Goal: Transaction & Acquisition: Purchase product/service

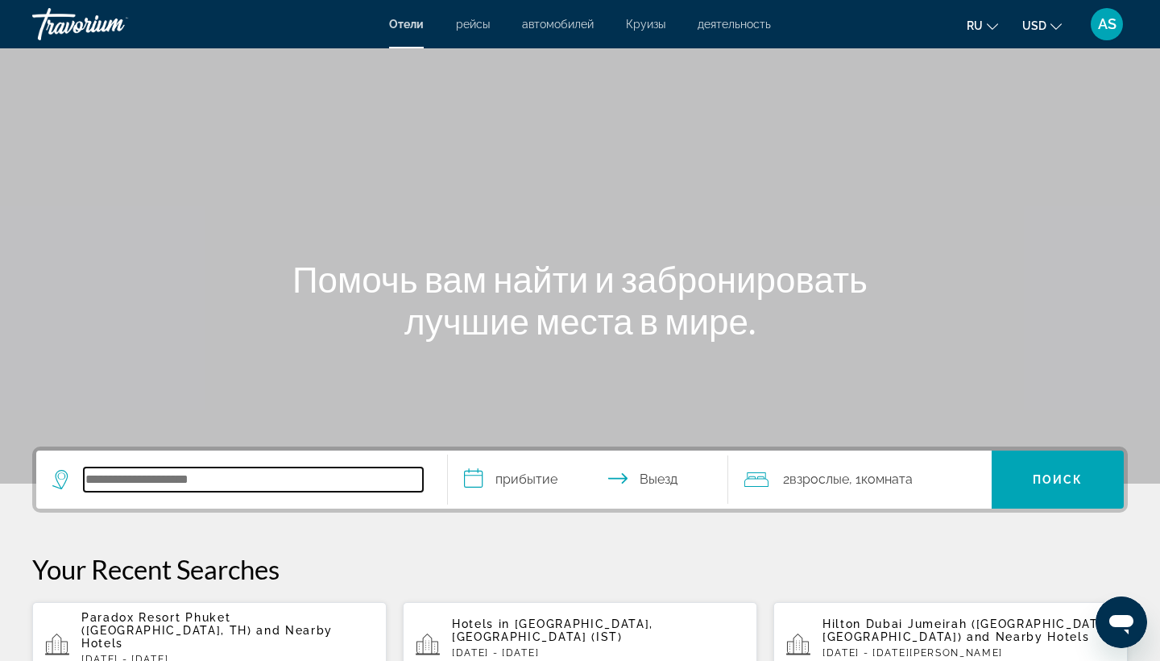
click at [207, 471] on input "Search hotel destination" at bounding box center [253, 479] width 339 height 24
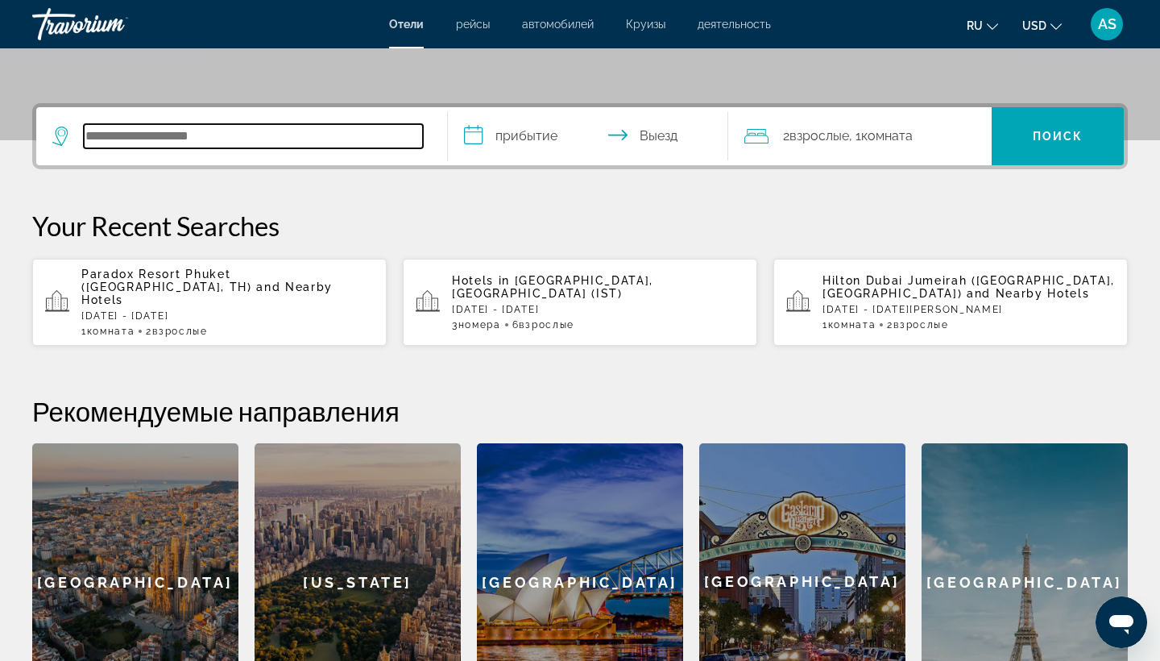
scroll to position [394, 0]
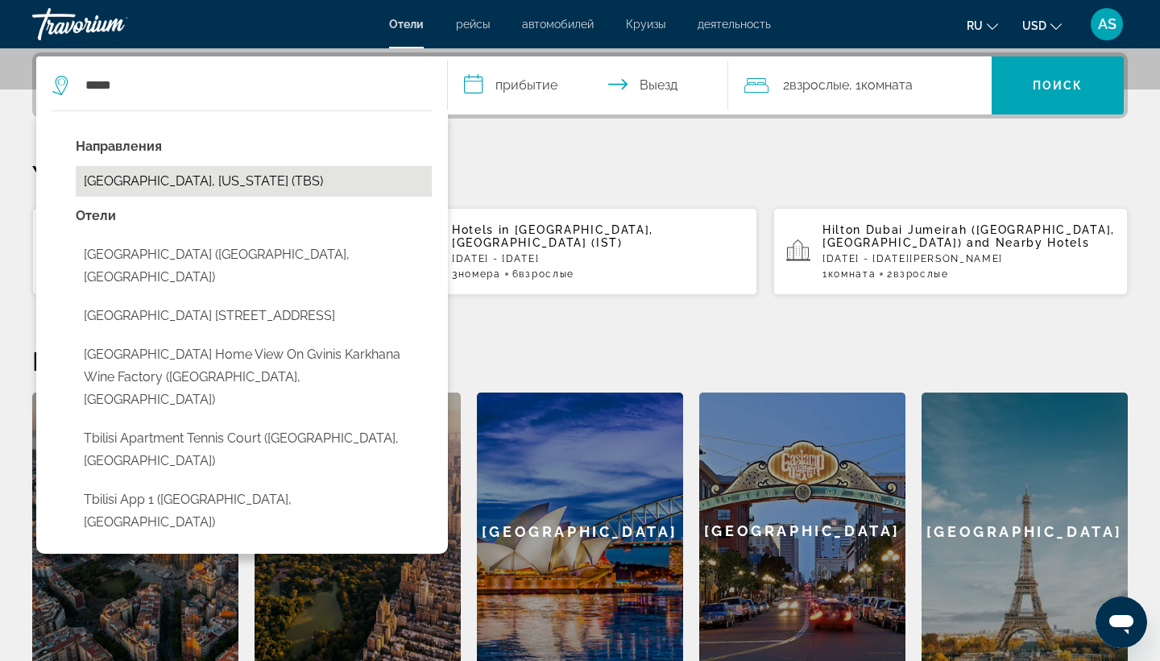
click at [158, 176] on button "Tbilisi, Georgia (TBS)" at bounding box center [254, 181] width 356 height 31
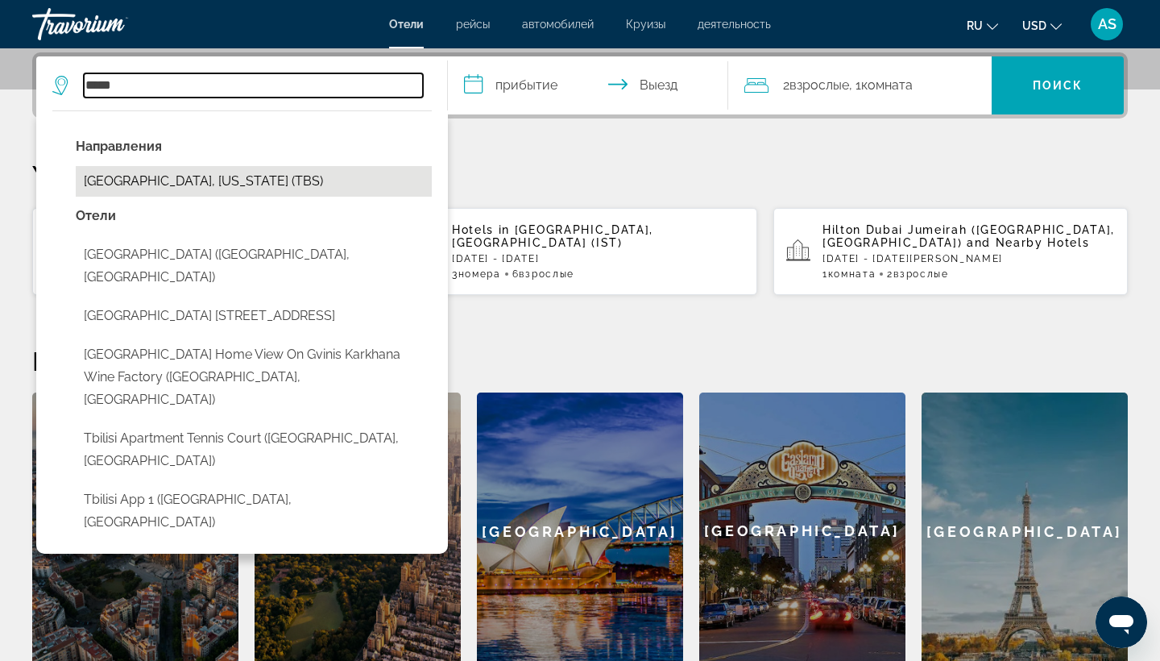
type input "**********"
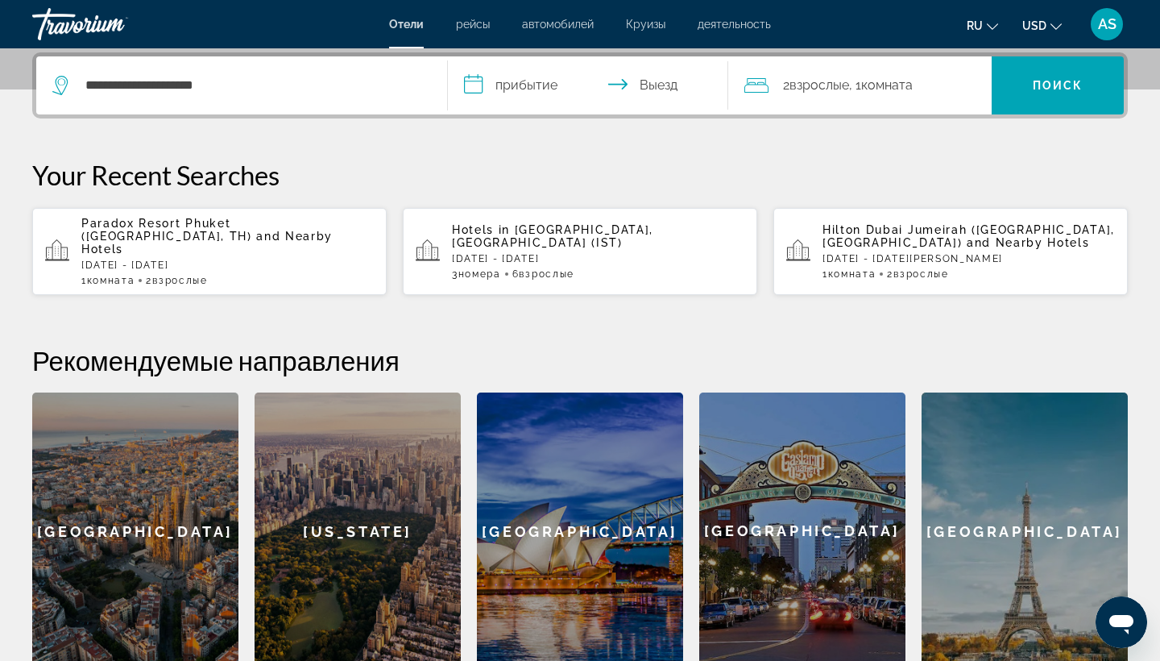
click at [472, 95] on input "**********" at bounding box center [591, 87] width 287 height 63
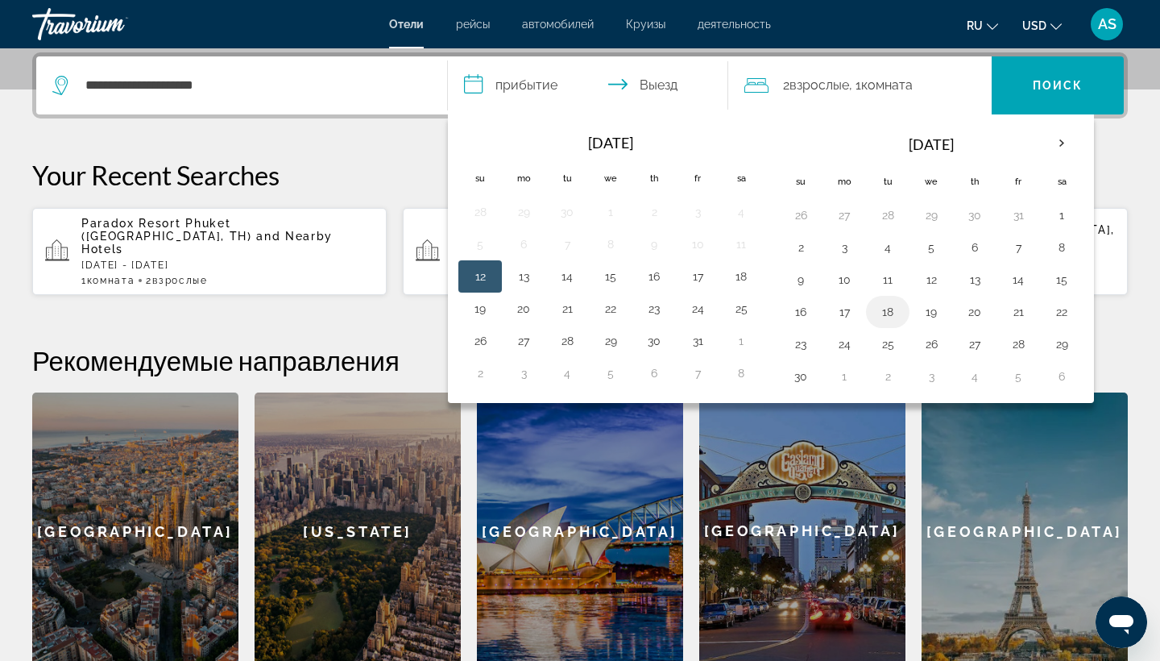
click at [882, 313] on button "18" at bounding box center [888, 312] width 26 height 23
click at [799, 315] on button "16" at bounding box center [801, 312] width 26 height 23
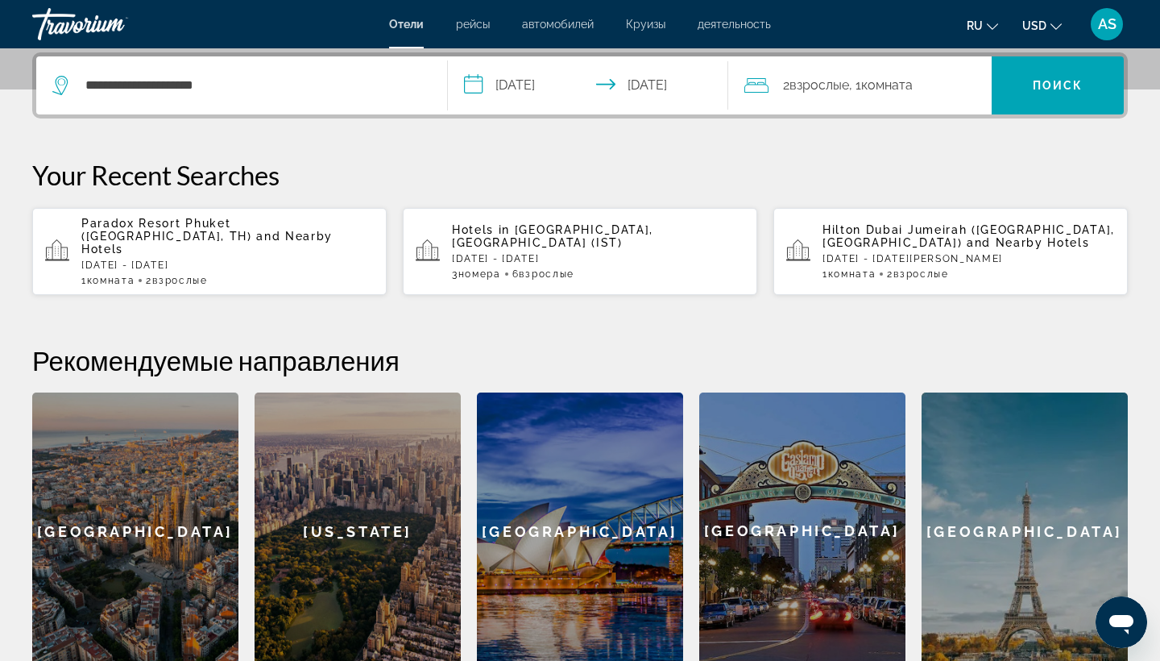
click at [473, 91] on input "**********" at bounding box center [591, 87] width 287 height 63
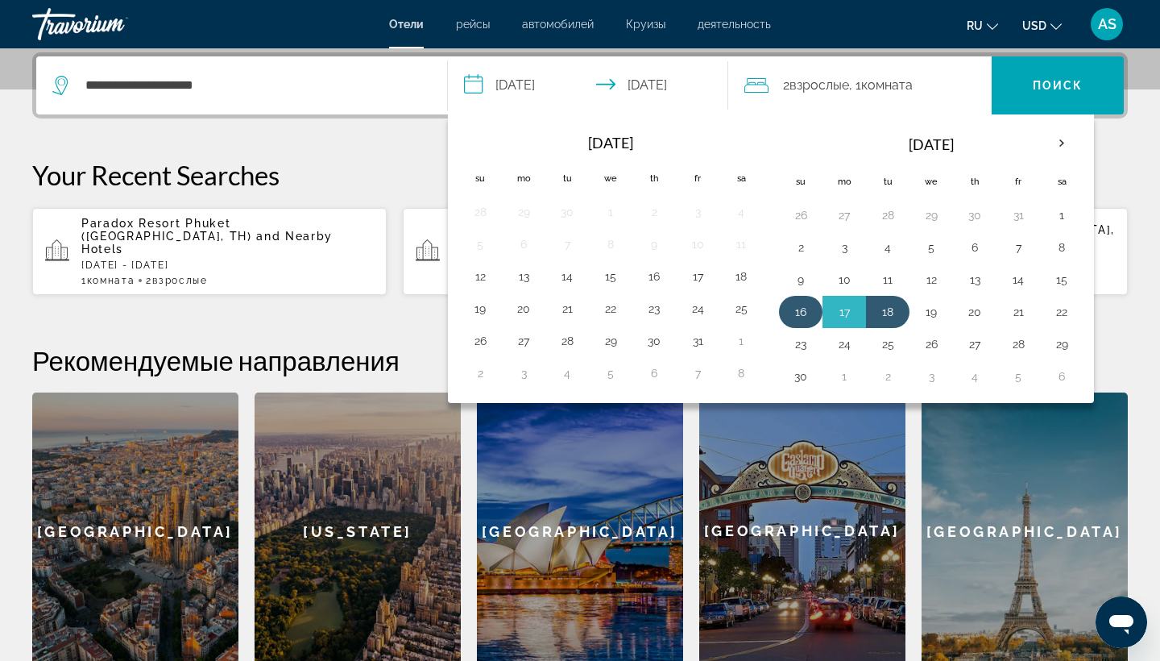
click at [796, 315] on button "16" at bounding box center [801, 312] width 26 height 23
click at [1015, 315] on button "21" at bounding box center [1019, 312] width 26 height 23
type input "**********"
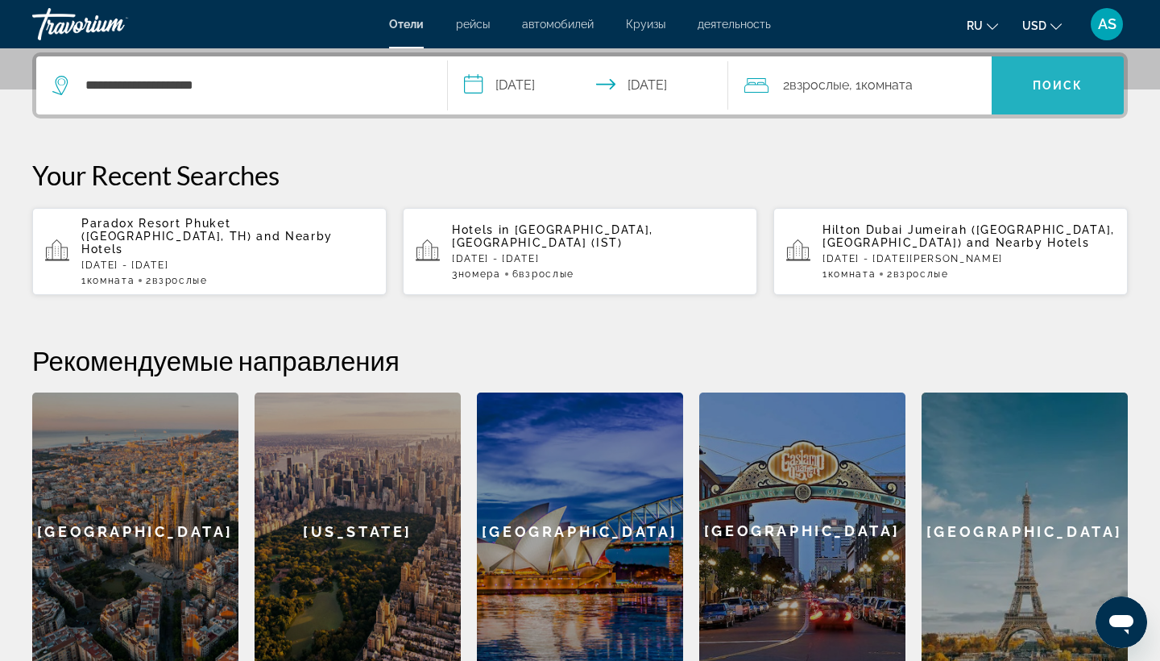
click at [1073, 86] on span "Поиск" at bounding box center [1058, 85] width 51 height 13
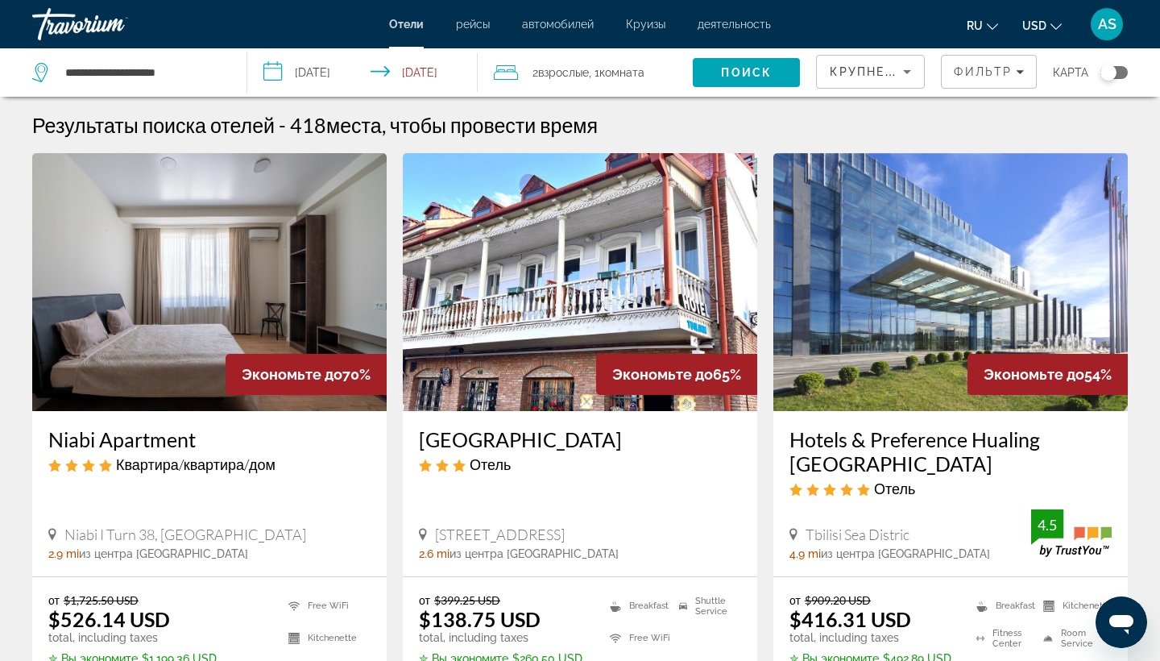
click at [1073, 86] on div "карта" at bounding box center [1090, 72] width 75 height 48
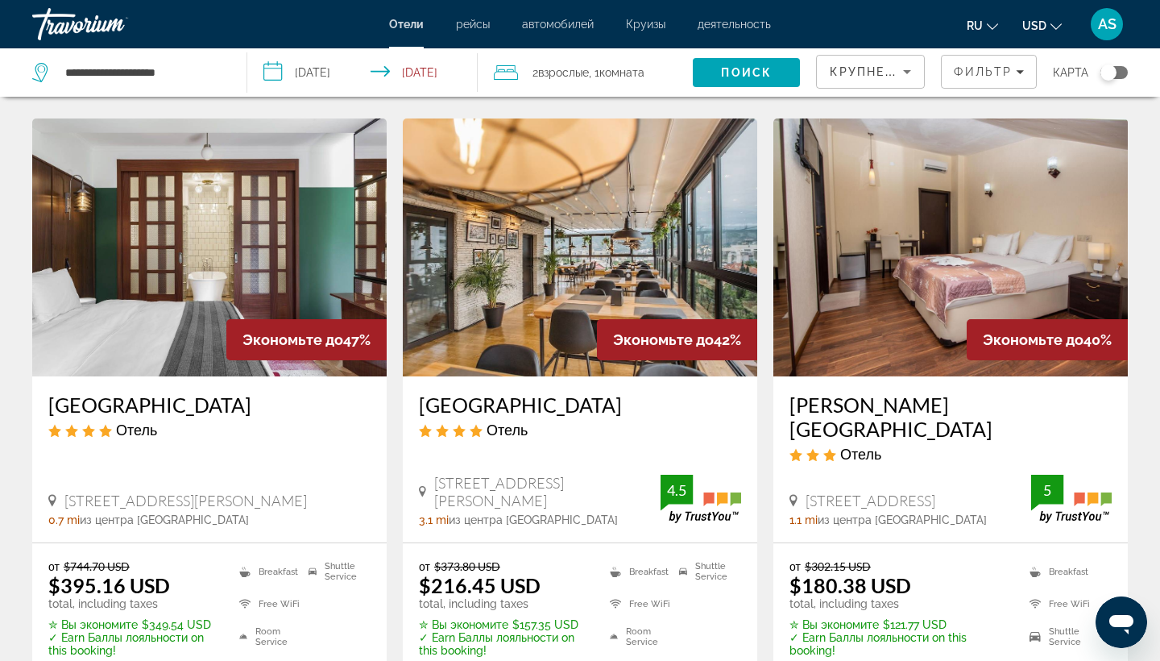
scroll to position [1291, 0]
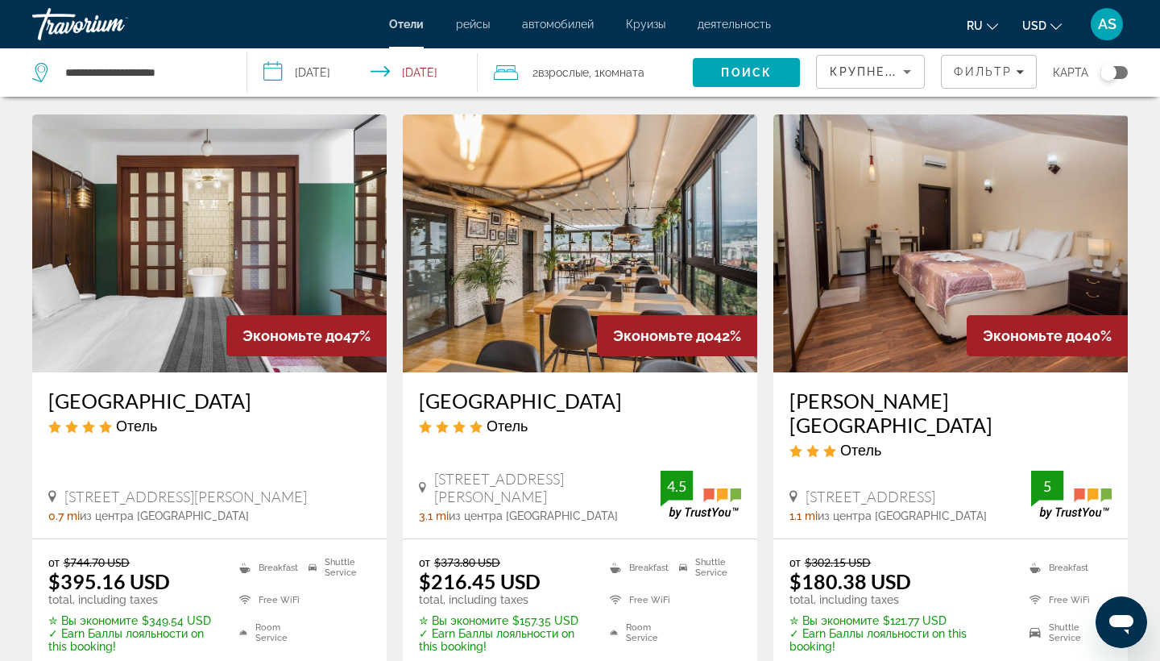
click at [556, 555] on div "от $373.80 USD $216.45 USD total, including taxes" at bounding box center [504, 580] width 171 height 51
click at [493, 247] on img "Main content" at bounding box center [580, 243] width 355 height 258
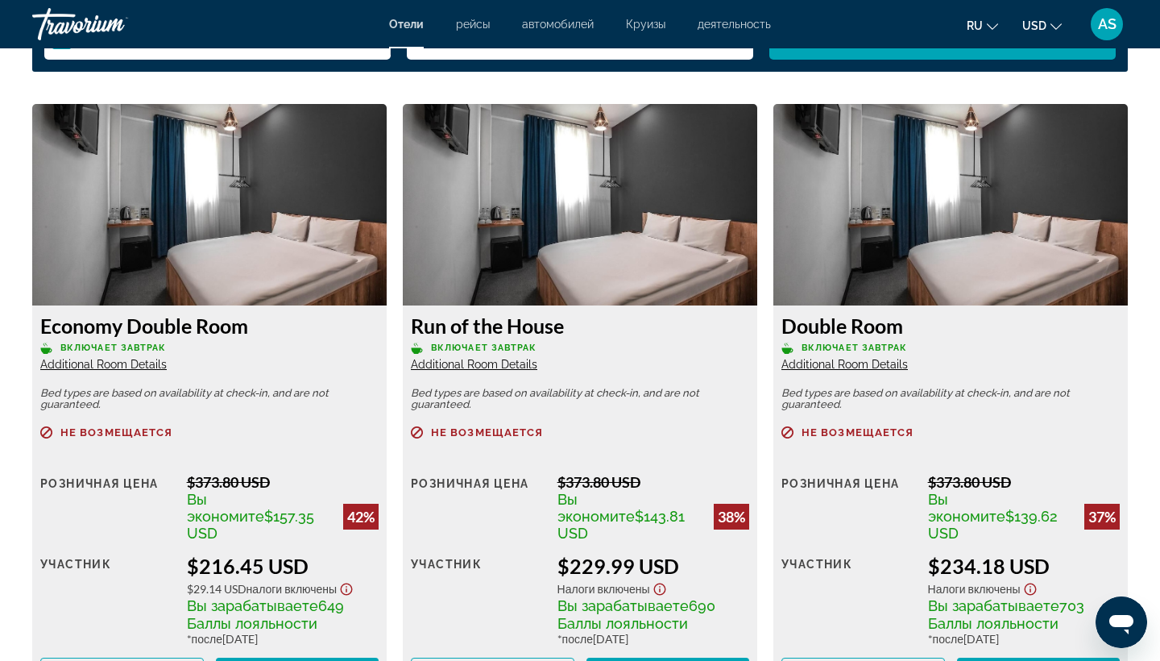
scroll to position [2213, 0]
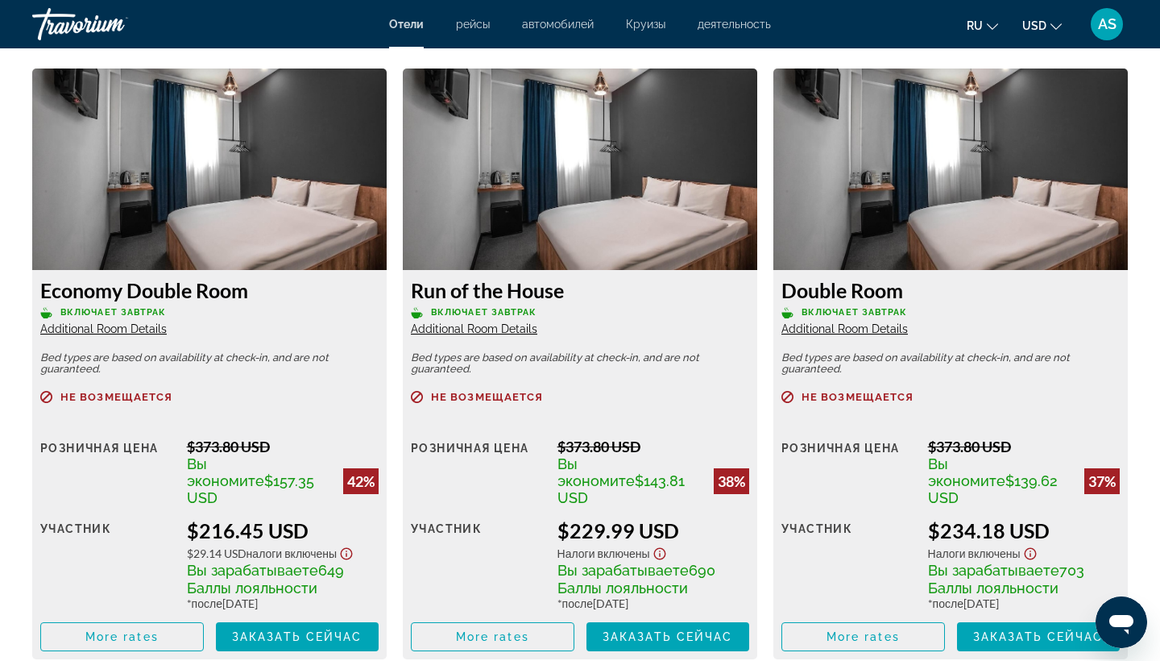
click at [1105, 31] on span "AS" at bounding box center [1107, 24] width 19 height 16
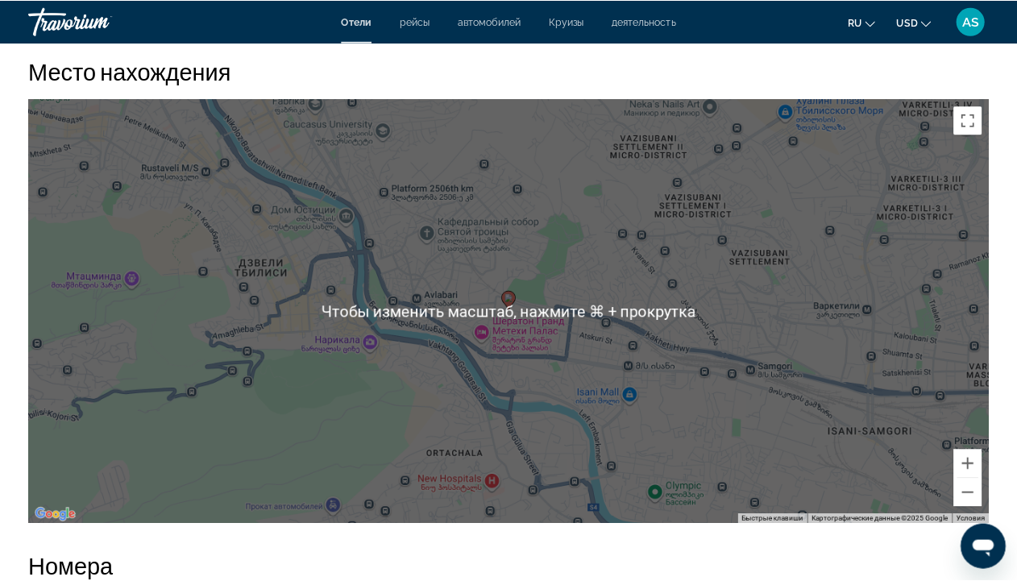
scroll to position [1616, 0]
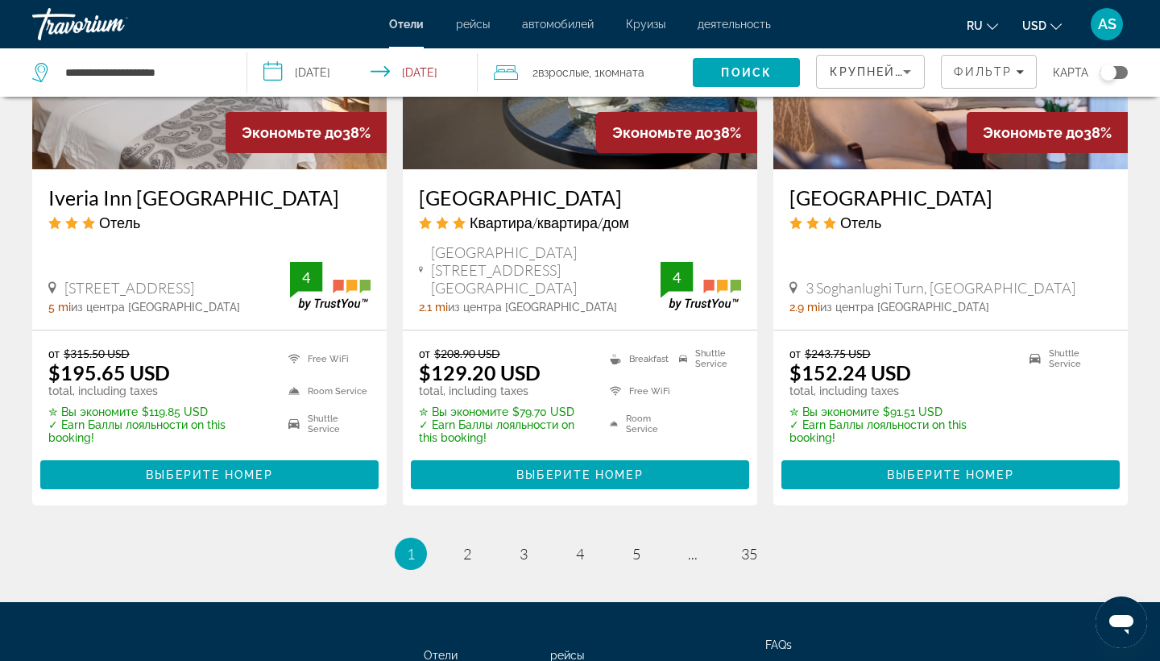
scroll to position [2118, 0]
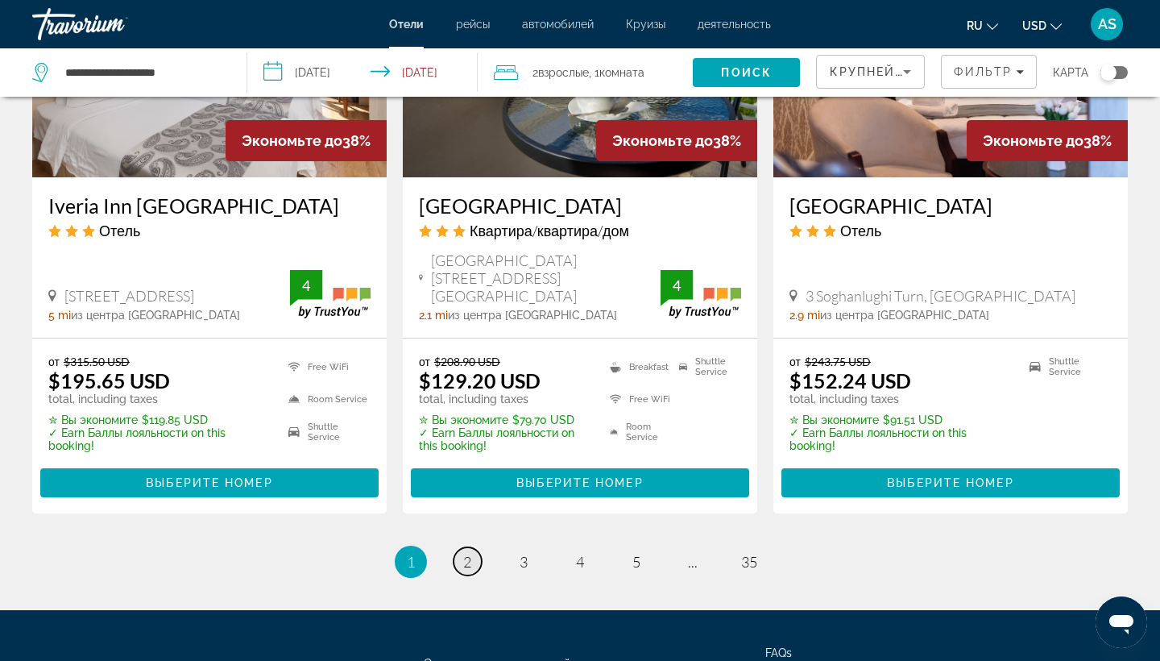
click at [476, 547] on link "page 2" at bounding box center [468, 561] width 28 height 28
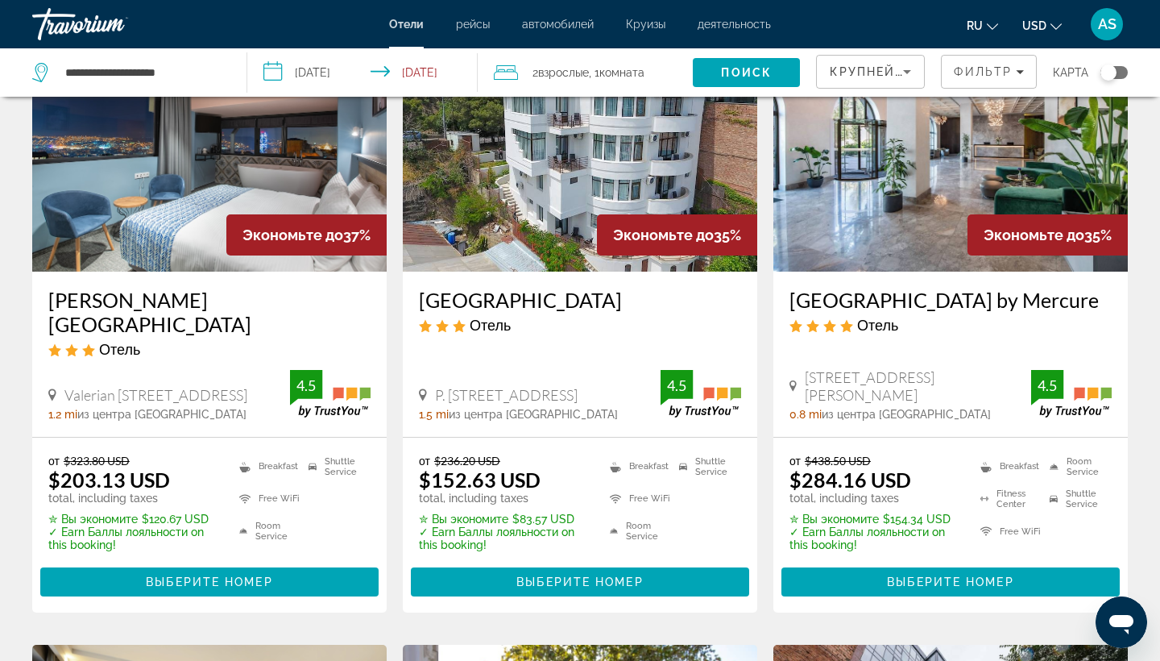
scroll to position [148, 0]
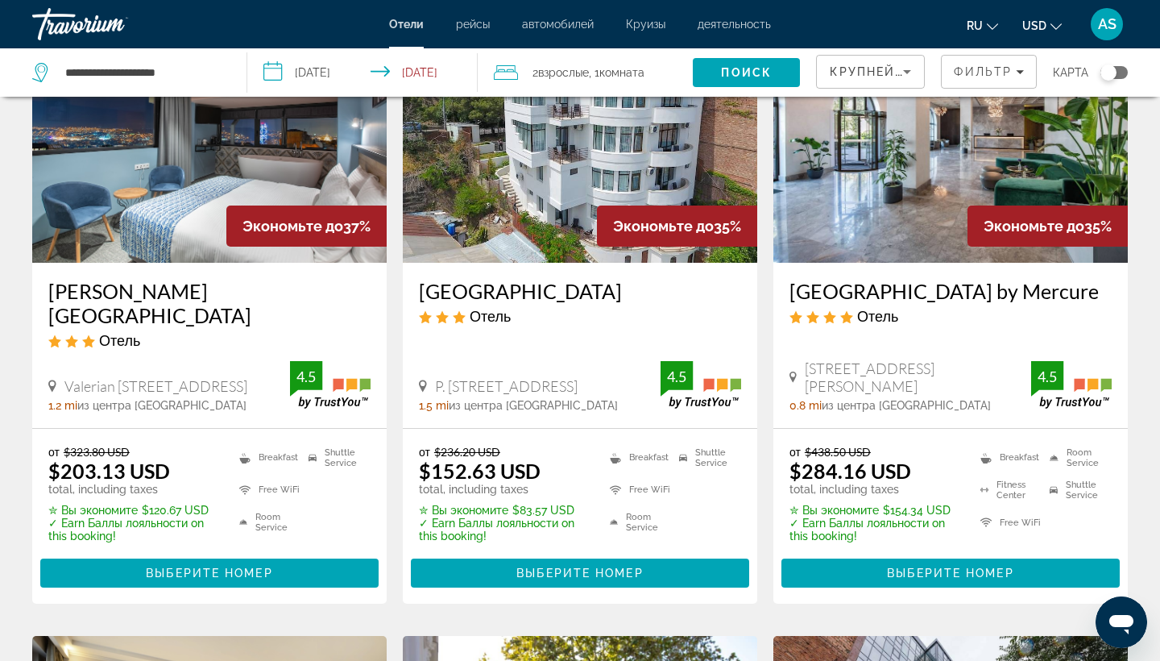
click at [401, 528] on app-hotels-search-item "Экономьте до 35% Vista Hotel Отель P. Kakabadze 25, Tbilisi 1.5 mi из центра Tb…" at bounding box center [580, 304] width 371 height 599
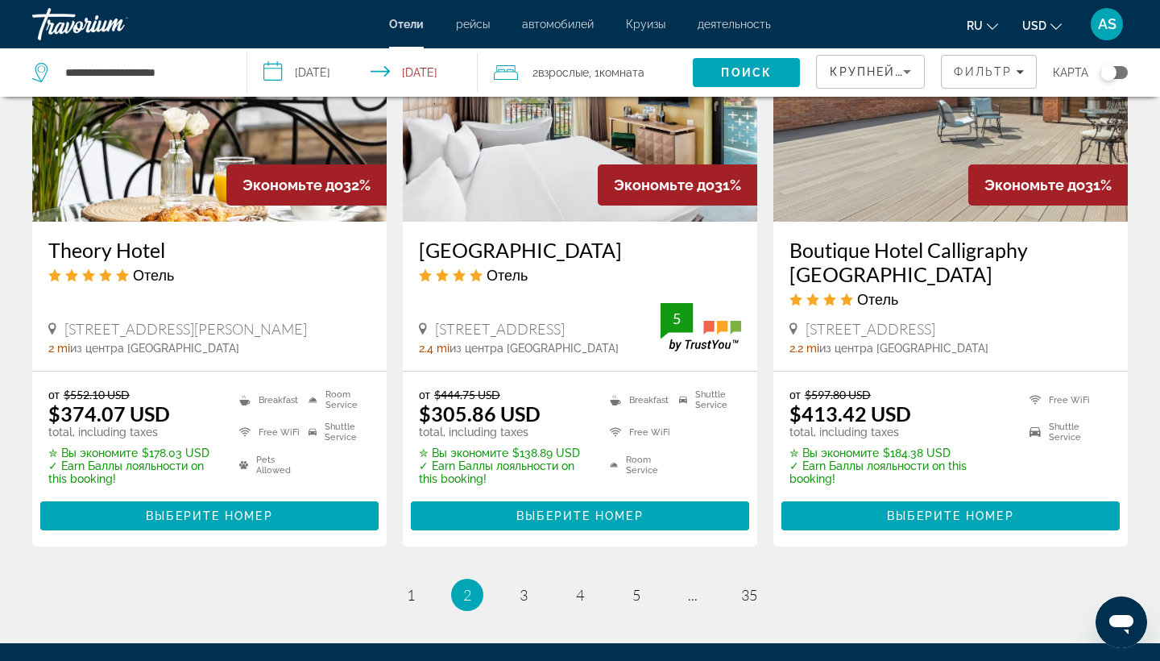
scroll to position [2041, 0]
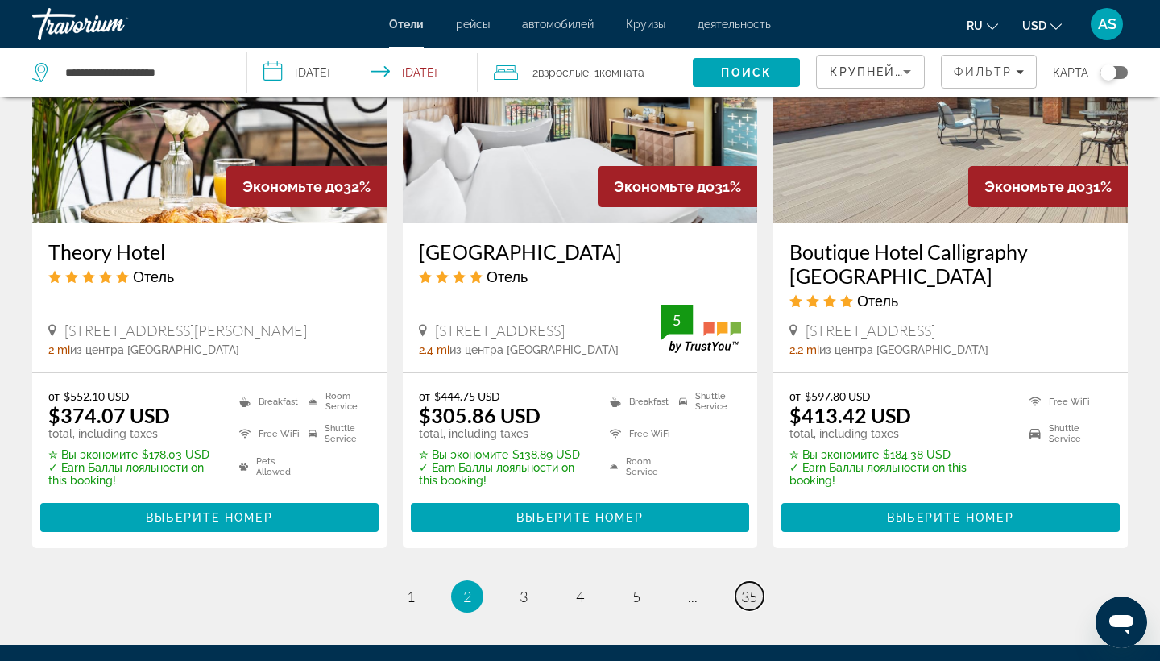
click at [751, 588] on span "35" at bounding box center [749, 597] width 16 height 18
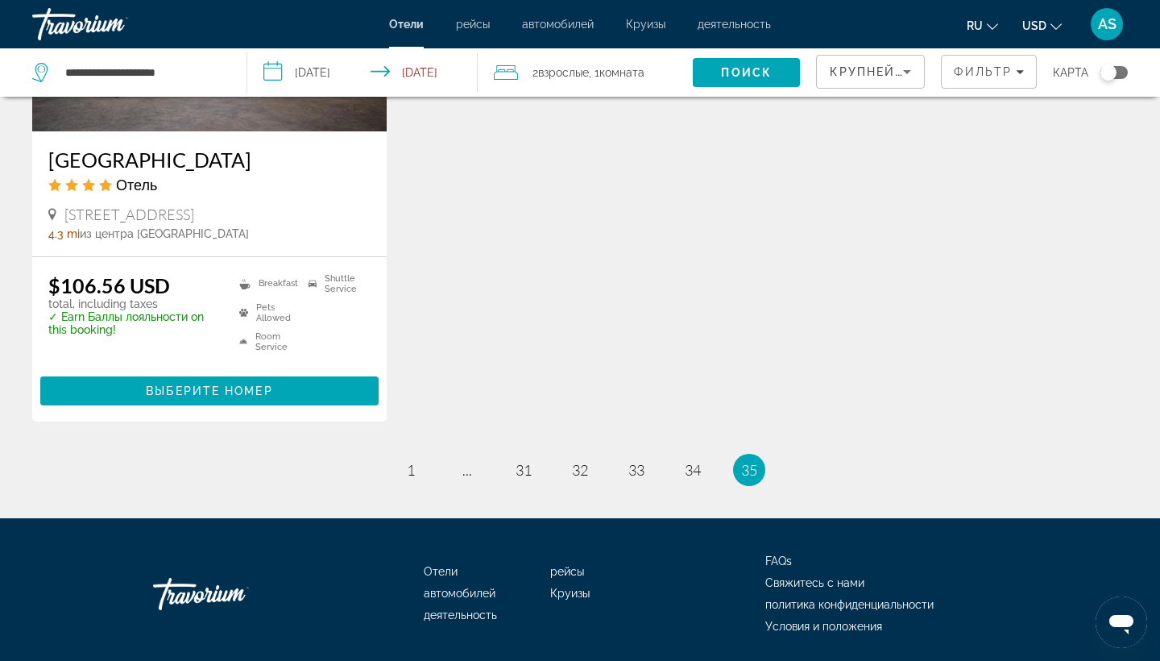
scroll to position [2078, 0]
click at [514, 464] on link "page 31" at bounding box center [524, 469] width 28 height 28
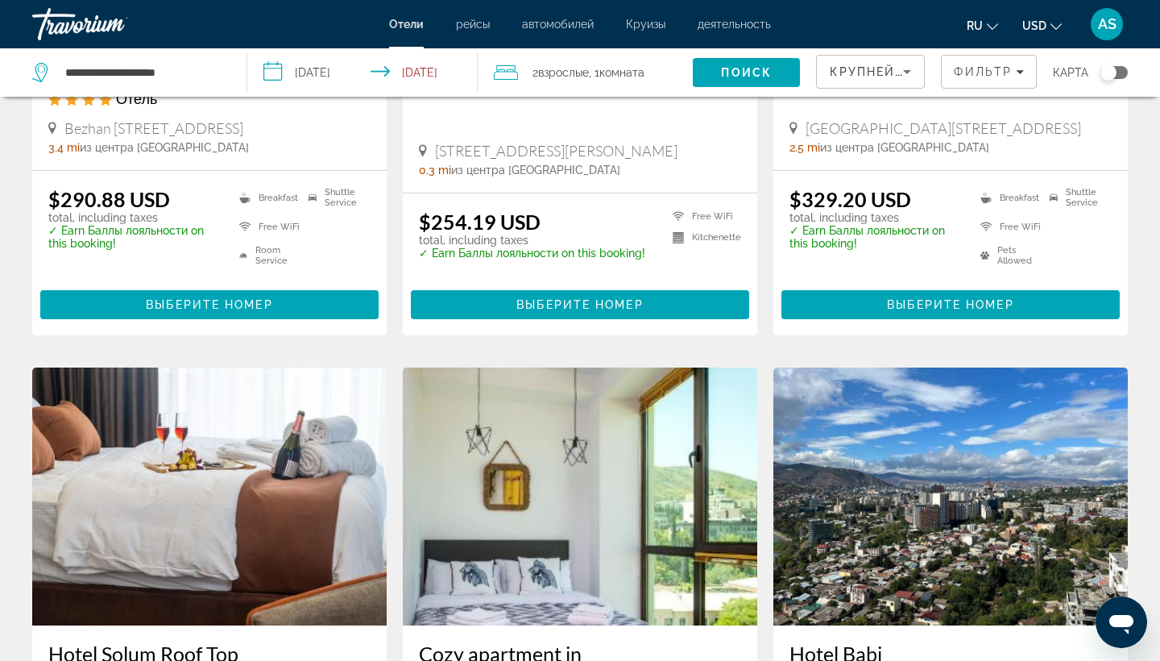
scroll to position [1659, 0]
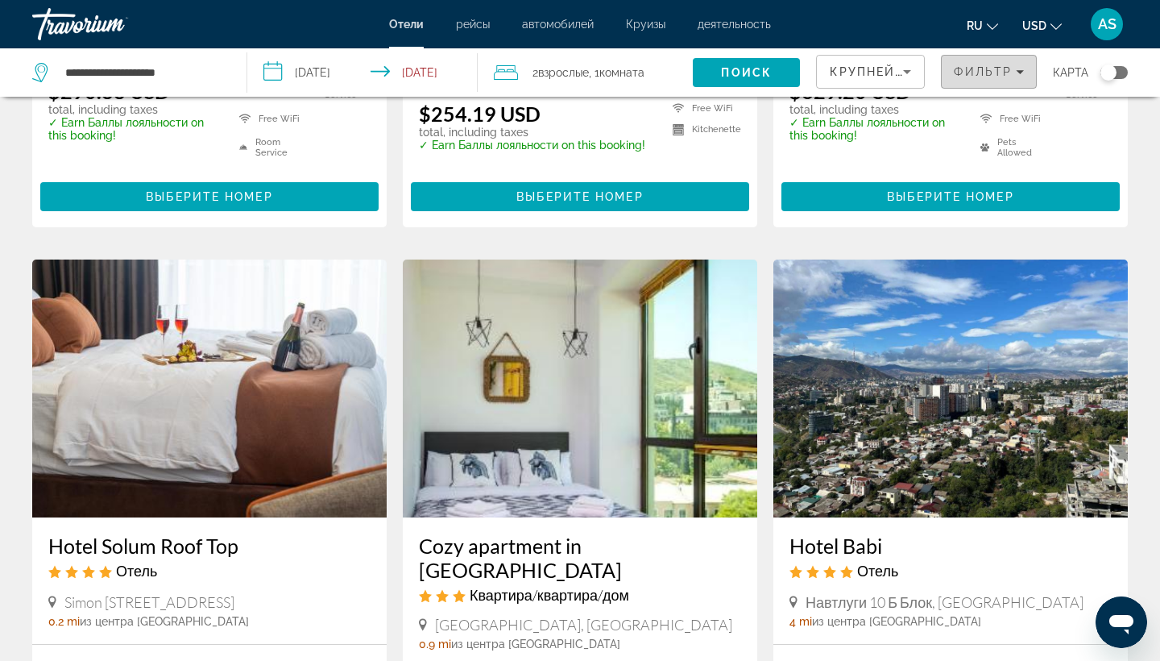
click at [1015, 60] on button "Фильтр" at bounding box center [989, 72] width 96 height 34
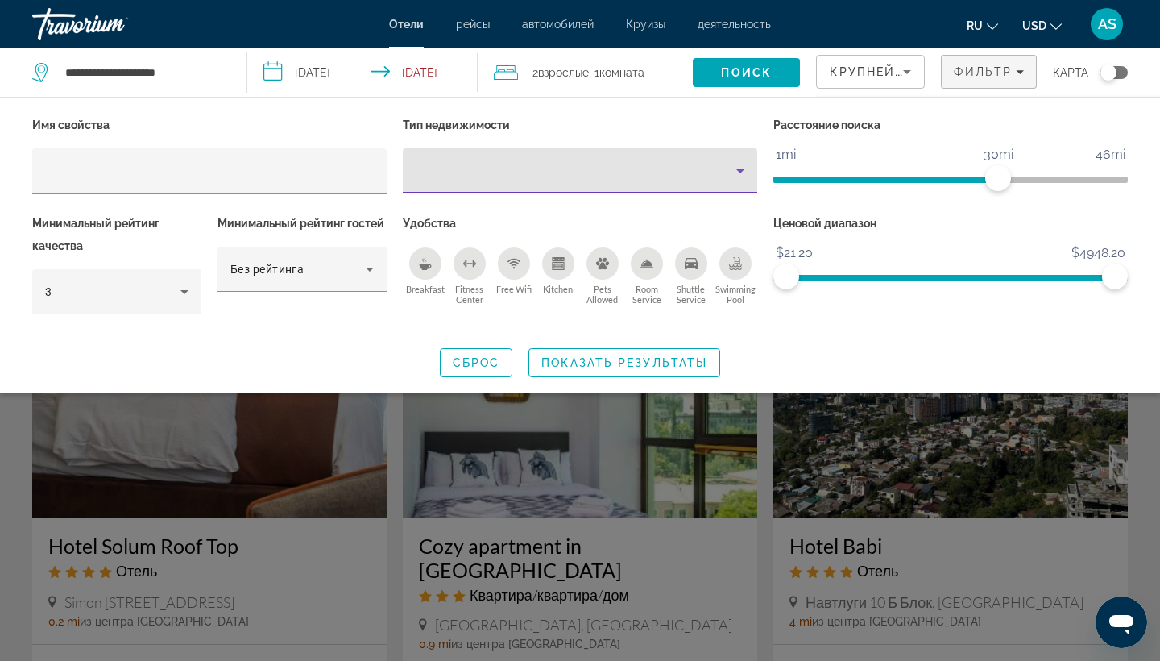
click at [737, 160] on div "Hotel Filters" at bounding box center [580, 170] width 329 height 45
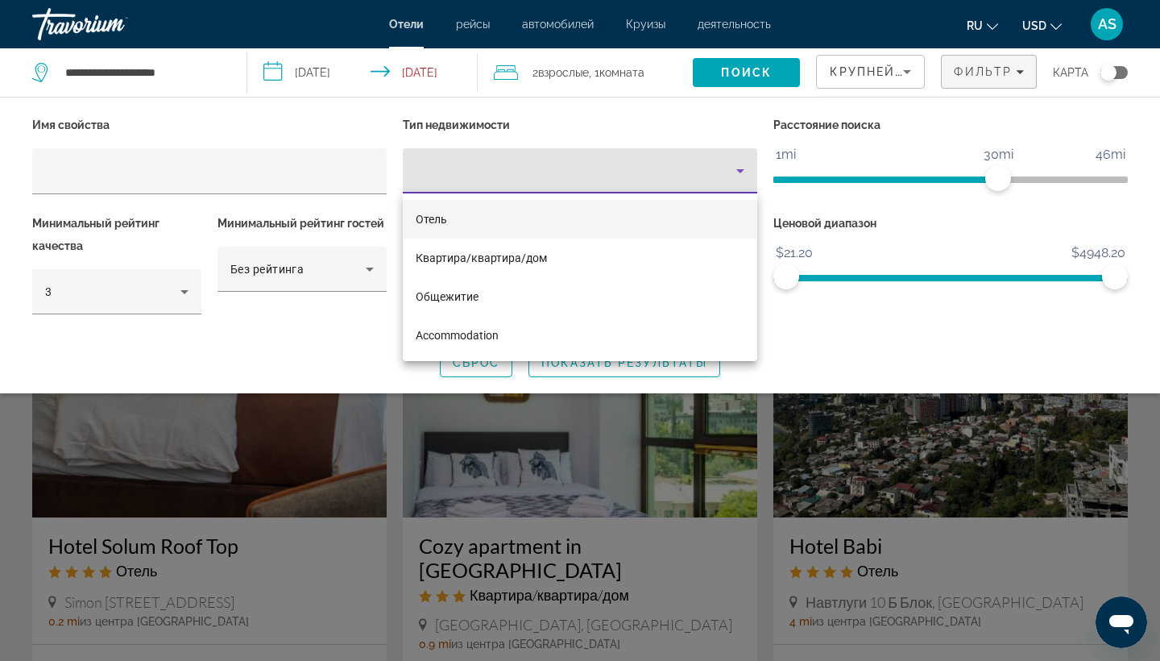
click at [612, 380] on div at bounding box center [580, 330] width 1160 height 661
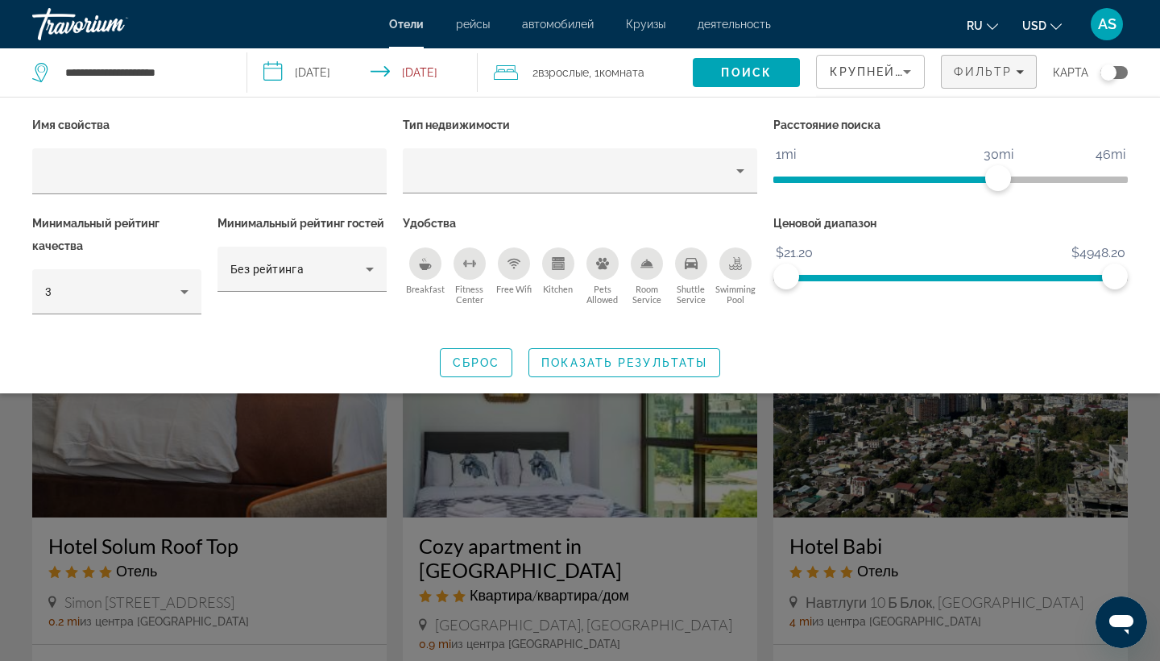
click at [554, 579] on div "Search widget" at bounding box center [580, 451] width 1160 height 419
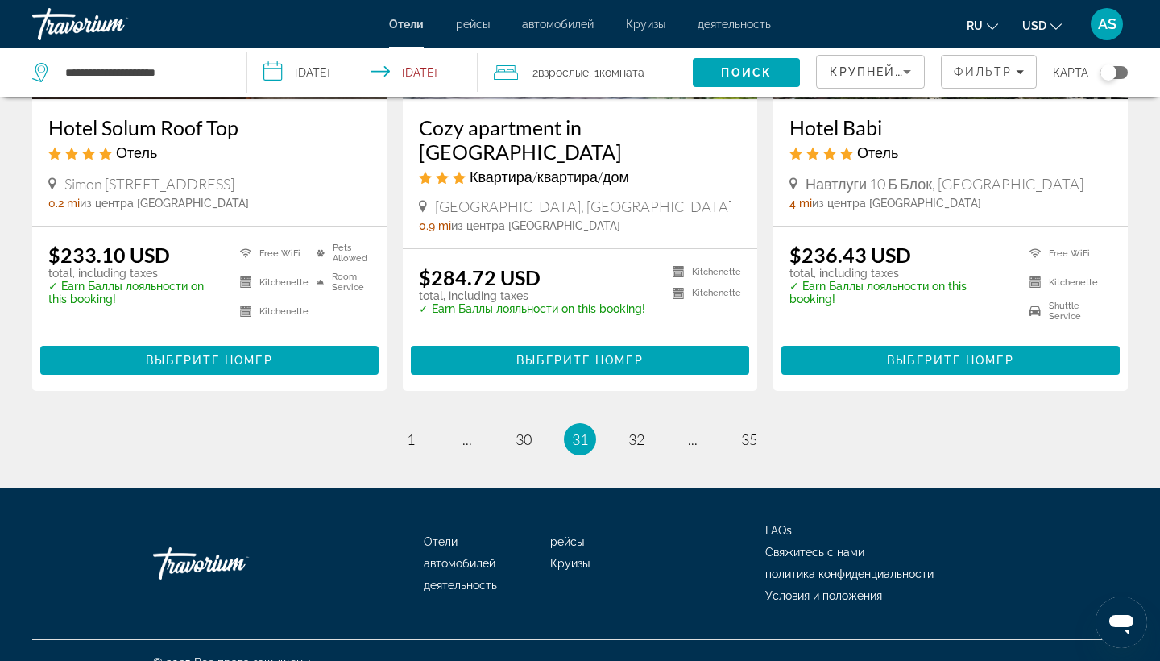
scroll to position [2076, 0]
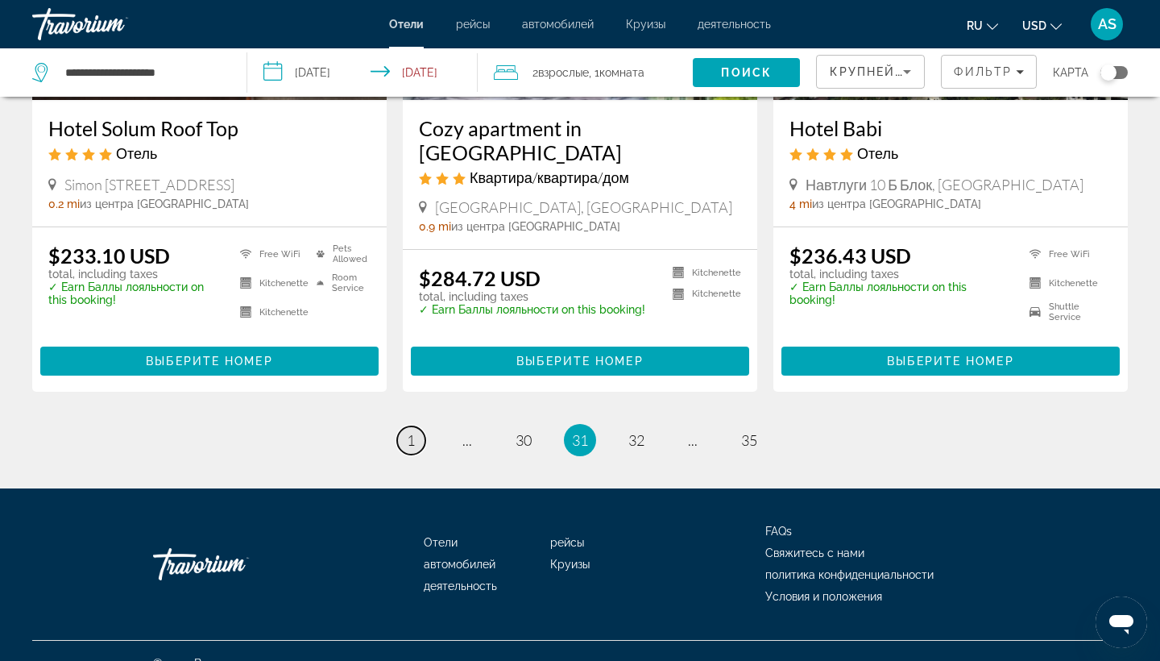
click at [408, 426] on link "page 1" at bounding box center [411, 440] width 28 height 28
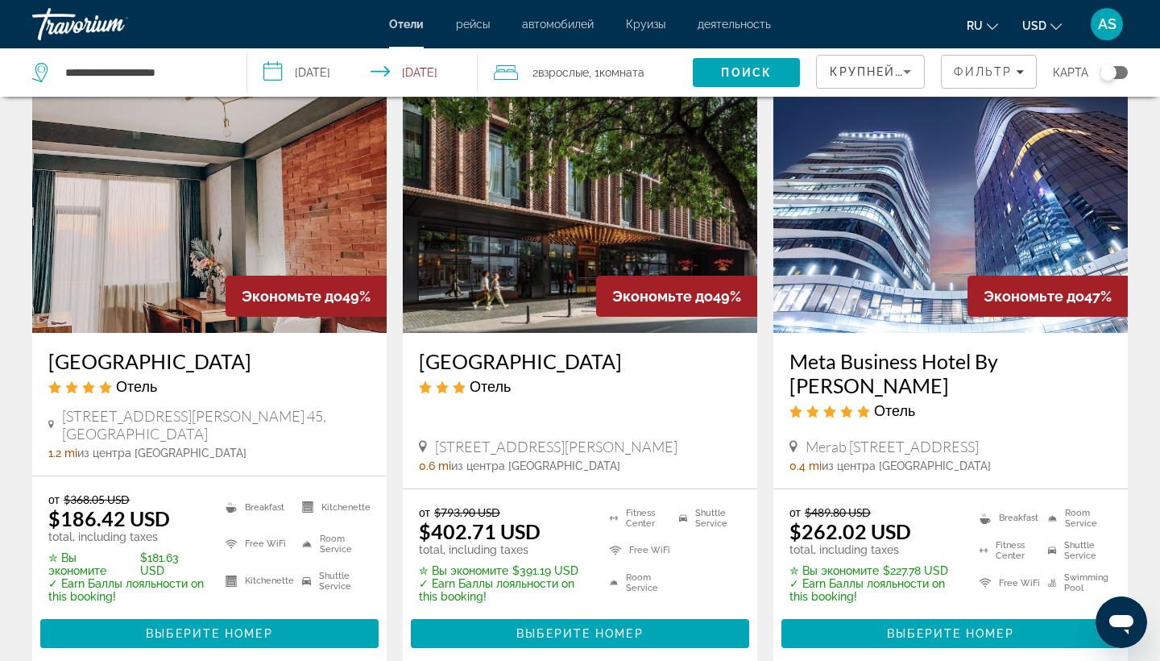
scroll to position [708, 0]
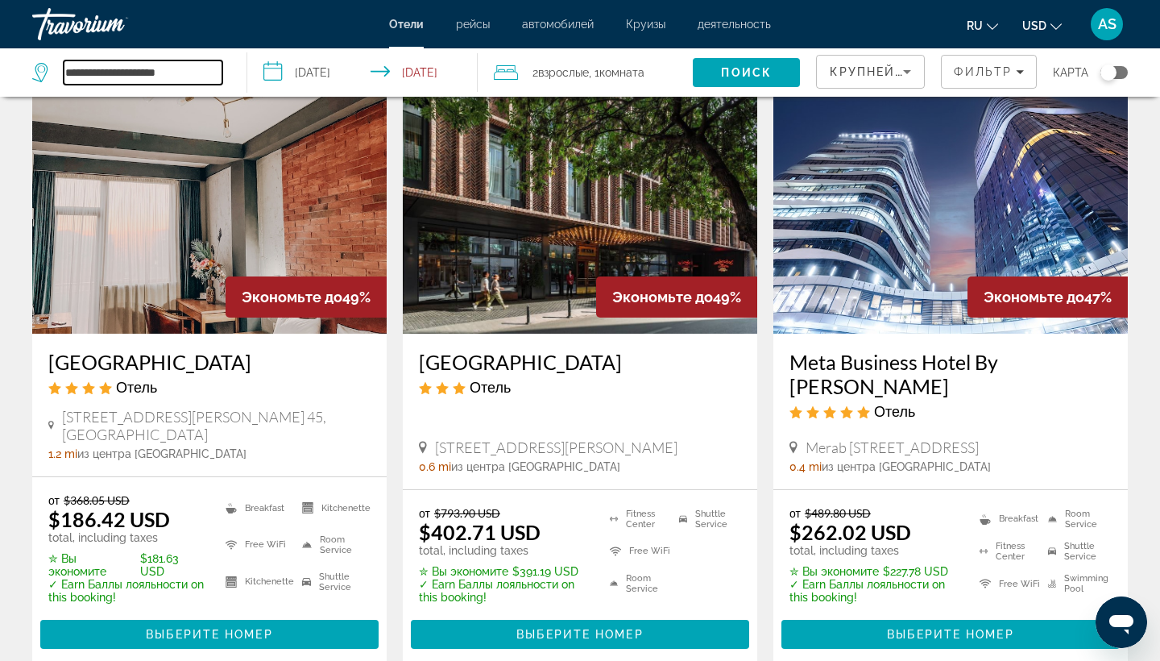
click at [203, 76] on input "**********" at bounding box center [143, 72] width 159 height 24
type input "*"
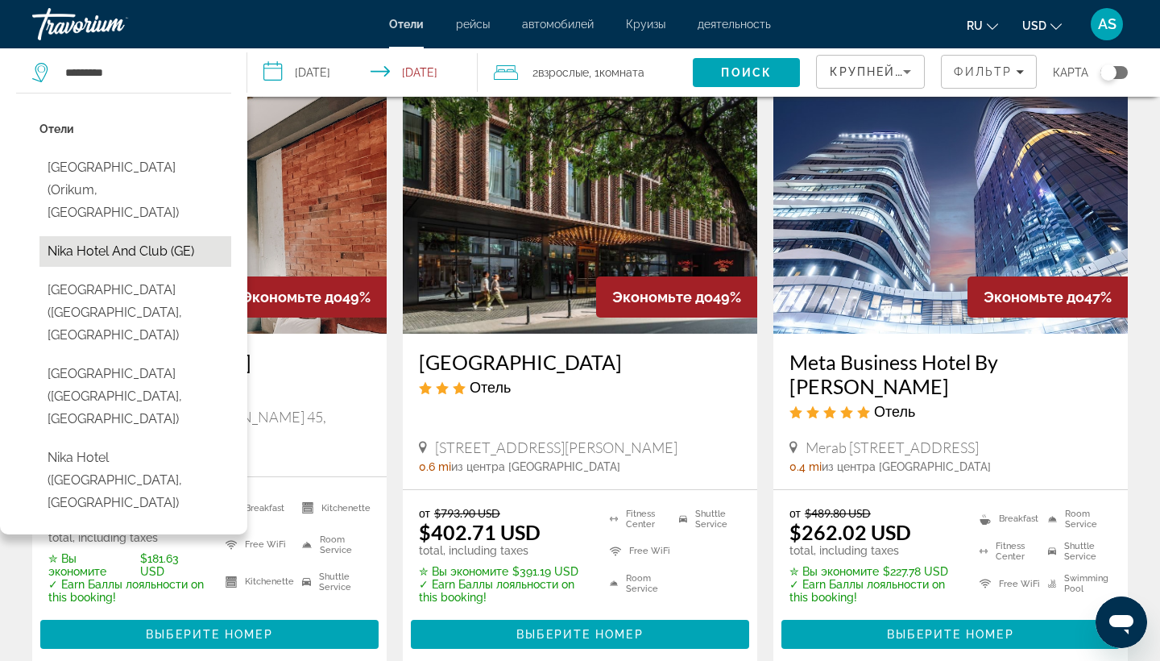
click at [137, 236] on button "Nika Hotel and Club (GE)" at bounding box center [135, 251] width 192 height 31
type input "**********"
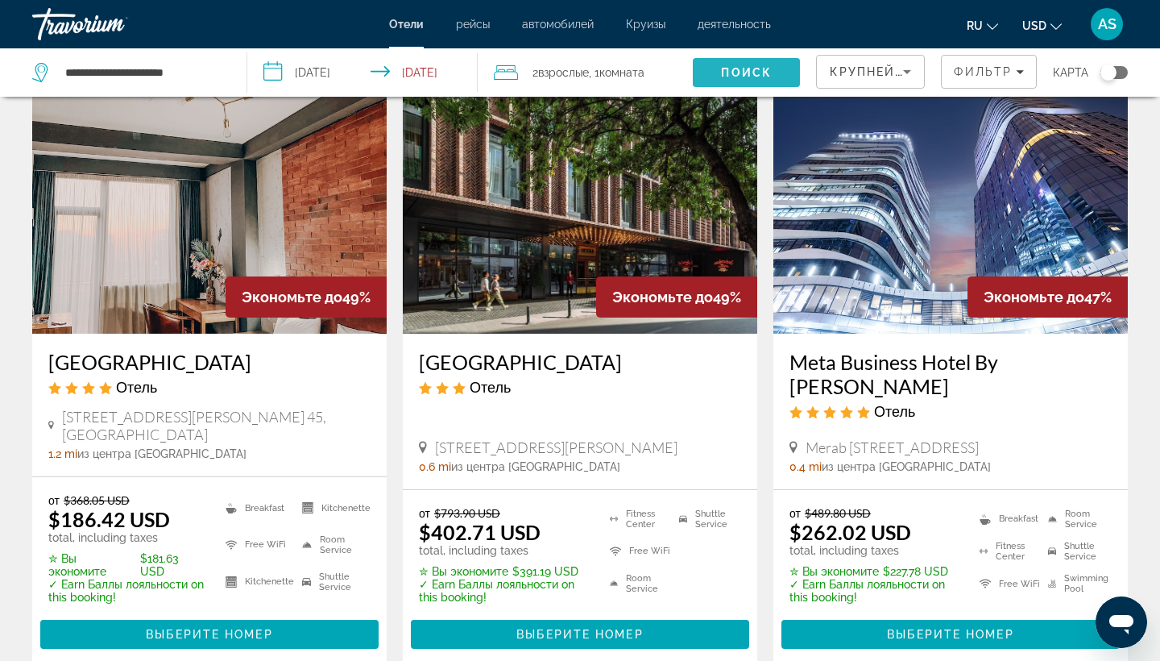
click at [726, 72] on span "Поиск" at bounding box center [746, 72] width 51 height 13
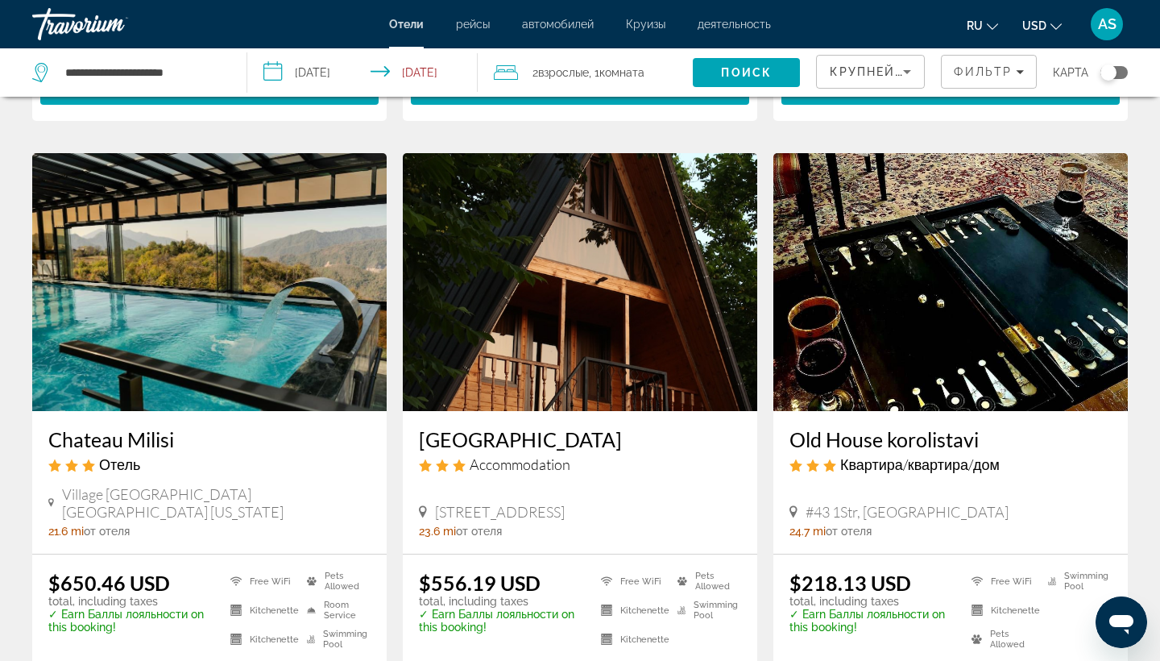
scroll to position [1898, 0]
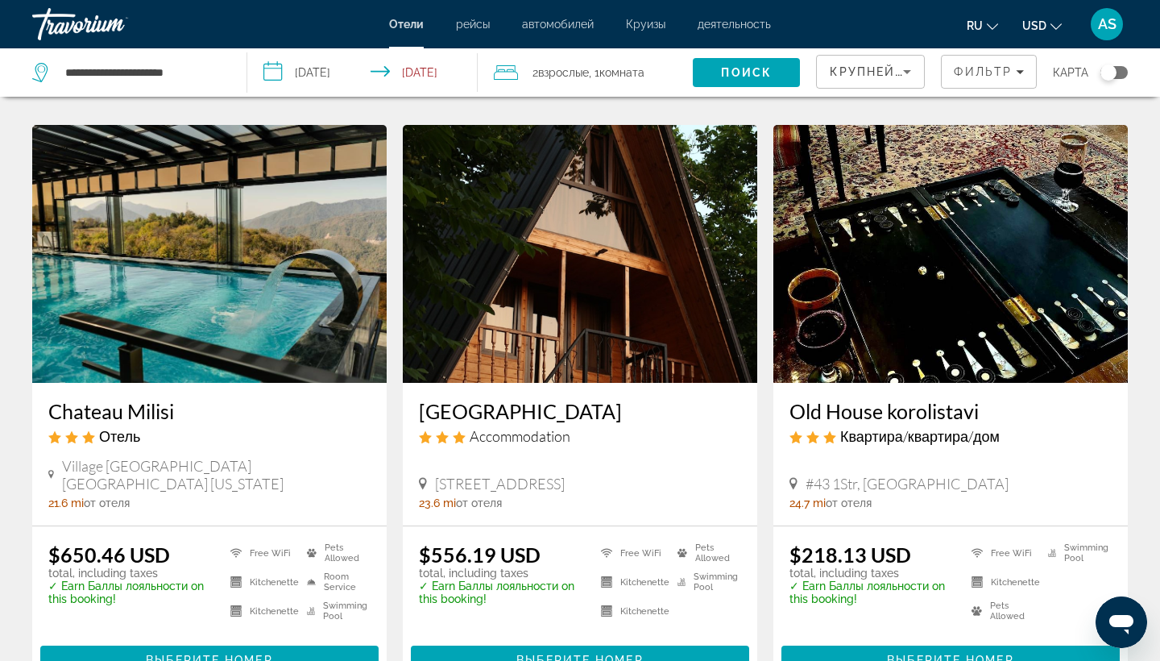
click at [875, 270] on img "Main content" at bounding box center [951, 254] width 355 height 258
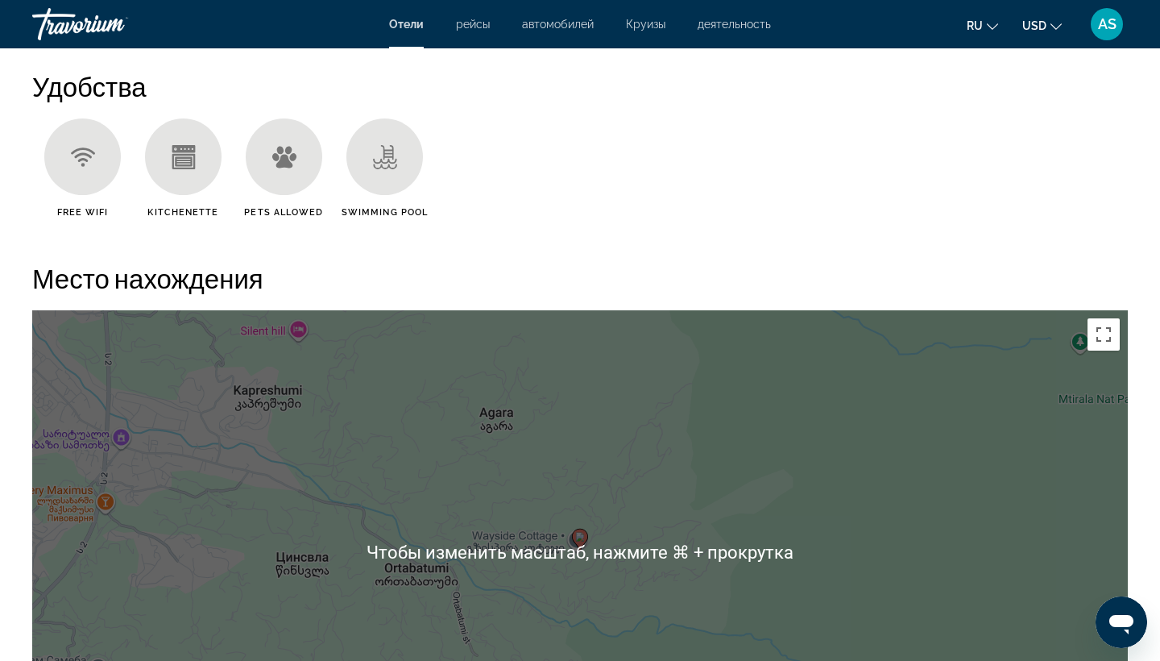
scroll to position [1573, 0]
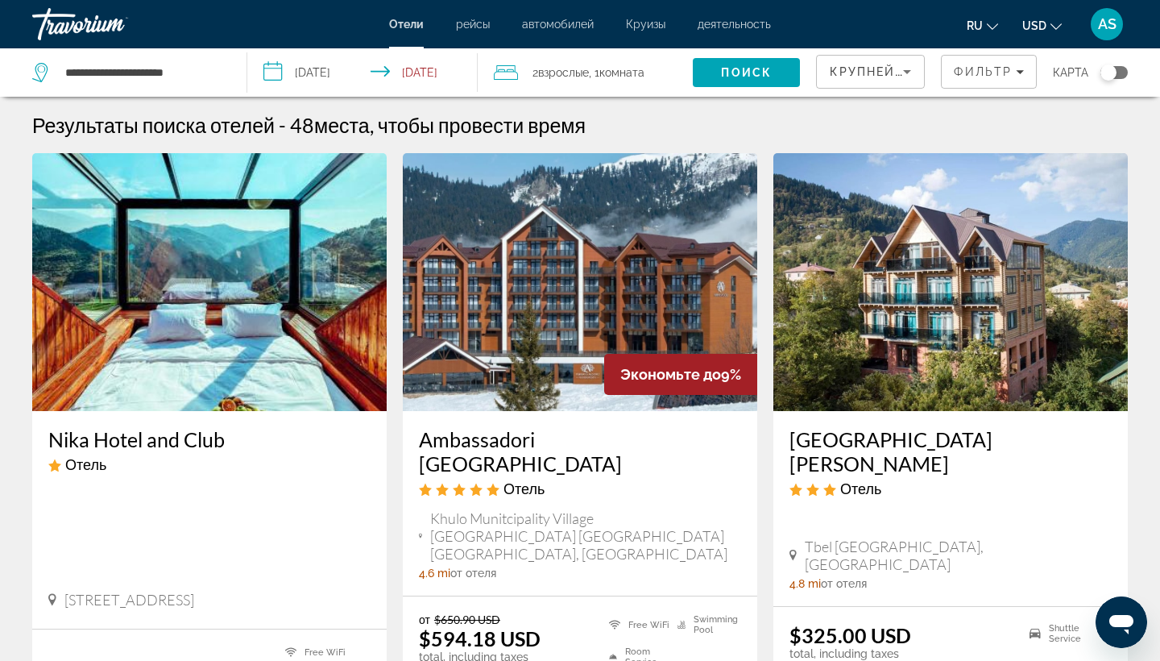
click at [864, 437] on h3 "Hotel Anna Palace" at bounding box center [951, 451] width 322 height 48
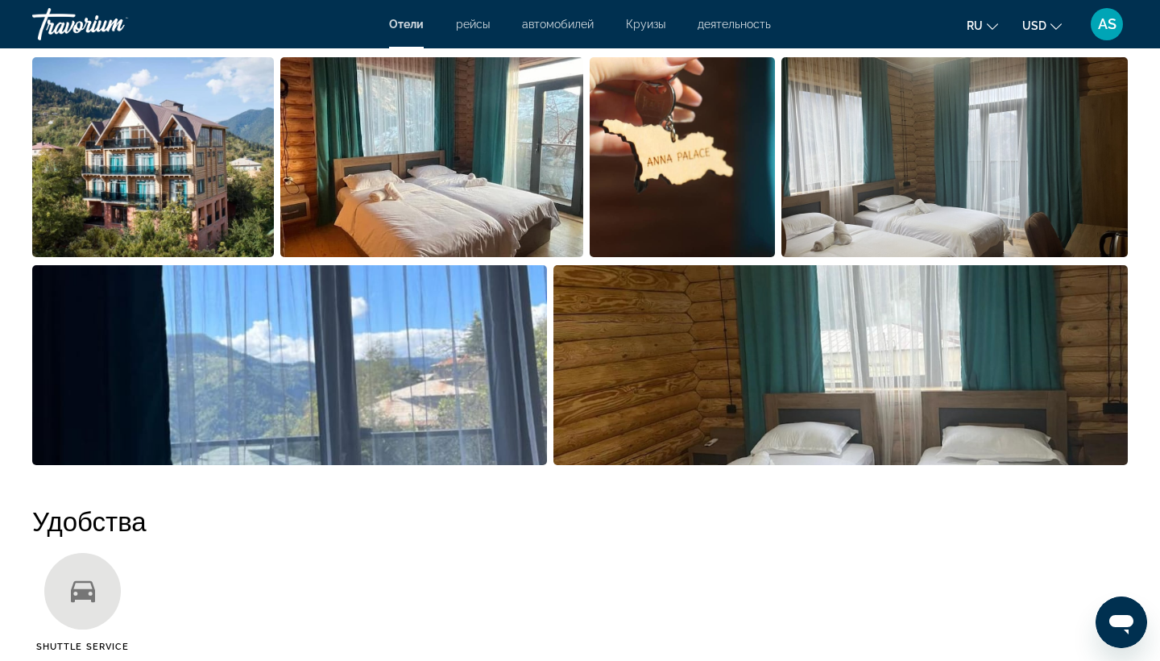
scroll to position [832, 0]
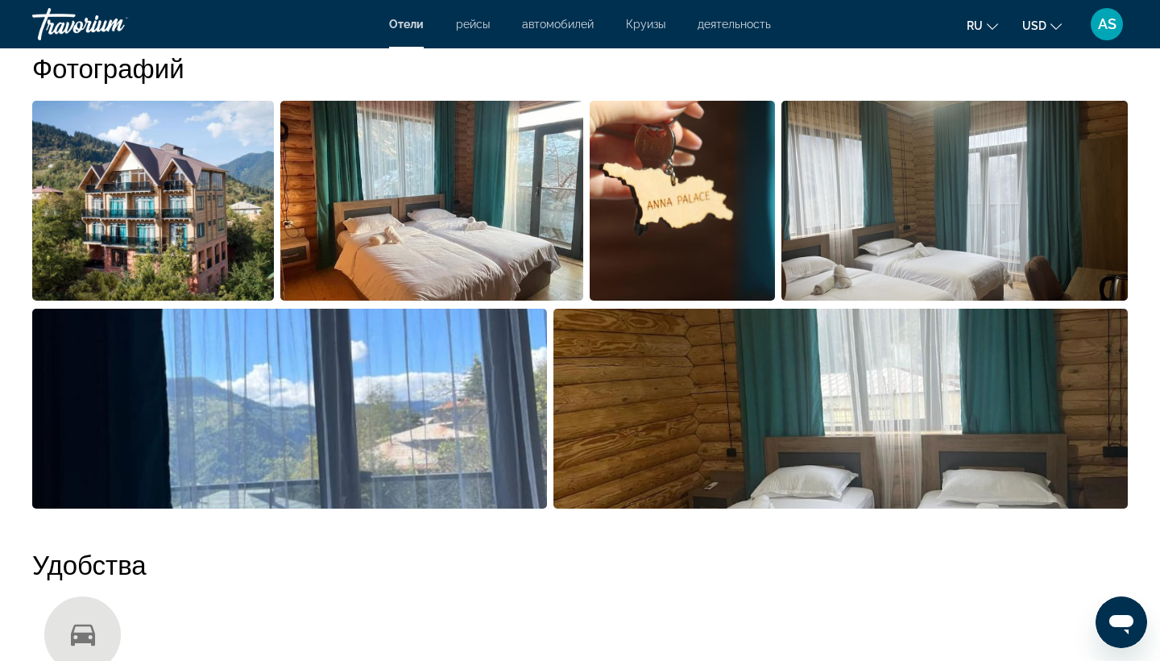
click at [175, 194] on img "Open full-screen image slider" at bounding box center [153, 201] width 242 height 200
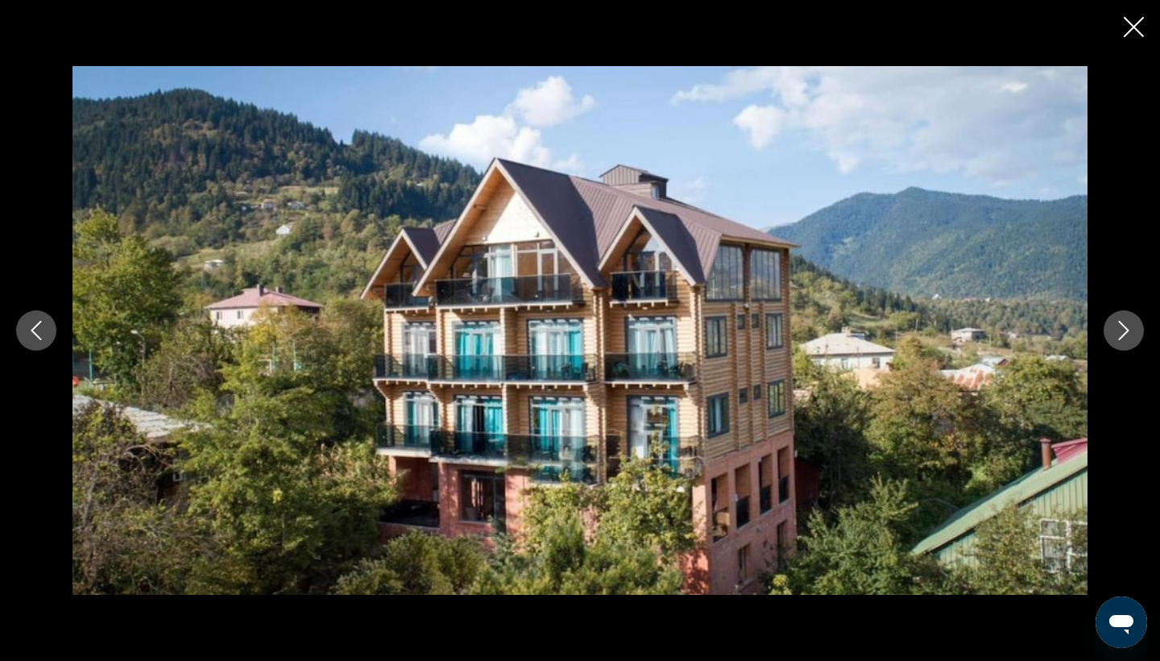
click at [1118, 325] on icon "Next image" at bounding box center [1124, 330] width 19 height 19
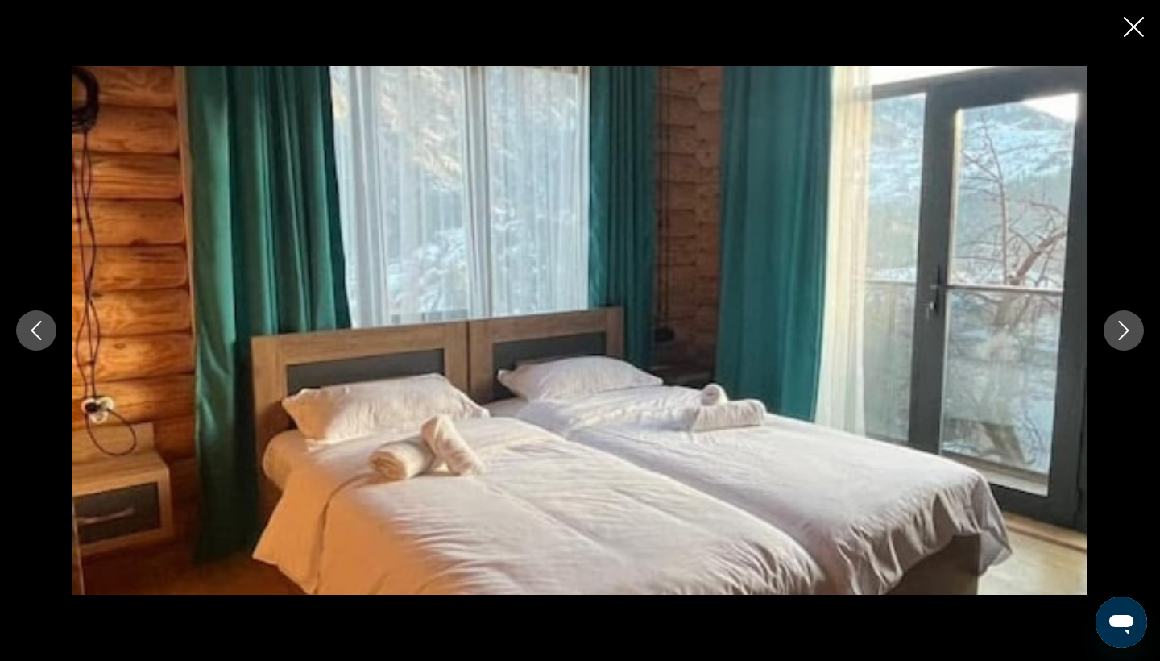
click at [1118, 325] on icon "Next image" at bounding box center [1124, 330] width 19 height 19
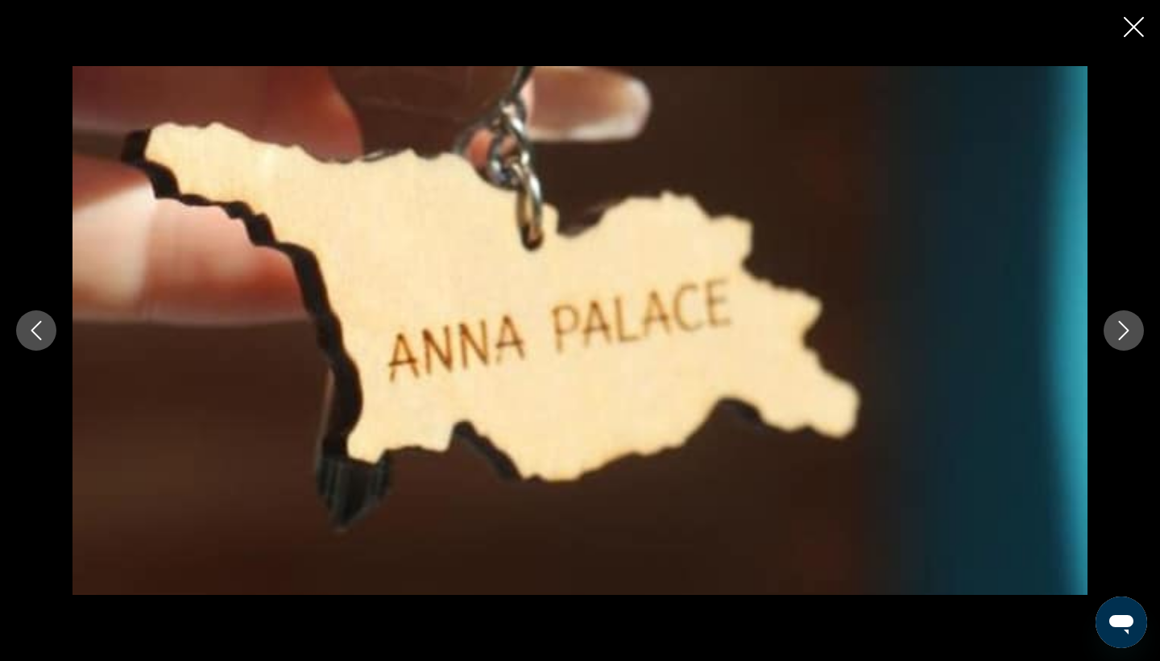
click at [1118, 325] on icon "Next image" at bounding box center [1124, 330] width 19 height 19
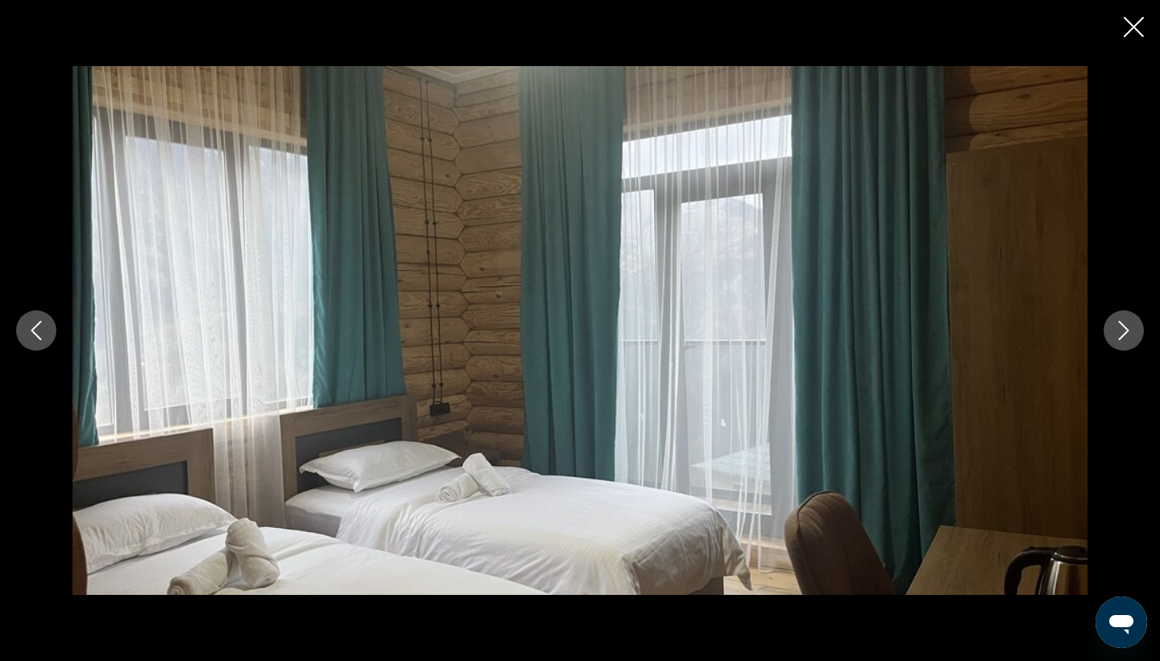
click at [1118, 325] on icon "Next image" at bounding box center [1124, 330] width 19 height 19
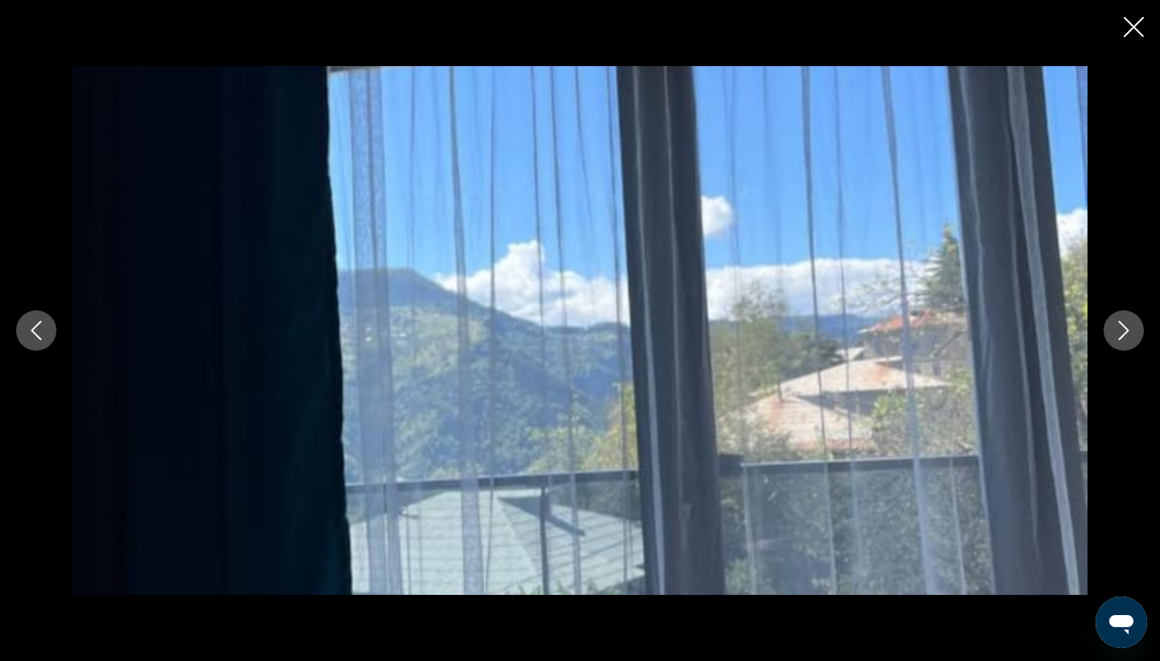
click at [1118, 325] on icon "Next image" at bounding box center [1124, 330] width 19 height 19
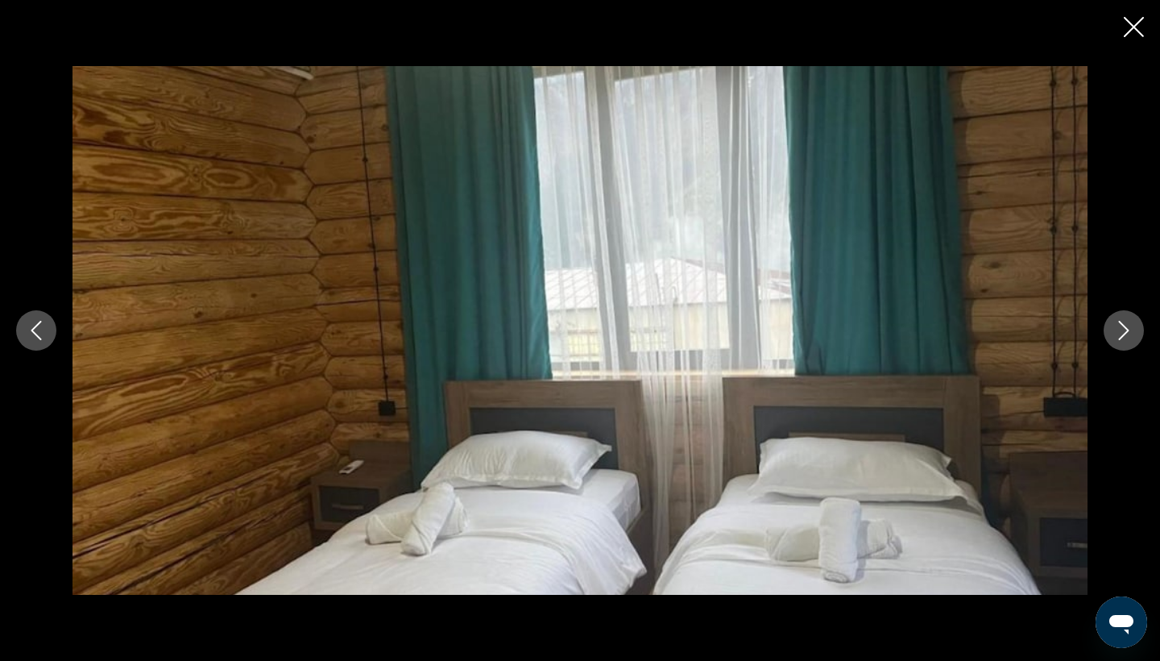
click at [1118, 325] on icon "Next image" at bounding box center [1124, 330] width 19 height 19
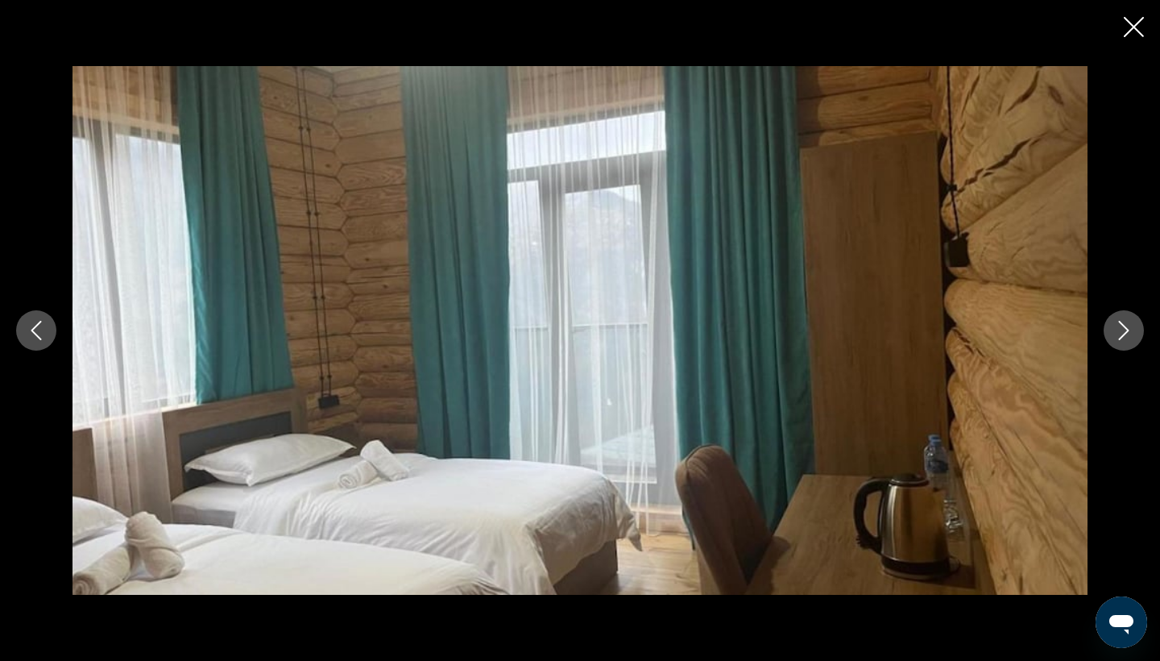
click at [1118, 325] on icon "Next image" at bounding box center [1124, 330] width 19 height 19
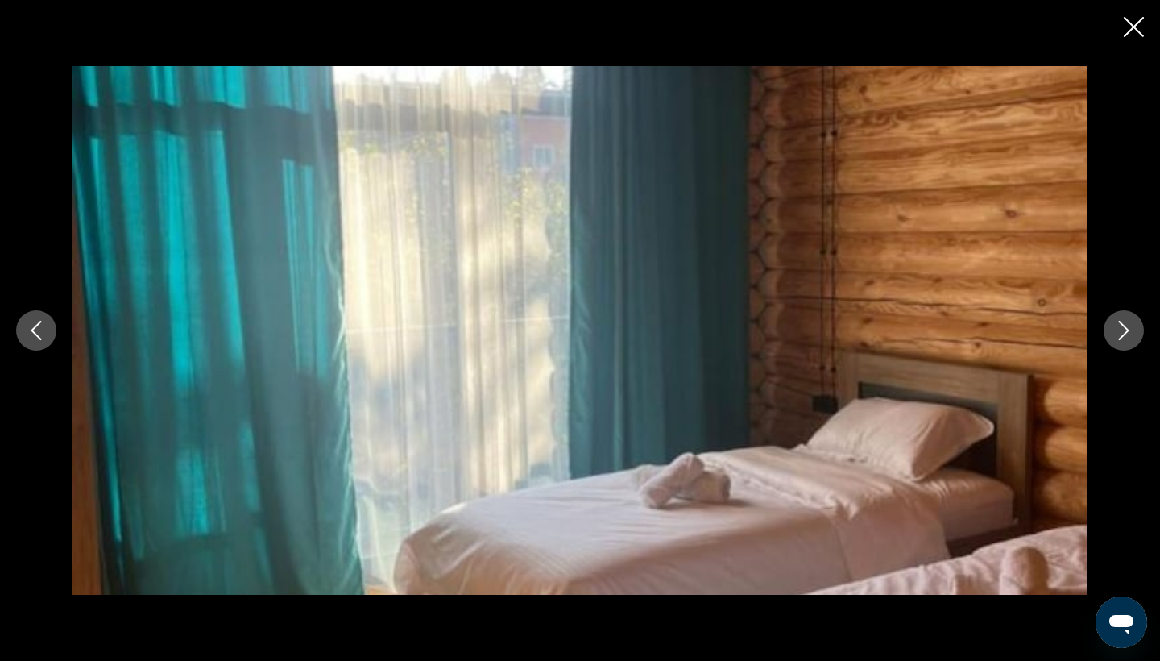
click at [1118, 325] on icon "Next image" at bounding box center [1124, 330] width 19 height 19
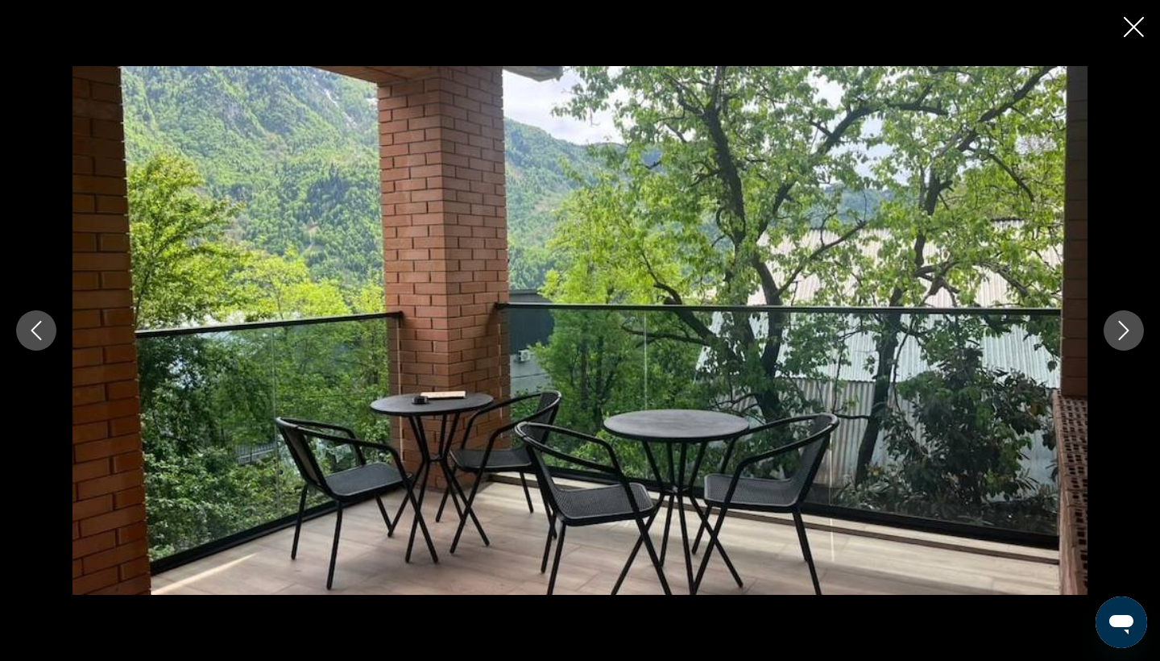
click at [1118, 325] on icon "Next image" at bounding box center [1124, 330] width 19 height 19
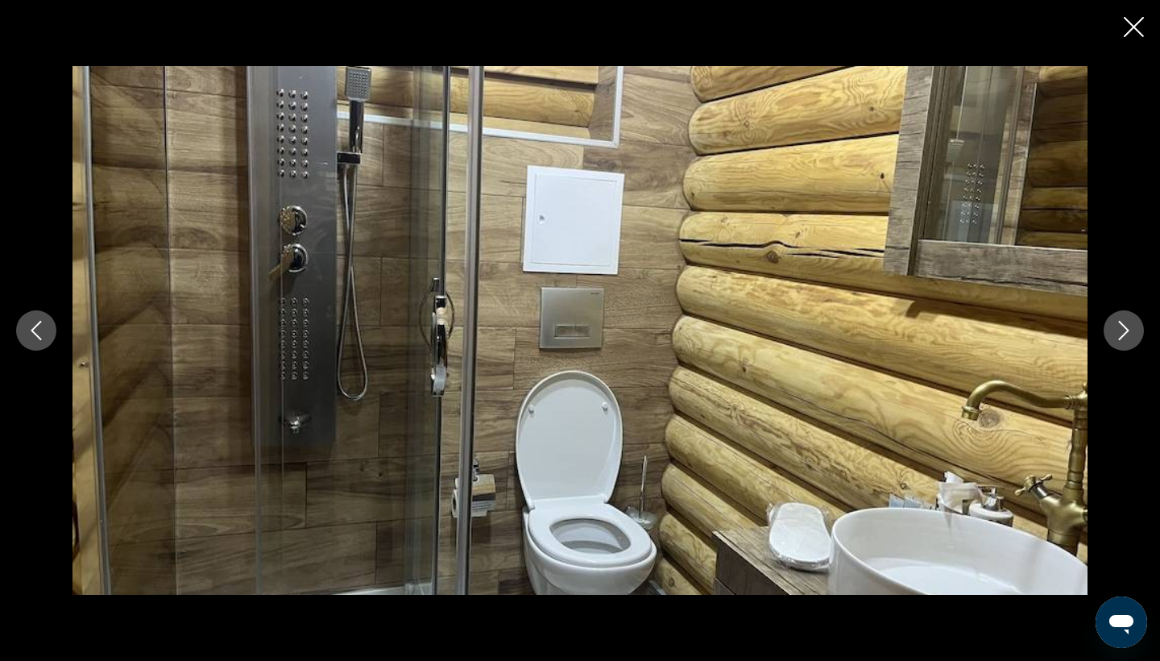
click at [1118, 325] on icon "Next image" at bounding box center [1124, 330] width 19 height 19
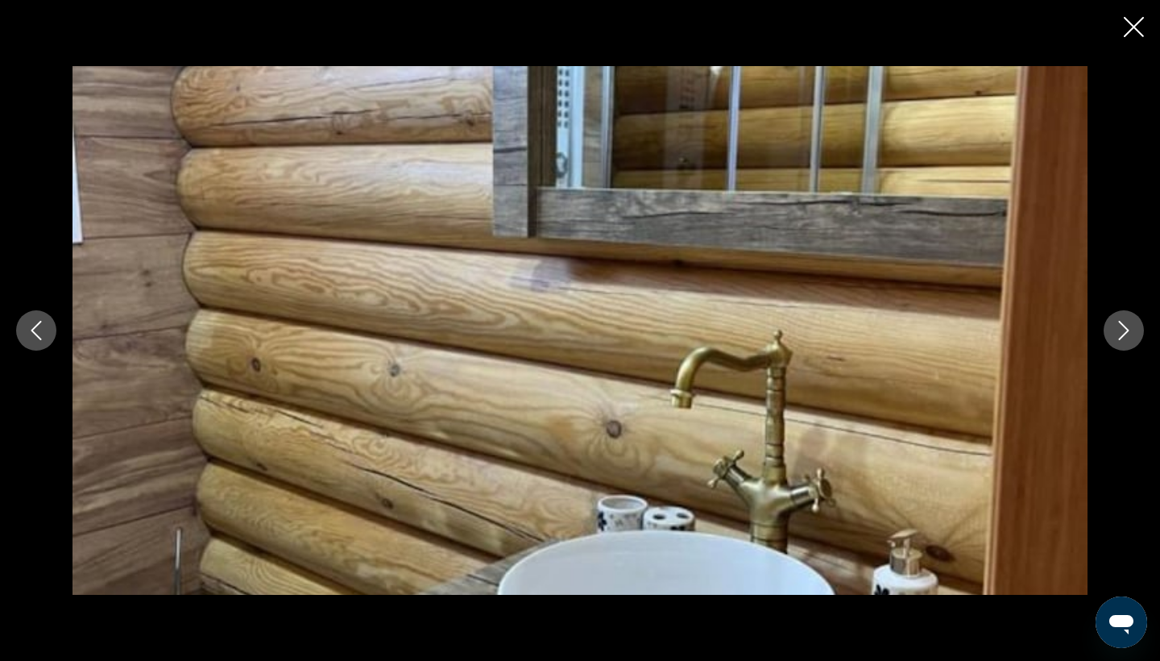
click at [1118, 325] on icon "Next image" at bounding box center [1124, 330] width 19 height 19
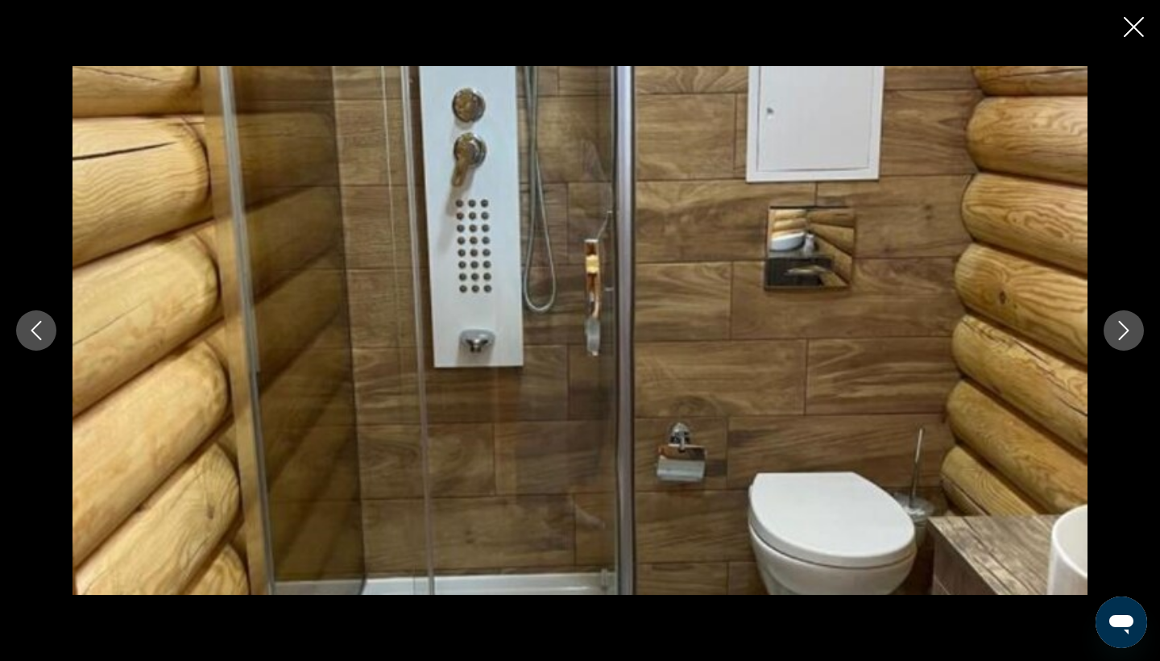
click at [1118, 325] on icon "Next image" at bounding box center [1124, 330] width 19 height 19
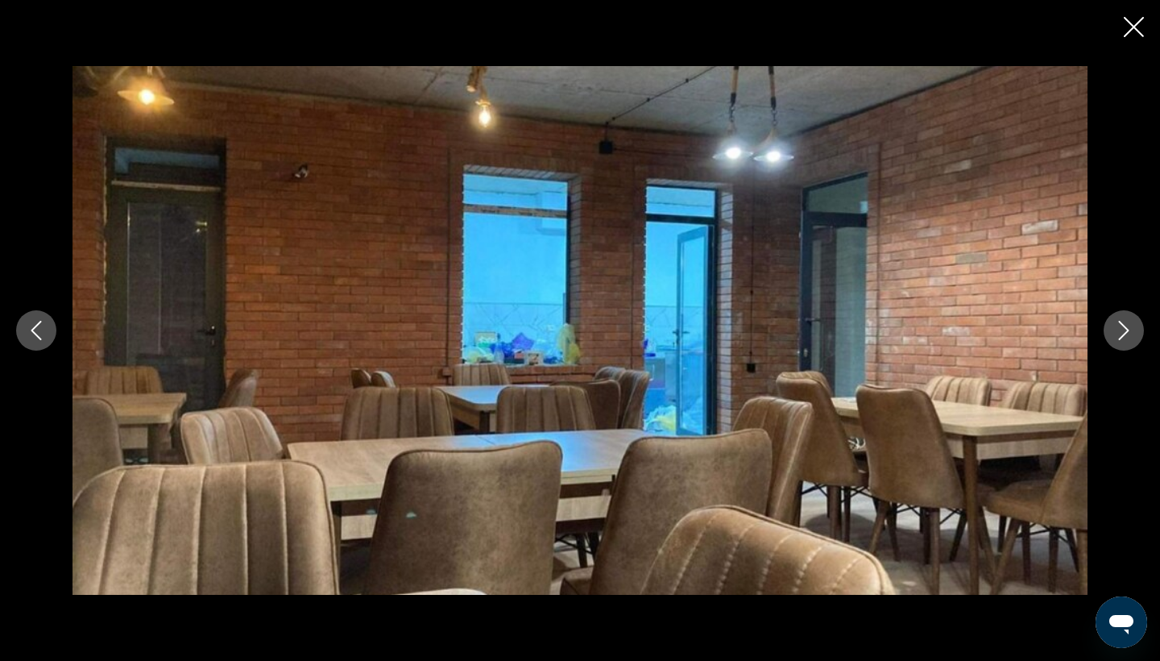
click at [1132, 23] on icon "Close slideshow" at bounding box center [1134, 27] width 20 height 20
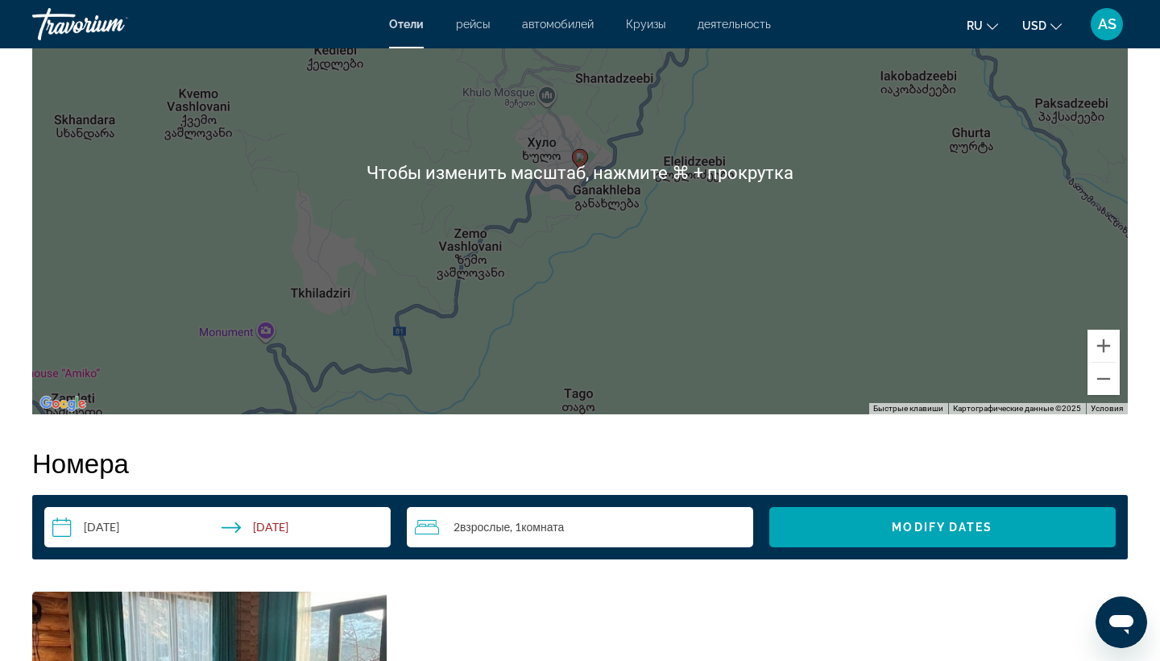
scroll to position [1710, 0]
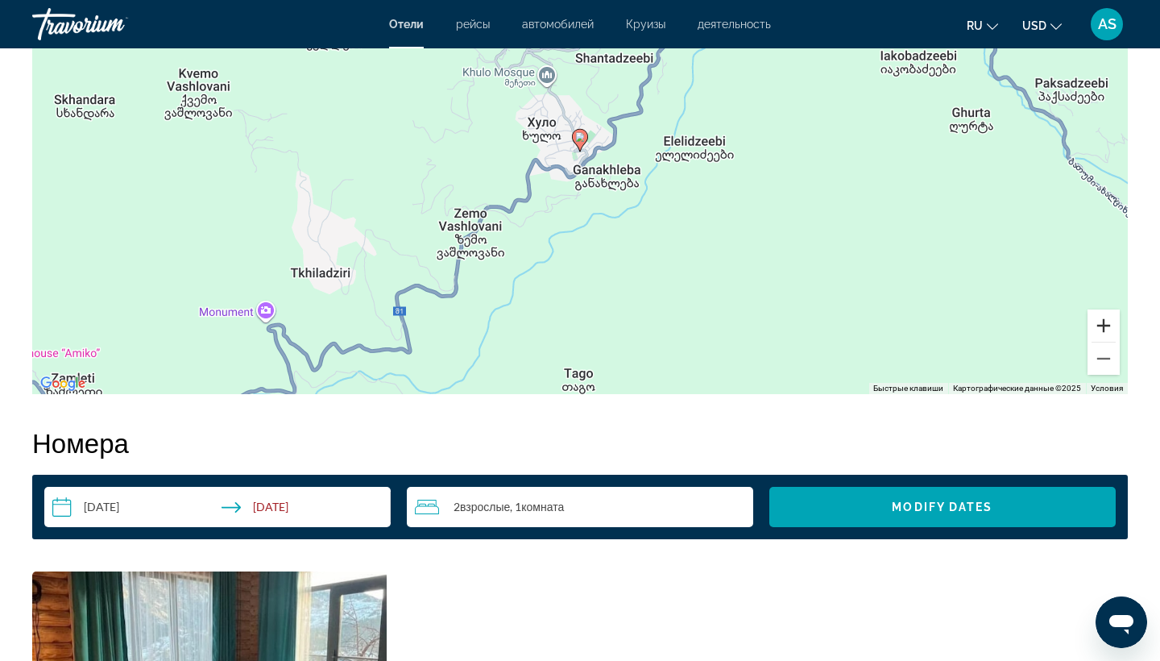
click at [1107, 324] on button "Увеличить" at bounding box center [1104, 325] width 32 height 32
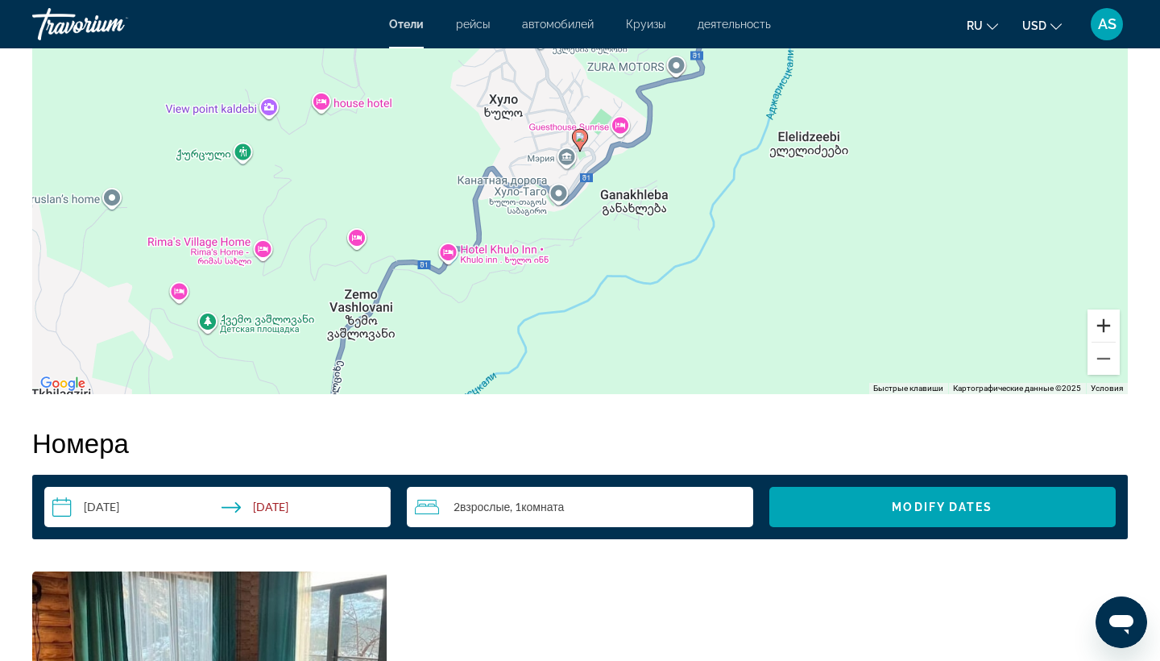
click at [1107, 324] on button "Увеличить" at bounding box center [1104, 325] width 32 height 32
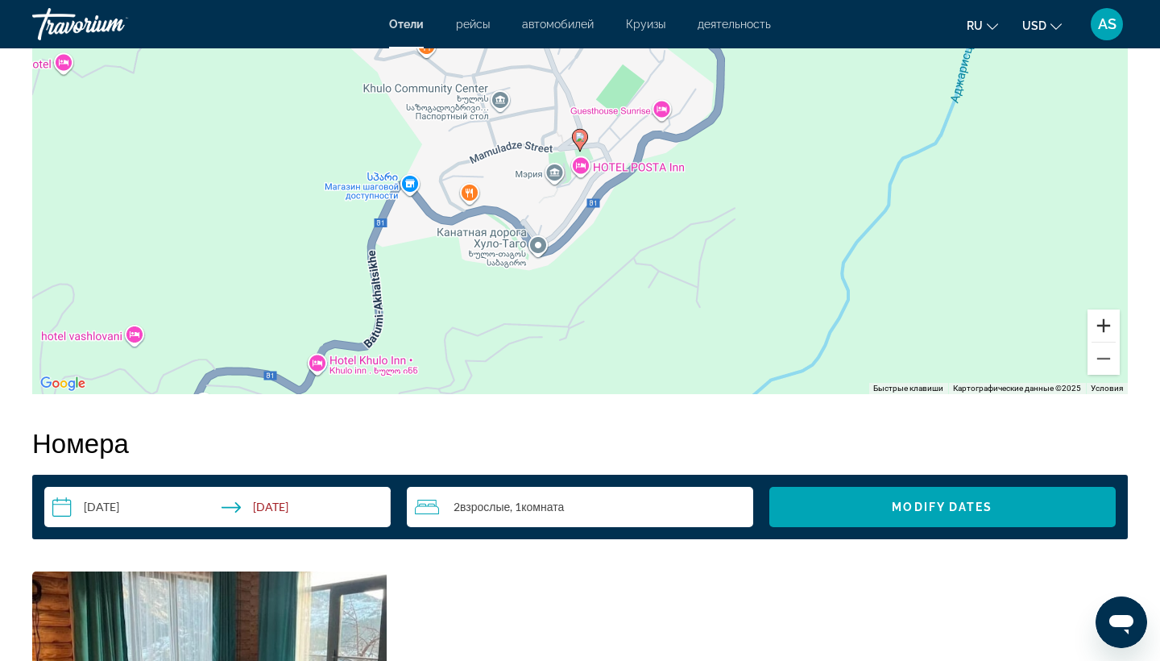
click at [1107, 324] on button "Увеличить" at bounding box center [1104, 325] width 32 height 32
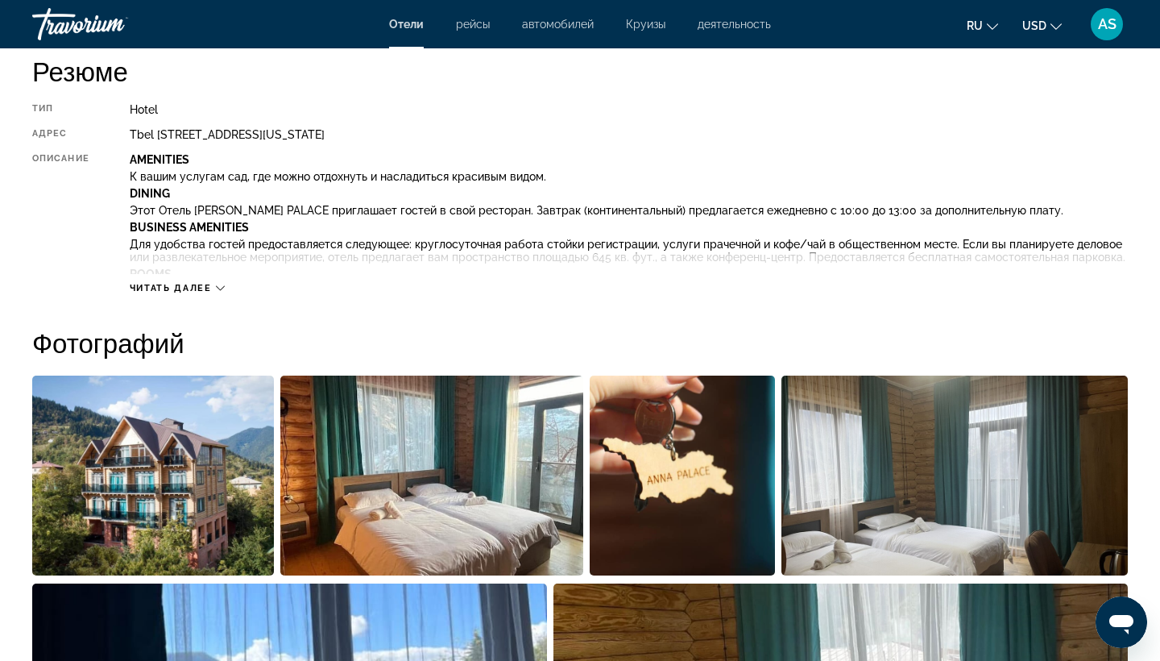
scroll to position [0, 0]
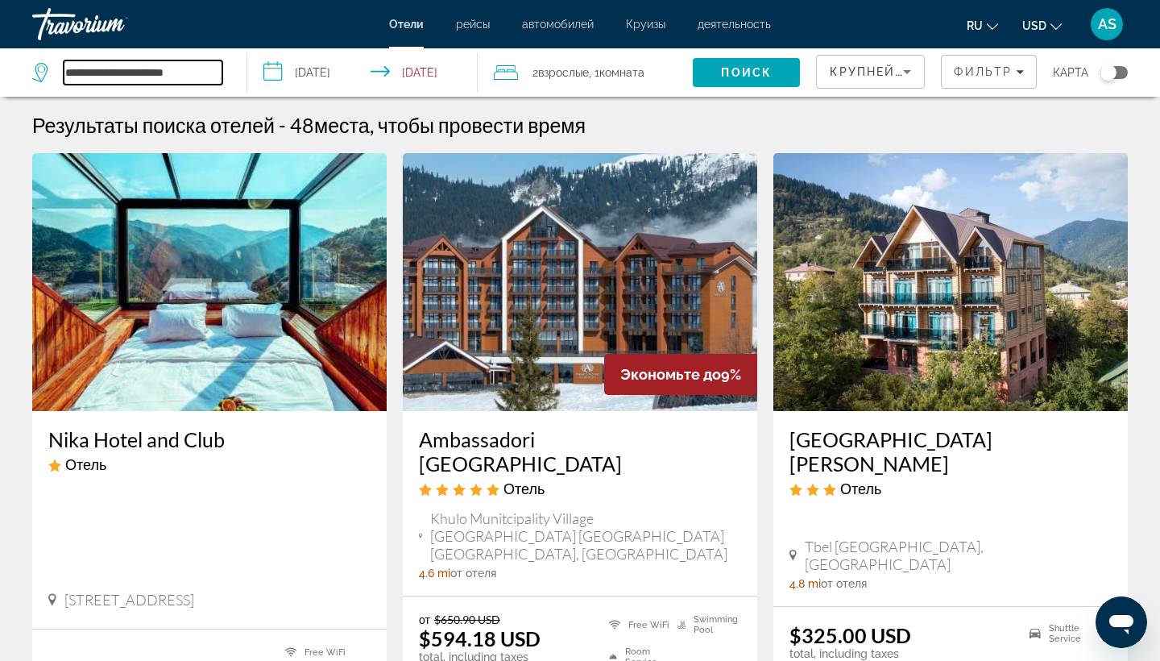
click at [208, 81] on input "**********" at bounding box center [143, 72] width 159 height 24
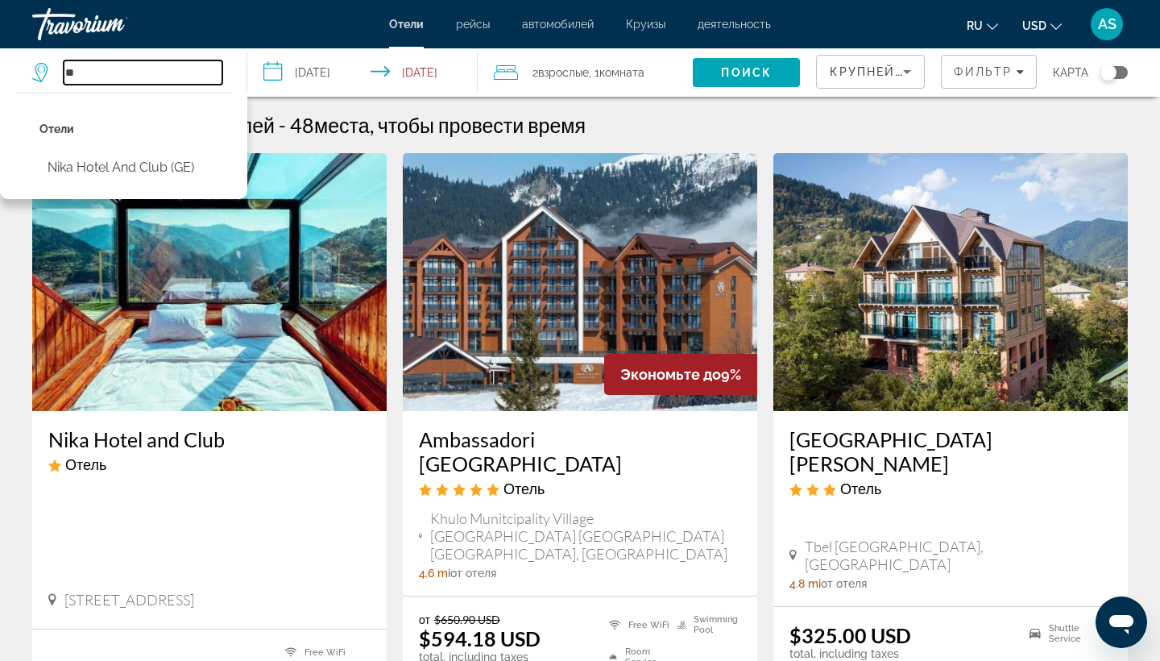
type input "*"
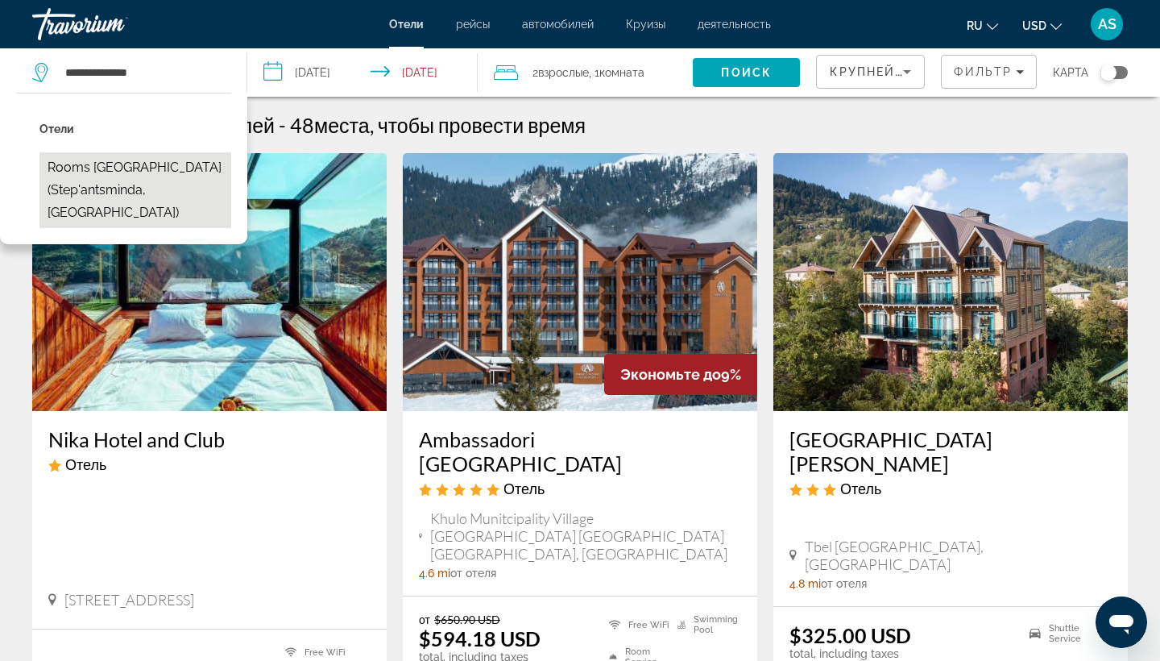
click at [147, 172] on button "Rooms [GEOGRAPHIC_DATA] (Step'antsminda, [GEOGRAPHIC_DATA])" at bounding box center [135, 190] width 192 height 76
type input "**********"
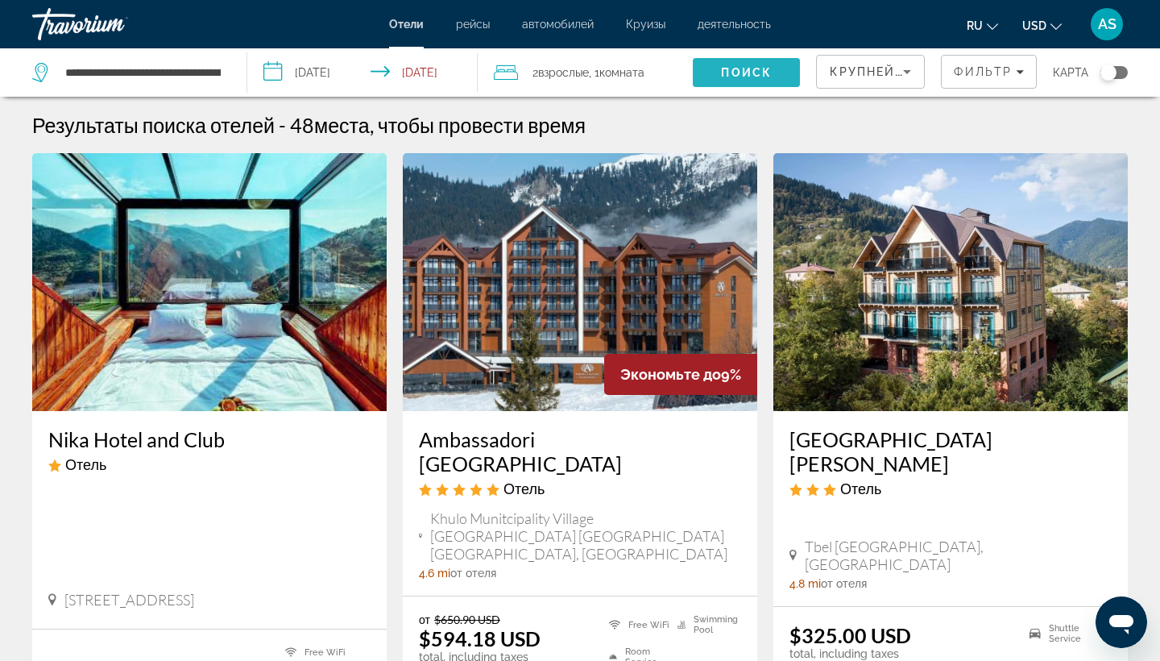
click at [749, 73] on span "Поиск" at bounding box center [746, 72] width 51 height 13
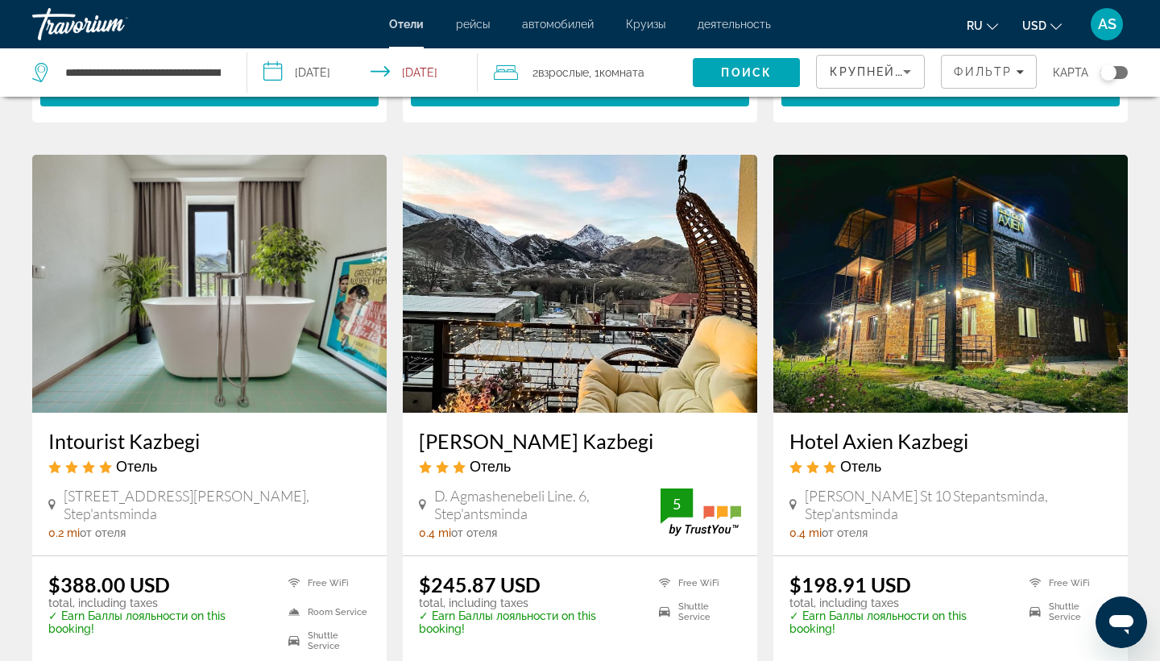
scroll to position [593, 0]
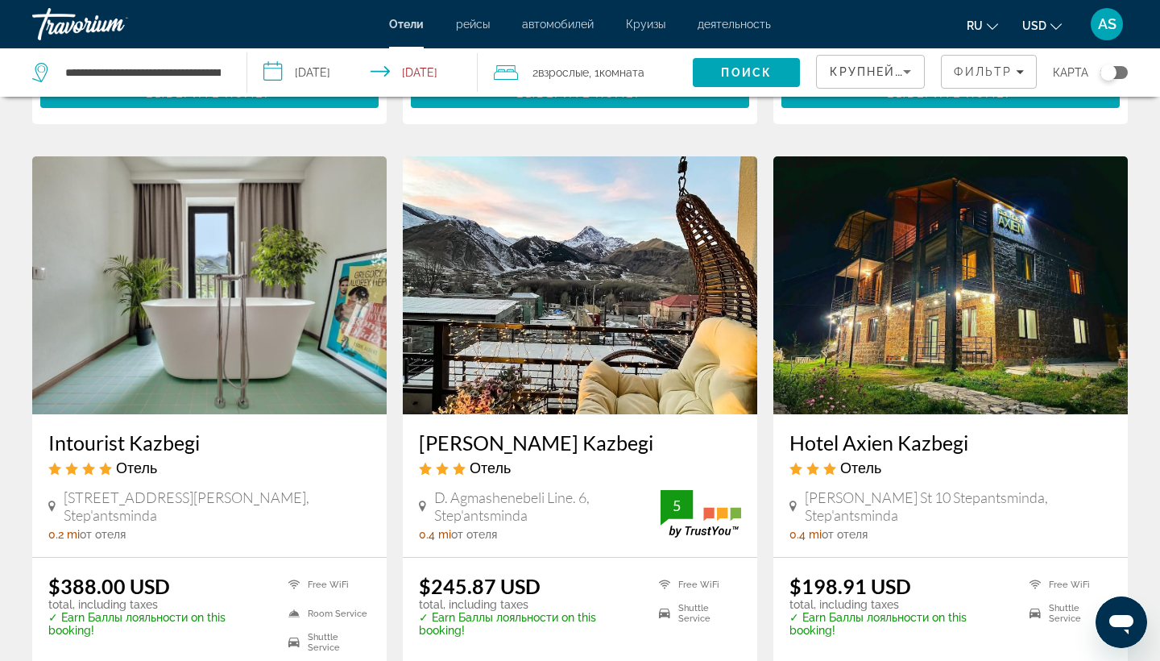
drag, startPoint x: 939, startPoint y: 372, endPoint x: 939, endPoint y: 390, distance: 17.7
click at [866, 455] on div "Hotel Axien Kazbegi Отель" at bounding box center [951, 459] width 322 height 58
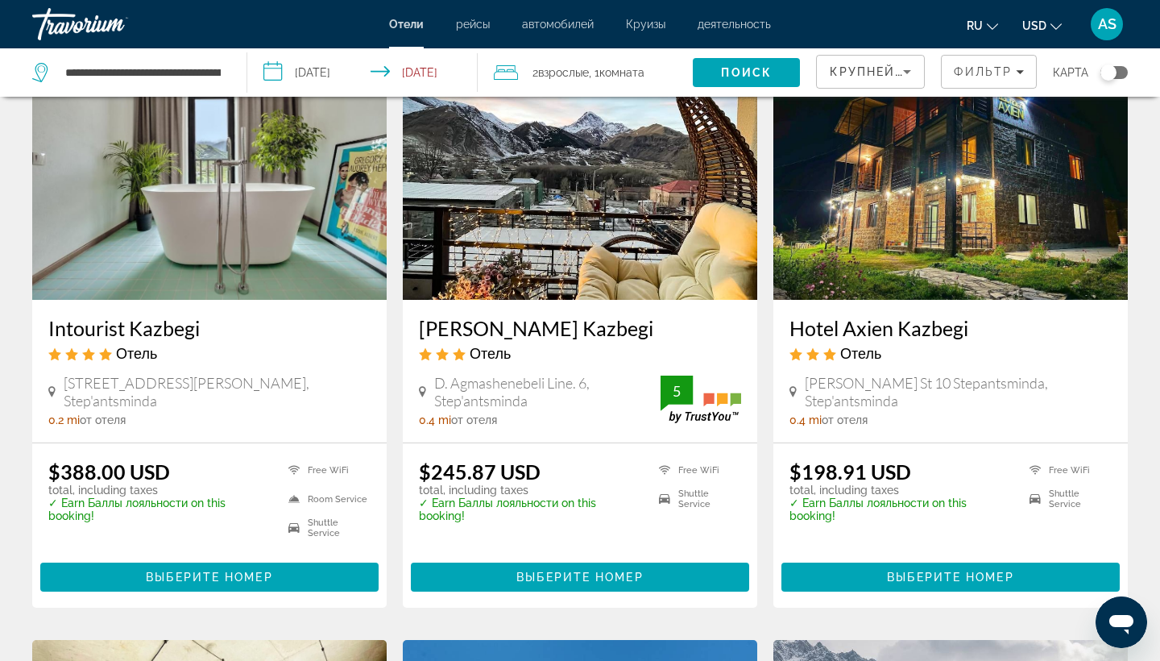
scroll to position [698, 0]
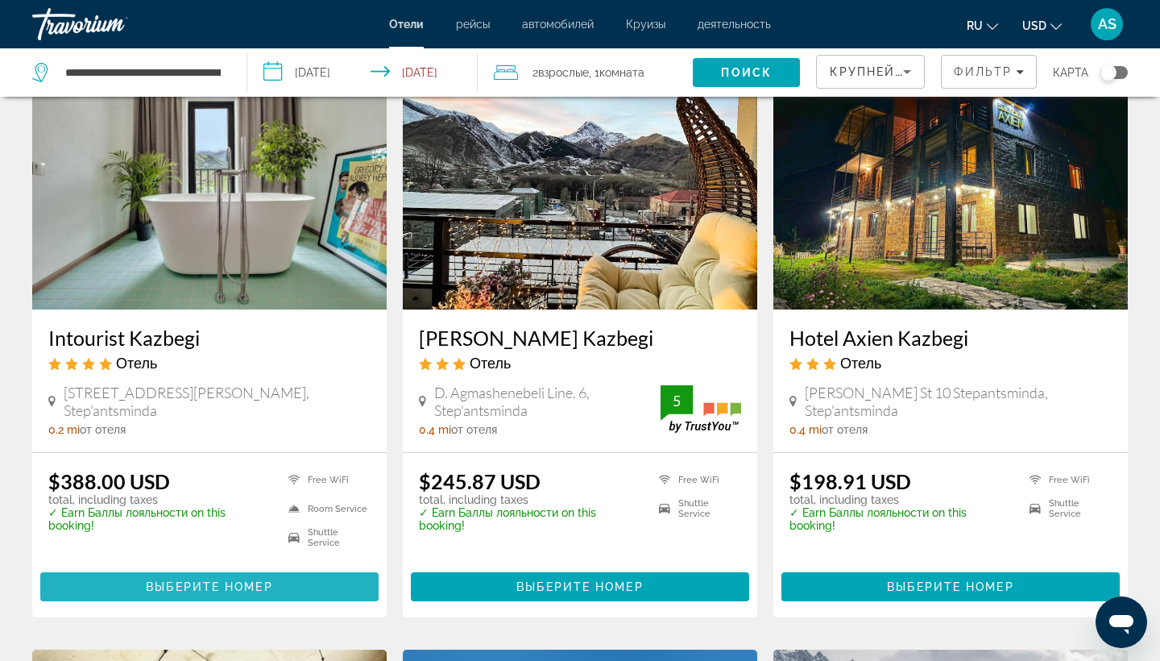
click at [174, 582] on span "Выберите номер" at bounding box center [209, 586] width 127 height 13
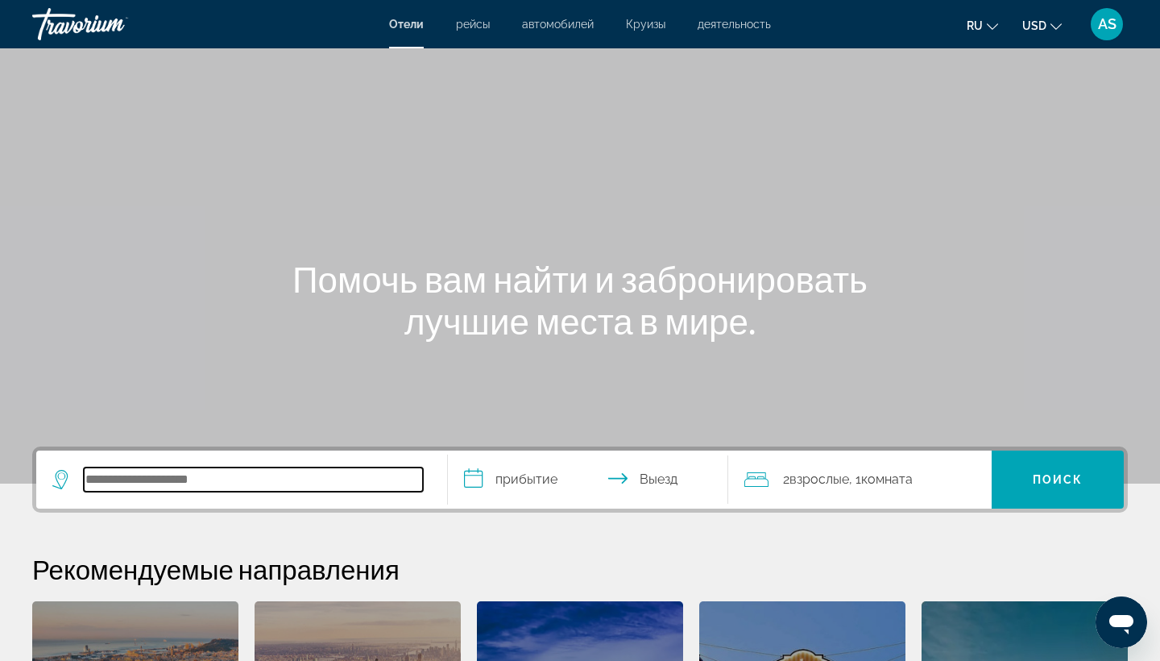
click at [116, 480] on input "Search hotel destination" at bounding box center [253, 479] width 339 height 24
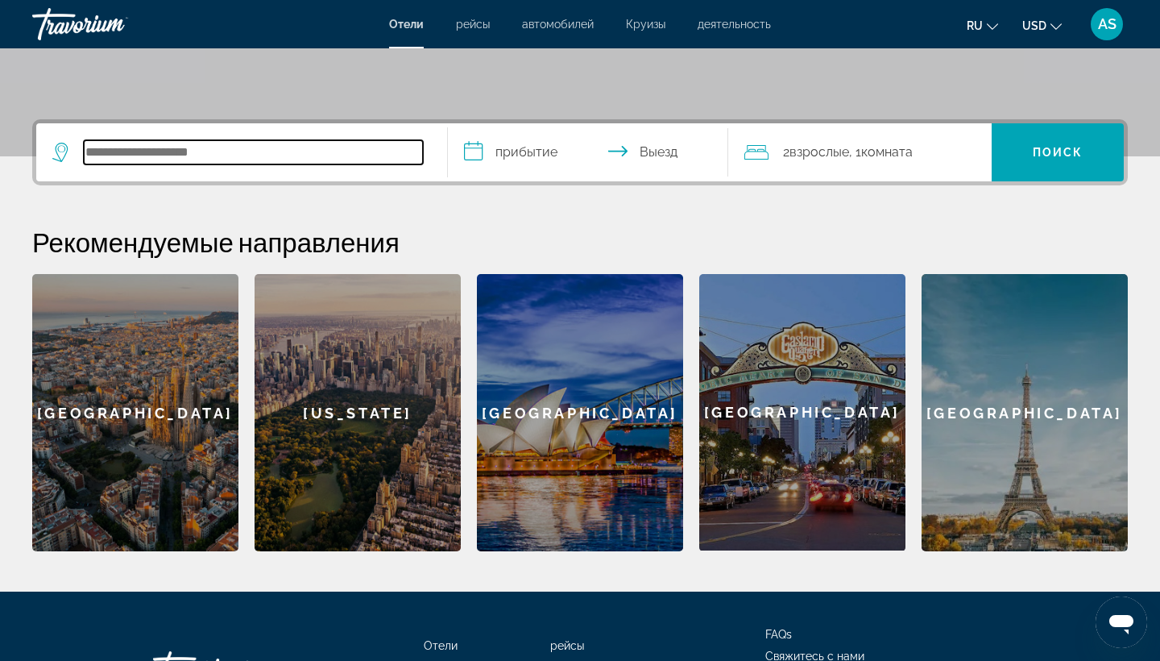
scroll to position [394, 0]
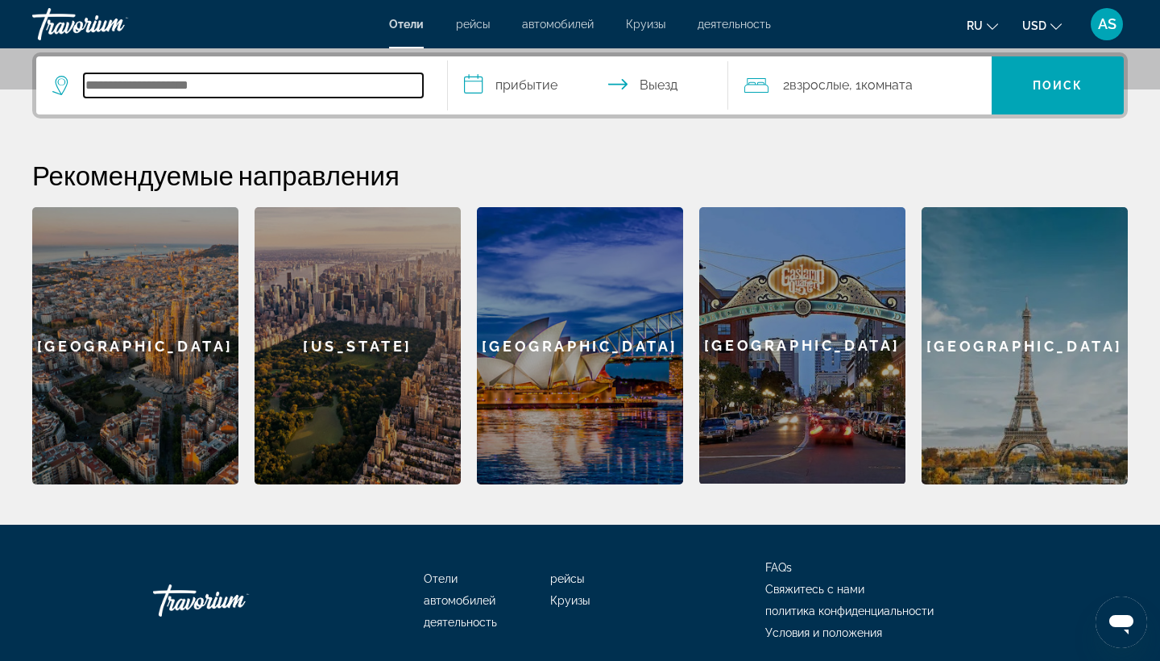
type input "*"
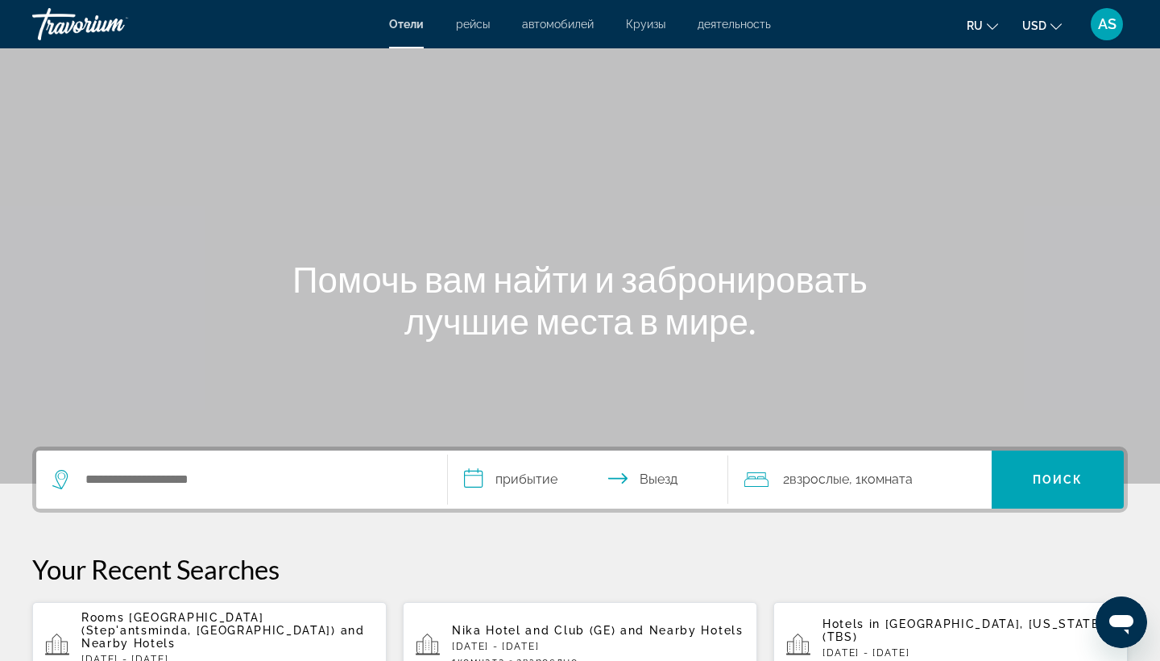
click at [236, 614] on span "Rooms [GEOGRAPHIC_DATA] (Step'antsminda, [GEOGRAPHIC_DATA])" at bounding box center [208, 624] width 255 height 26
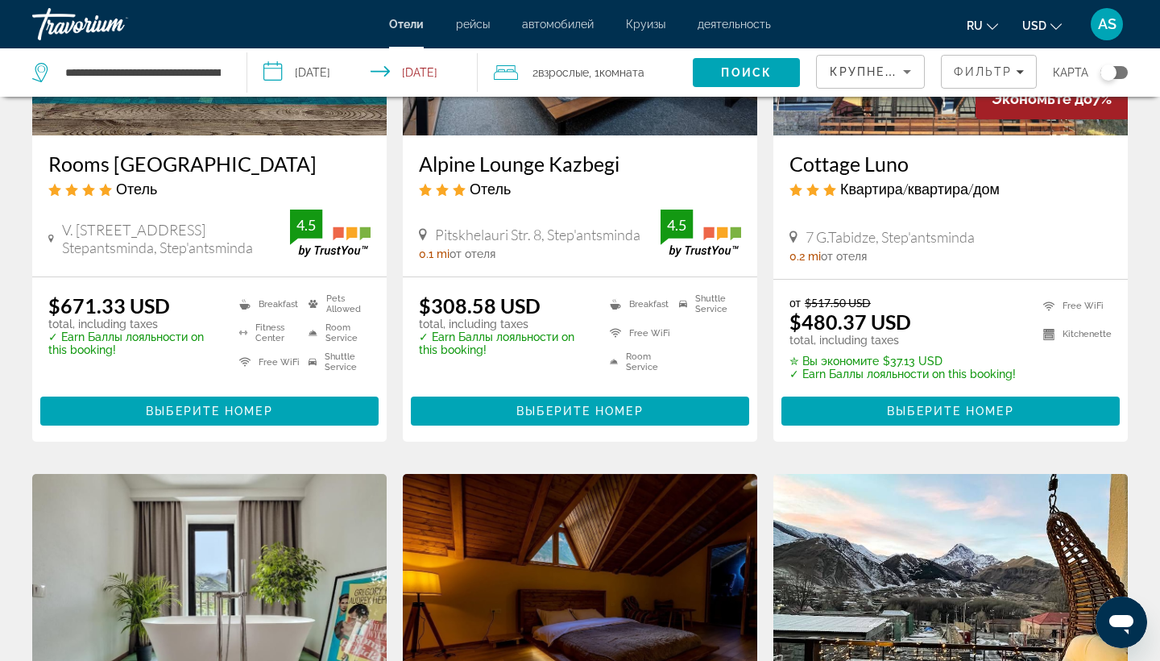
scroll to position [276, 0]
click at [996, 416] on span "Выберите номер" at bounding box center [950, 411] width 127 height 13
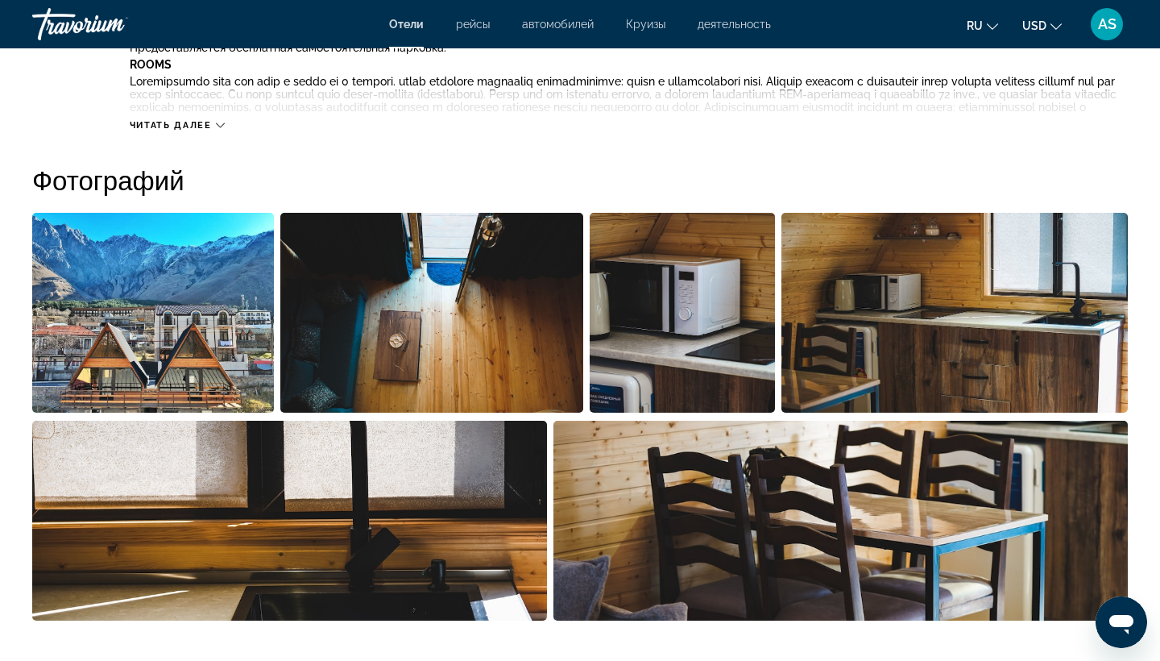
scroll to position [697, 0]
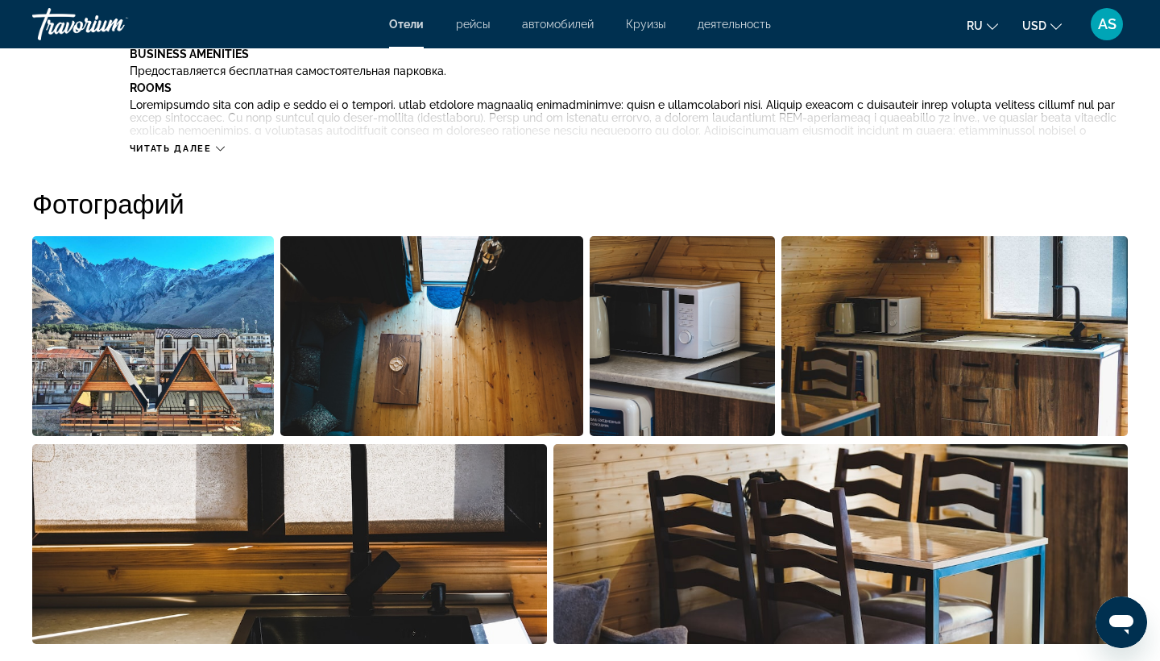
click at [120, 361] on img "Open full-screen image slider" at bounding box center [153, 336] width 242 height 200
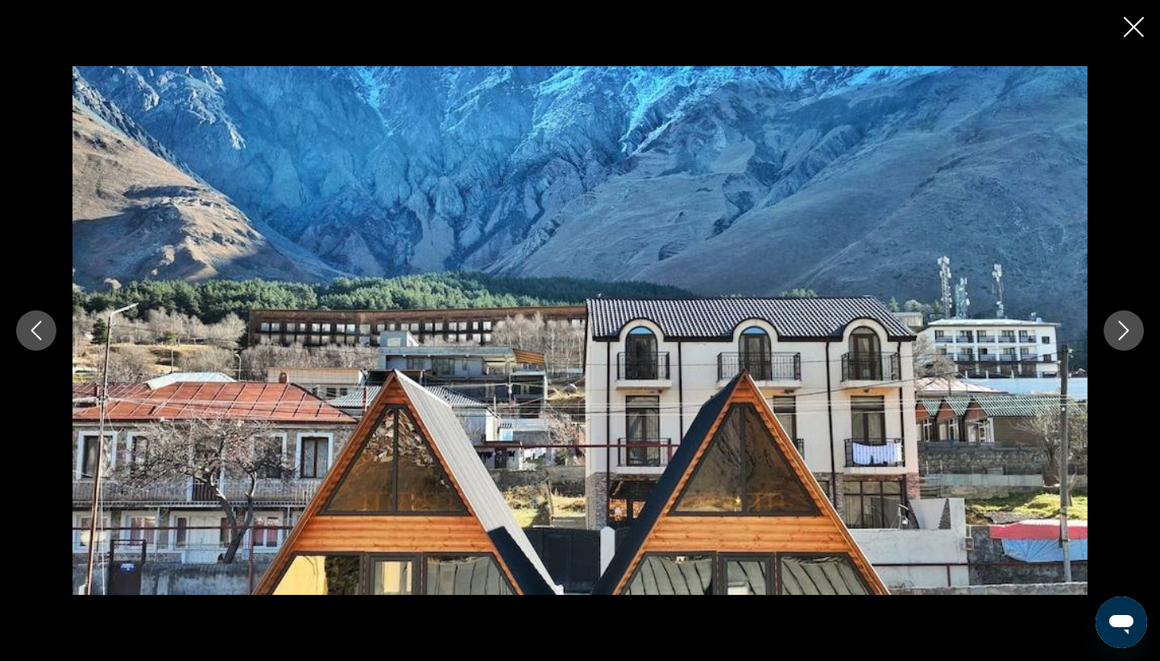
click at [1119, 333] on icon "Next image" at bounding box center [1124, 330] width 19 height 19
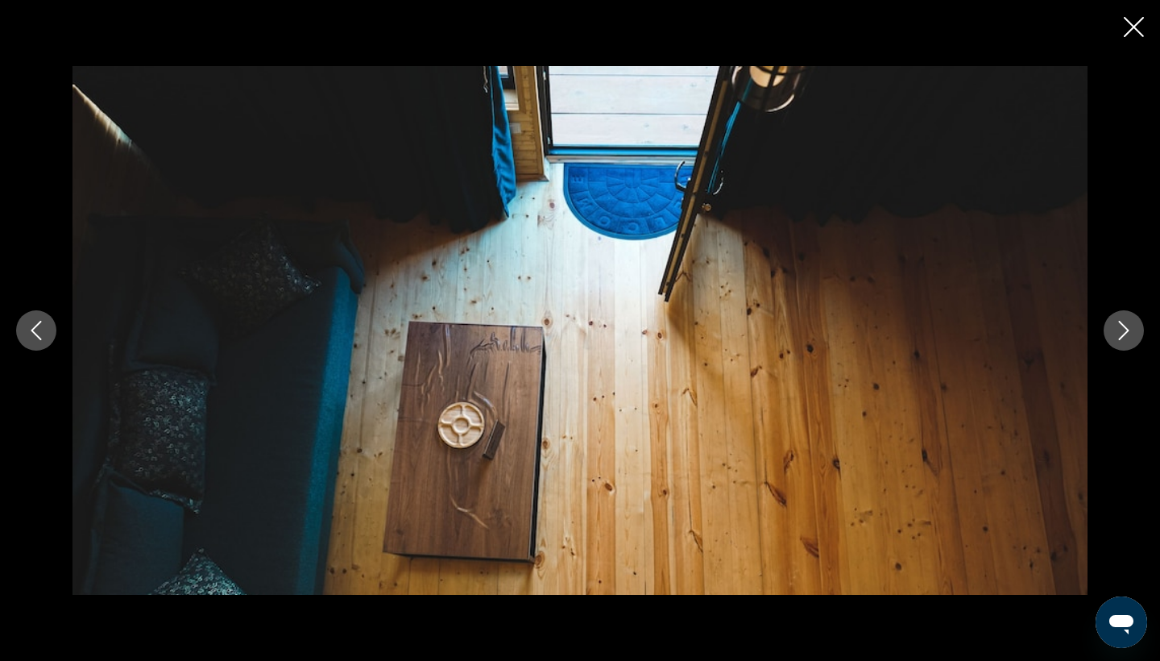
click at [1119, 333] on icon "Next image" at bounding box center [1124, 330] width 19 height 19
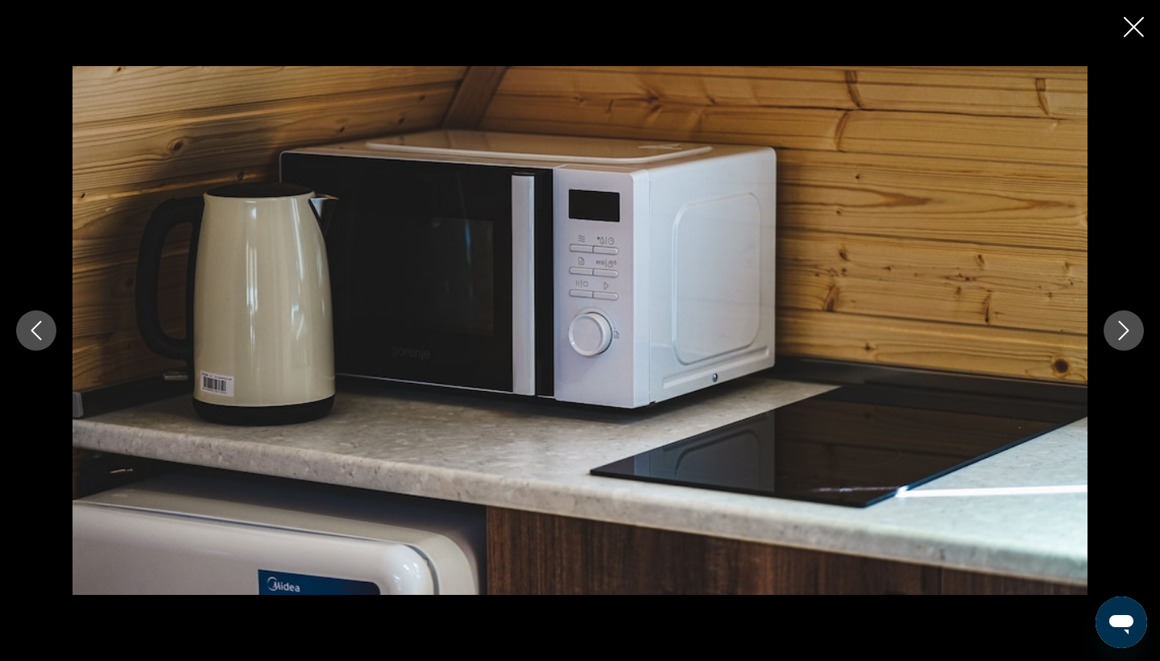
click at [1119, 333] on icon "Next image" at bounding box center [1124, 330] width 19 height 19
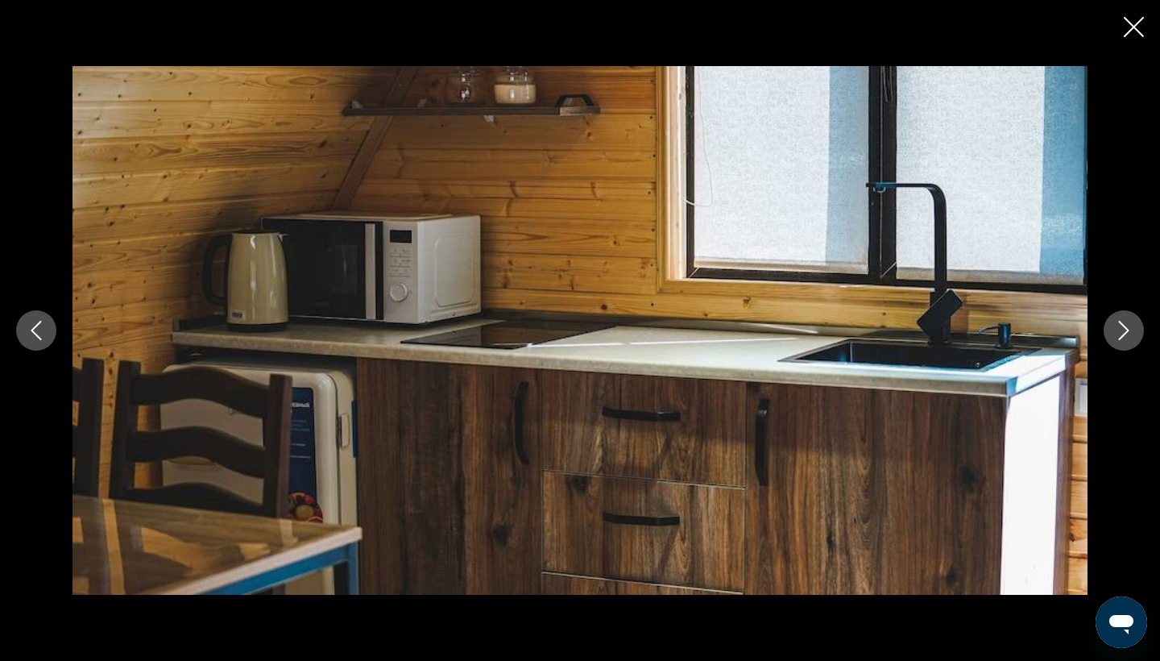
click at [1119, 333] on icon "Next image" at bounding box center [1124, 330] width 19 height 19
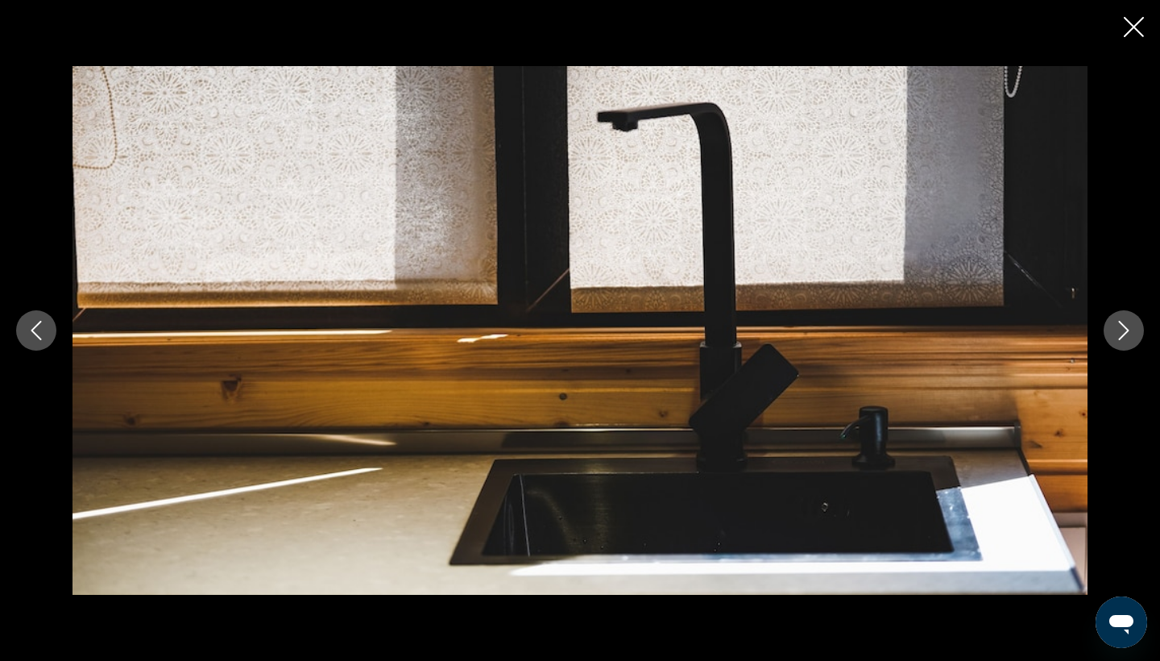
click at [1119, 333] on icon "Next image" at bounding box center [1124, 330] width 19 height 19
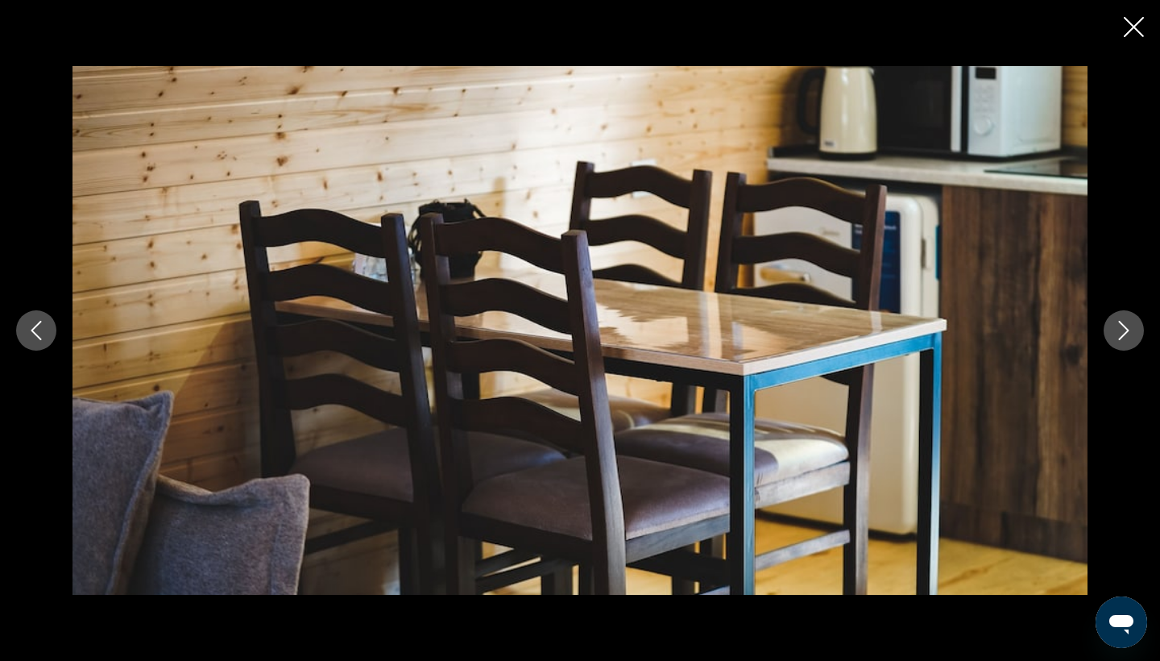
click at [1119, 333] on icon "Next image" at bounding box center [1124, 330] width 19 height 19
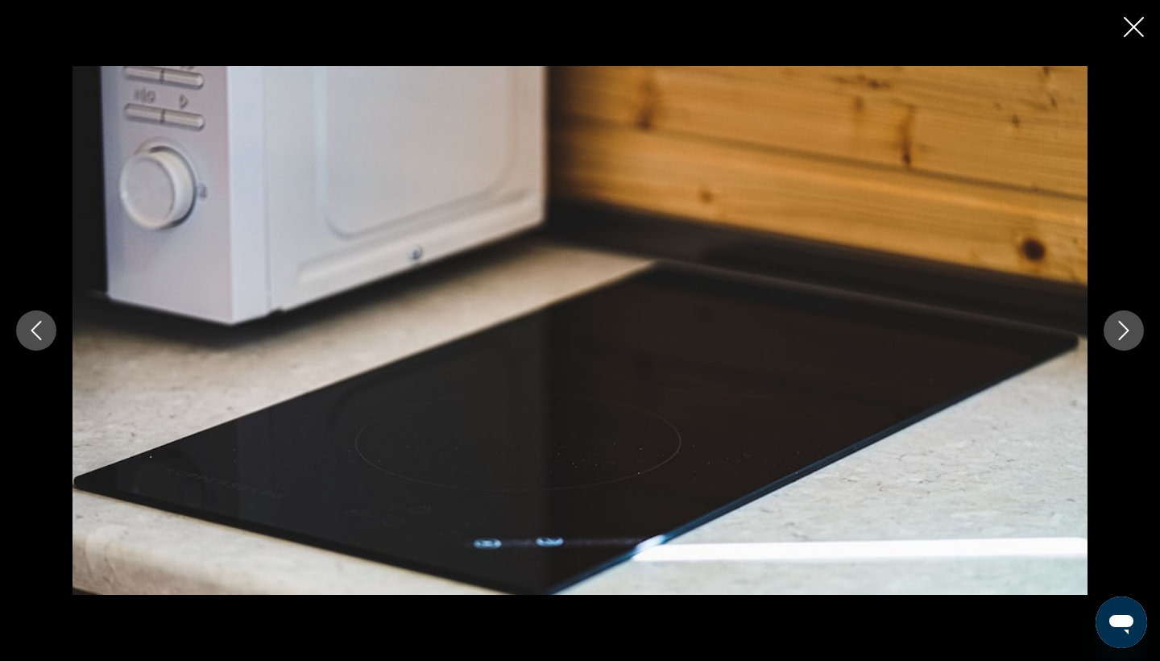
click at [1119, 333] on icon "Next image" at bounding box center [1124, 330] width 19 height 19
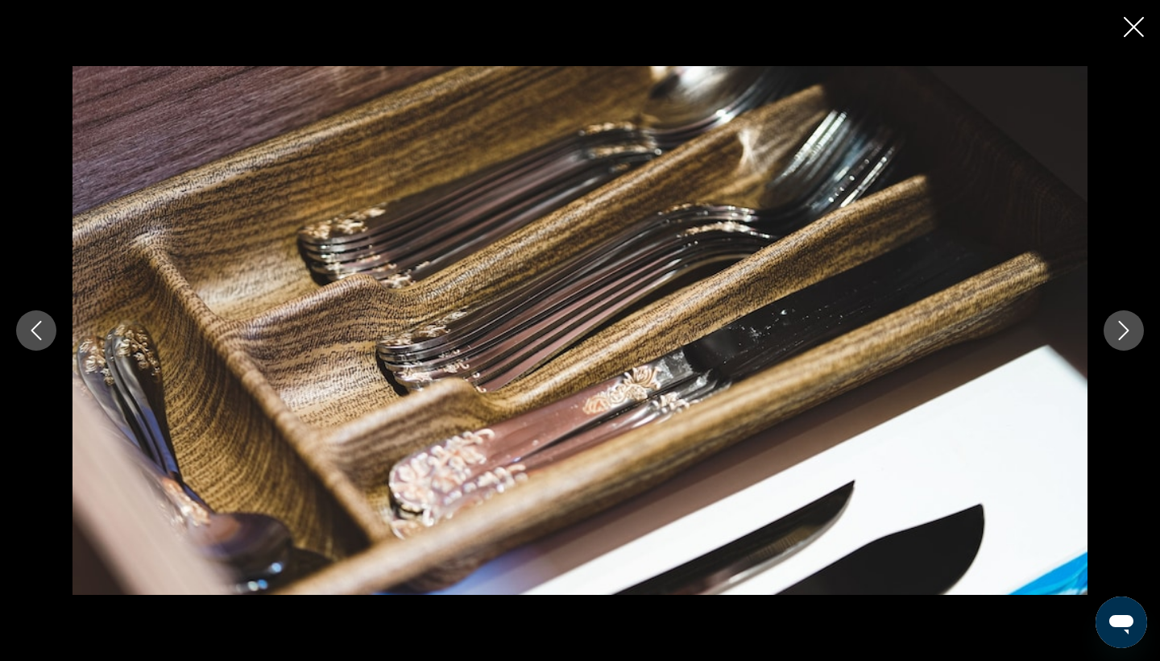
click at [1119, 333] on icon "Next image" at bounding box center [1124, 330] width 19 height 19
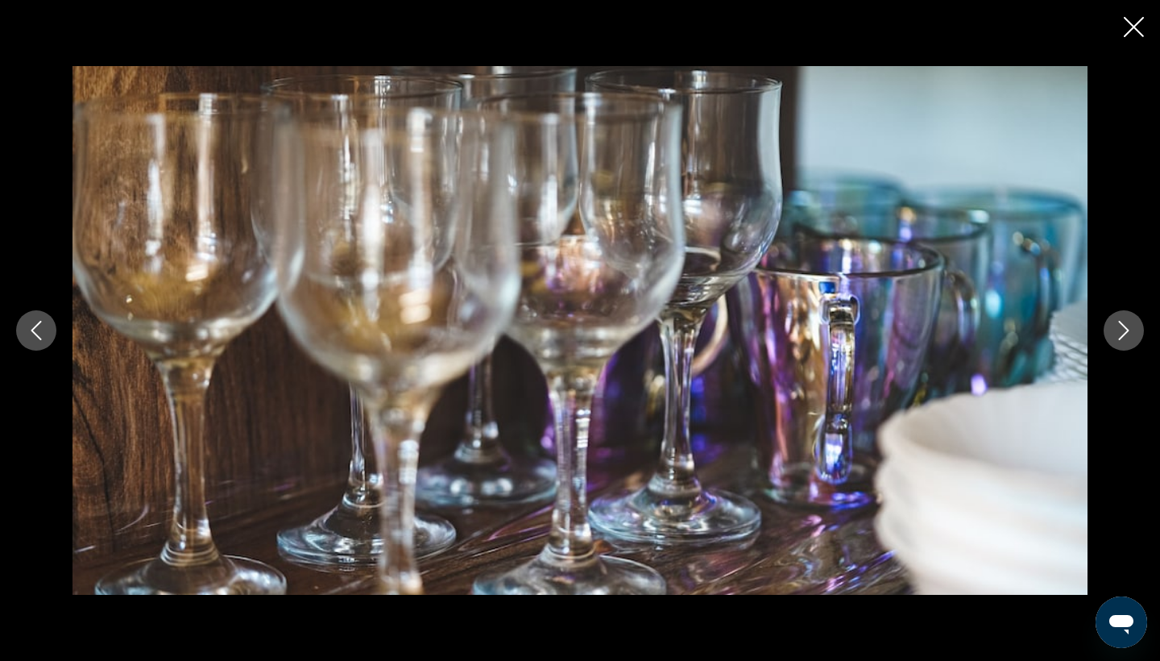
click at [1119, 333] on icon "Next image" at bounding box center [1124, 330] width 19 height 19
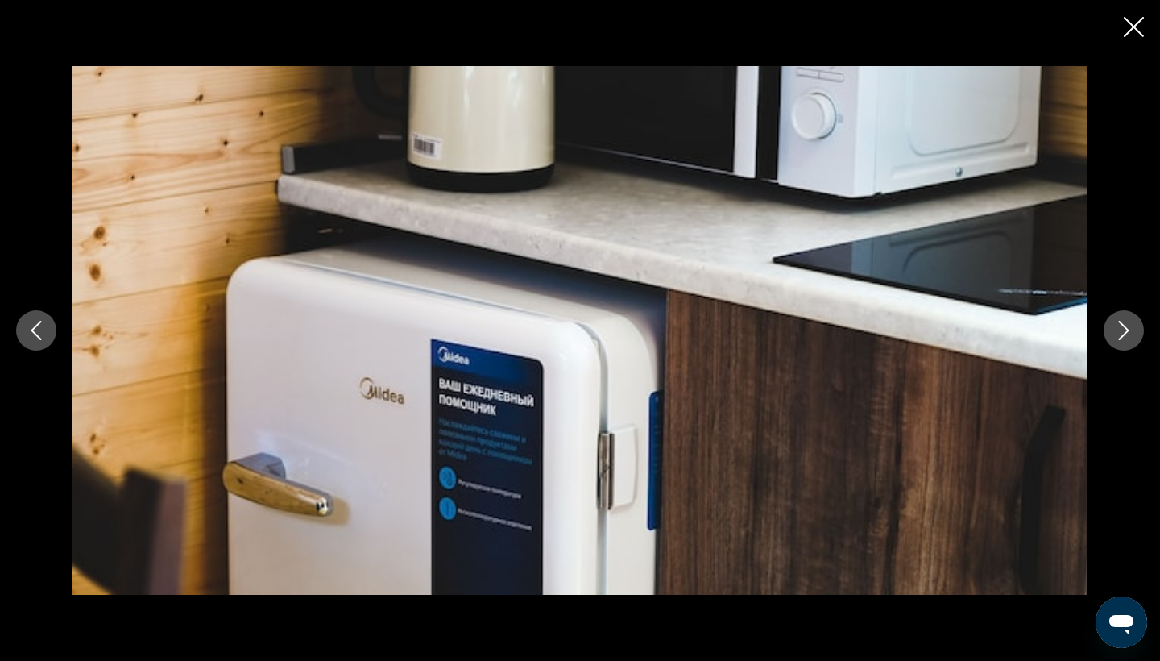
click at [1119, 333] on icon "Next image" at bounding box center [1124, 330] width 19 height 19
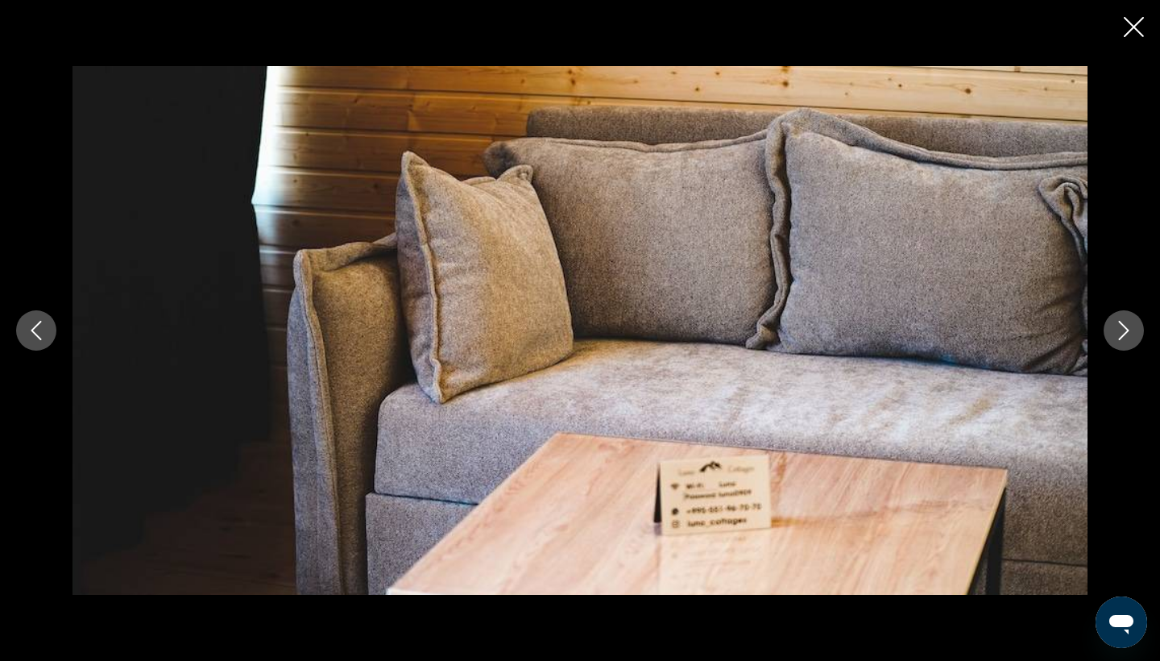
click at [1119, 333] on icon "Next image" at bounding box center [1124, 330] width 19 height 19
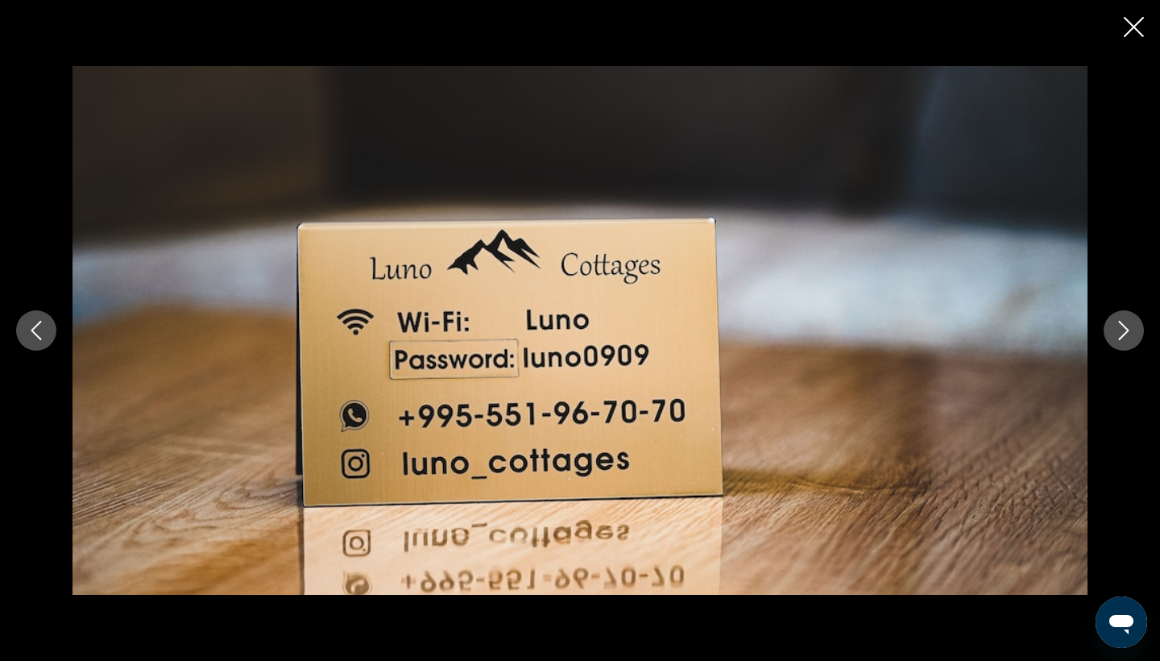
click at [1119, 333] on icon "Next image" at bounding box center [1124, 330] width 19 height 19
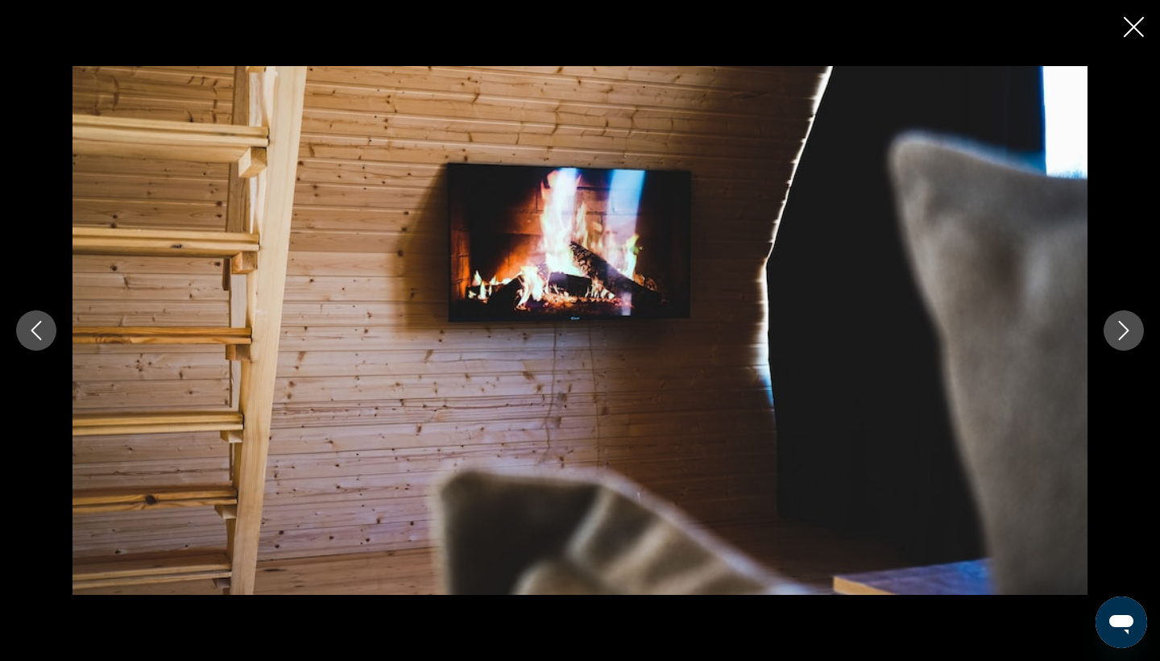
click at [1119, 333] on icon "Next image" at bounding box center [1124, 330] width 19 height 19
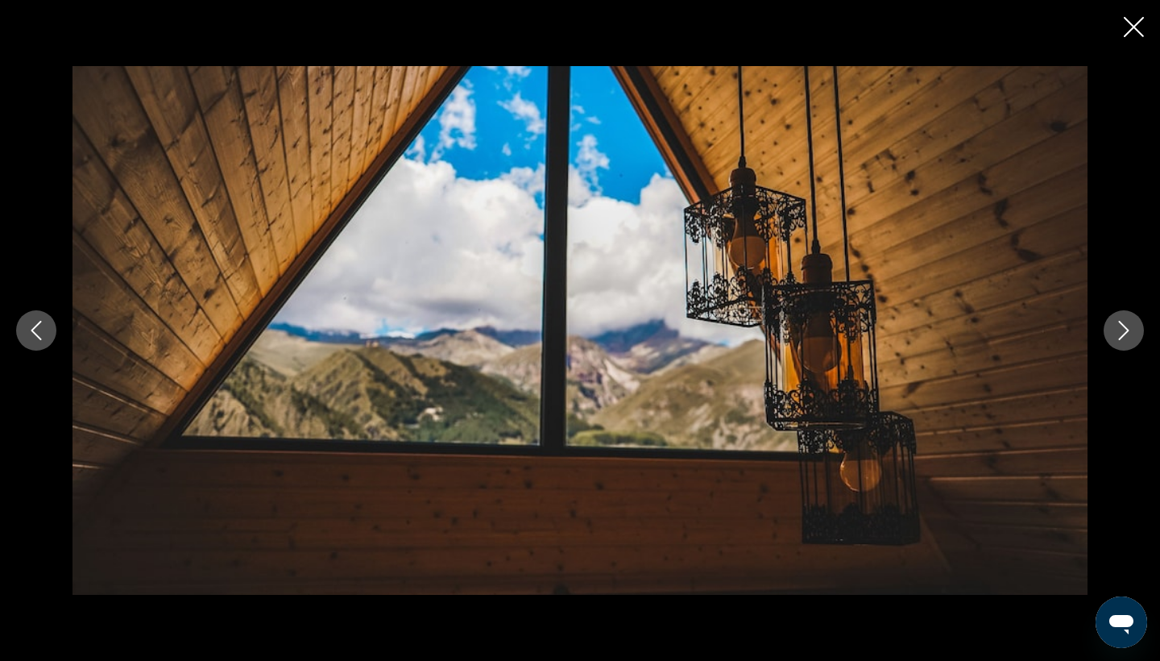
click at [1119, 326] on icon "Next image" at bounding box center [1124, 330] width 19 height 19
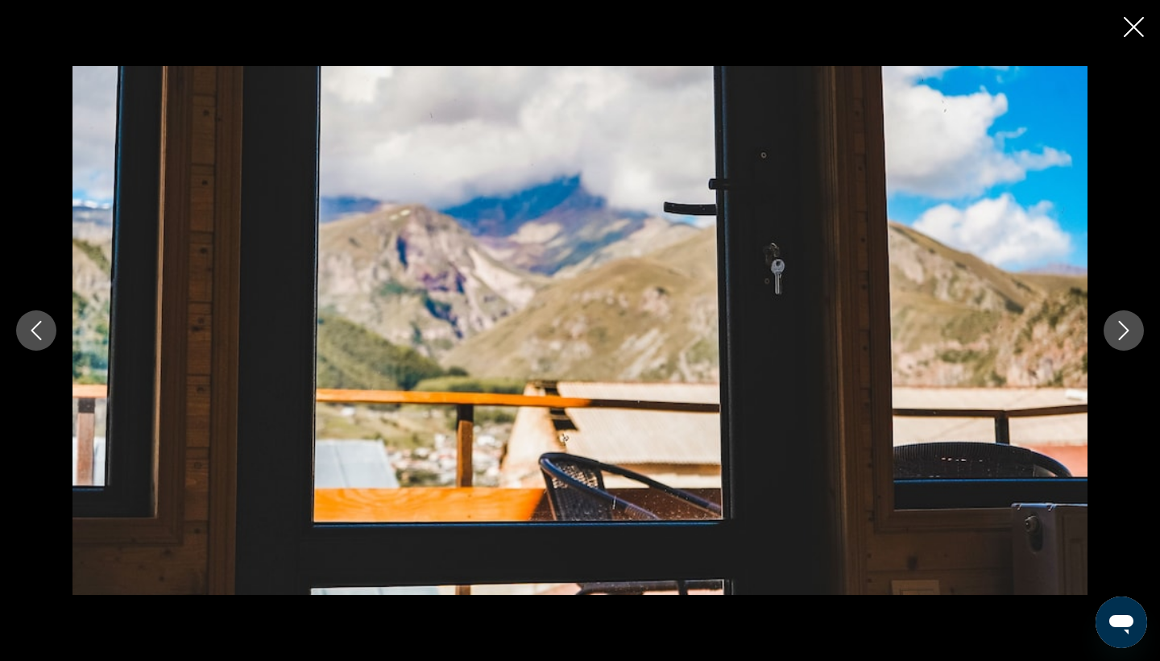
click at [1119, 326] on icon "Next image" at bounding box center [1124, 330] width 19 height 19
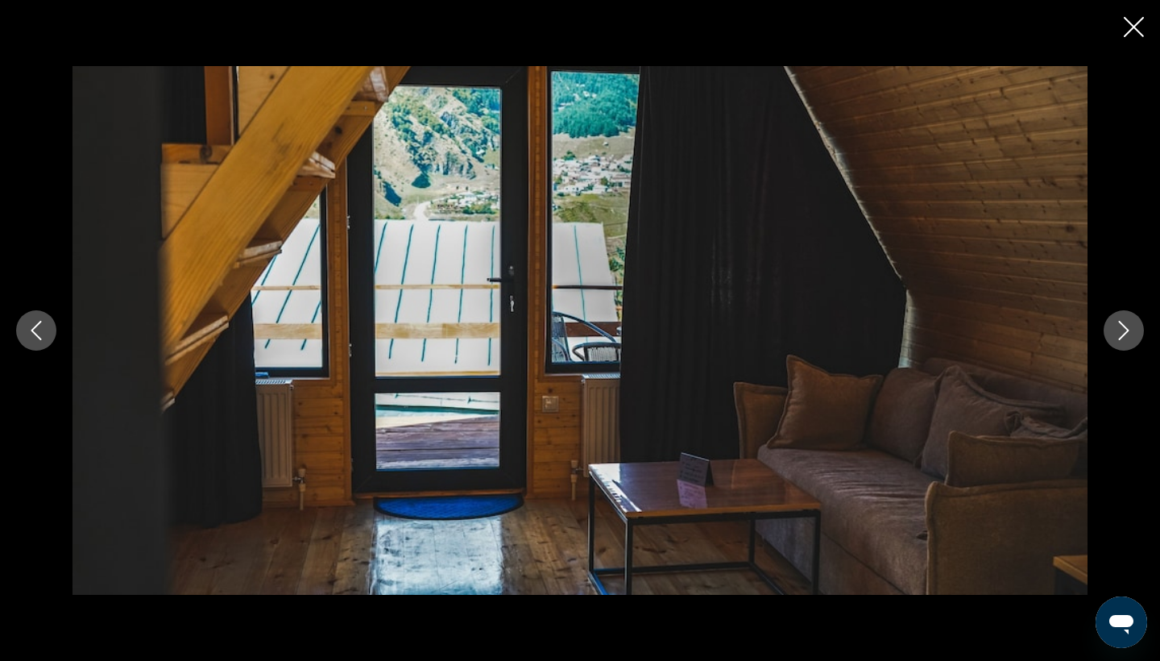
click at [1119, 326] on icon "Next image" at bounding box center [1124, 330] width 19 height 19
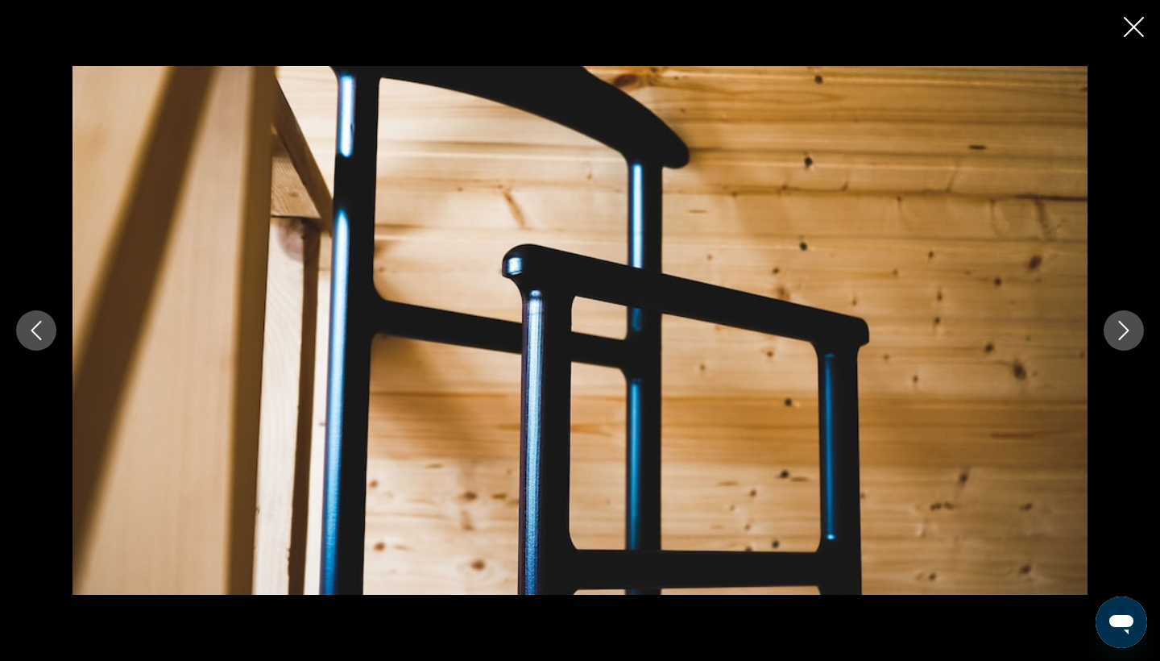
click at [1119, 326] on icon "Next image" at bounding box center [1124, 330] width 19 height 19
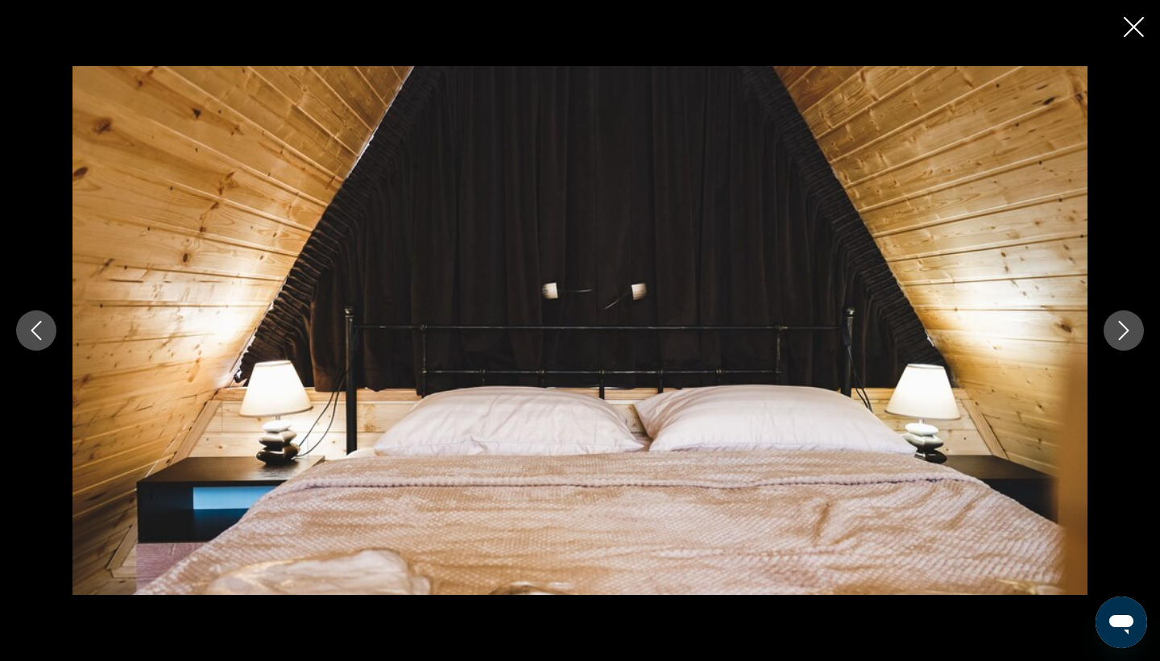
click at [1119, 326] on icon "Next image" at bounding box center [1124, 330] width 19 height 19
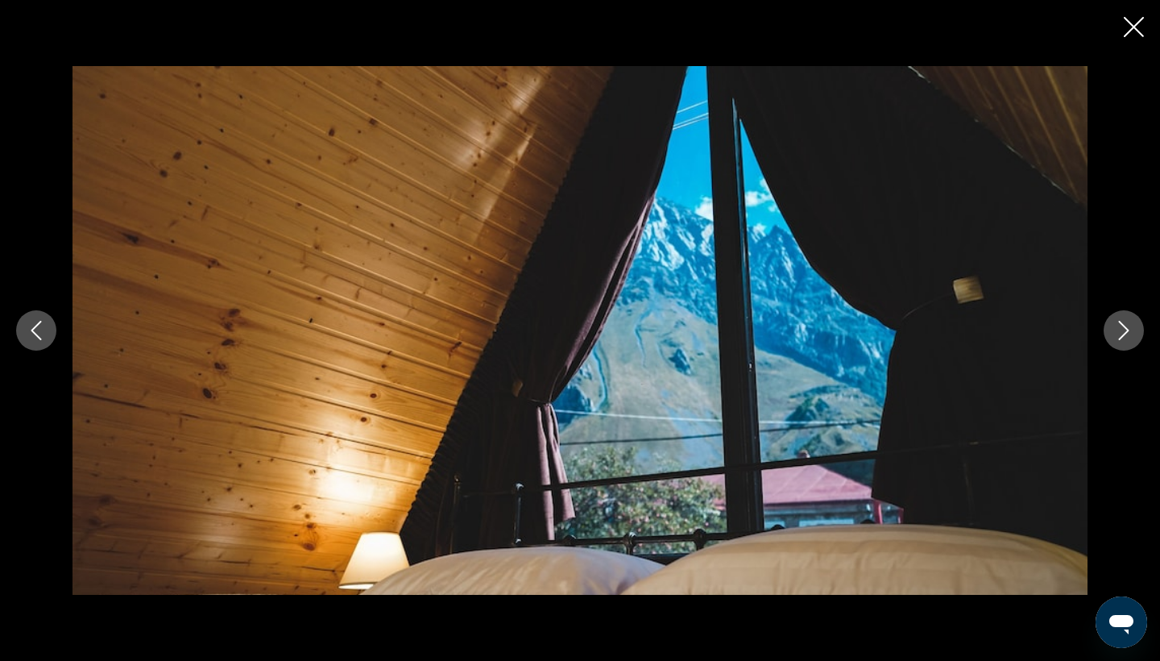
click at [1119, 326] on icon "Next image" at bounding box center [1124, 330] width 19 height 19
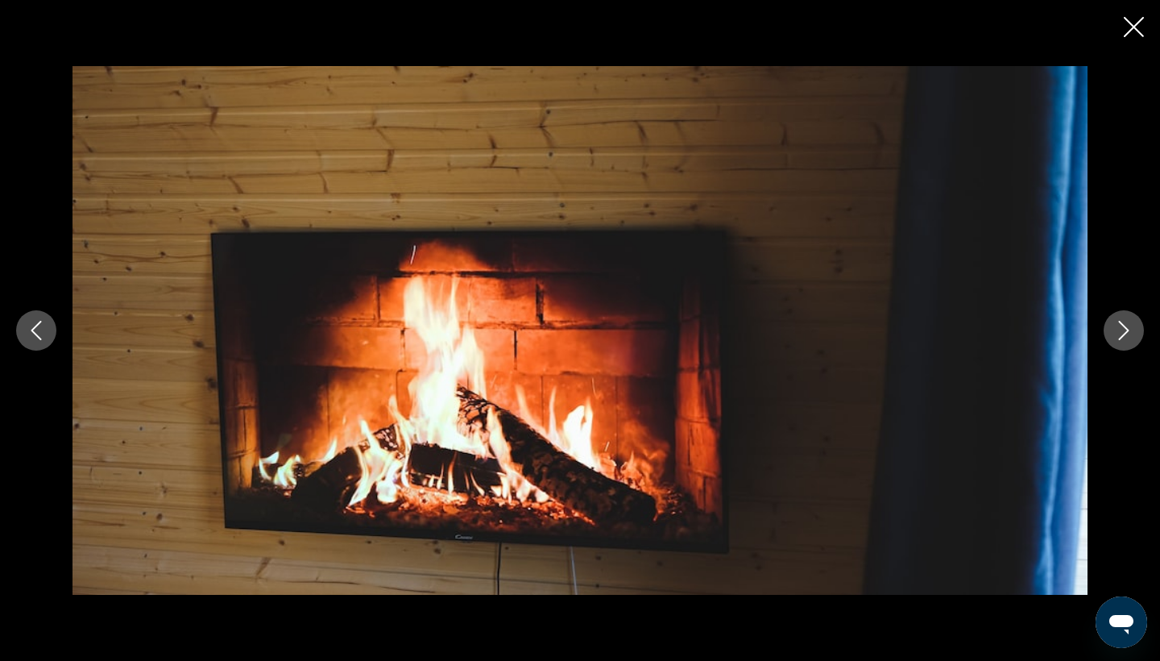
click at [1119, 326] on icon "Next image" at bounding box center [1124, 330] width 19 height 19
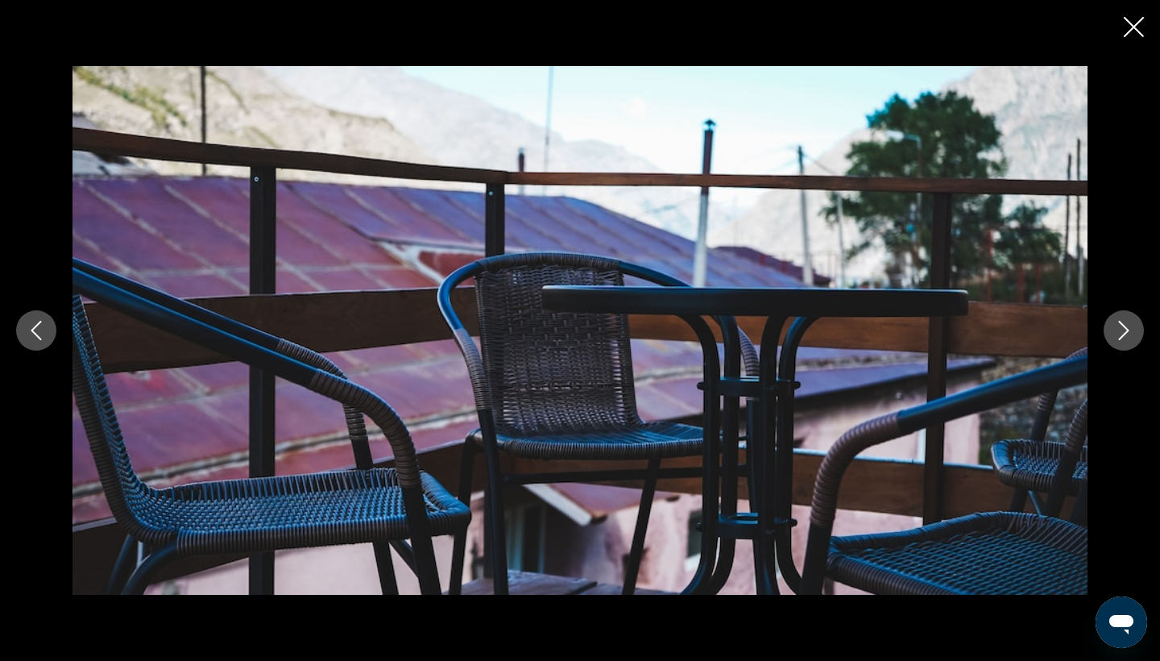
click at [1135, 31] on icon "Close slideshow" at bounding box center [1134, 27] width 20 height 20
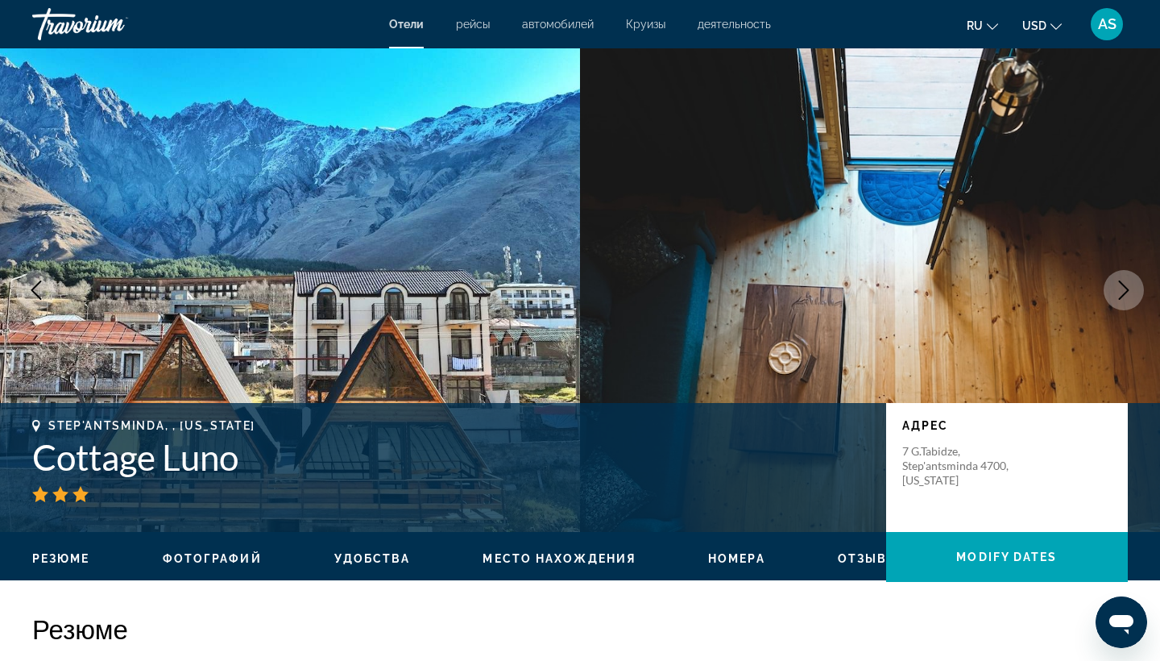
scroll to position [0, 0]
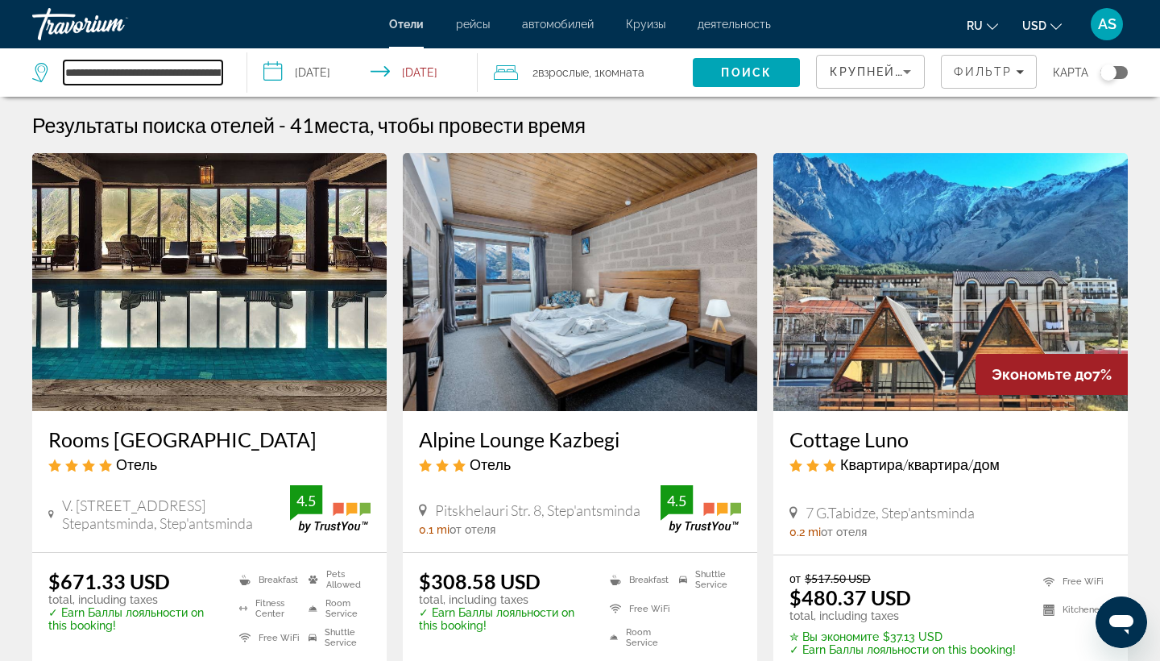
click at [137, 80] on input "**********" at bounding box center [143, 72] width 159 height 24
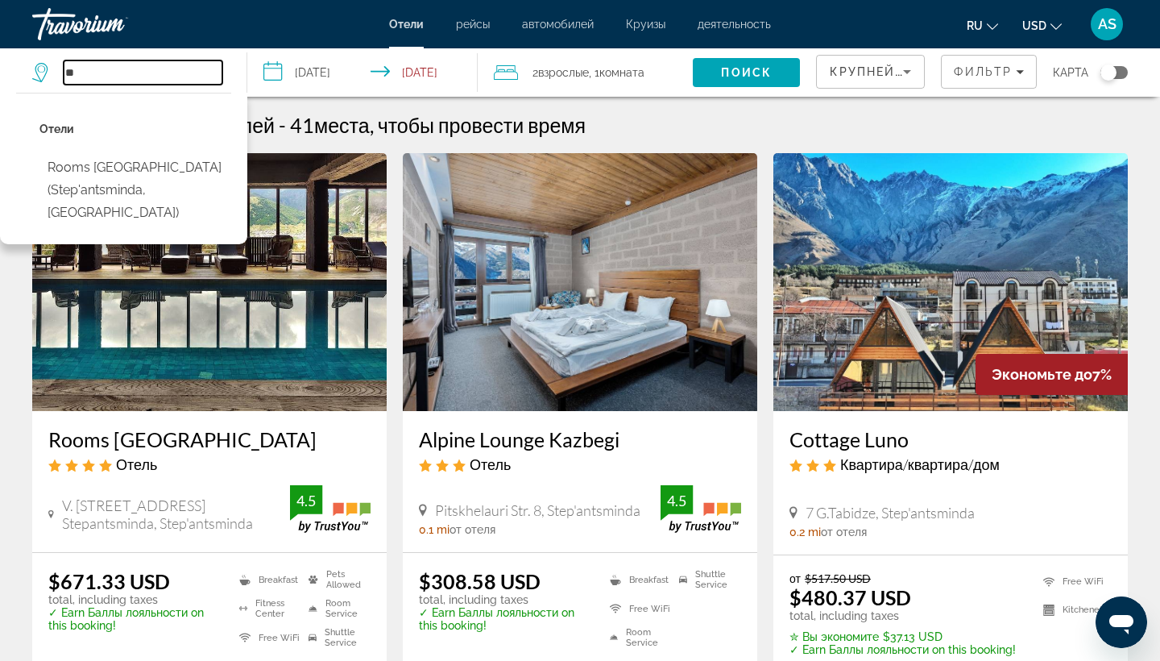
type input "*"
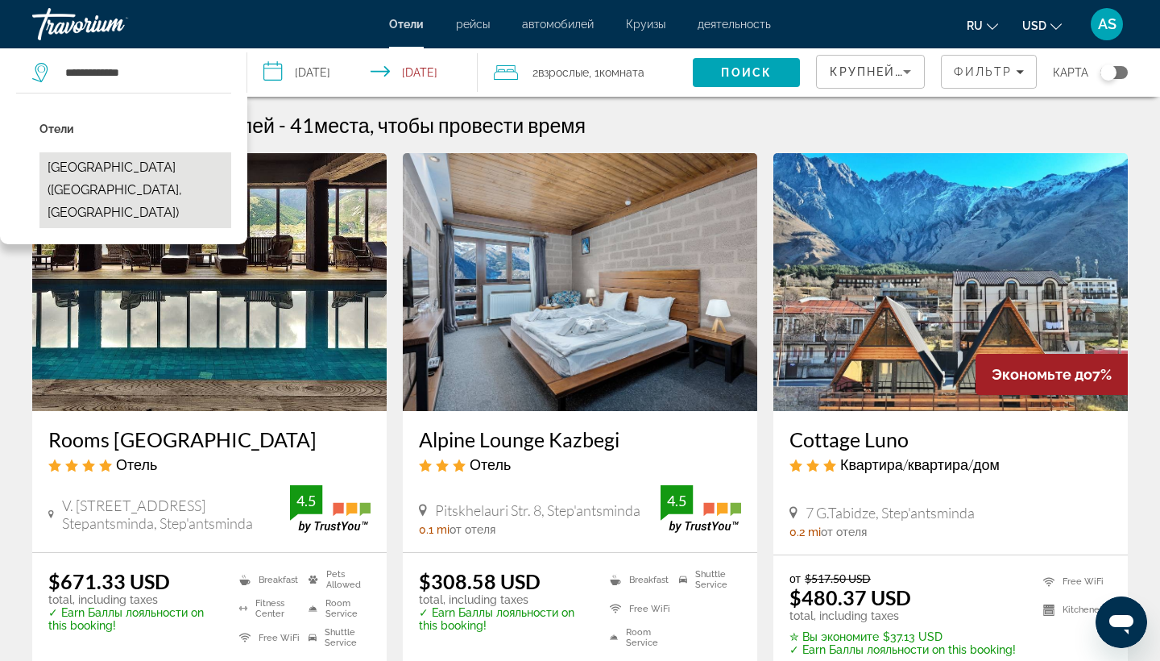
drag, startPoint x: 137, startPoint y: 80, endPoint x: 105, endPoint y: 171, distance: 96.6
click at [105, 171] on button "[GEOGRAPHIC_DATA] ([GEOGRAPHIC_DATA], [GEOGRAPHIC_DATA])" at bounding box center [135, 190] width 192 height 76
type input "**********"
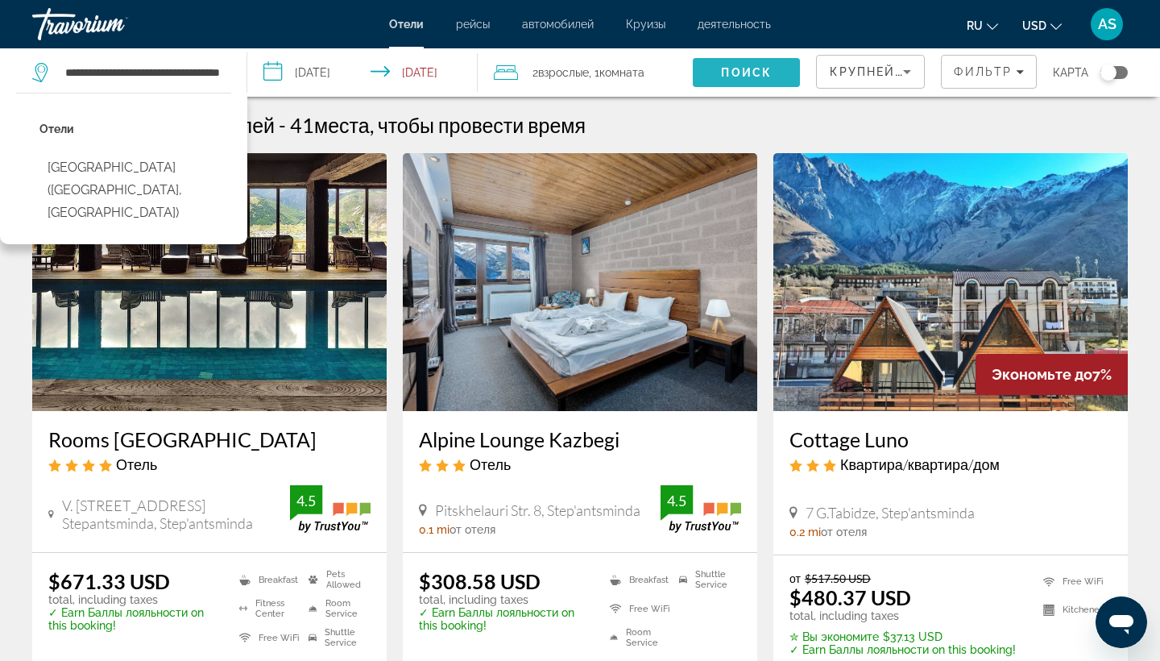
click at [745, 63] on span "Search" at bounding box center [746, 72] width 107 height 39
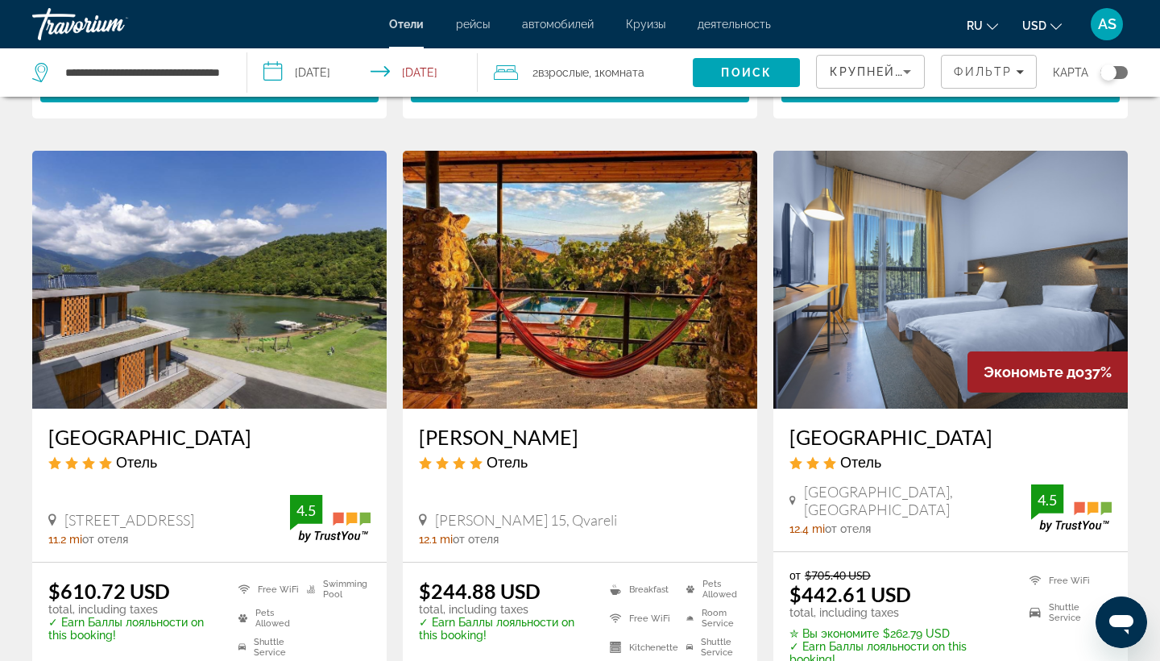
scroll to position [644, 0]
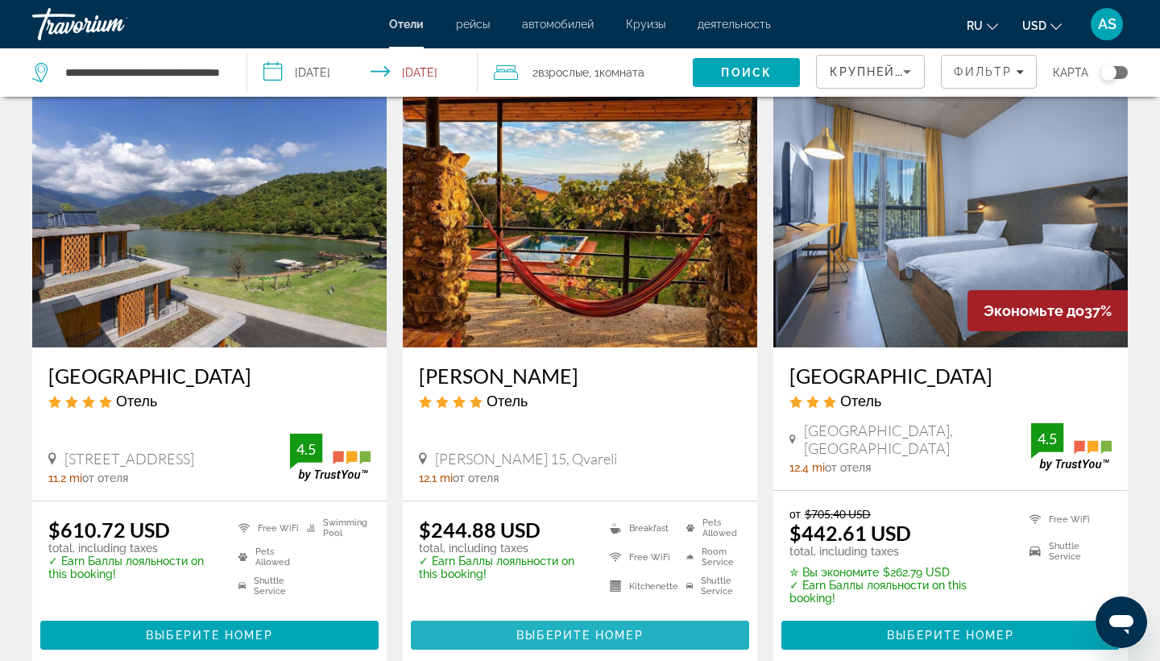
click at [546, 636] on span "Выберите номер" at bounding box center [580, 635] width 127 height 13
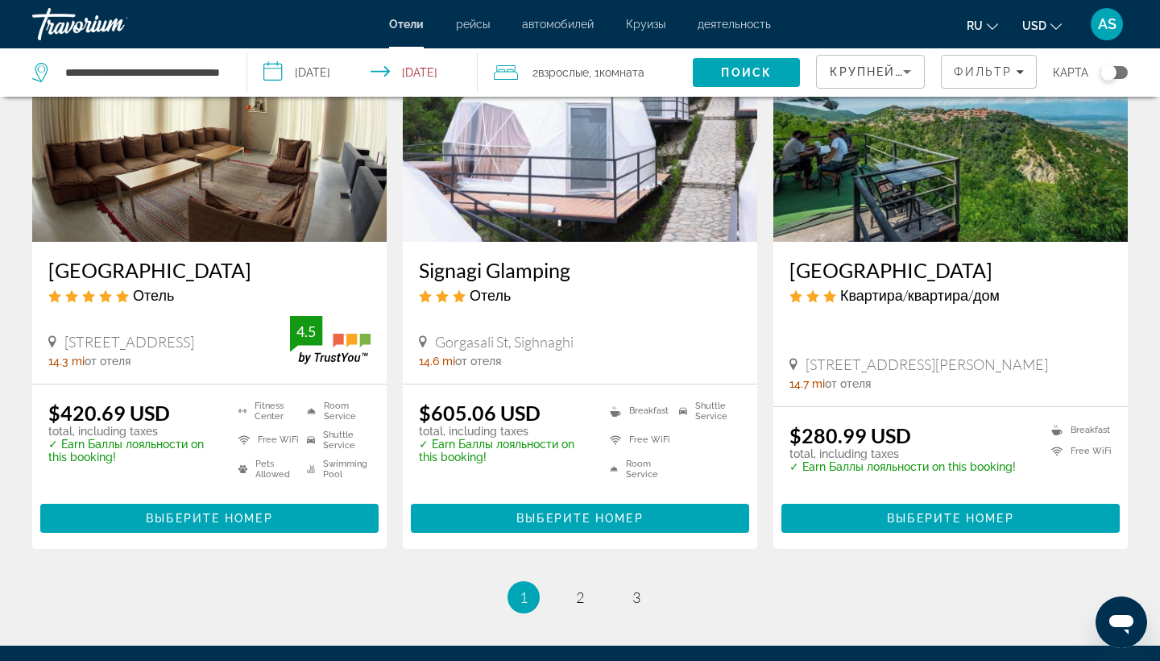
scroll to position [2007, 0]
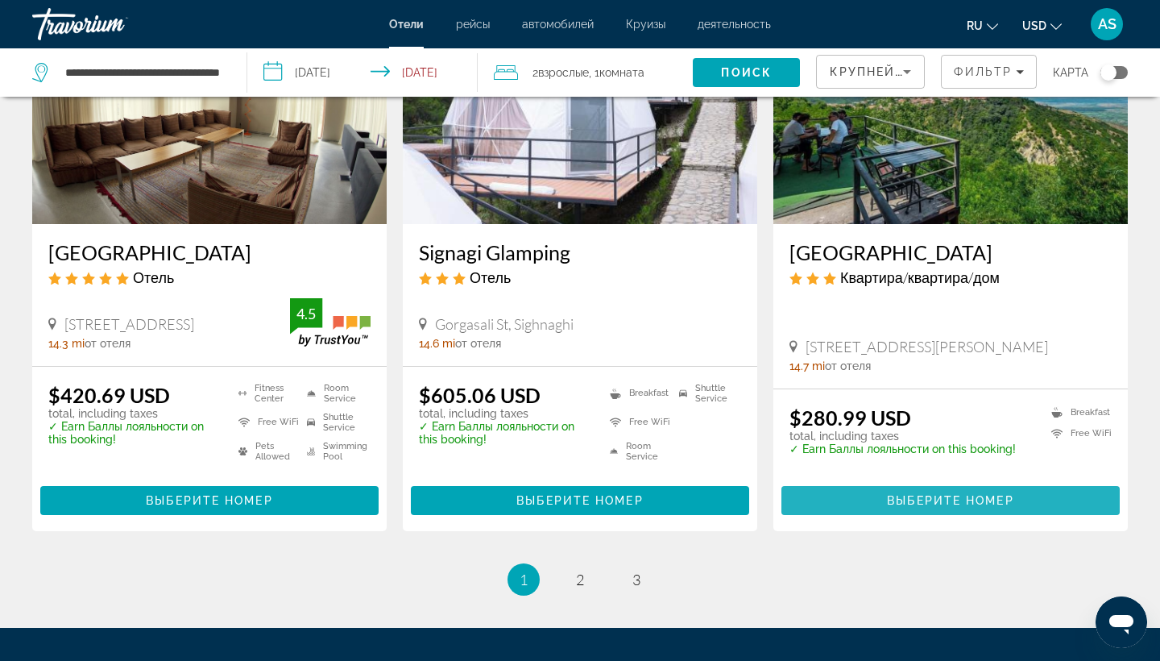
click at [994, 495] on span "Выберите номер" at bounding box center [950, 500] width 127 height 13
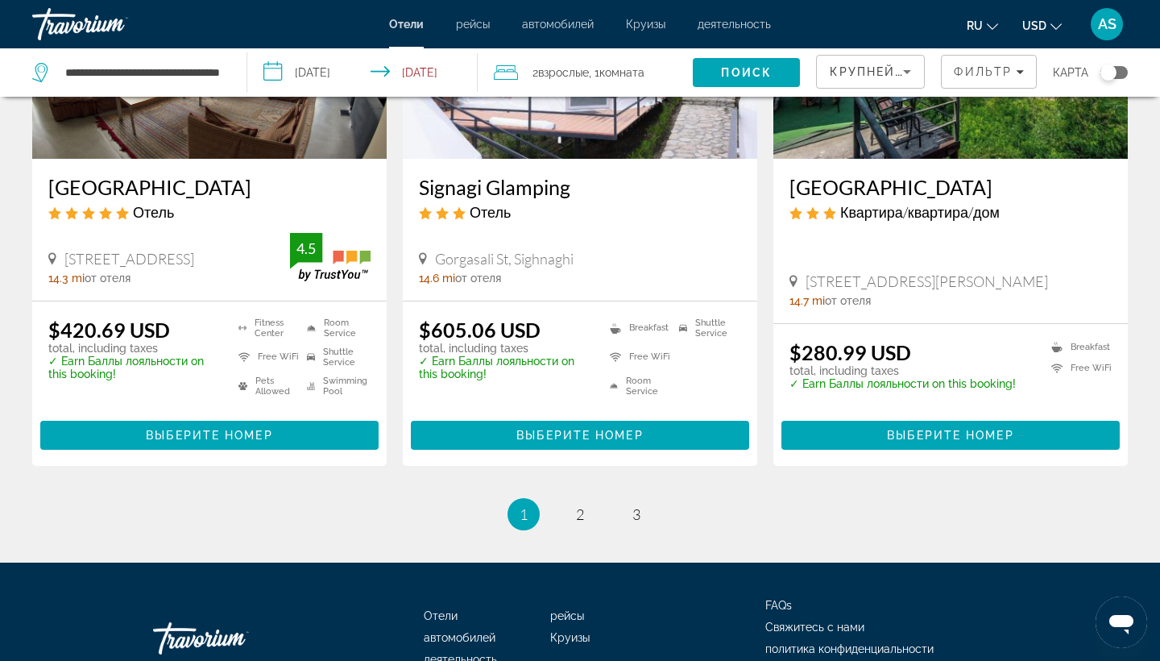
scroll to position [2177, 0]
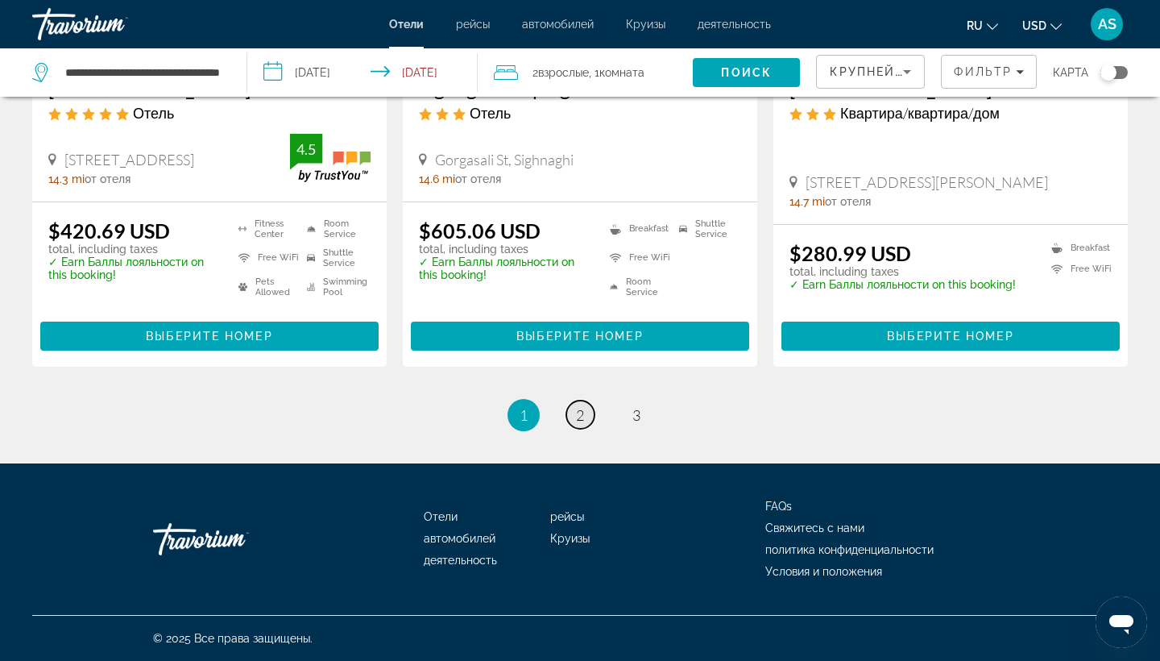
click at [583, 408] on span "2" at bounding box center [580, 415] width 8 height 18
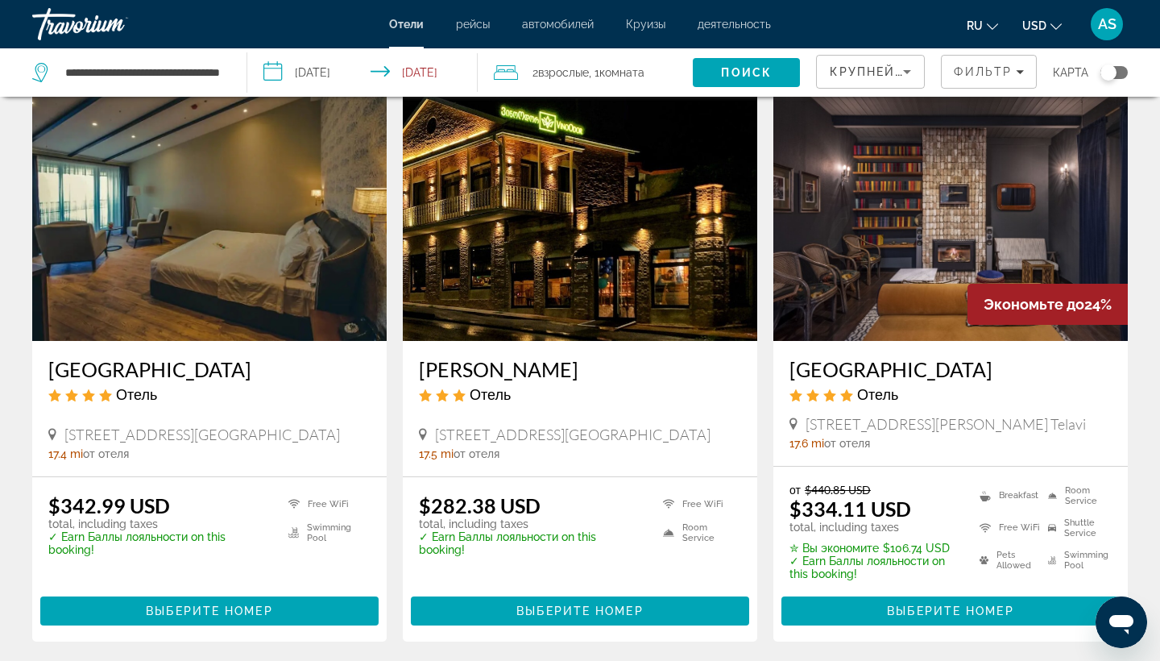
scroll to position [1912, 0]
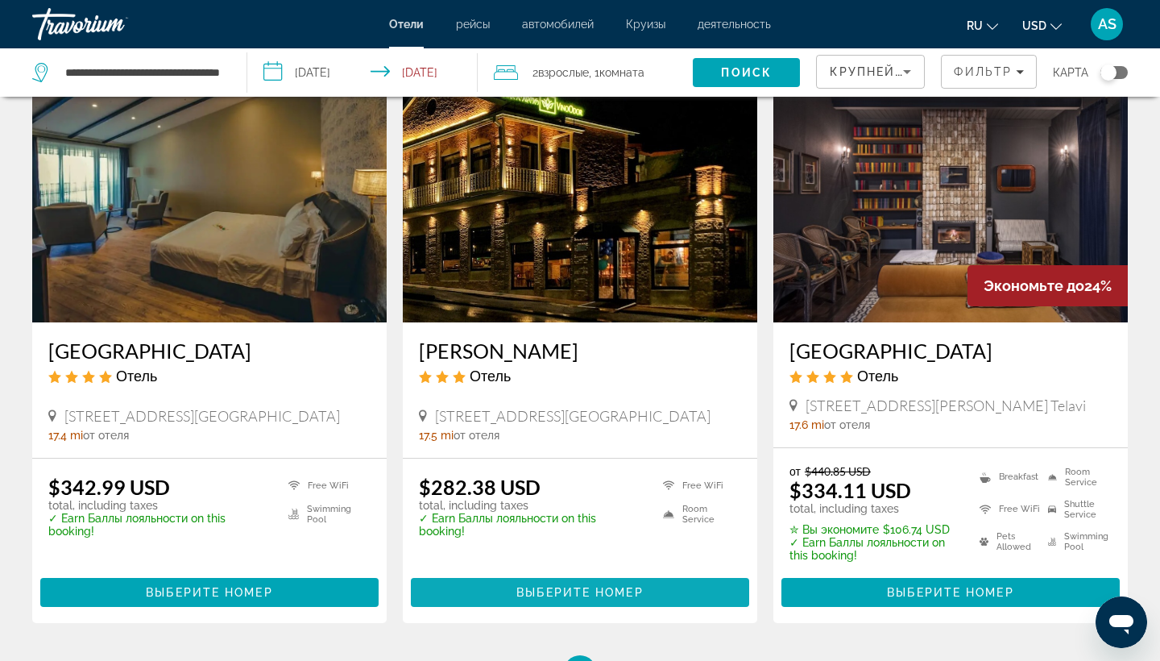
click at [590, 586] on span "Выберите номер" at bounding box center [580, 592] width 127 height 13
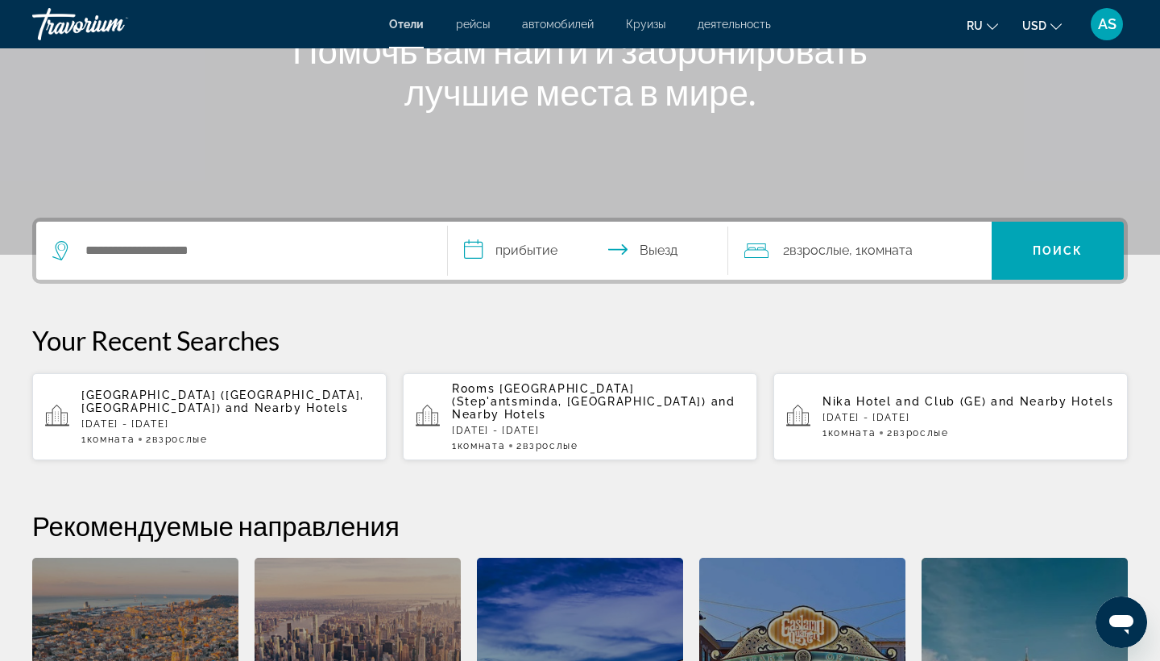
scroll to position [225, 0]
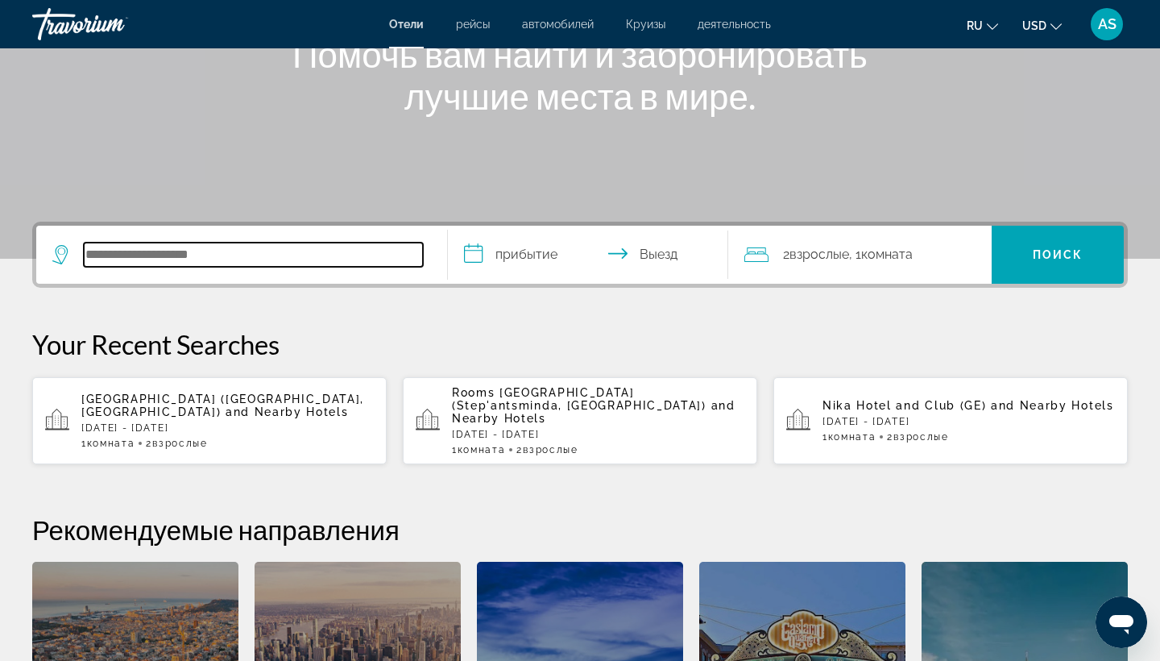
click at [123, 251] on input "Search hotel destination" at bounding box center [253, 255] width 339 height 24
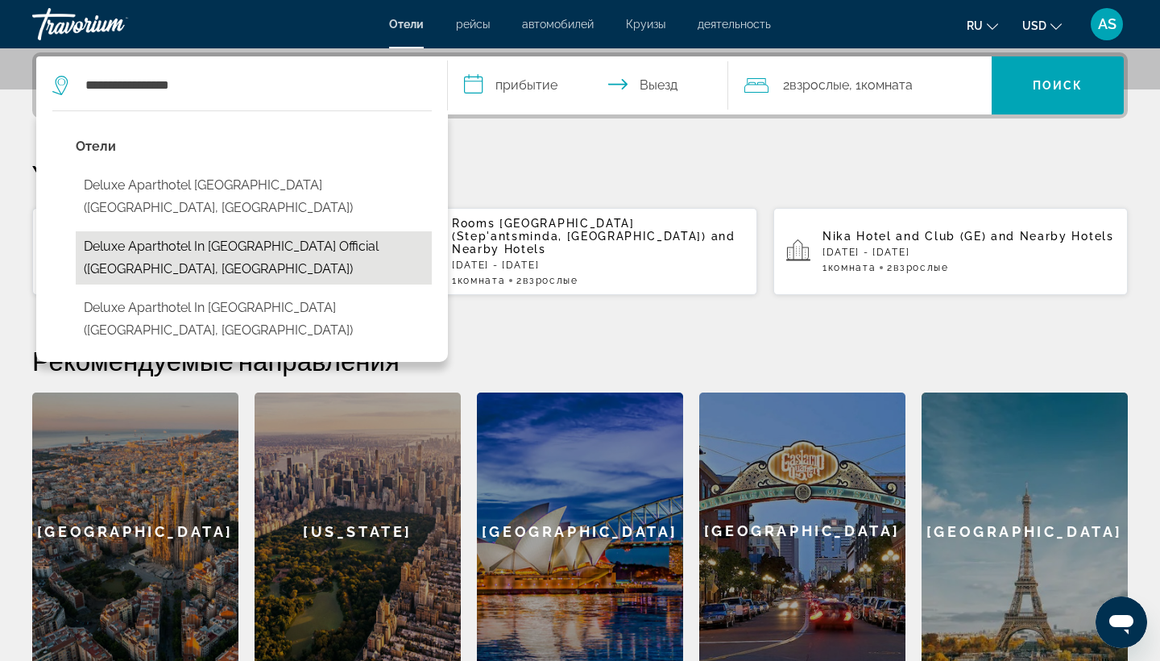
click at [162, 231] on button "Deluxe Aparthotel In [GEOGRAPHIC_DATA] official ([GEOGRAPHIC_DATA], [GEOGRAPHIC…" at bounding box center [254, 257] width 356 height 53
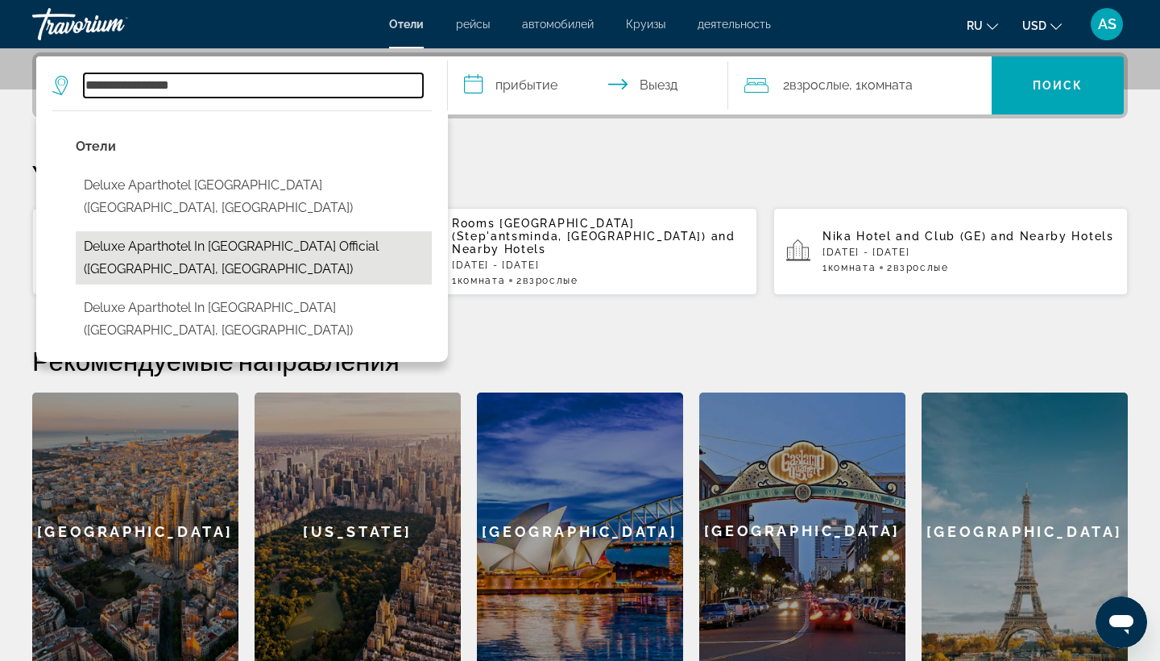
type input "**********"
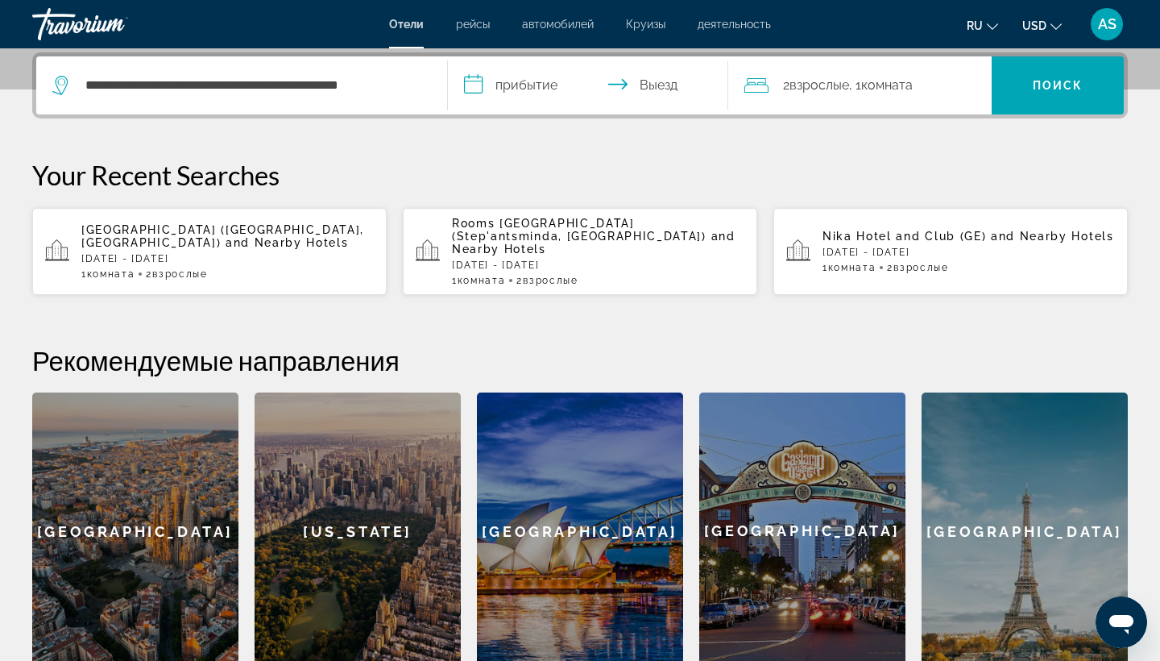
click at [162, 211] on app-hotels-recent-search "[GEOGRAPHIC_DATA] ([GEOGRAPHIC_DATA], [GEOGRAPHIC_DATA]) and Nearby Hotels [DAT…" at bounding box center [209, 251] width 355 height 87
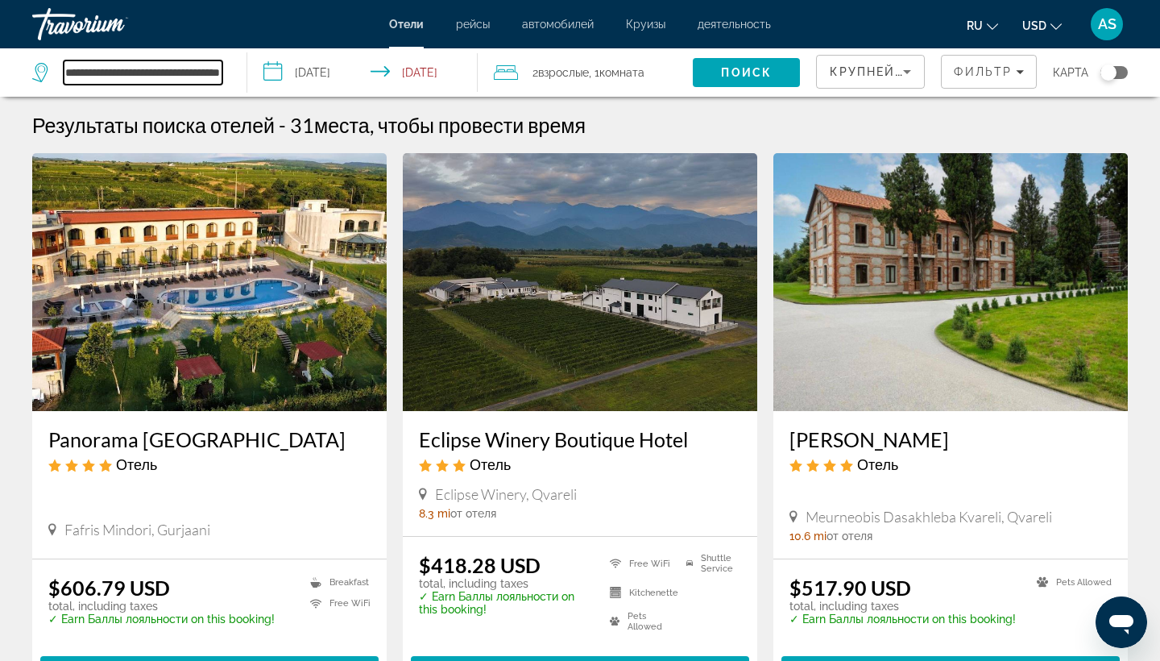
click at [184, 74] on input "**********" at bounding box center [143, 72] width 159 height 24
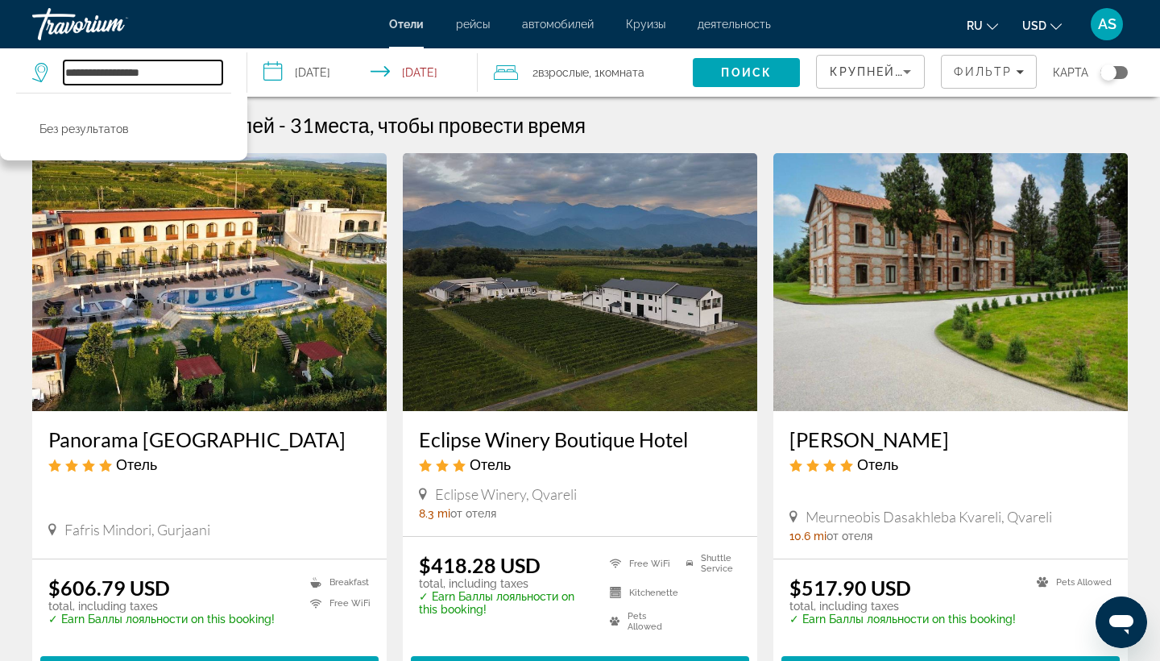
click at [172, 74] on input "**********" at bounding box center [143, 72] width 159 height 24
type input "*"
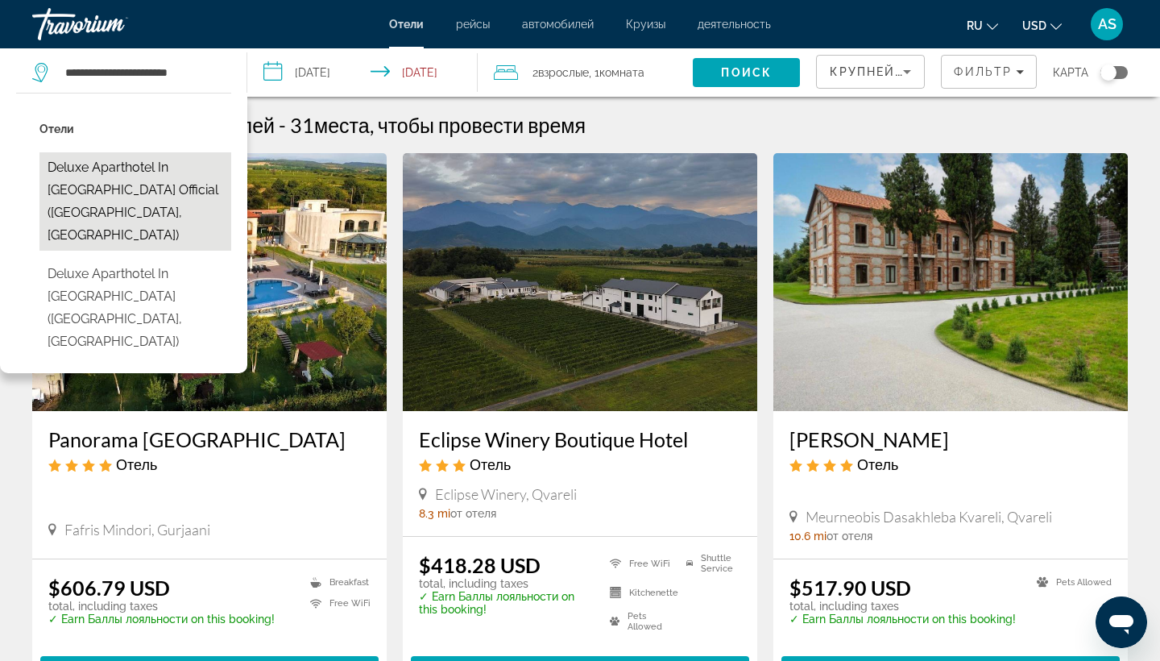
click at [109, 176] on button "Deluxe Aparthotel In [GEOGRAPHIC_DATA] official ([GEOGRAPHIC_DATA], [GEOGRAPHIC…" at bounding box center [135, 201] width 192 height 98
type input "**********"
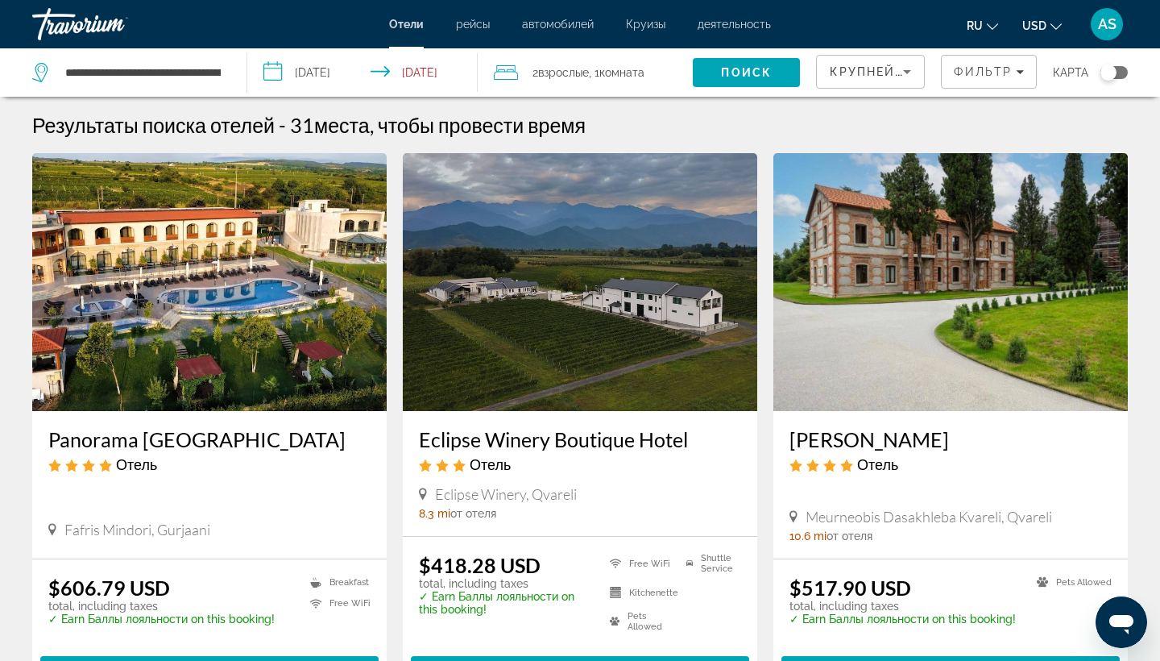
click at [109, 176] on img "Main content" at bounding box center [209, 282] width 355 height 258
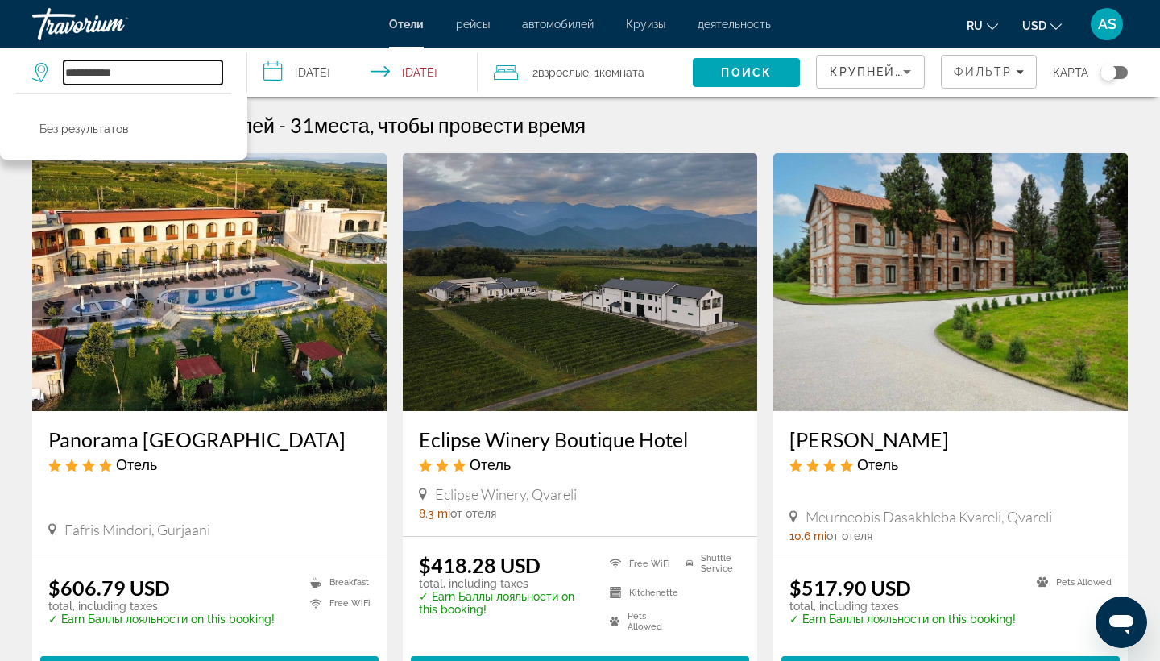
click at [144, 75] on input "**********" at bounding box center [143, 72] width 159 height 24
type input "*"
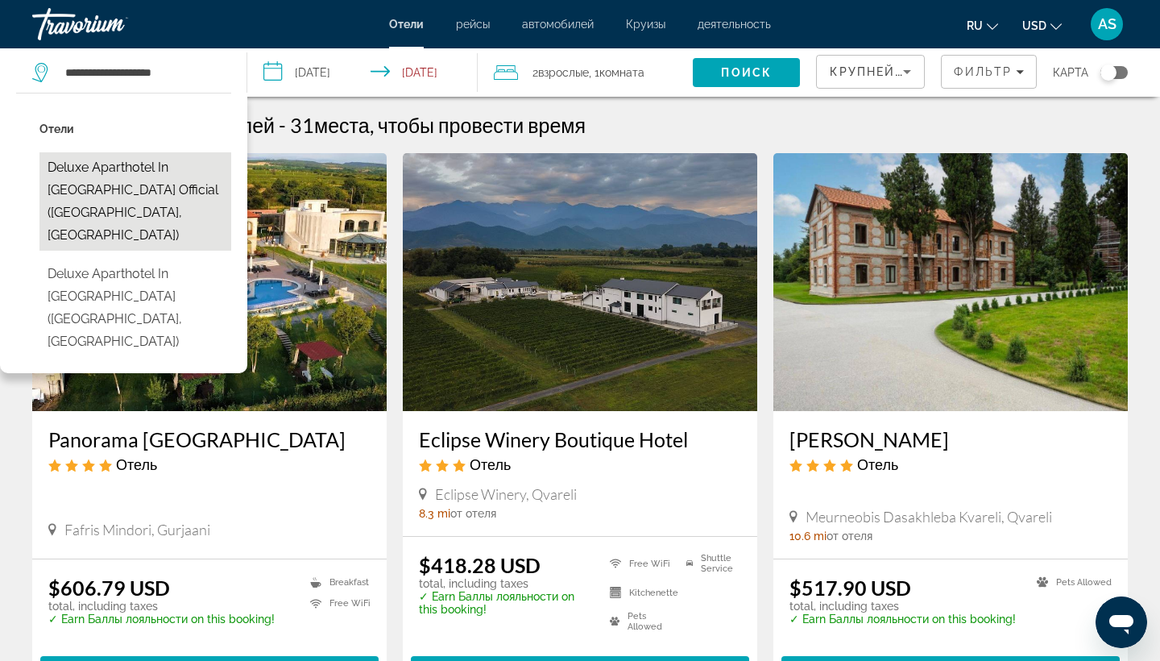
click at [114, 170] on button "Deluxe Aparthotel In [GEOGRAPHIC_DATA] official ([GEOGRAPHIC_DATA], [GEOGRAPHIC…" at bounding box center [135, 201] width 192 height 98
type input "**********"
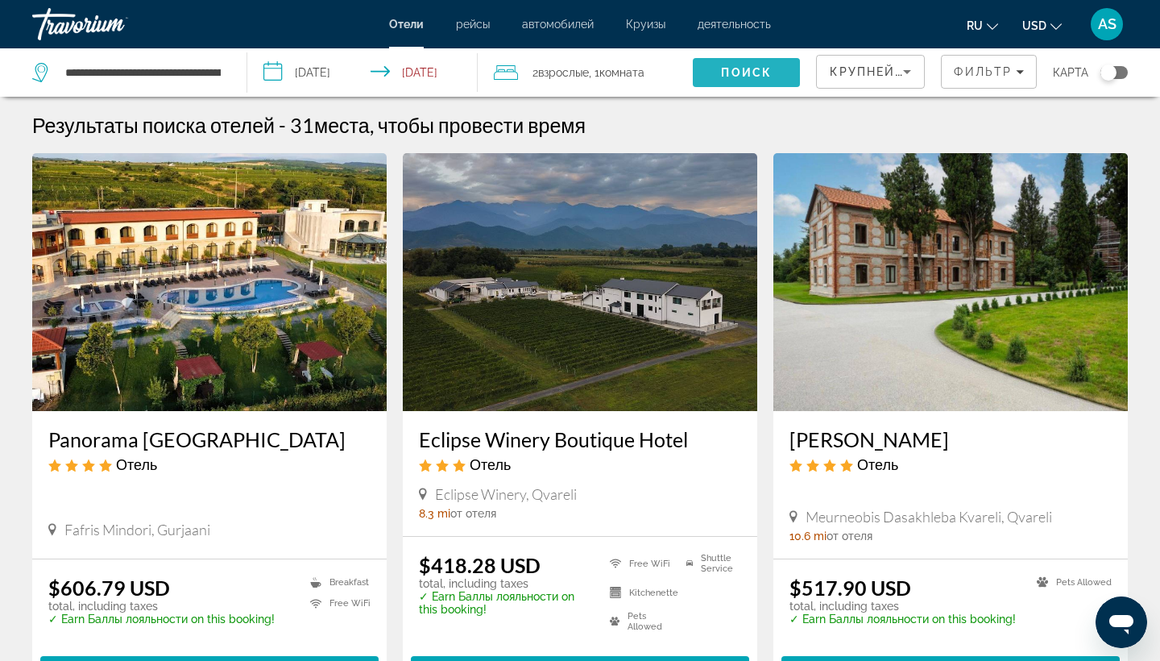
click at [716, 75] on span "Search" at bounding box center [746, 72] width 107 height 39
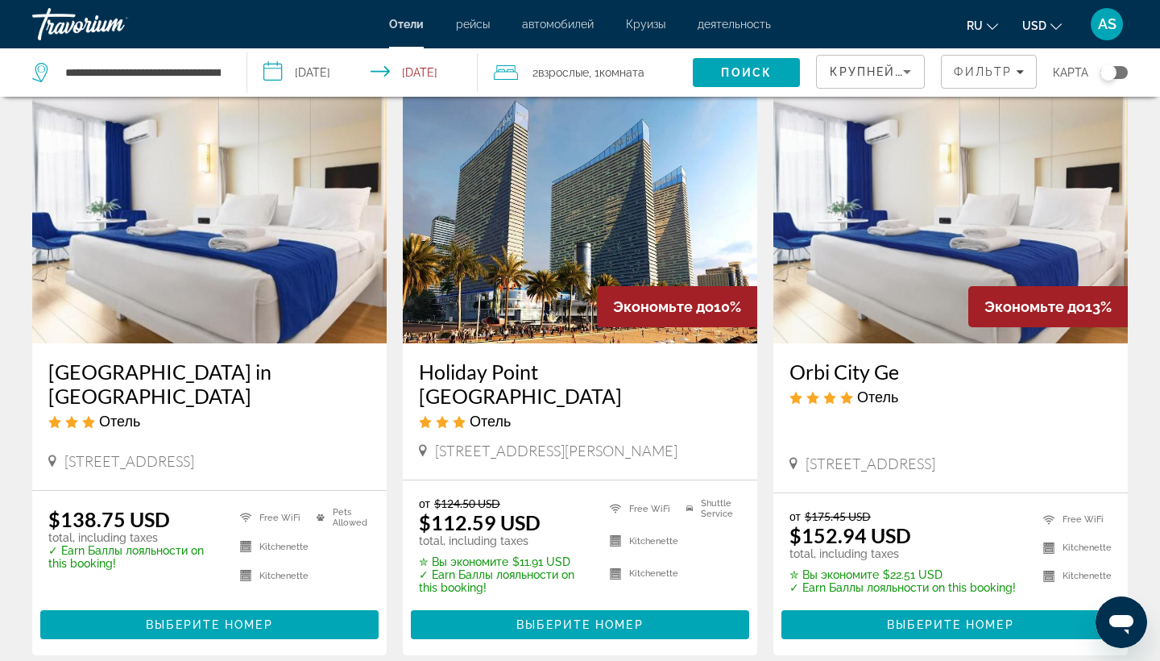
scroll to position [691, 0]
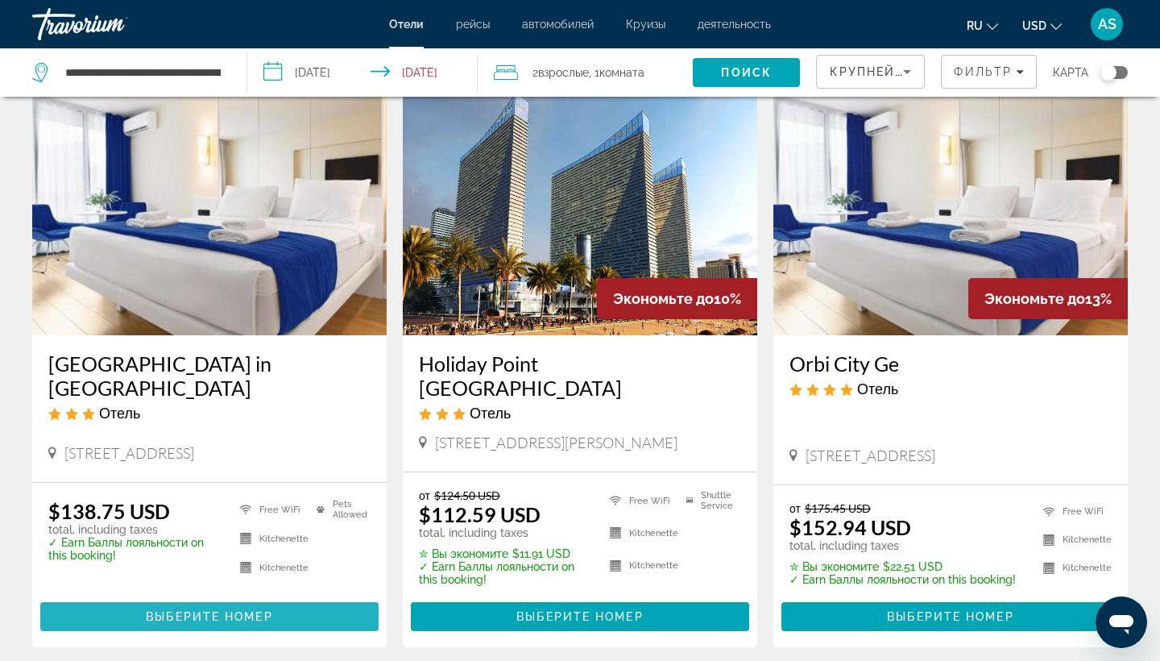
click at [220, 610] on span "Выберите номер" at bounding box center [209, 616] width 127 height 13
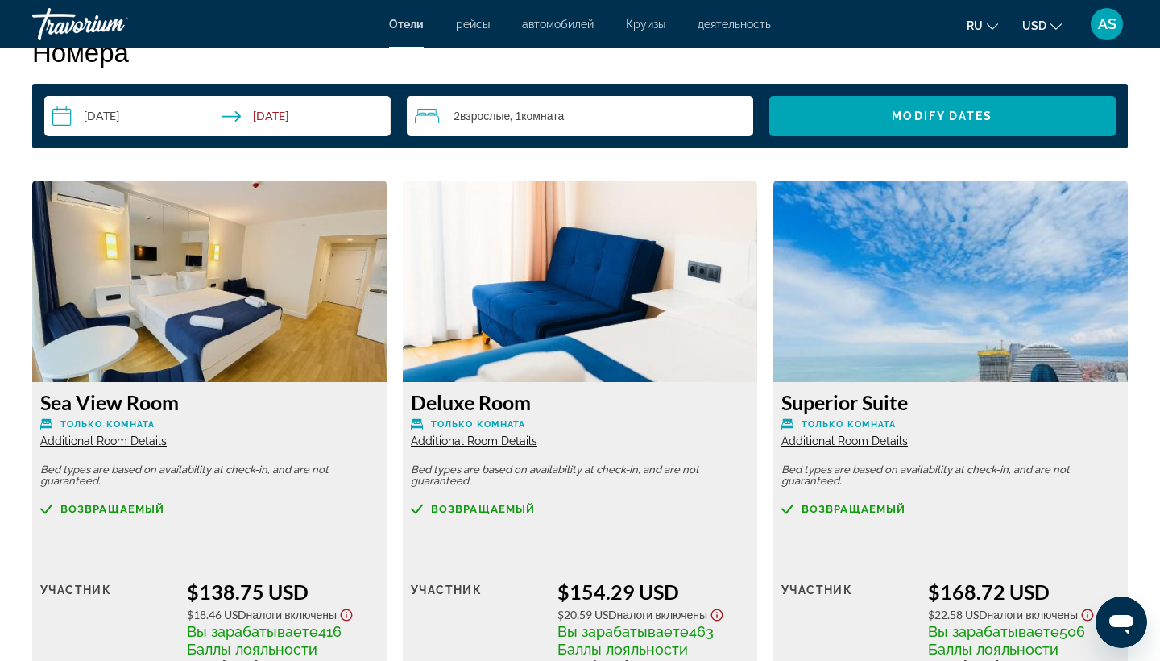
scroll to position [2037, 0]
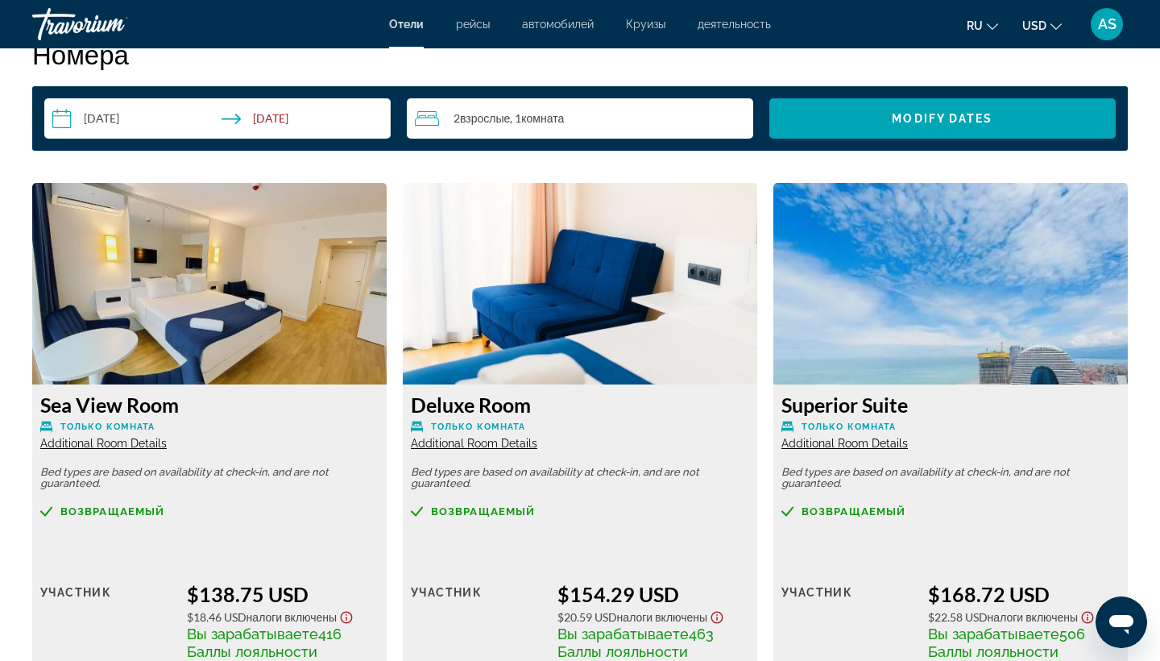
click at [384, 317] on img "Main content" at bounding box center [209, 283] width 355 height 201
click at [185, 280] on img "Main content" at bounding box center [209, 283] width 355 height 201
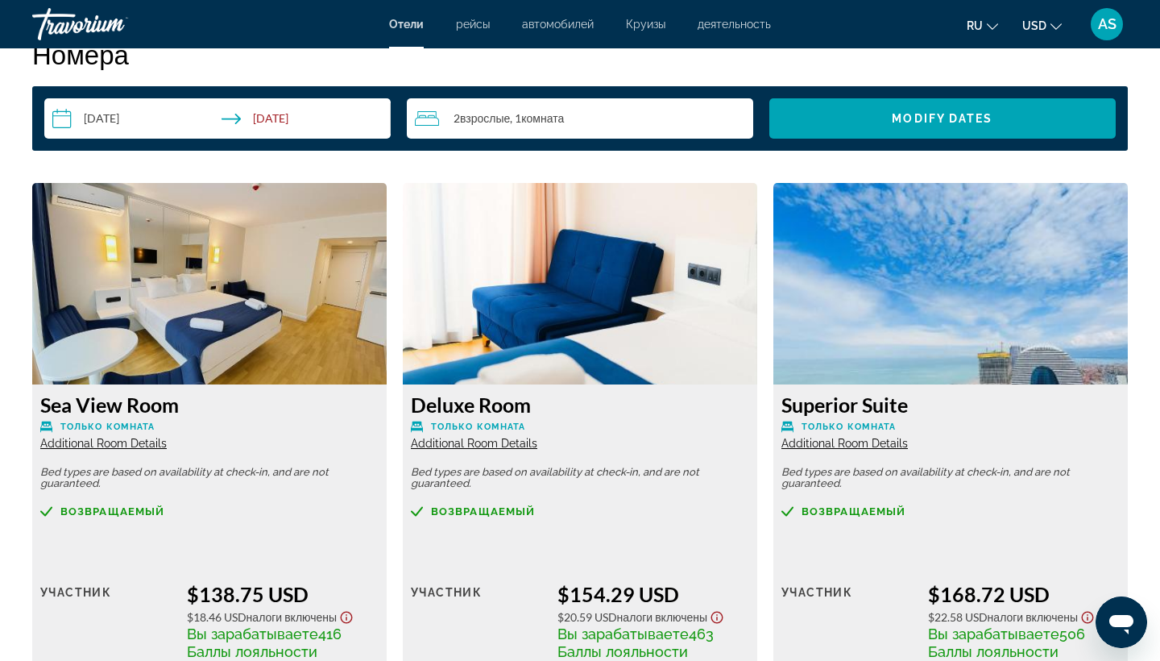
click at [155, 376] on img "Main content" at bounding box center [209, 283] width 355 height 201
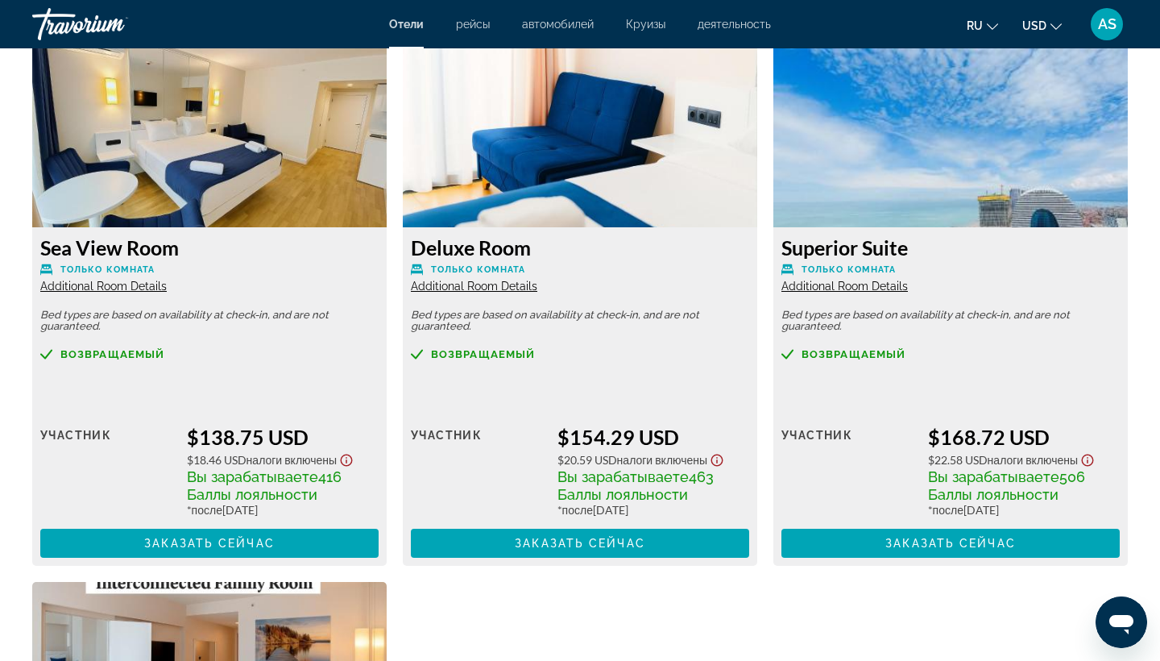
scroll to position [2196, 0]
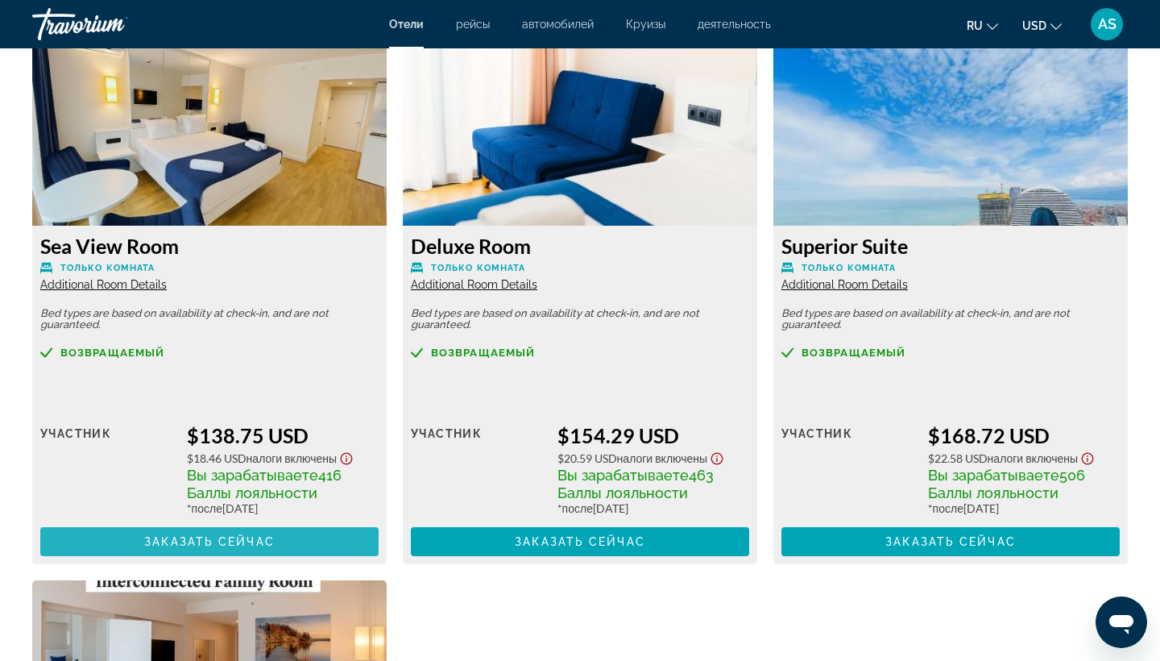
click at [185, 542] on span "Заказать сейчас" at bounding box center [209, 541] width 131 height 13
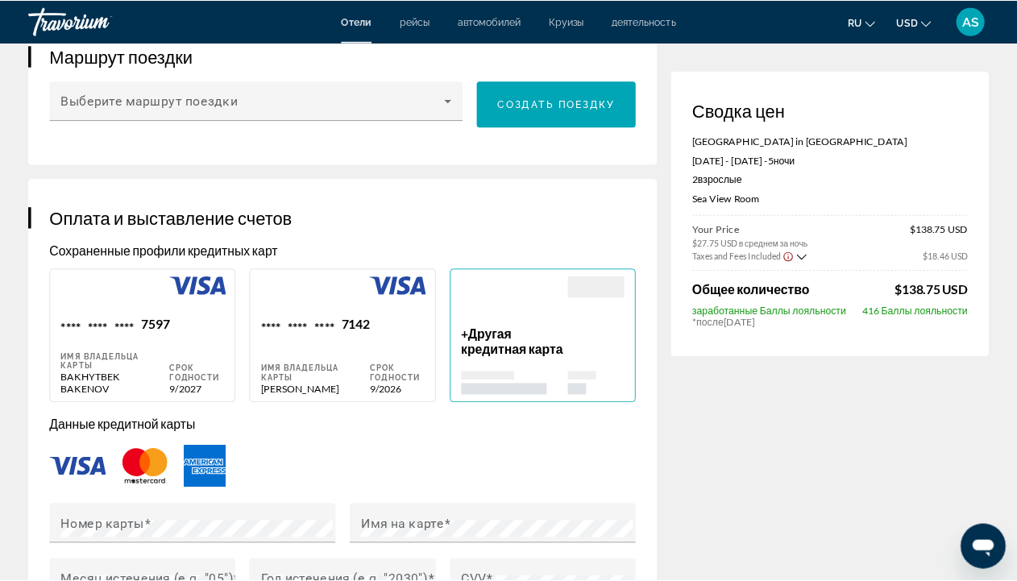
scroll to position [1009, 0]
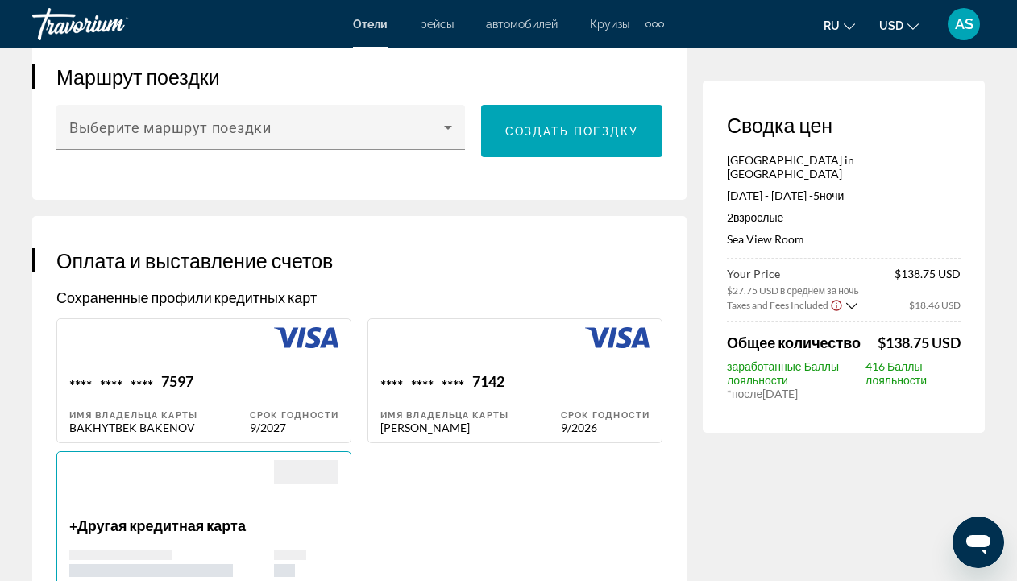
drag, startPoint x: 452, startPoint y: 6, endPoint x: 178, endPoint y: 29, distance: 274.9
click at [416, 13] on div "Отели рейсы автомобилей Круизы деятельность Отели рейсы автомобилей Круизы деят…" at bounding box center [508, 24] width 1017 height 42
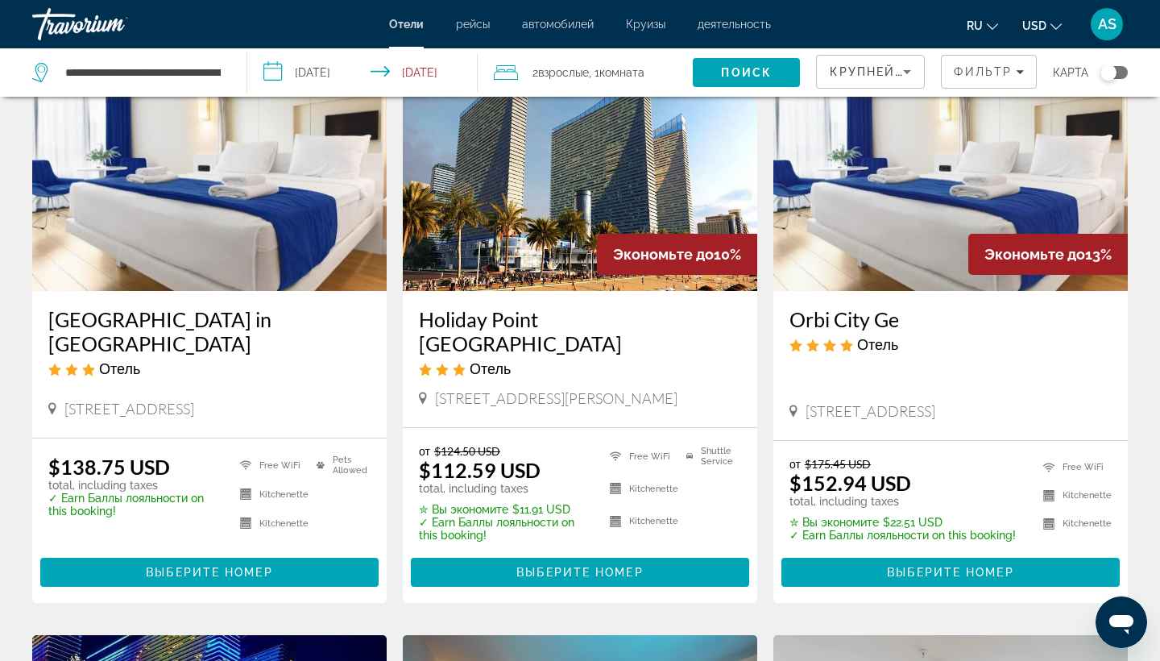
scroll to position [737, 0]
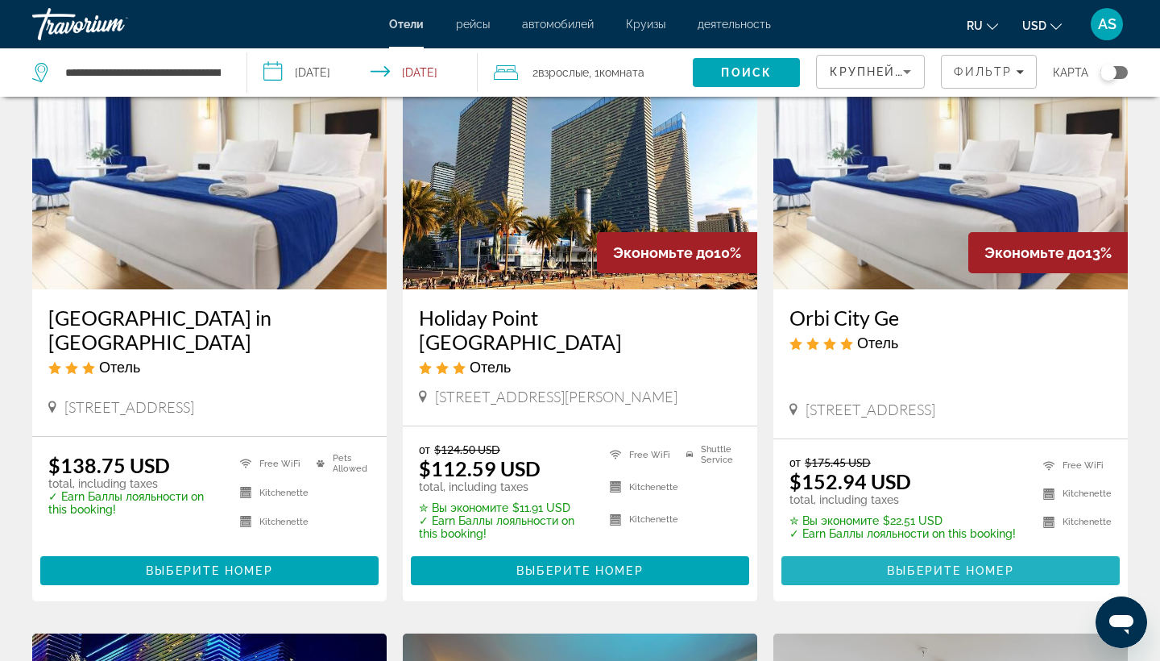
click at [881, 551] on span "Main content" at bounding box center [951, 570] width 338 height 39
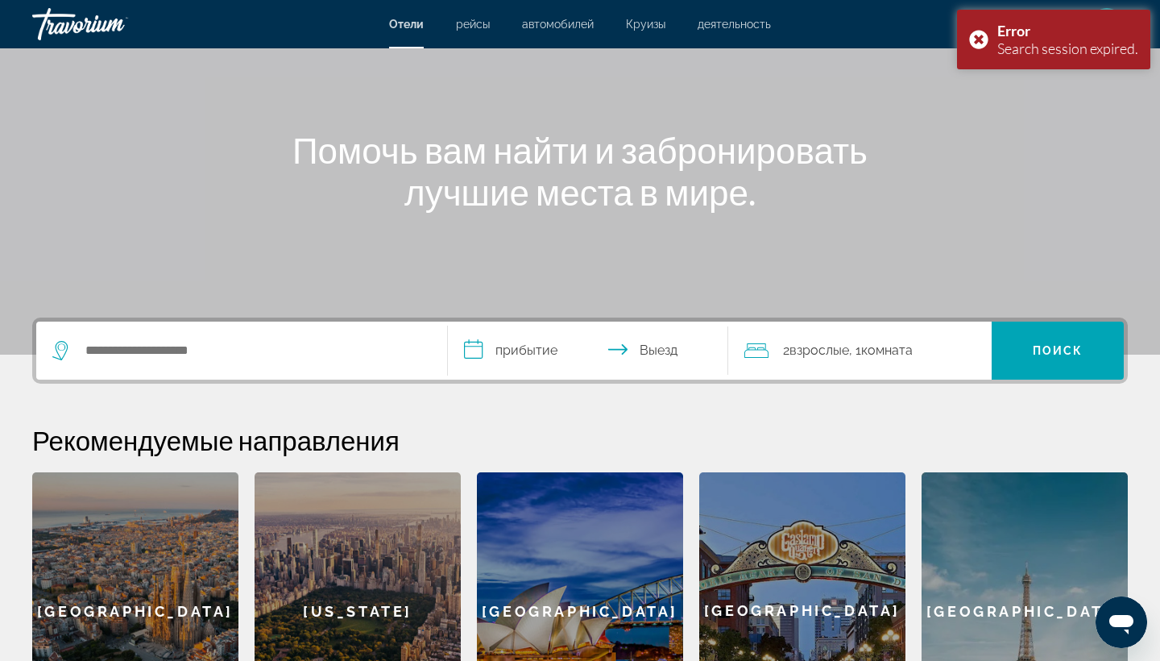
scroll to position [115, 0]
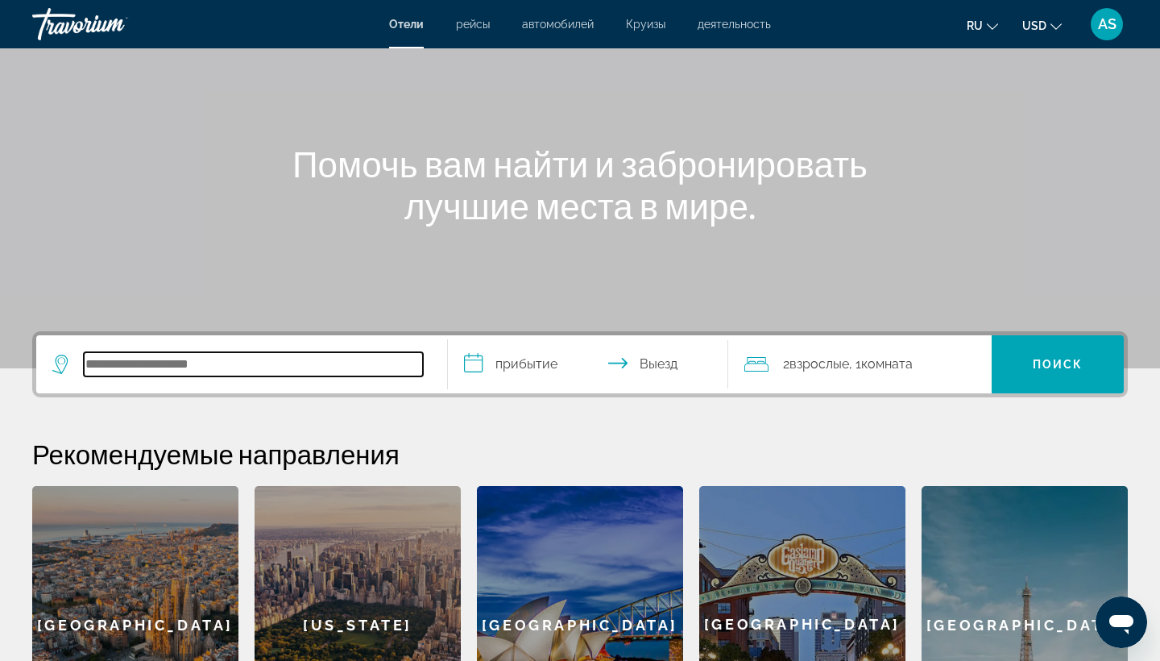
click at [118, 367] on input "Search hotel destination" at bounding box center [253, 364] width 339 height 24
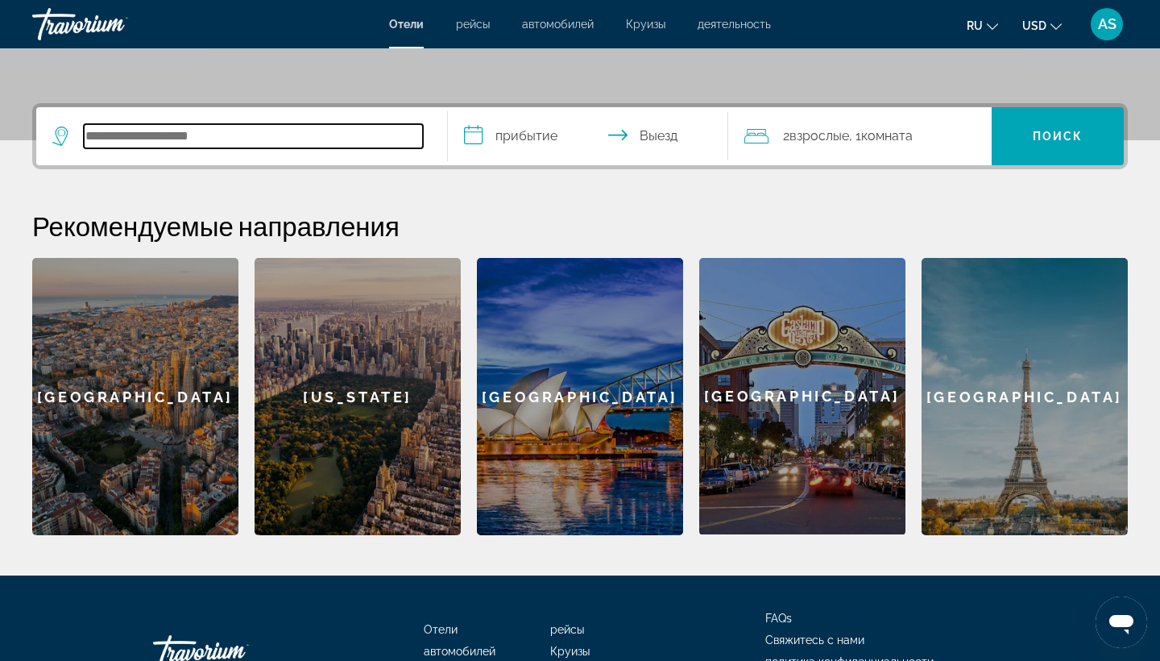
scroll to position [394, 0]
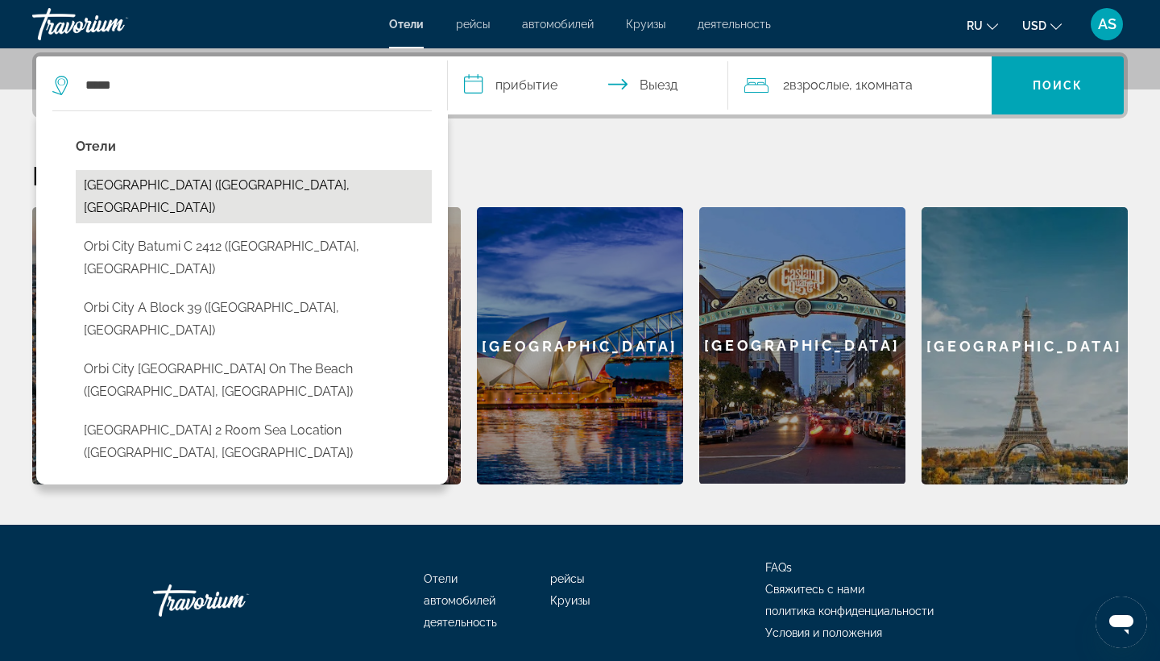
click at [359, 186] on button "[GEOGRAPHIC_DATA] ([GEOGRAPHIC_DATA], [GEOGRAPHIC_DATA])" at bounding box center [254, 196] width 356 height 53
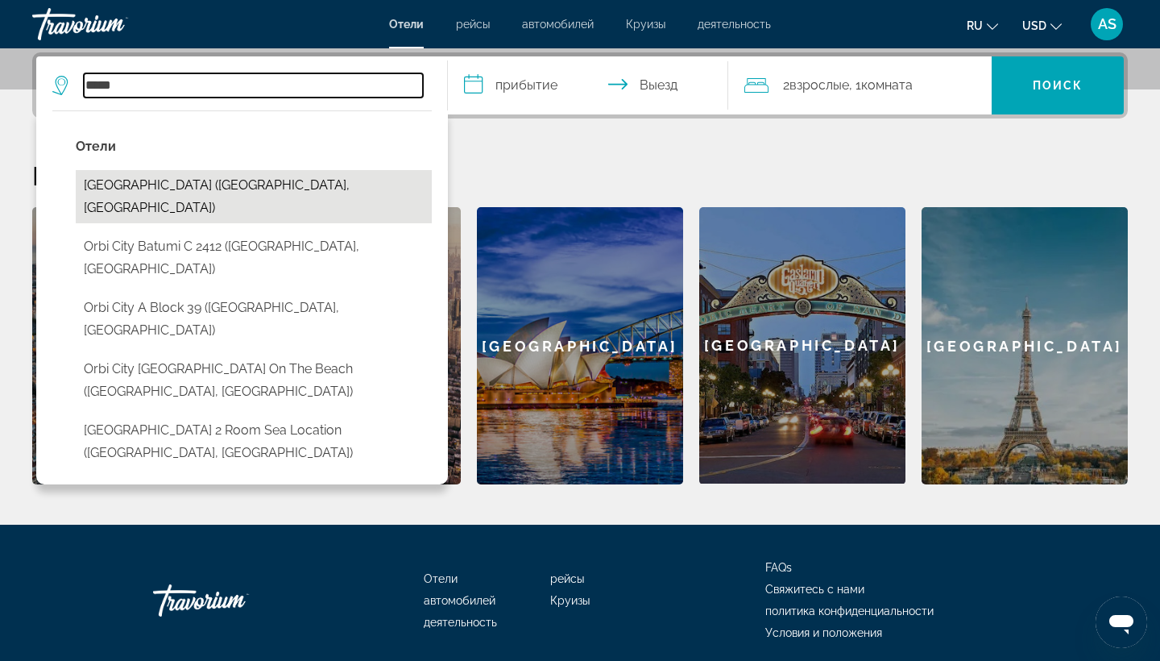
type input "**********"
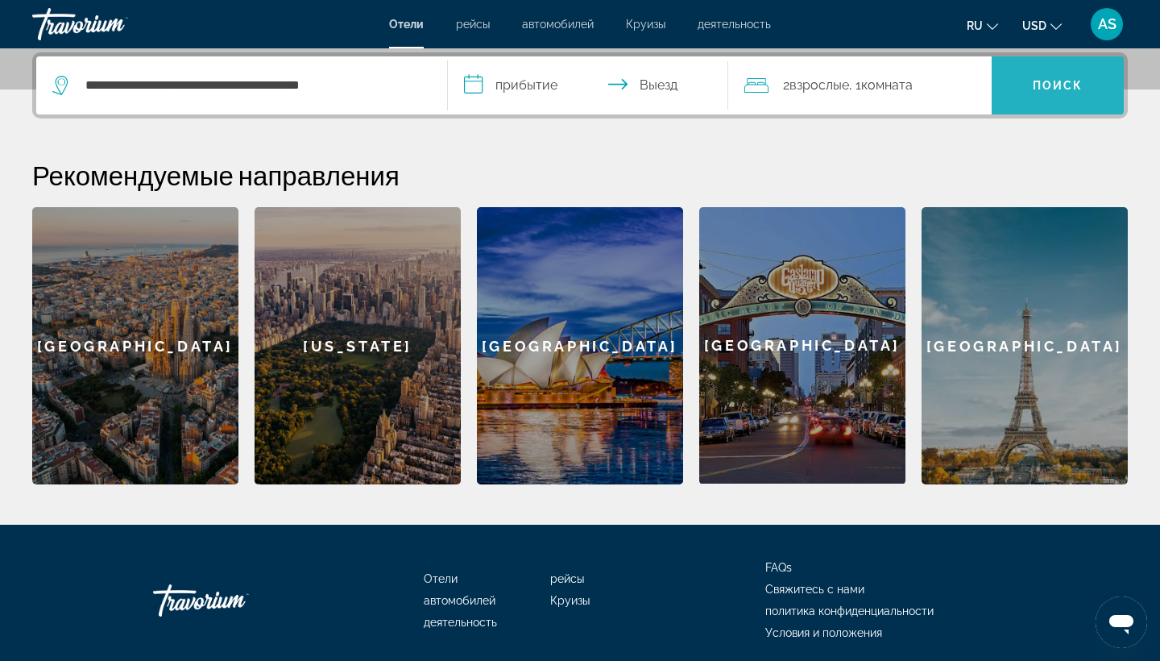
click at [1063, 91] on span "Поиск" at bounding box center [1058, 85] width 51 height 13
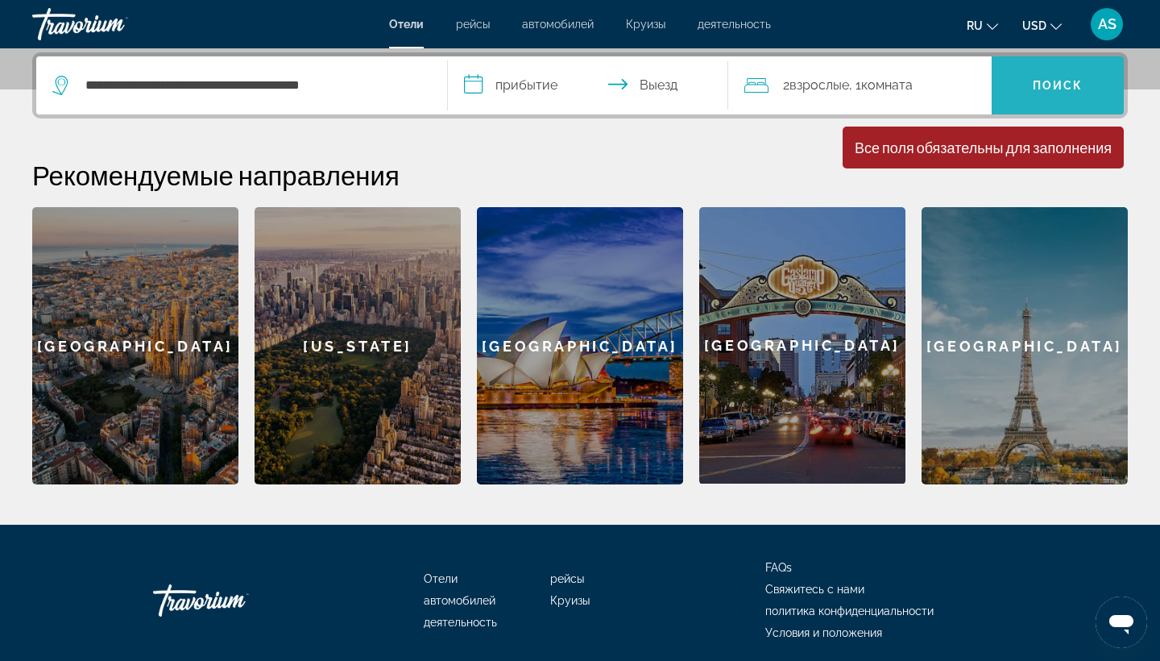
click at [1064, 79] on span "Поиск" at bounding box center [1058, 85] width 51 height 13
click at [484, 105] on input "**********" at bounding box center [591, 87] width 287 height 63
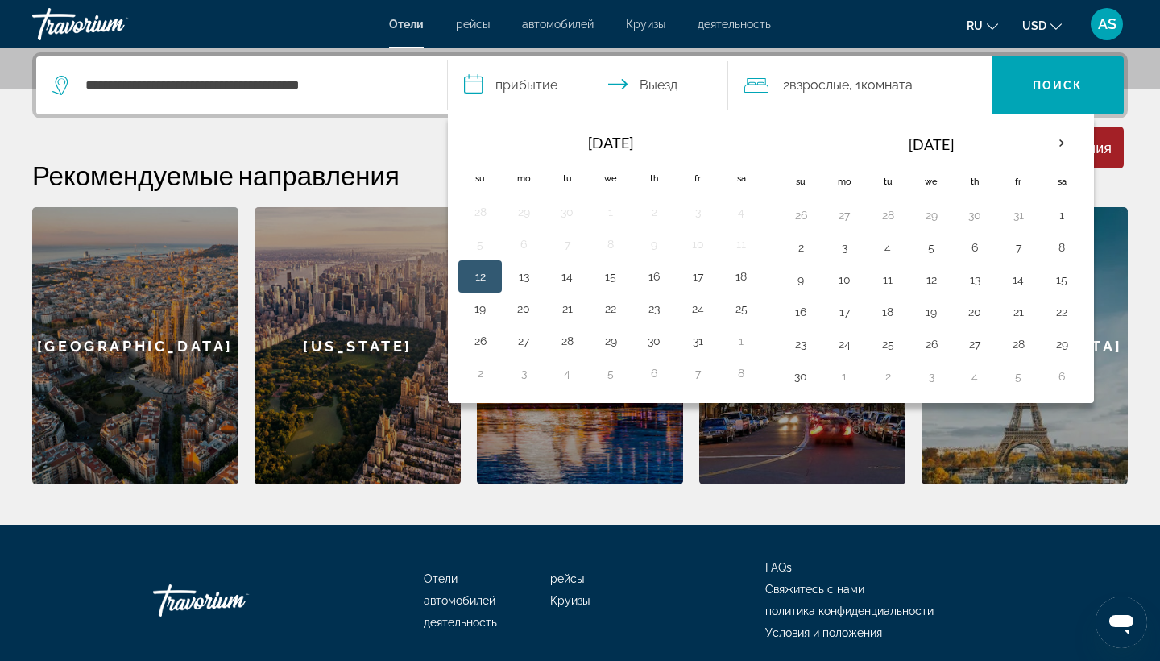
click at [484, 105] on input "**********" at bounding box center [591, 87] width 287 height 63
click at [1015, 289] on button "14" at bounding box center [1019, 279] width 26 height 23
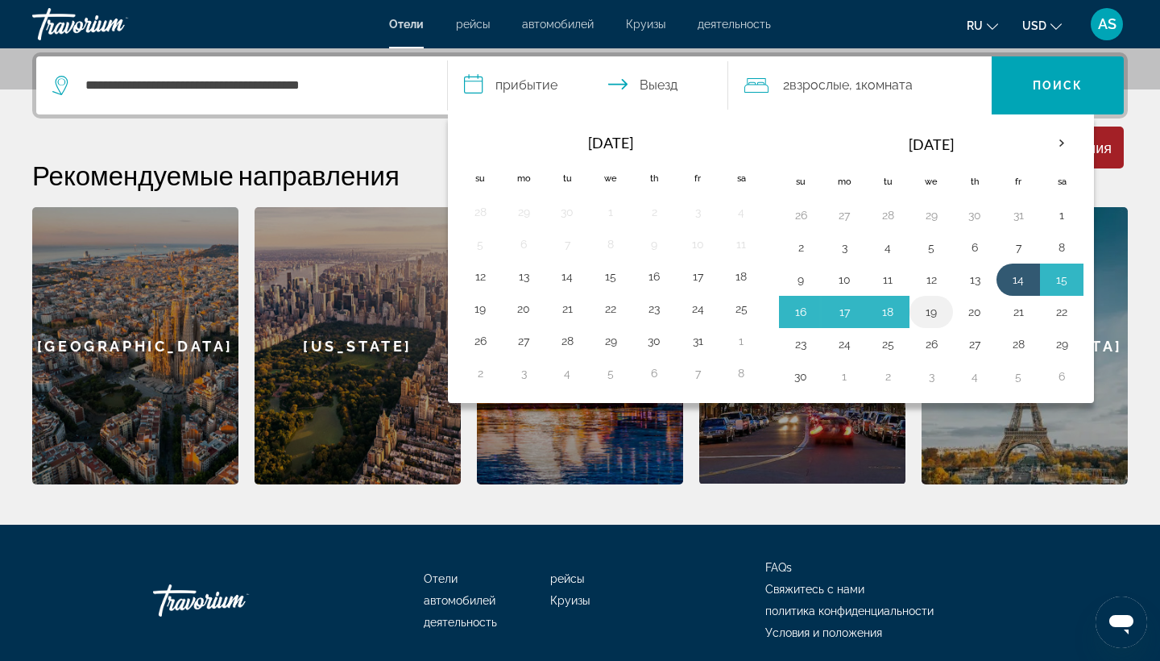
click at [944, 313] on button "19" at bounding box center [932, 312] width 26 height 23
type input "**********"
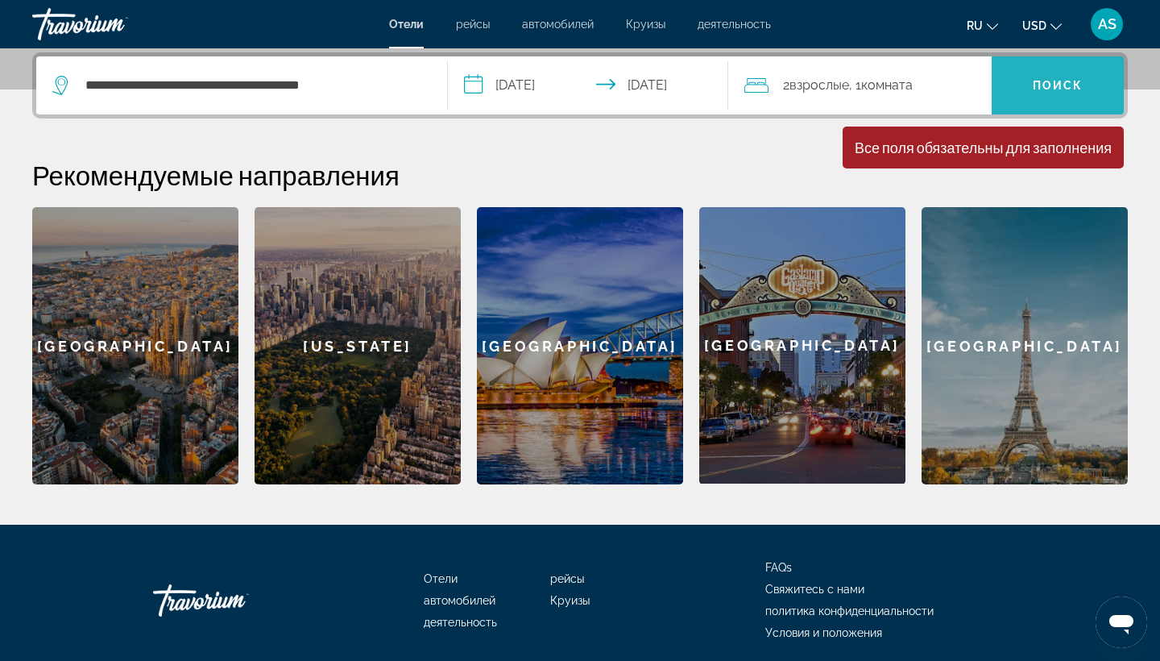
click at [1083, 83] on span "Search" at bounding box center [1058, 85] width 132 height 39
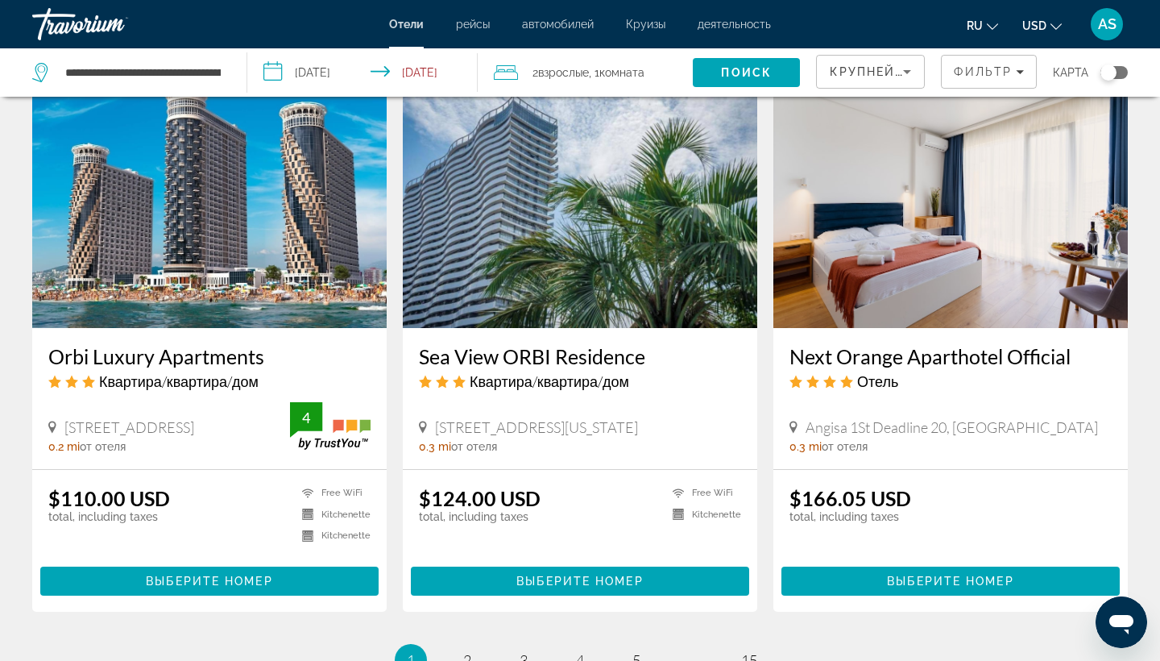
scroll to position [1827, 0]
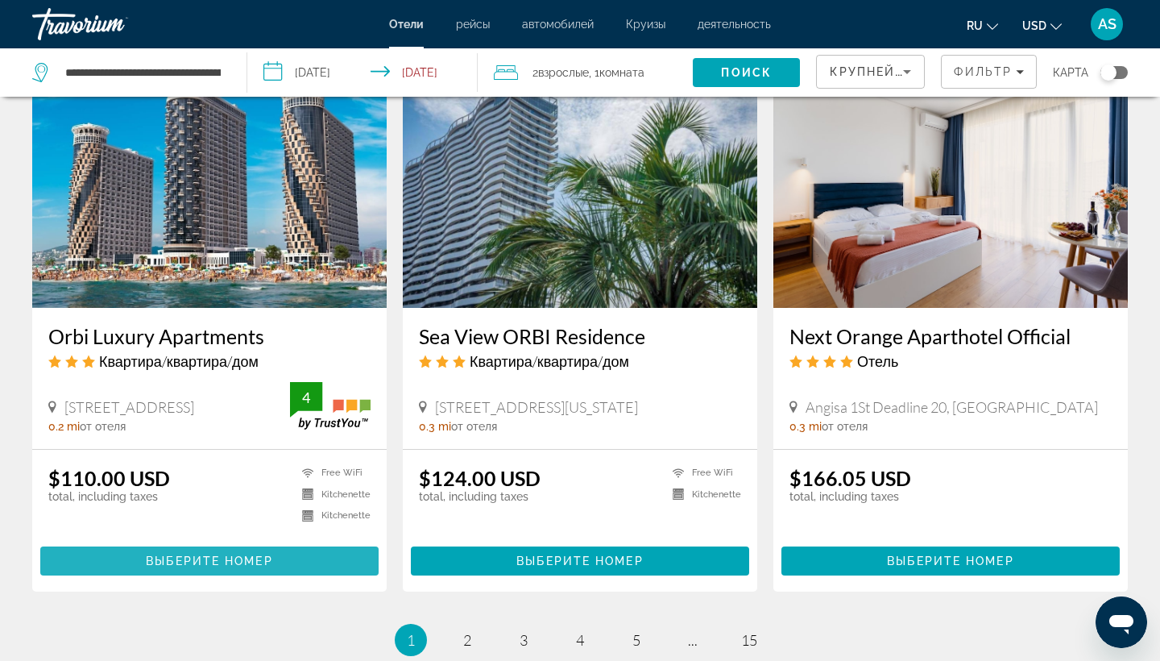
click at [115, 580] on span "Main content" at bounding box center [209, 561] width 338 height 39
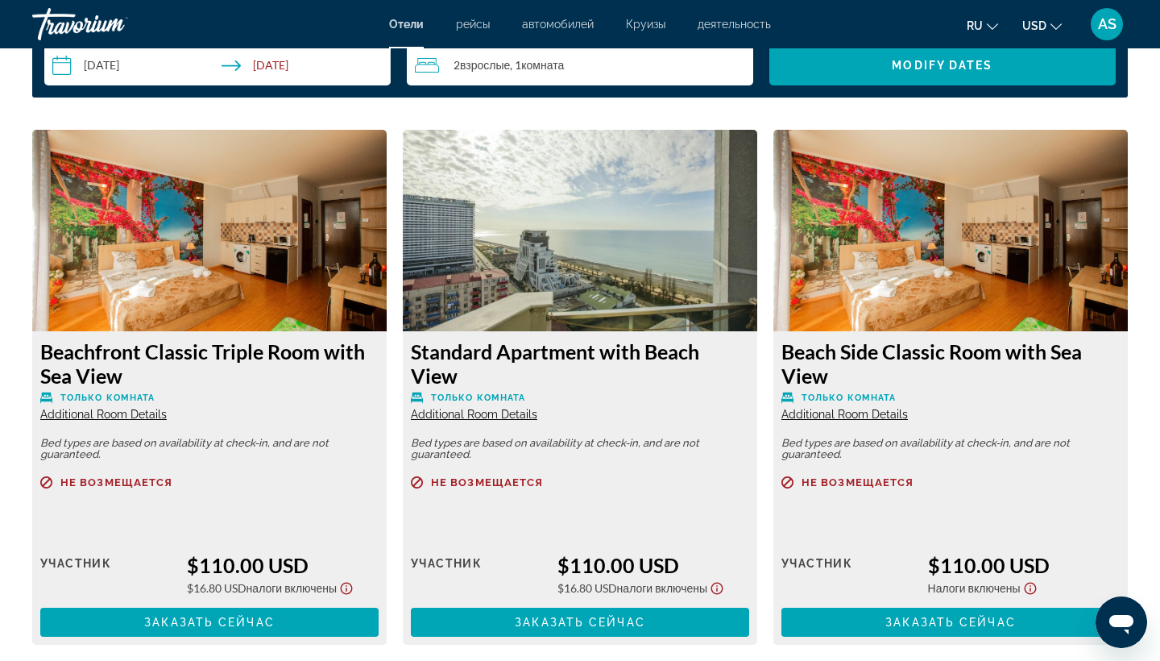
scroll to position [2155, 0]
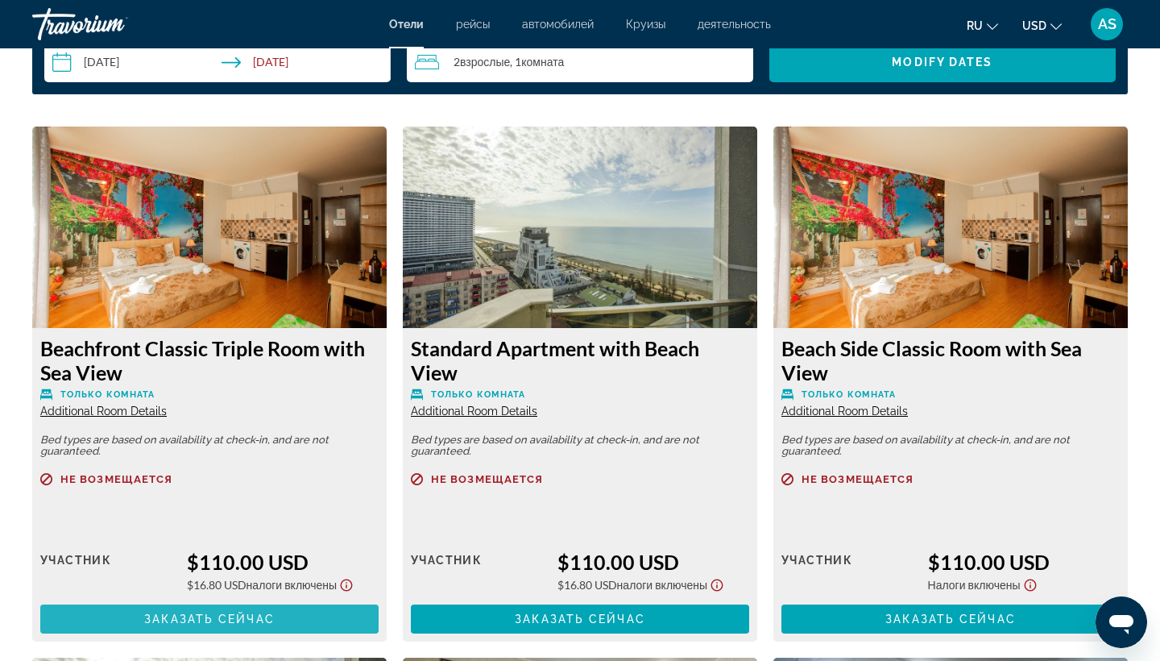
click at [244, 625] on span "Заказать сейчас" at bounding box center [209, 618] width 131 height 13
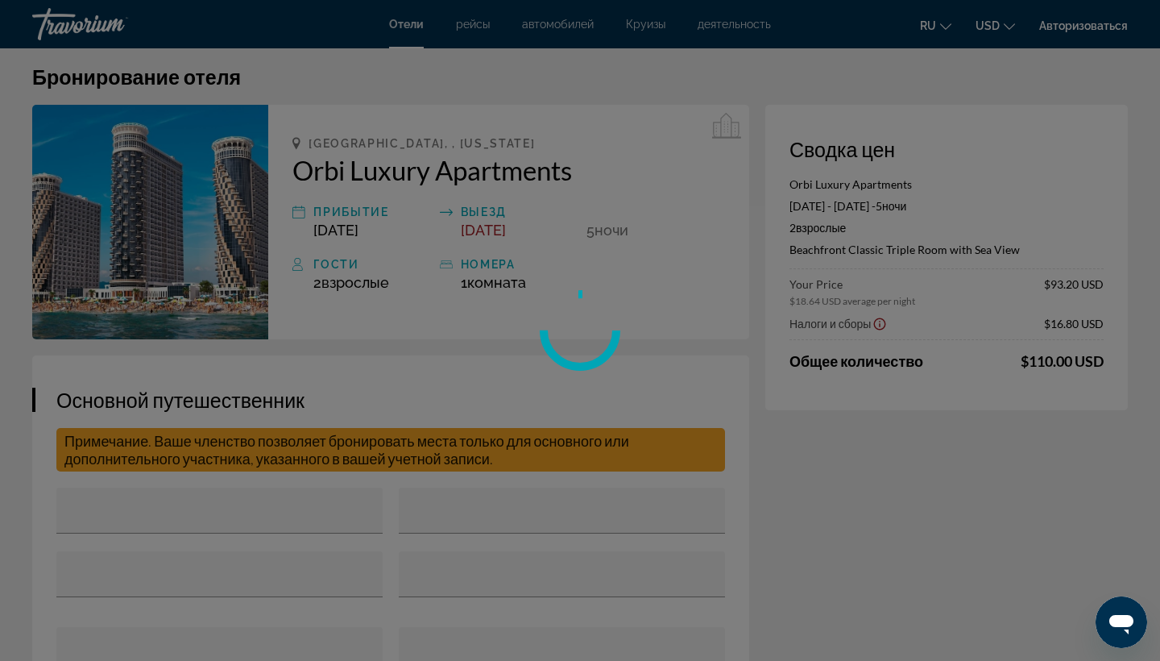
scroll to position [22, 0]
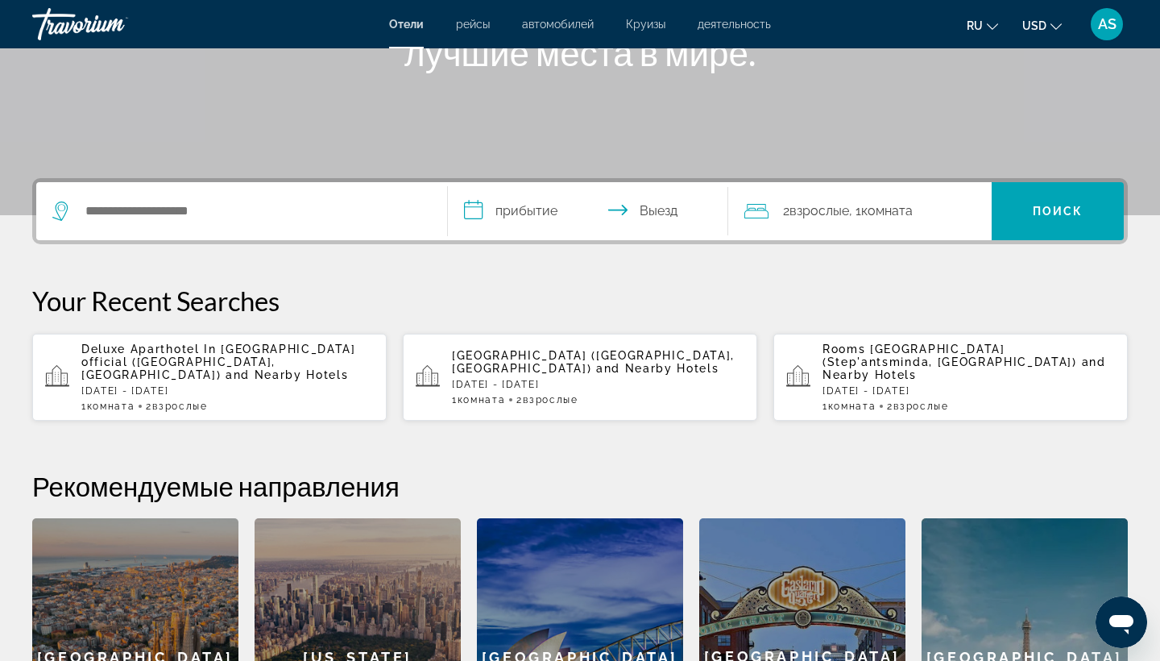
scroll to position [269, 0]
click at [229, 226] on div "Search widget" at bounding box center [241, 210] width 379 height 58
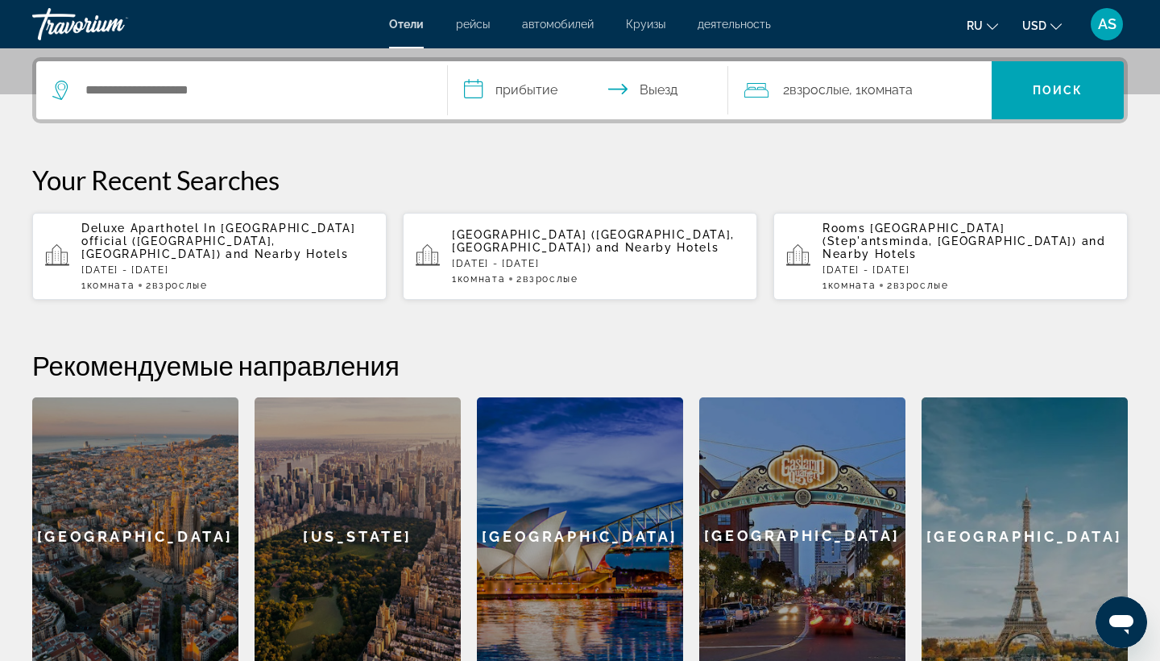
scroll to position [394, 0]
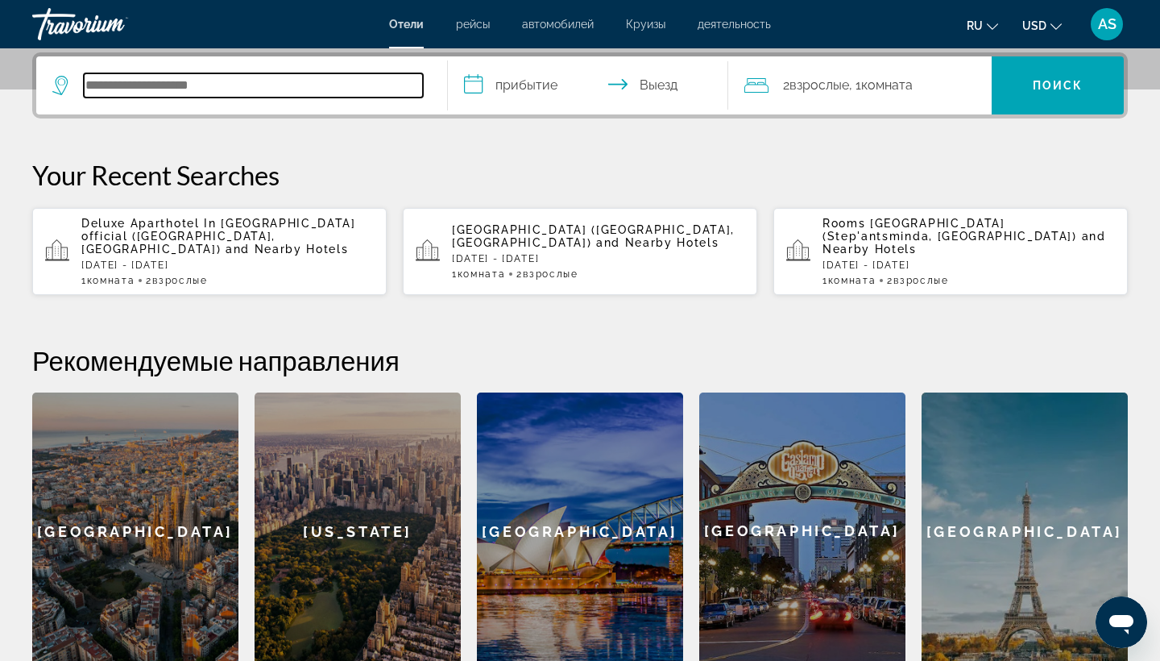
click at [140, 82] on input "Search hotel destination" at bounding box center [253, 85] width 339 height 24
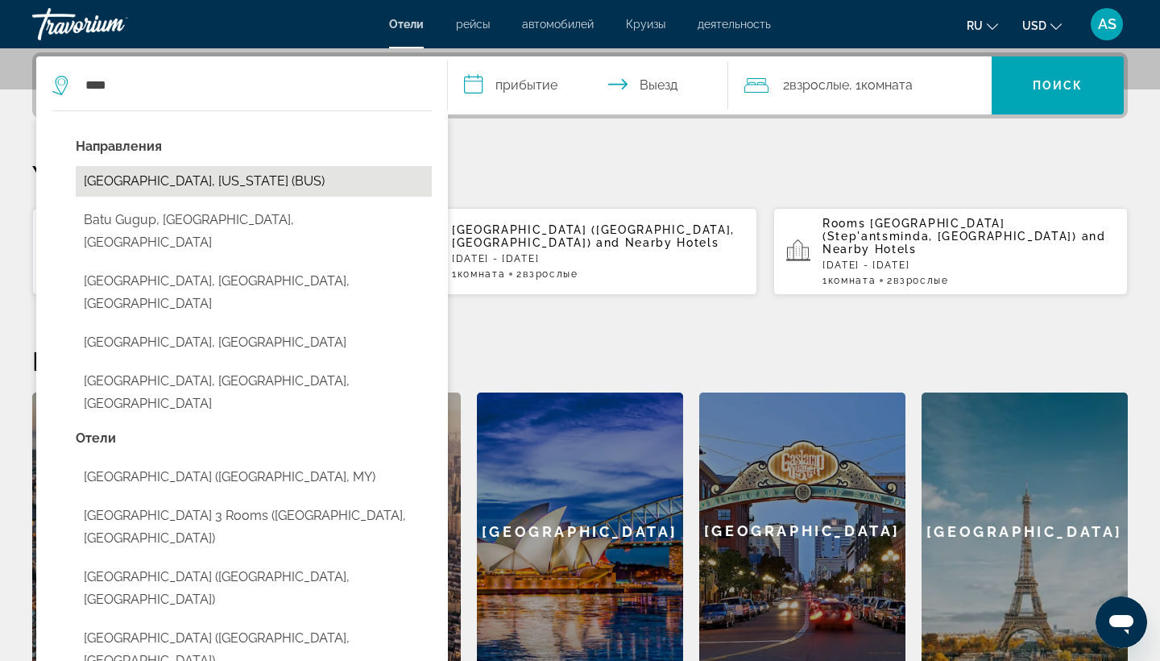
click at [152, 178] on button "Batumi, Georgia (BUS)" at bounding box center [254, 181] width 356 height 31
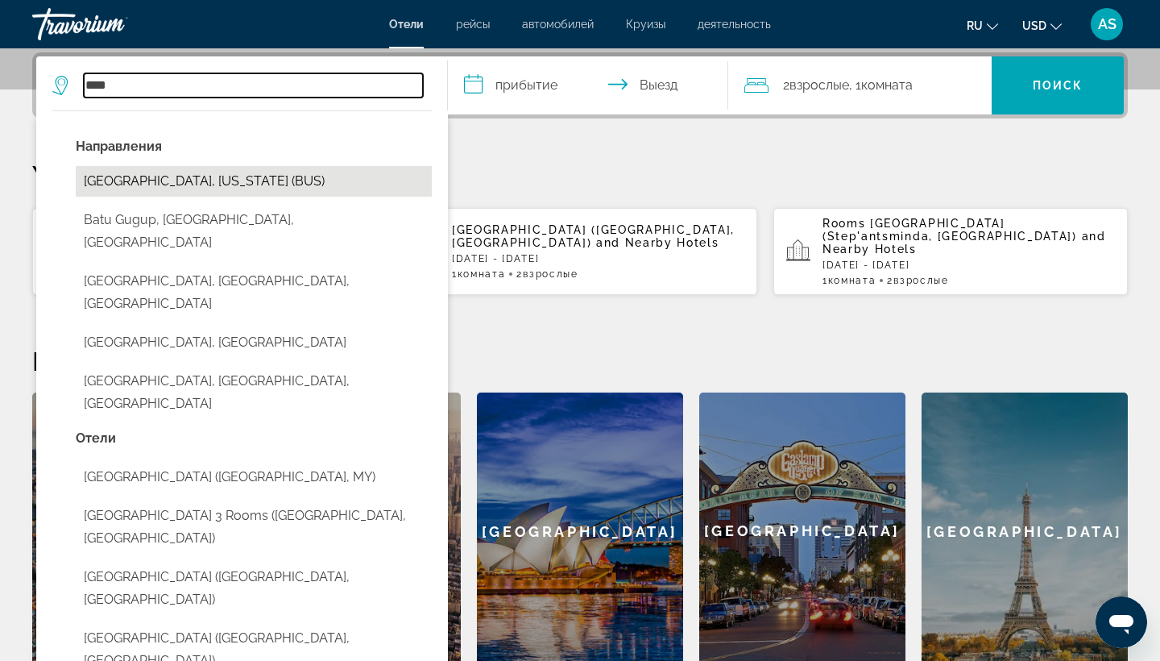
type input "**********"
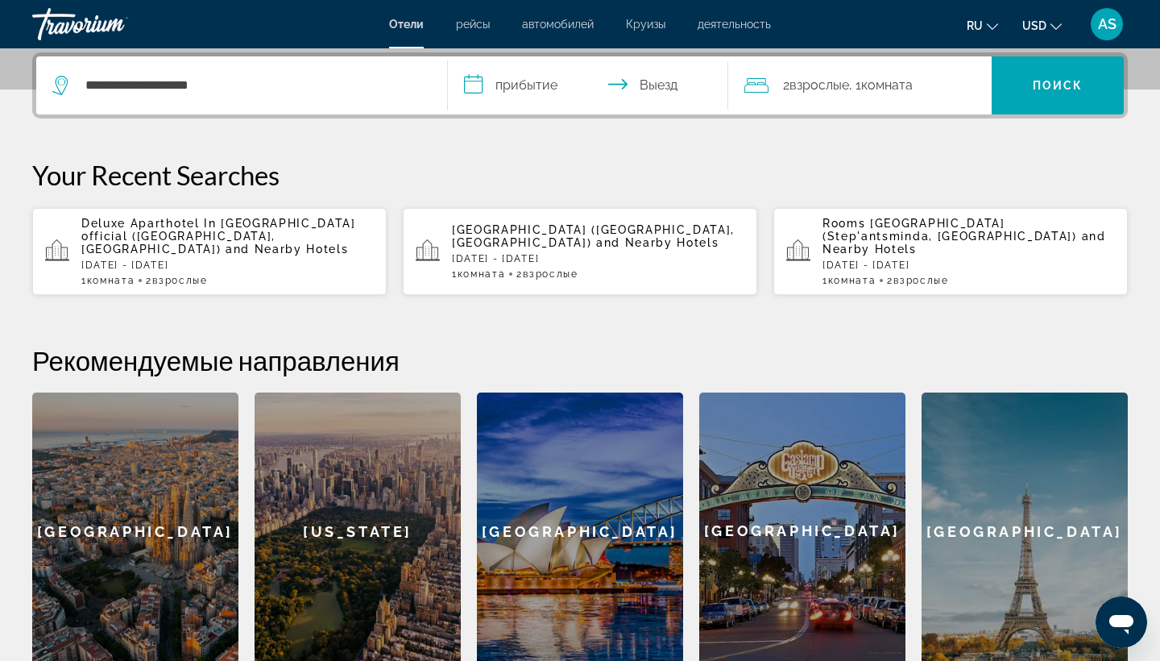
click at [475, 85] on input "**********" at bounding box center [591, 87] width 287 height 63
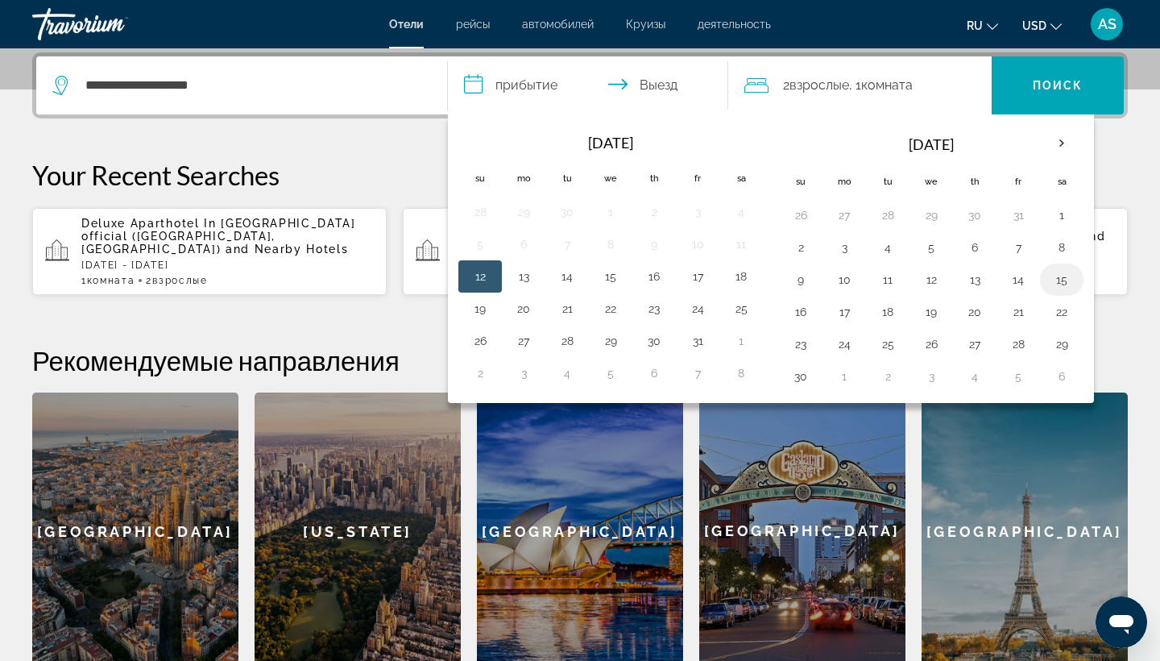
click at [1062, 282] on button "15" at bounding box center [1062, 279] width 26 height 23
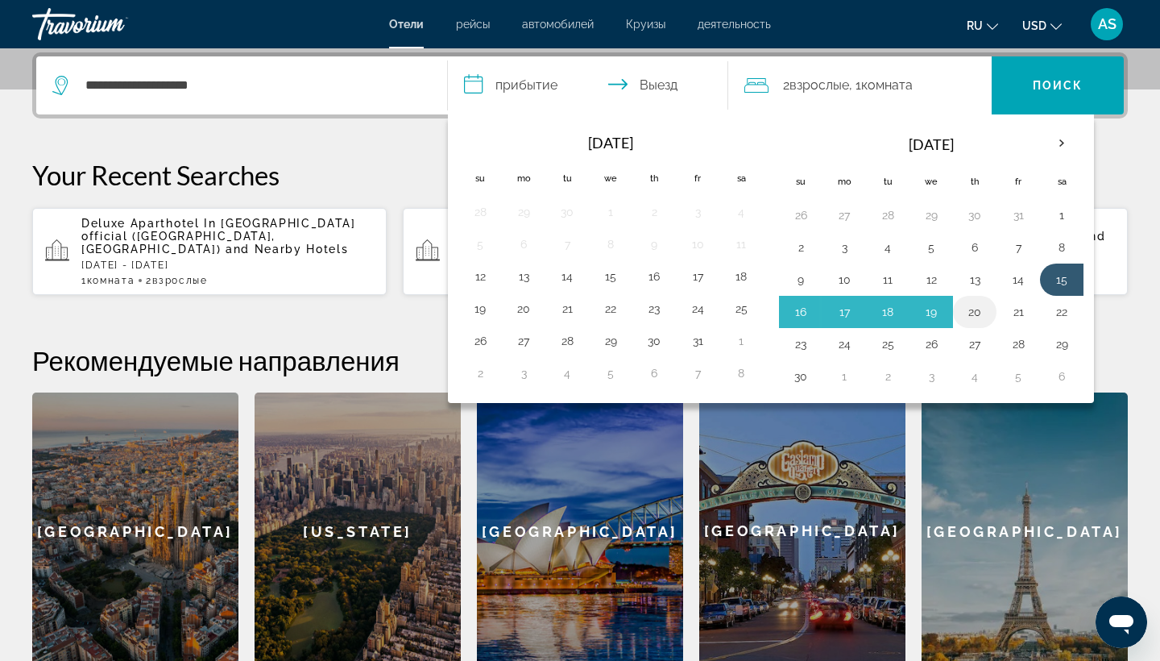
click at [980, 307] on button "20" at bounding box center [975, 312] width 26 height 23
type input "**********"
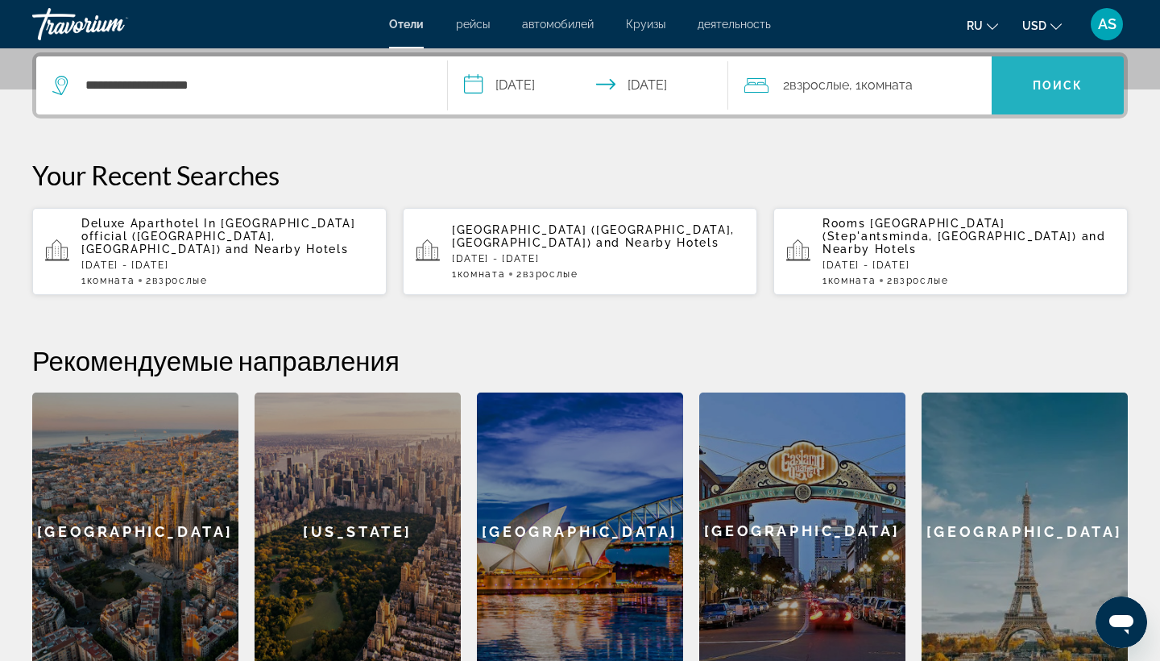
click at [1057, 87] on span "Поиск" at bounding box center [1058, 85] width 51 height 13
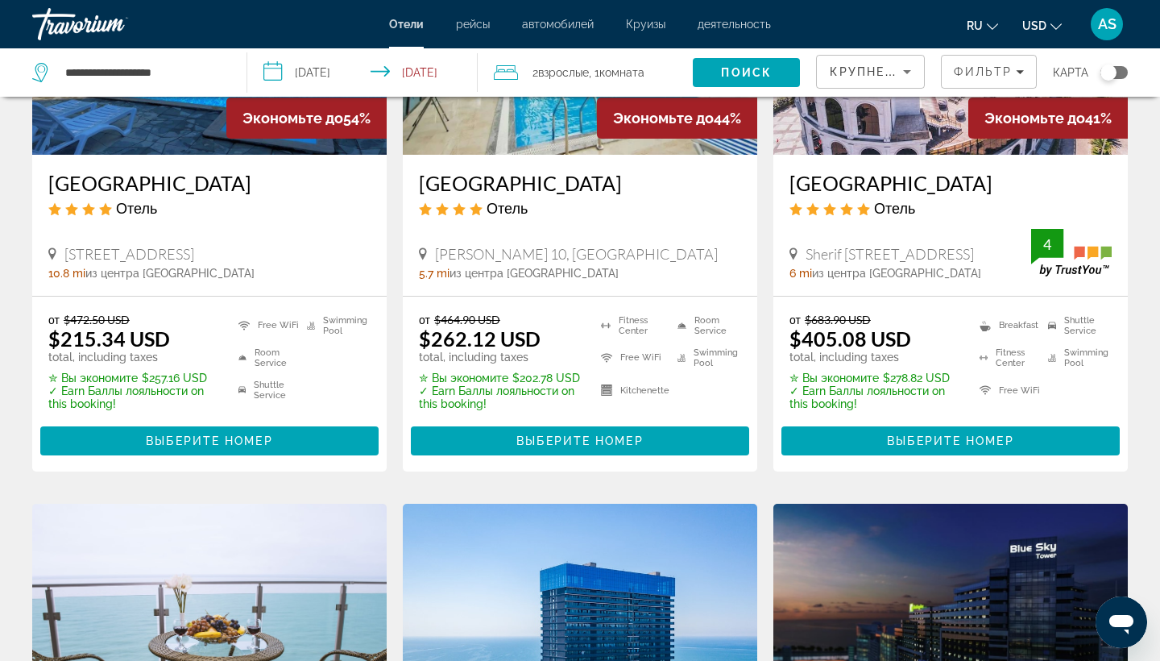
scroll to position [886, 0]
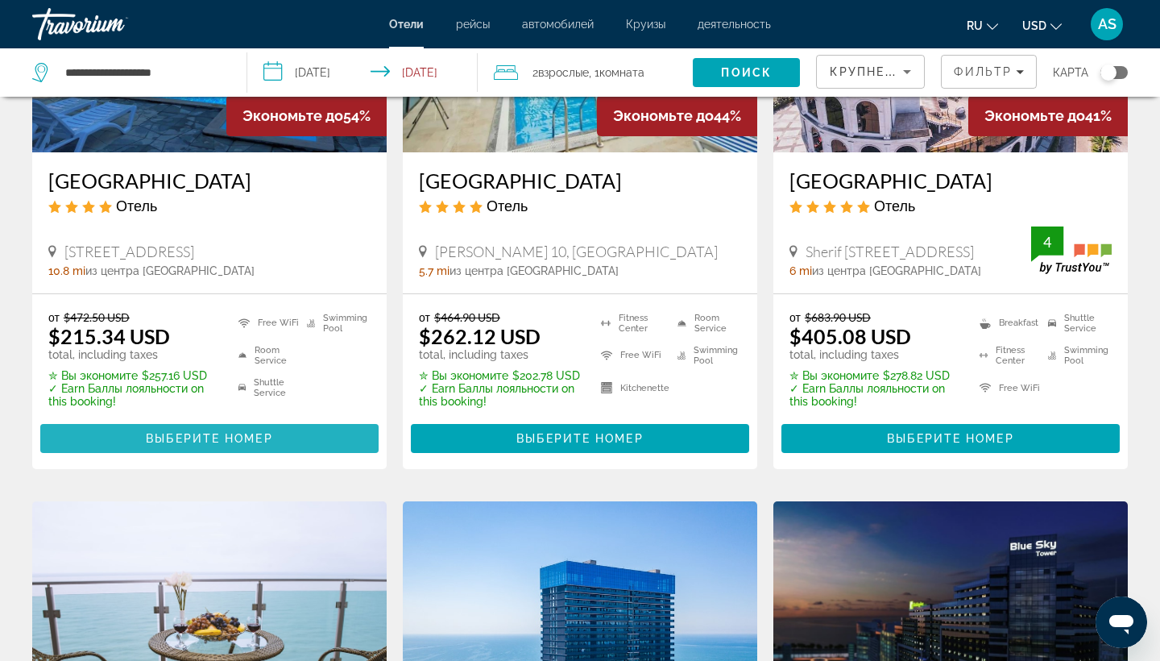
click at [161, 432] on span "Выберите номер" at bounding box center [209, 438] width 127 height 13
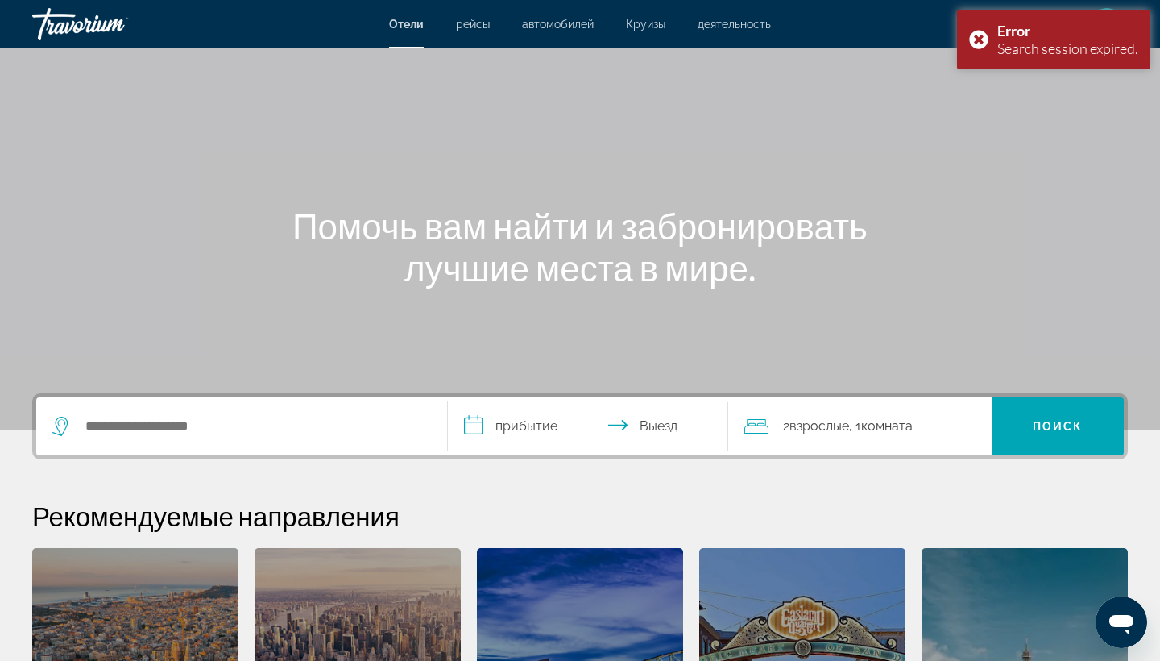
scroll to position [52, 0]
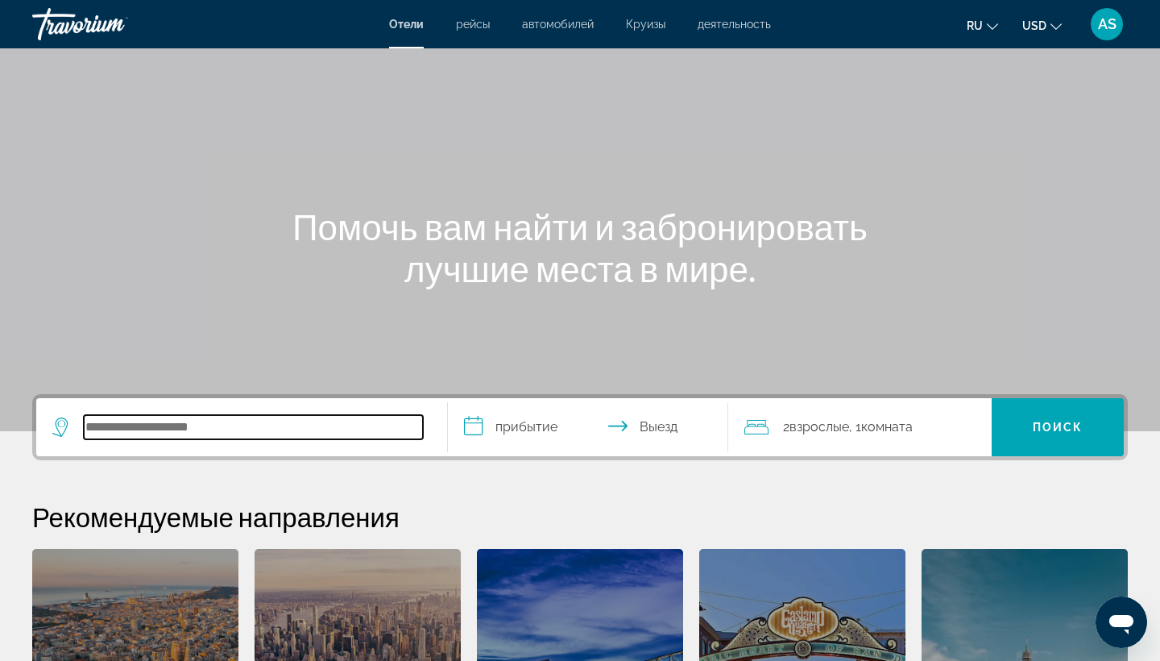
click at [168, 425] on input "Search hotel destination" at bounding box center [253, 427] width 339 height 24
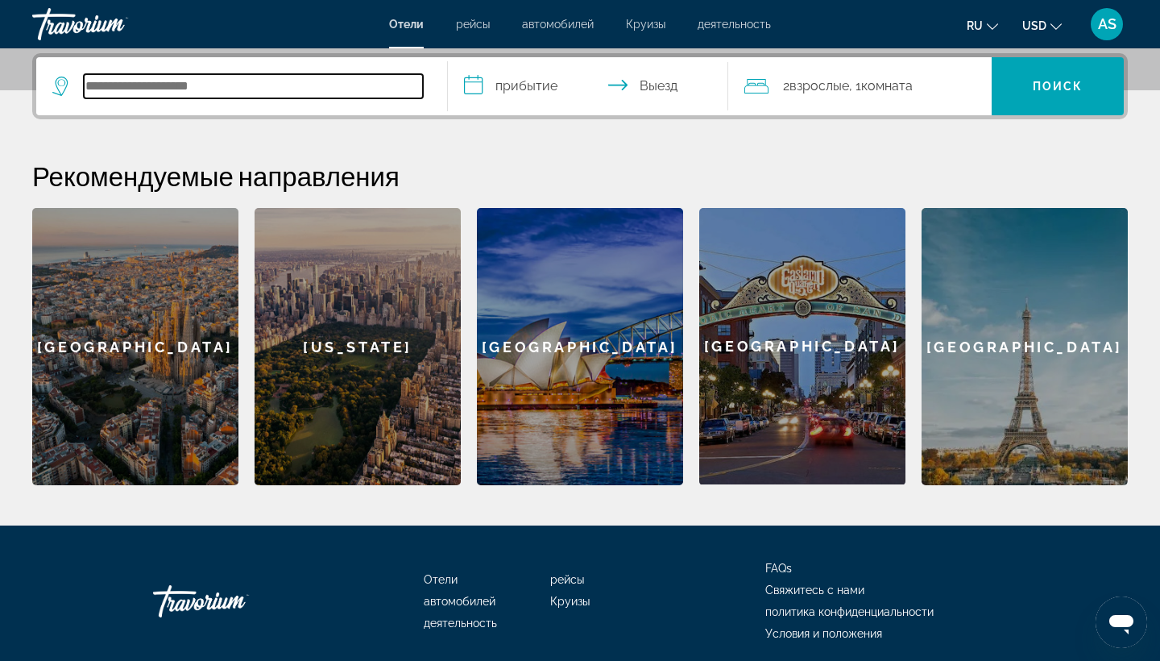
scroll to position [394, 0]
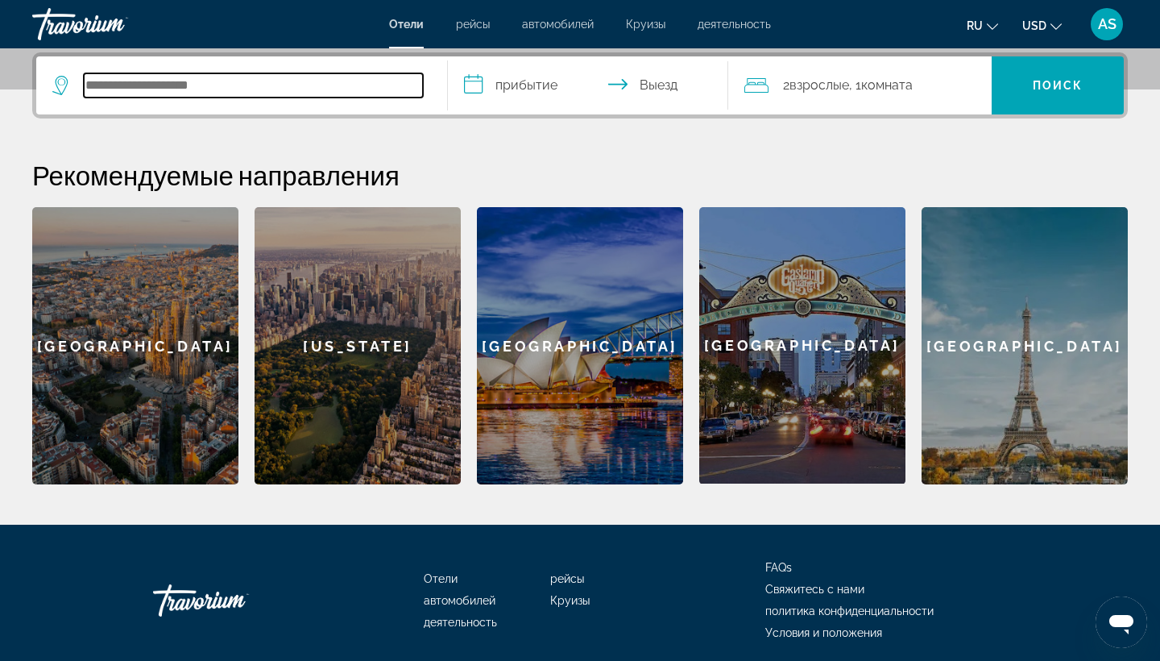
type input "*"
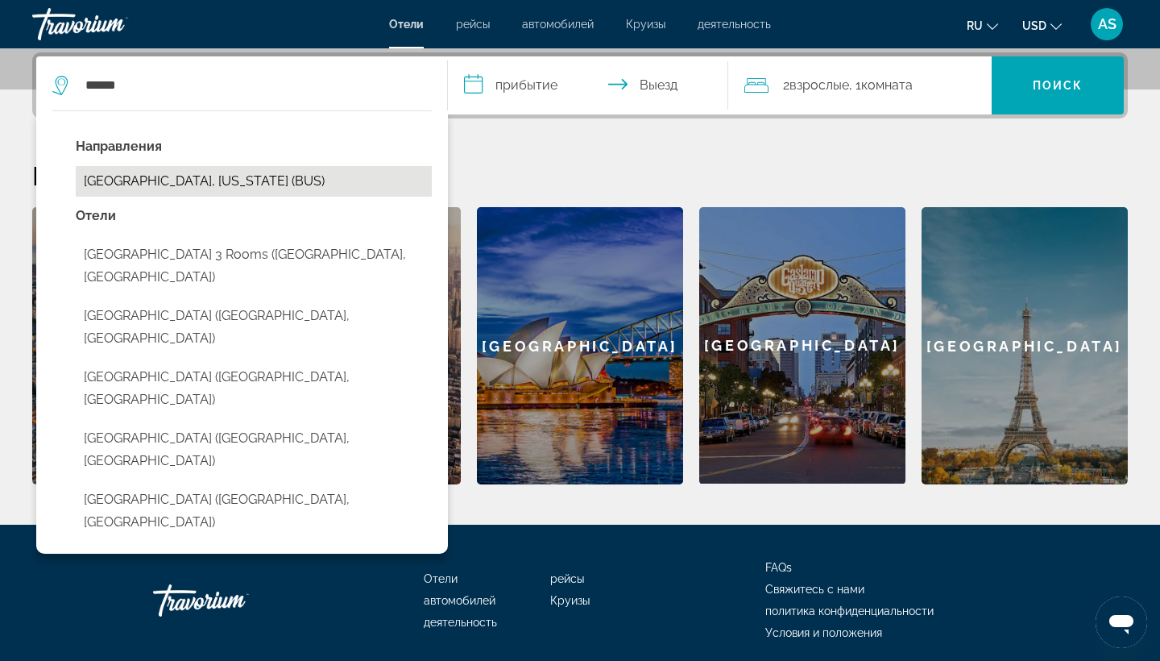
click at [218, 176] on button "Batumi, Georgia (BUS)" at bounding box center [254, 181] width 356 height 31
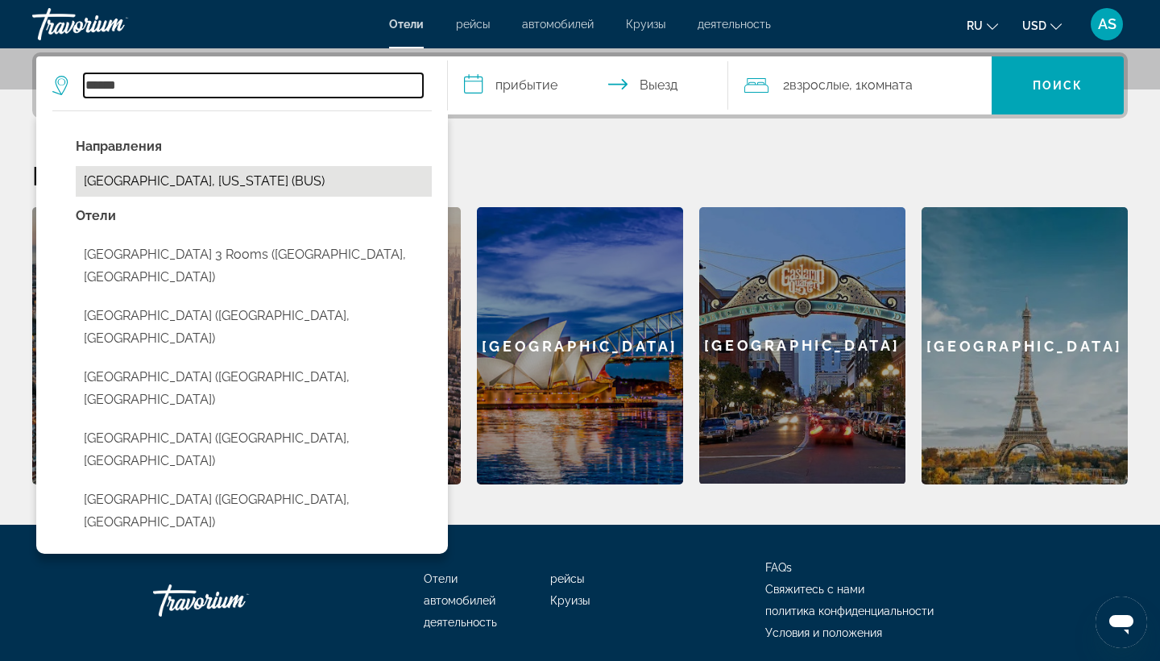
type input "**********"
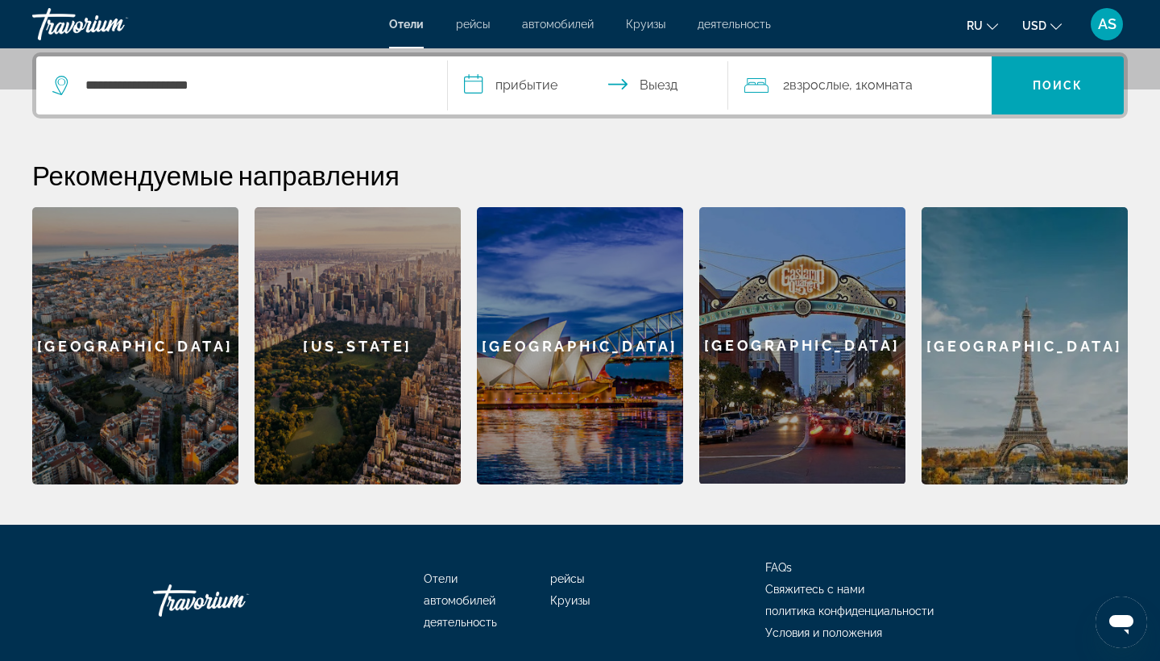
click at [482, 84] on input "**********" at bounding box center [591, 87] width 287 height 63
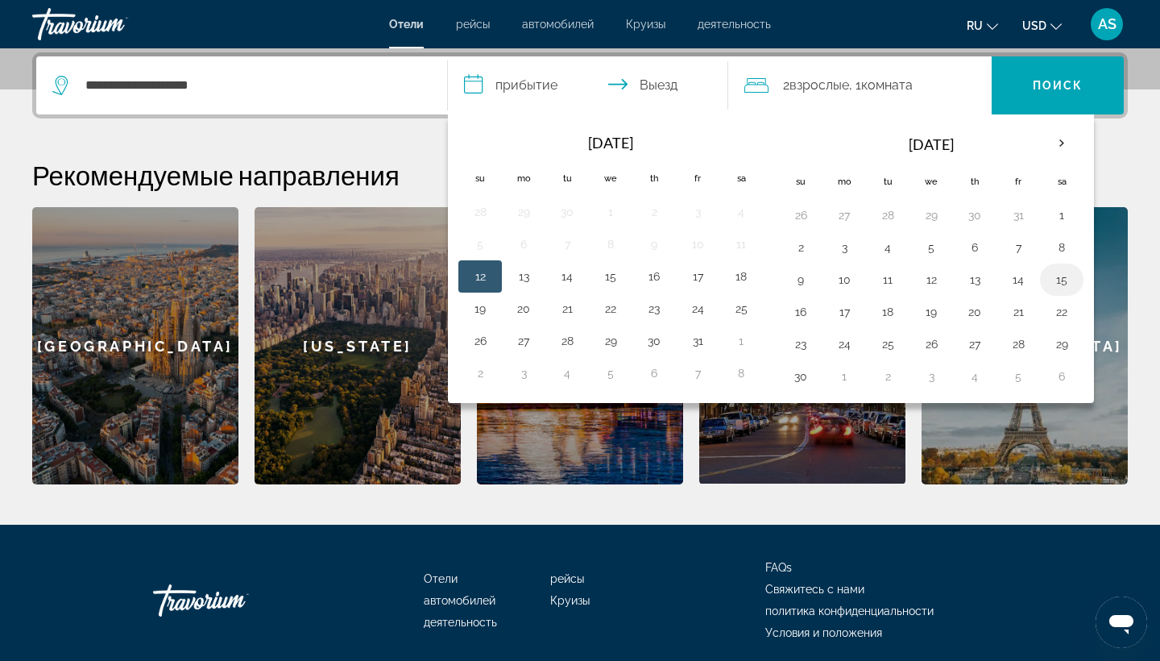
click at [1058, 285] on button "15" at bounding box center [1062, 279] width 26 height 23
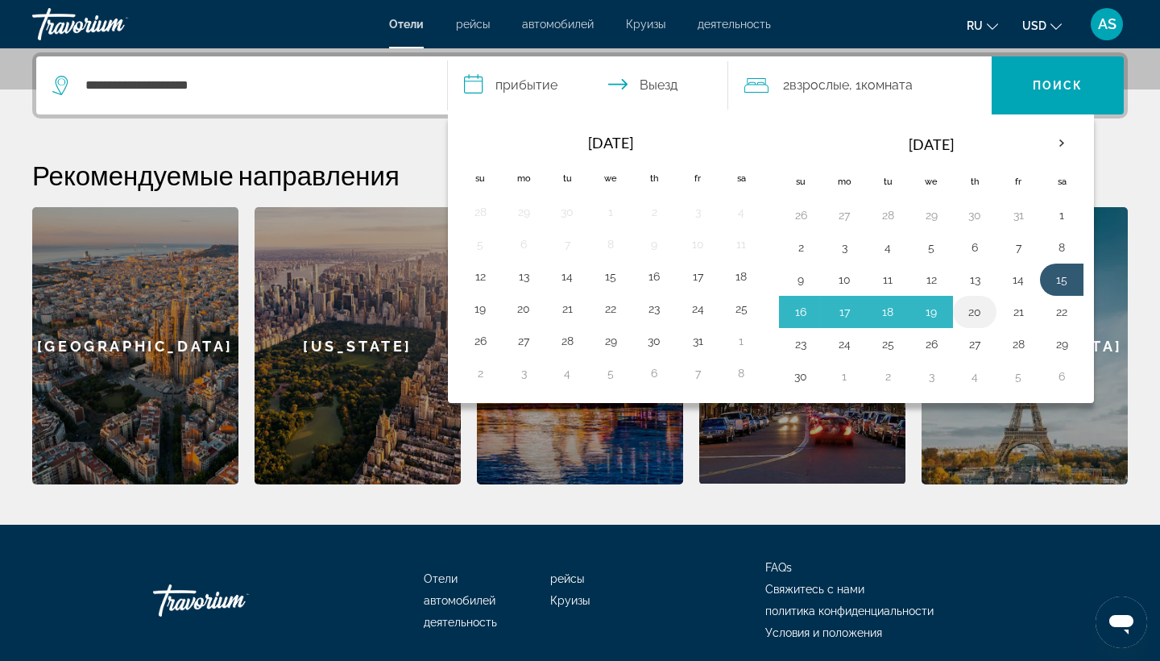
click at [974, 309] on button "20" at bounding box center [975, 312] width 26 height 23
type input "**********"
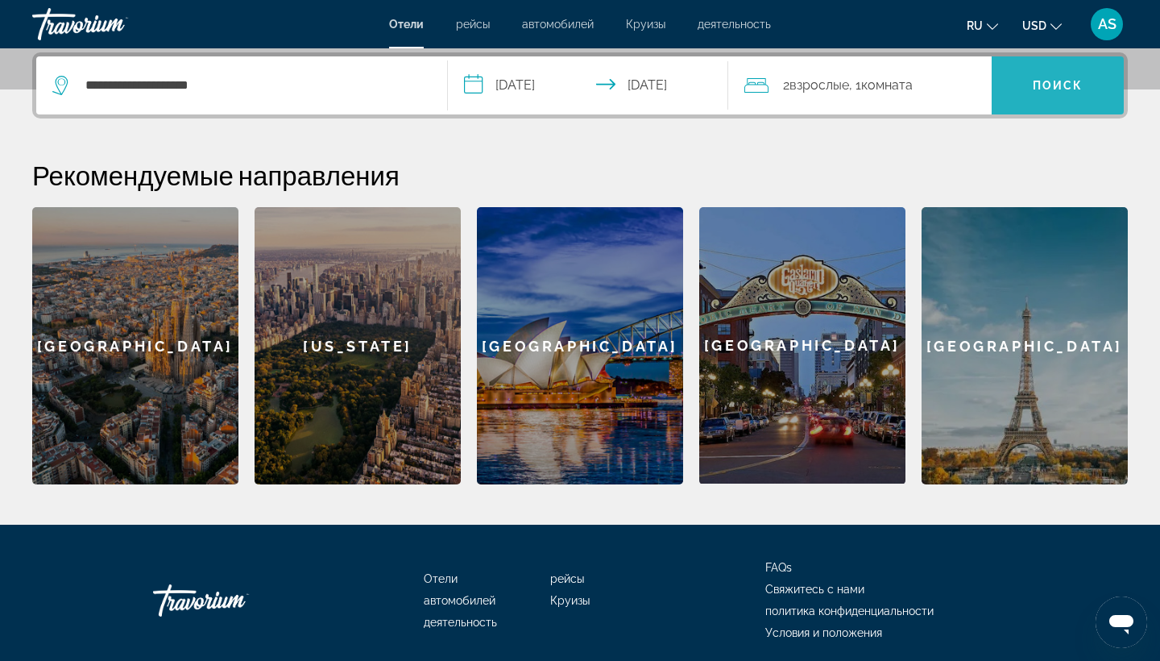
click at [1052, 94] on span "Search" at bounding box center [1058, 85] width 132 height 39
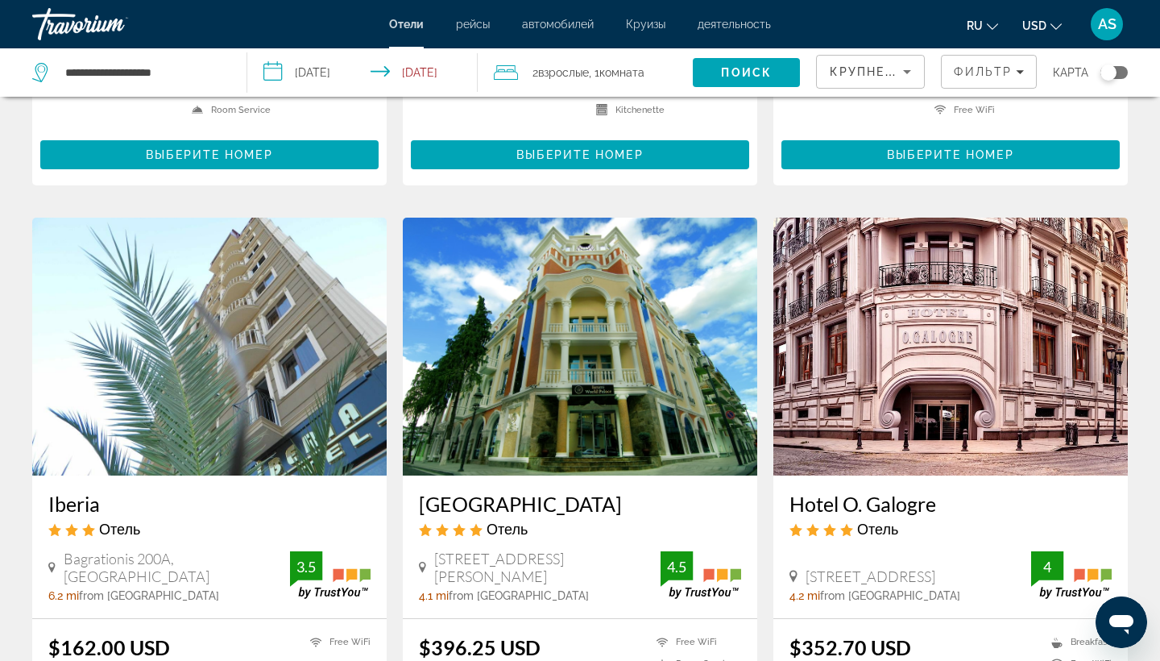
scroll to position [1100, 0]
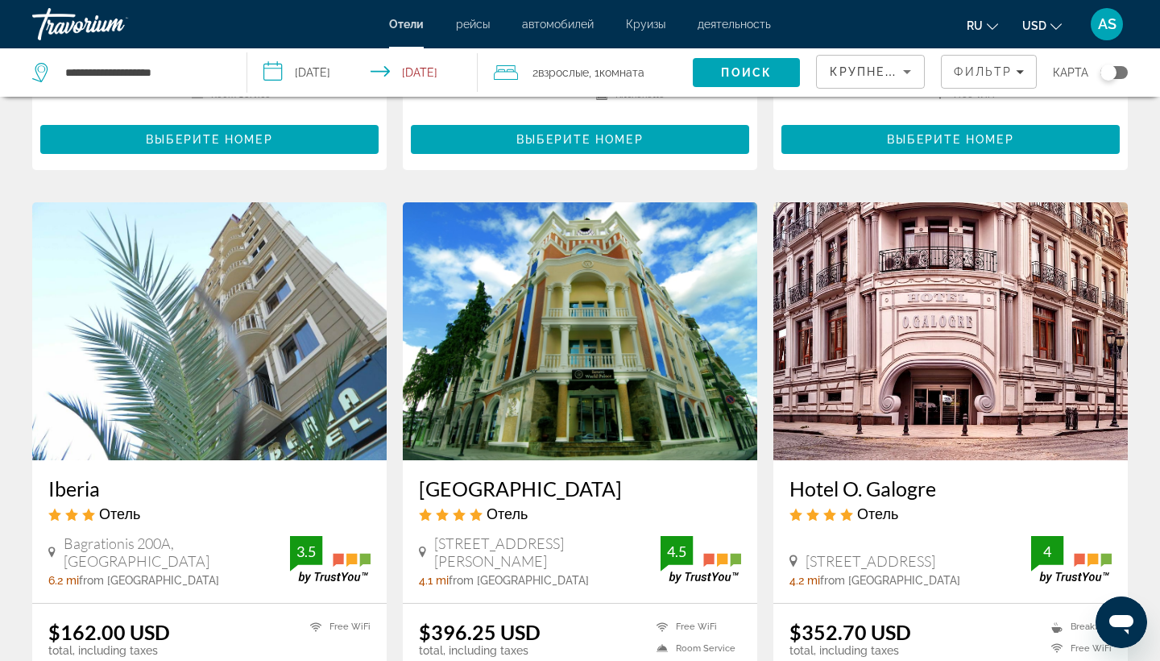
click at [918, 430] on img "Main content" at bounding box center [951, 331] width 355 height 258
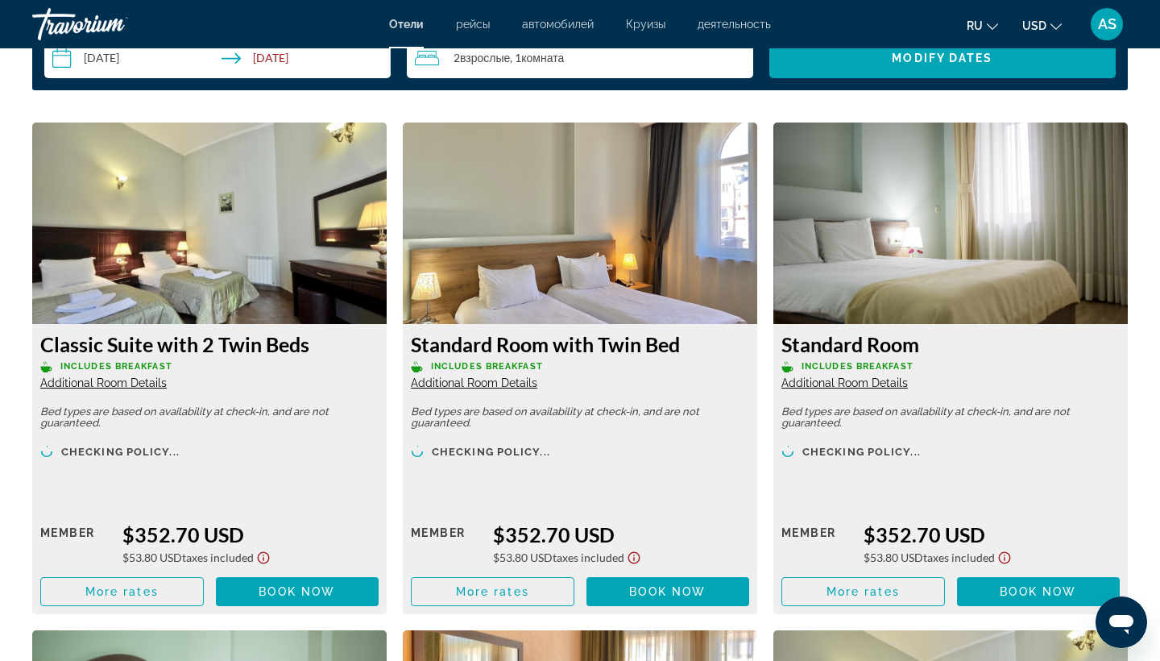
scroll to position [2111, 0]
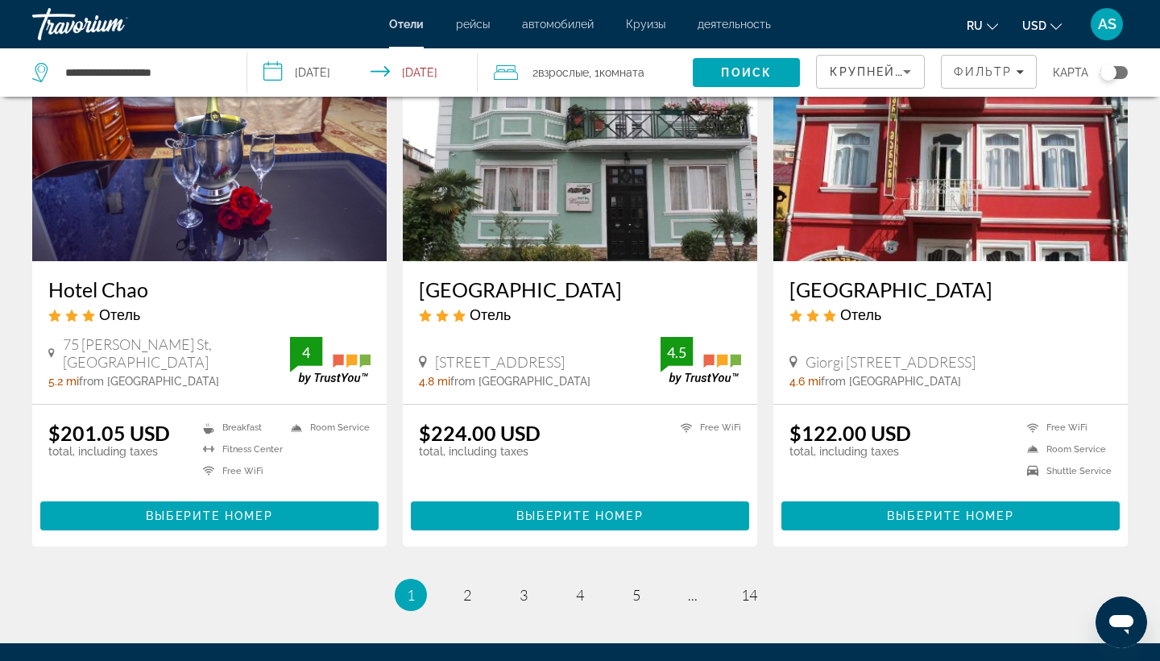
scroll to position [1884, 0]
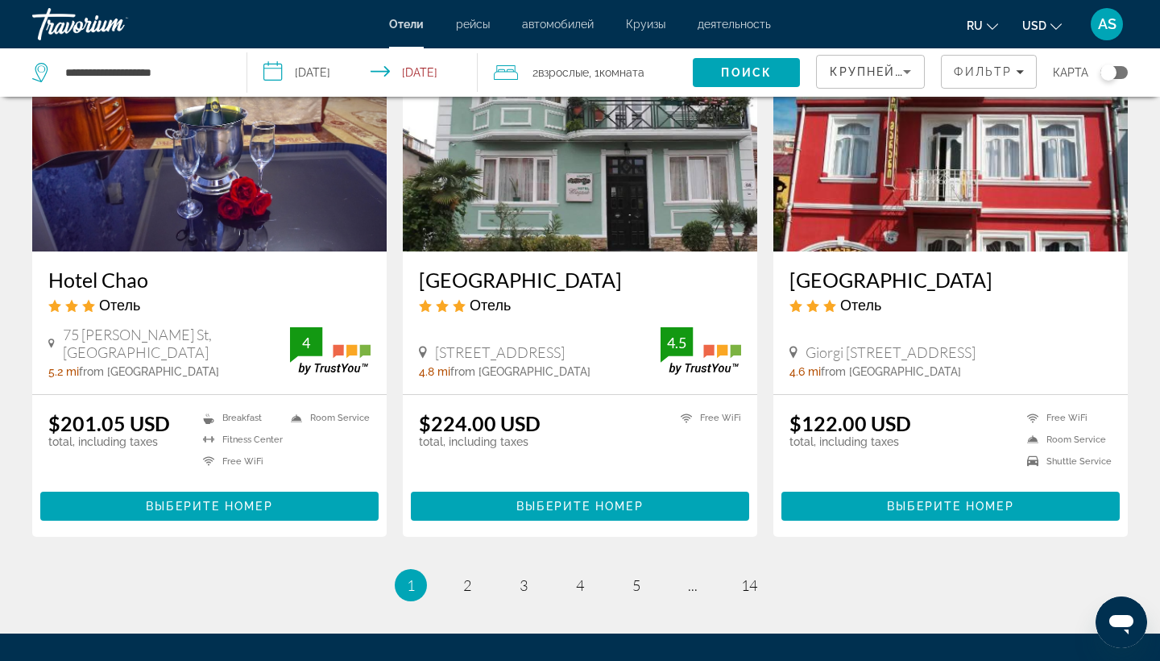
click at [847, 272] on h3 "Marani Hotel" at bounding box center [951, 280] width 322 height 24
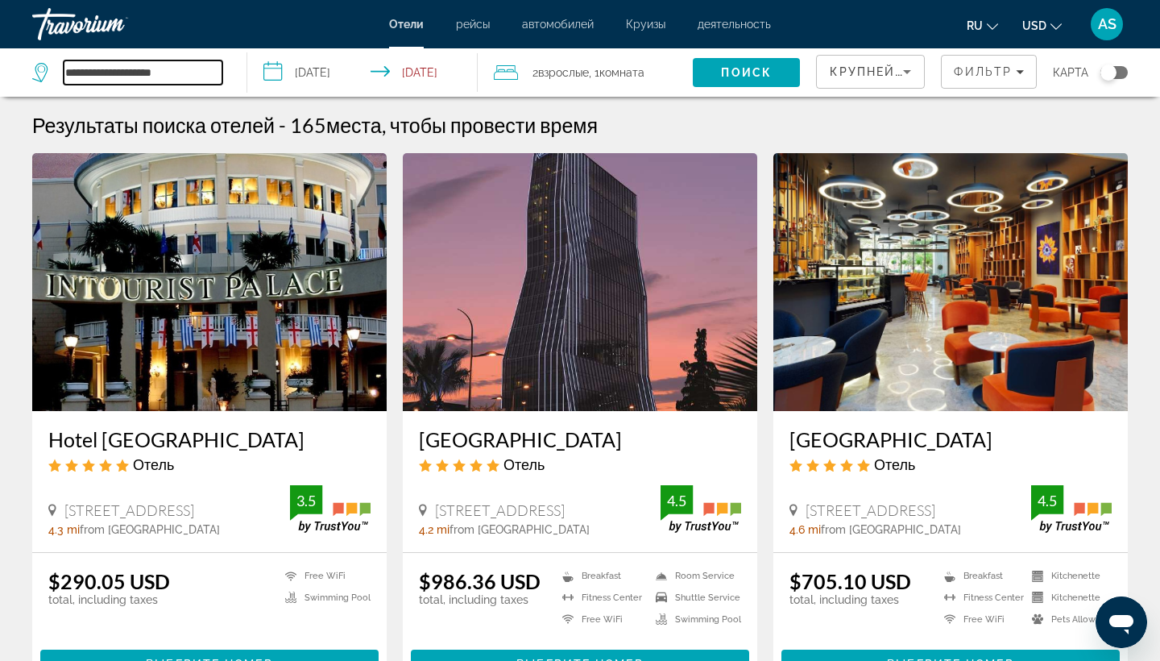
click at [133, 78] on input "**********" at bounding box center [143, 72] width 159 height 24
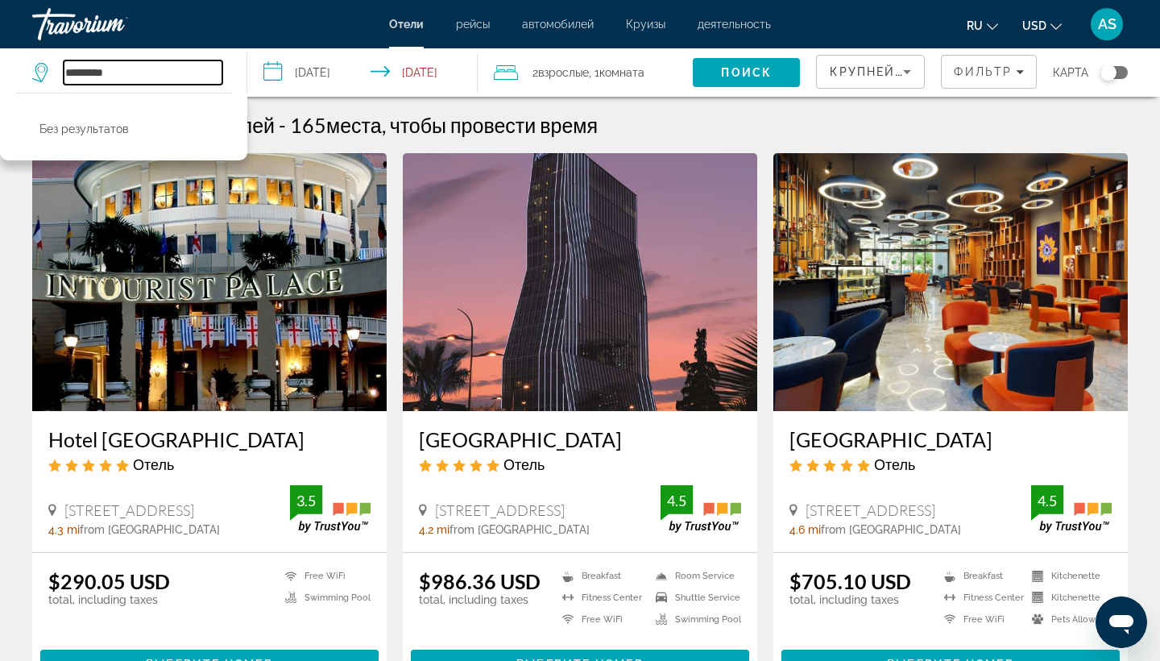
click at [156, 72] on input "*********" at bounding box center [143, 72] width 159 height 24
type input "*"
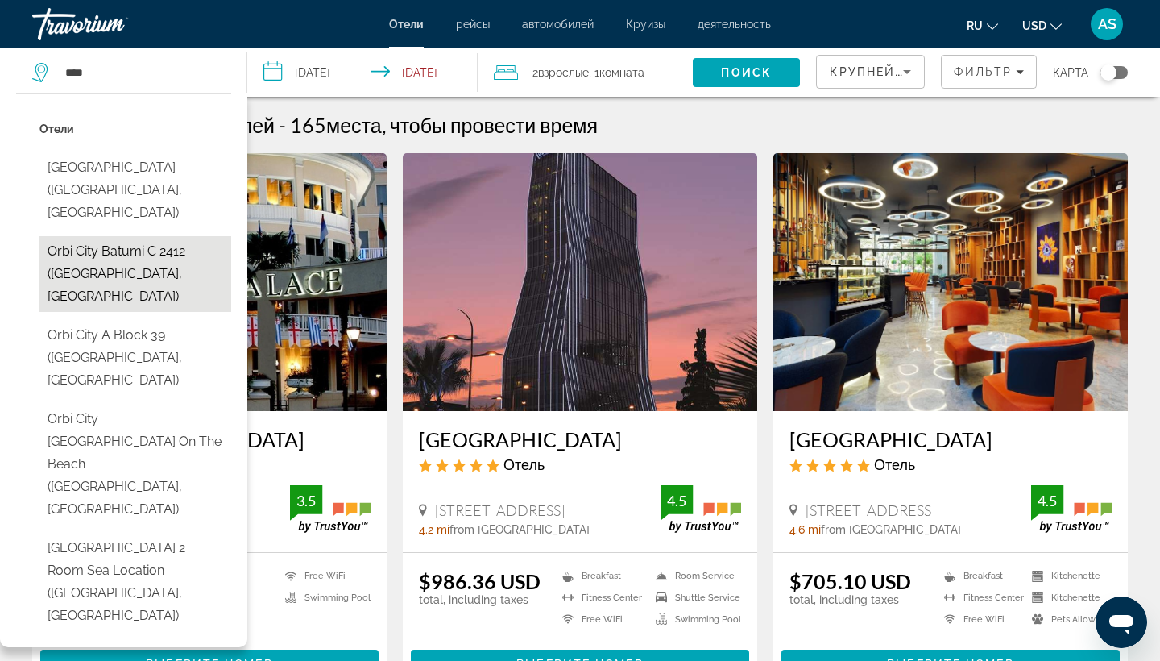
click at [136, 240] on button "Orbi City Batumi C 2412 ([GEOGRAPHIC_DATA], [GEOGRAPHIC_DATA])" at bounding box center [135, 274] width 192 height 76
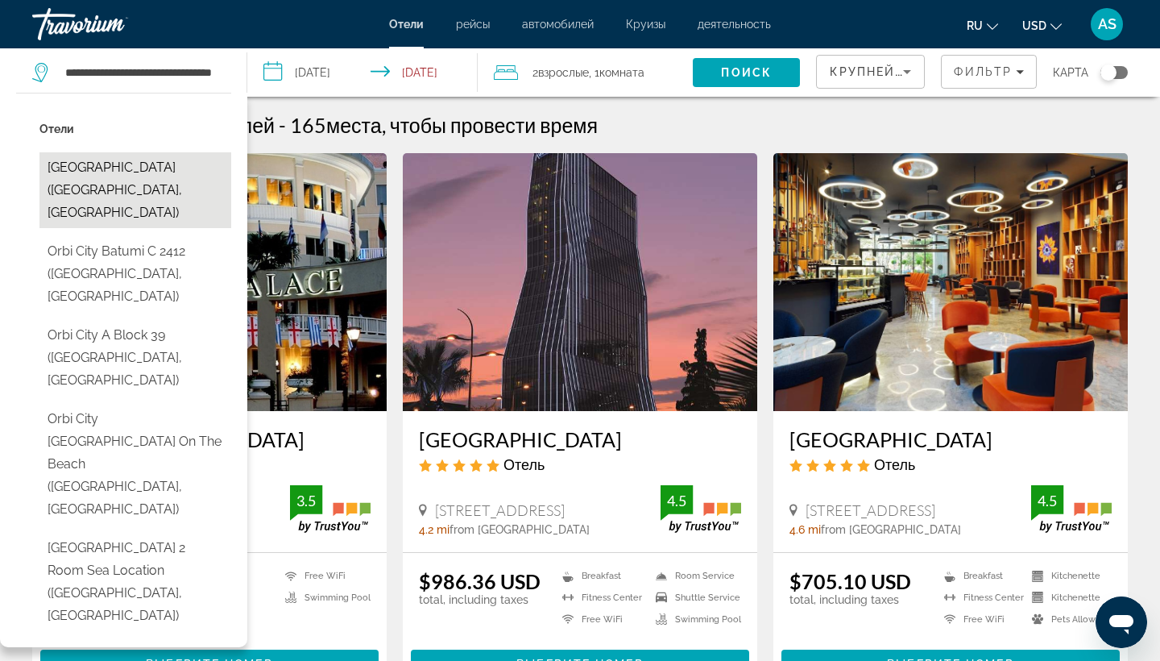
click at [95, 177] on button "[GEOGRAPHIC_DATA] ([GEOGRAPHIC_DATA], [GEOGRAPHIC_DATA])" at bounding box center [135, 190] width 192 height 76
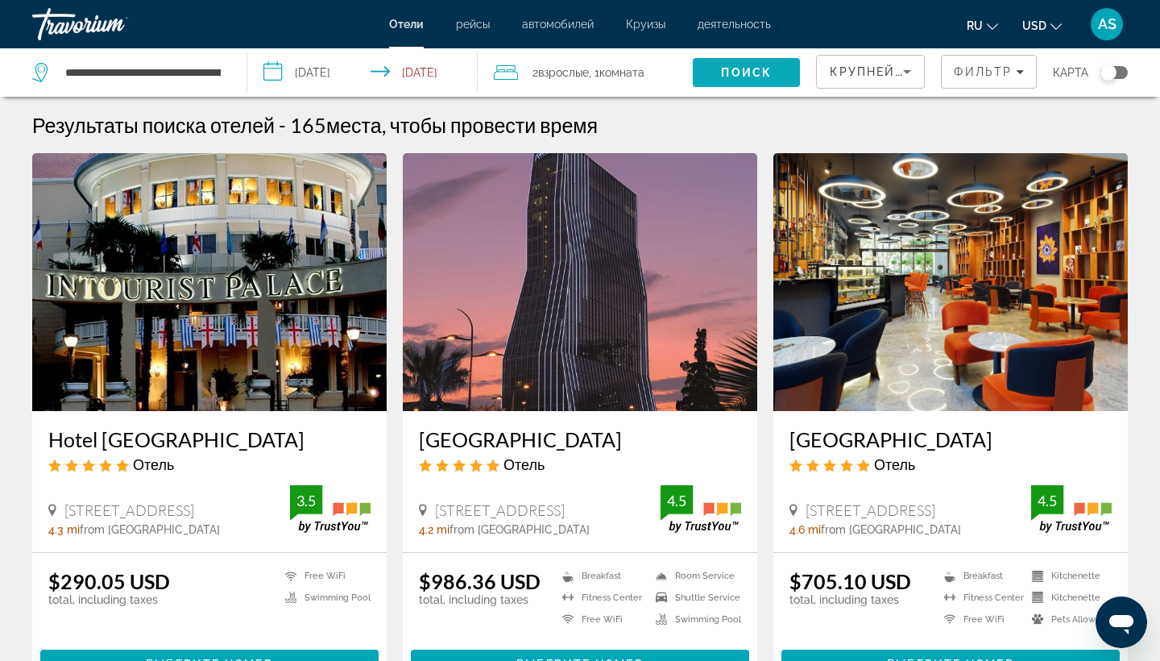
click at [730, 59] on span "Search" at bounding box center [746, 72] width 107 height 39
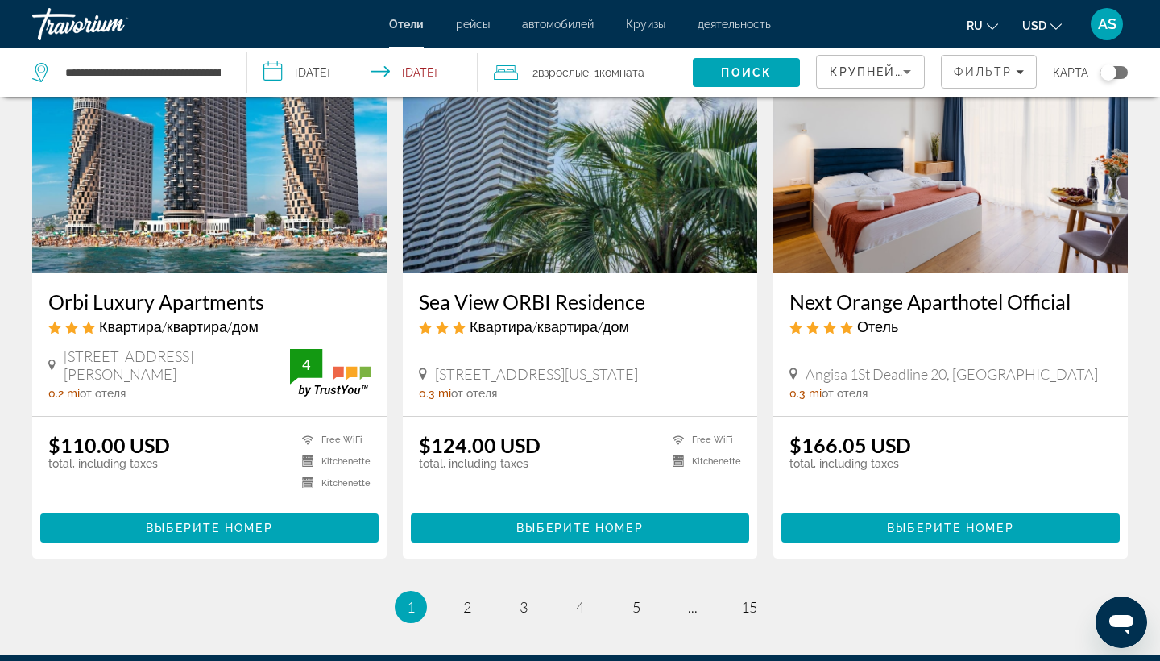
scroll to position [1870, 0]
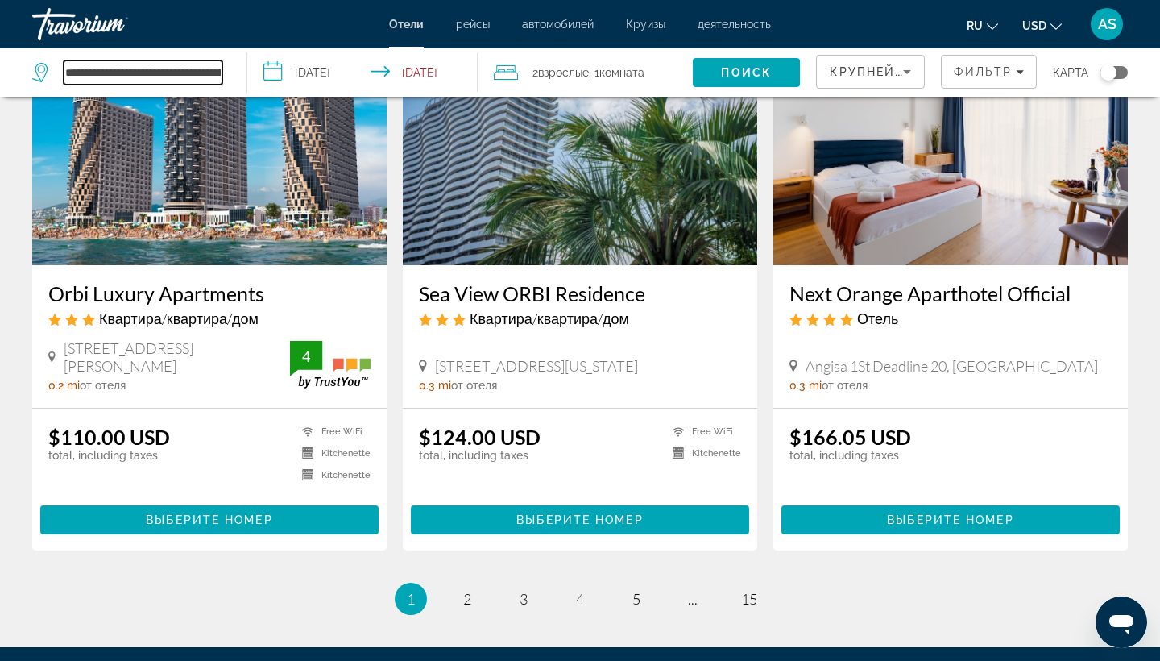
click at [221, 71] on input "**********" at bounding box center [143, 72] width 159 height 24
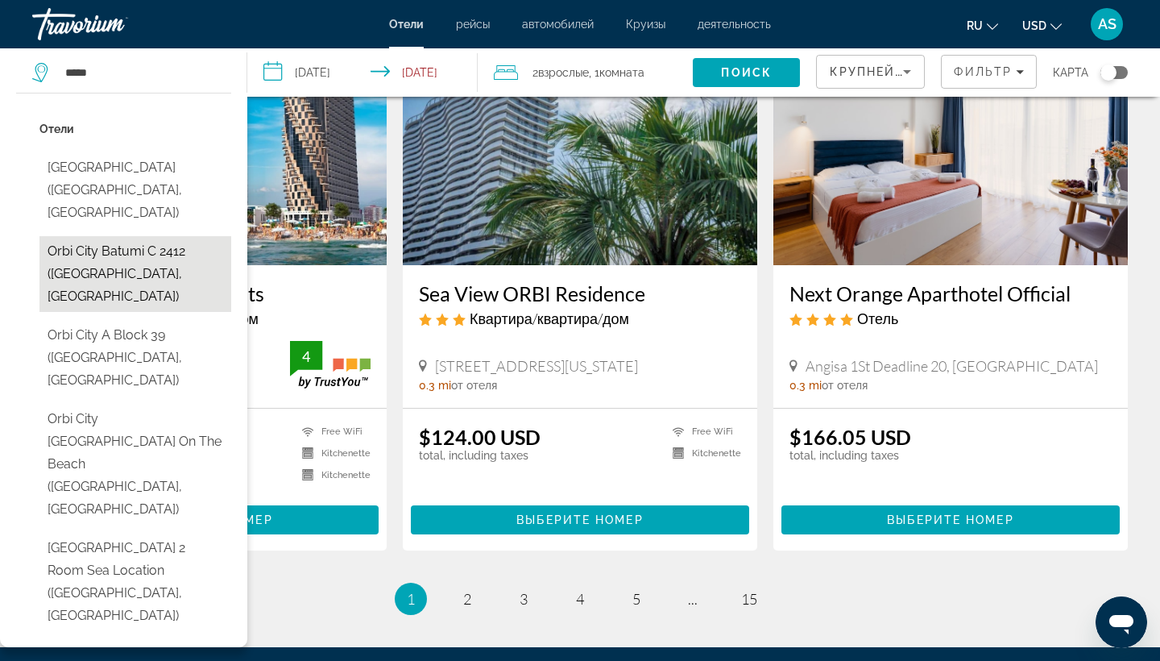
click at [152, 239] on button "Orbi City Batumi C 2412 ([GEOGRAPHIC_DATA], [GEOGRAPHIC_DATA])" at bounding box center [135, 274] width 192 height 76
type input "**********"
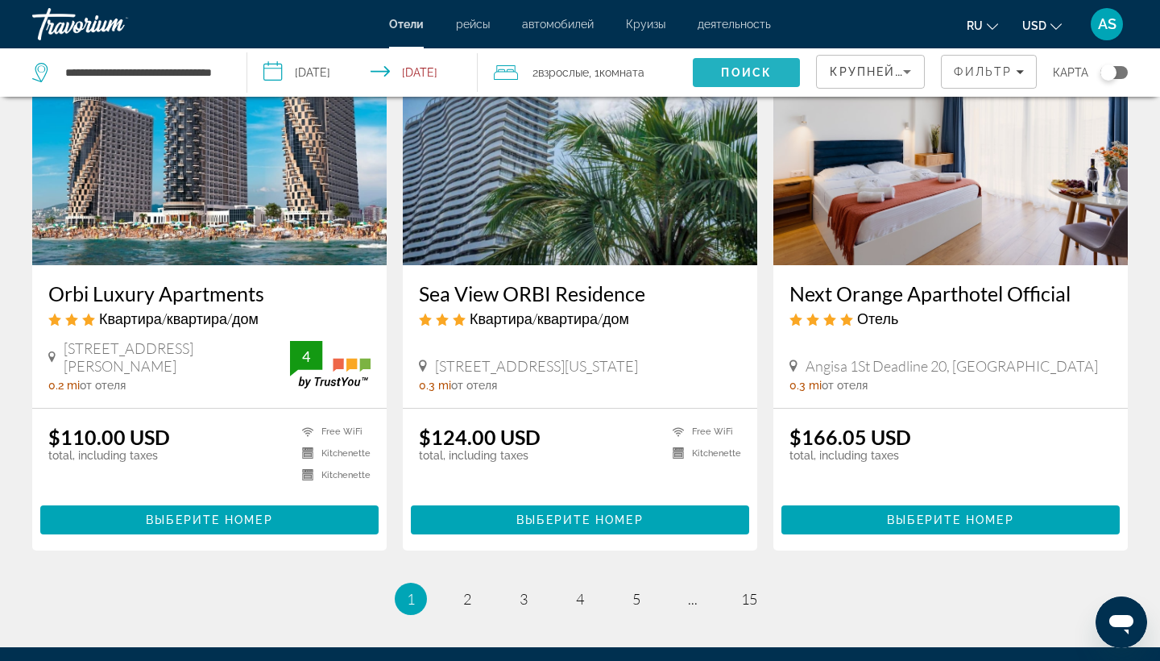
click at [780, 69] on span "Search" at bounding box center [746, 72] width 107 height 39
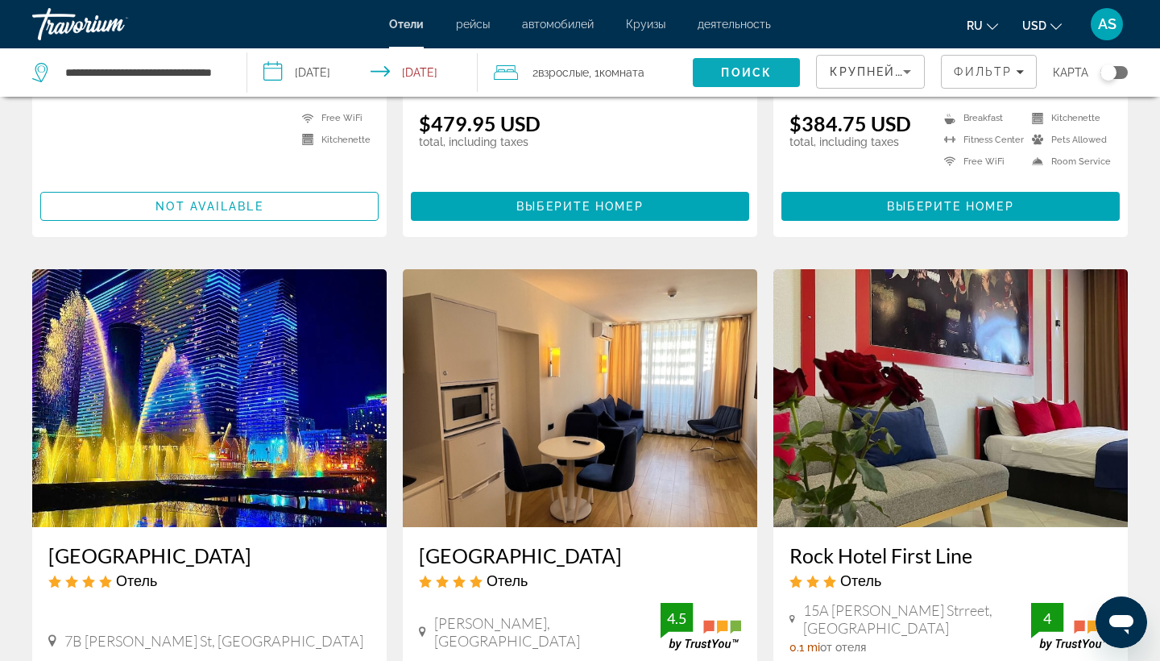
scroll to position [621, 0]
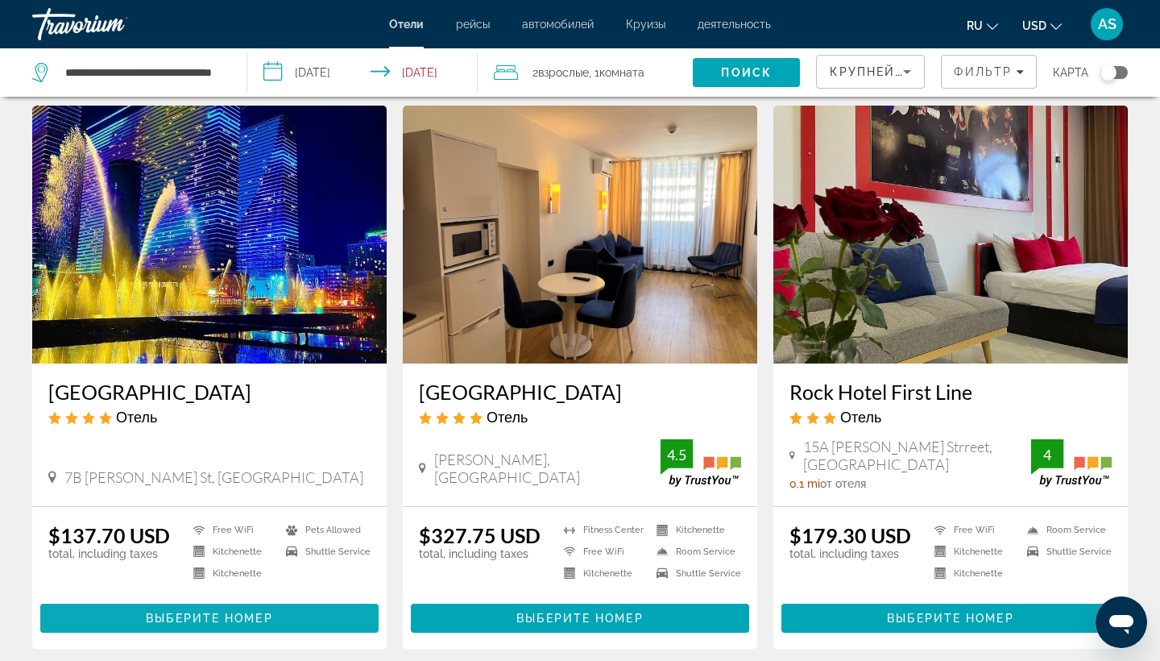
click at [221, 625] on span "Выберите номер" at bounding box center [209, 618] width 127 height 13
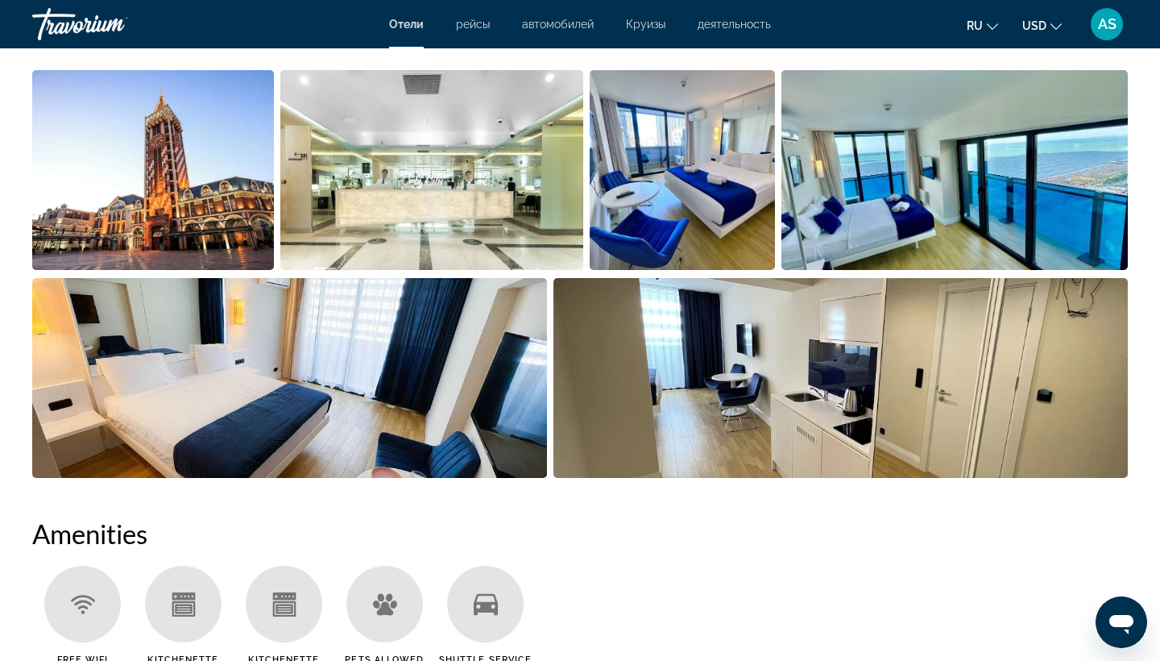
scroll to position [820, 0]
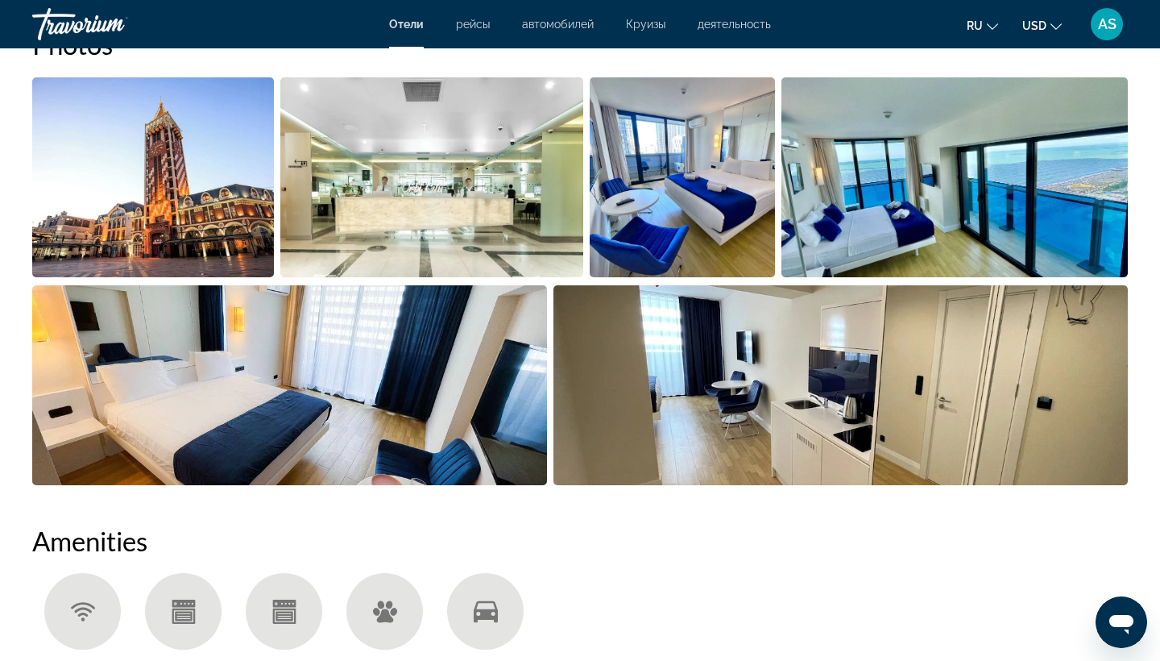
click at [181, 133] on img "Open full-screen image slider" at bounding box center [153, 177] width 242 height 200
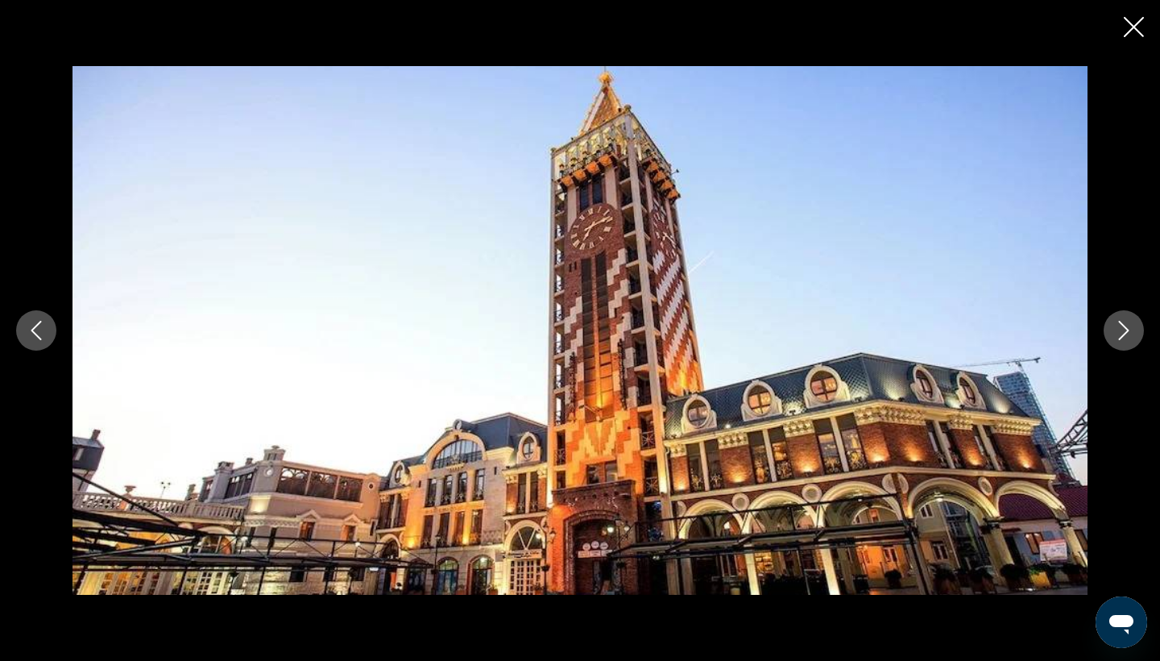
click at [1133, 339] on icon "Next image" at bounding box center [1124, 330] width 19 height 19
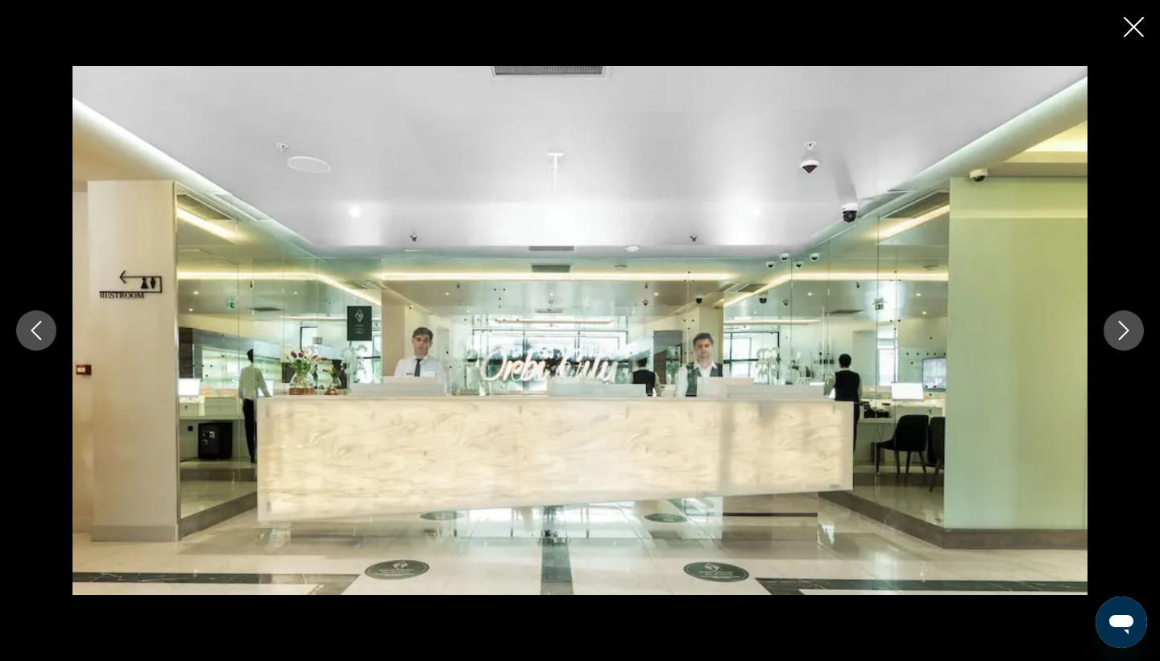
click at [1133, 339] on icon "Next image" at bounding box center [1124, 330] width 19 height 19
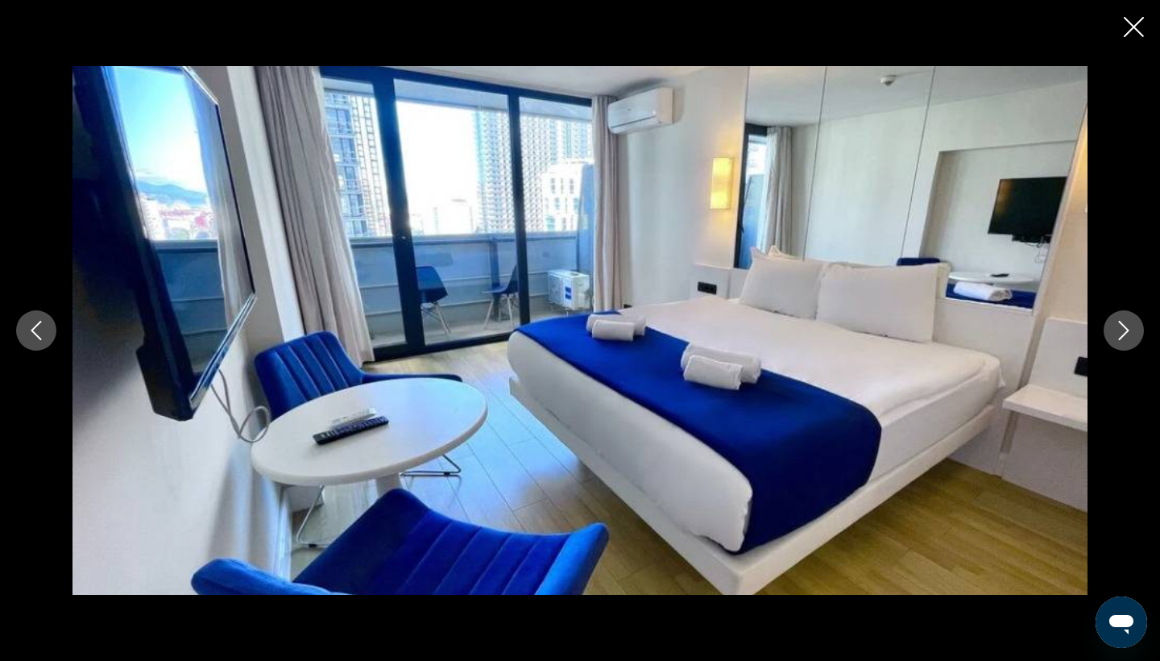
click at [1133, 339] on icon "Next image" at bounding box center [1124, 330] width 19 height 19
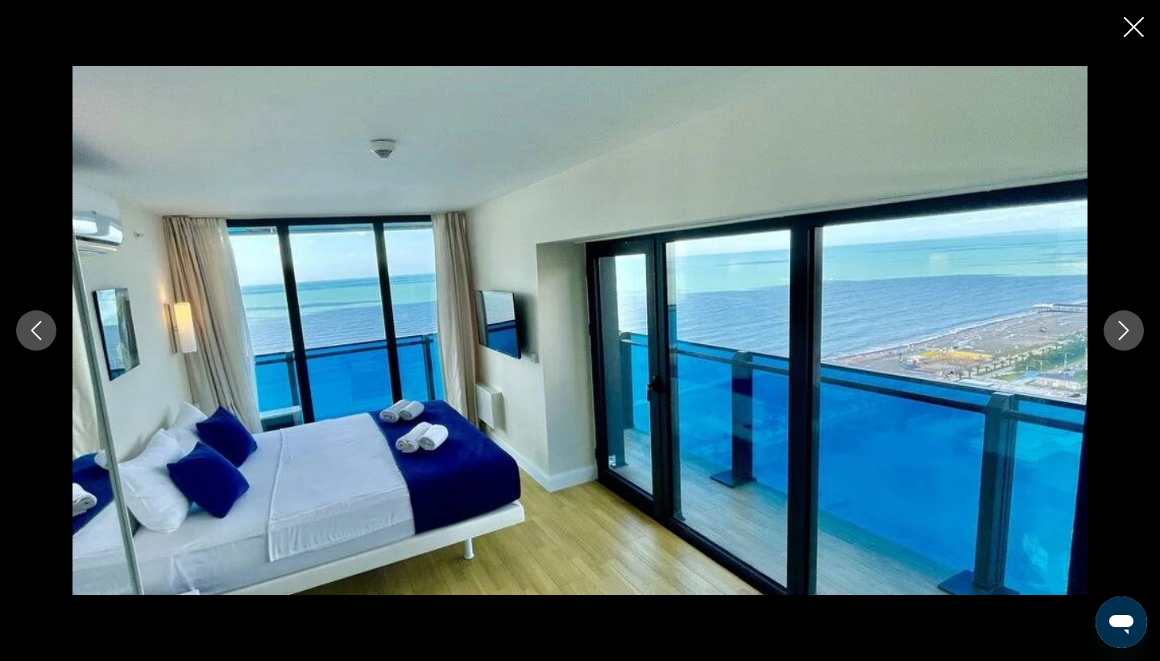
click at [1133, 339] on icon "Next image" at bounding box center [1124, 330] width 19 height 19
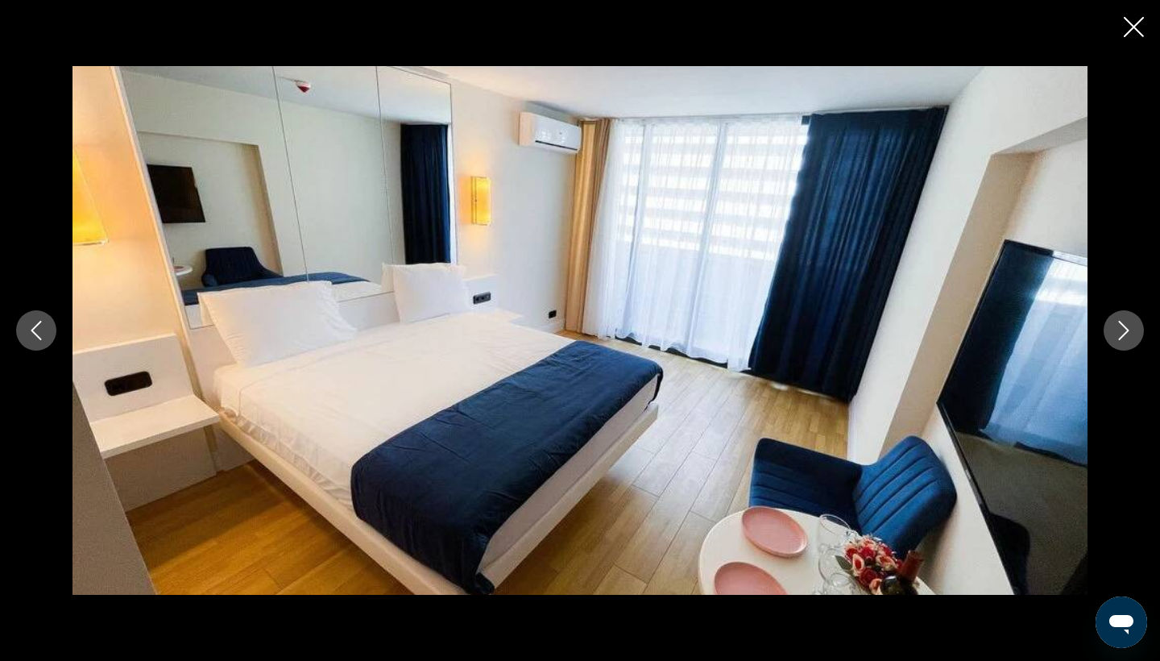
click at [1133, 339] on icon "Next image" at bounding box center [1124, 330] width 19 height 19
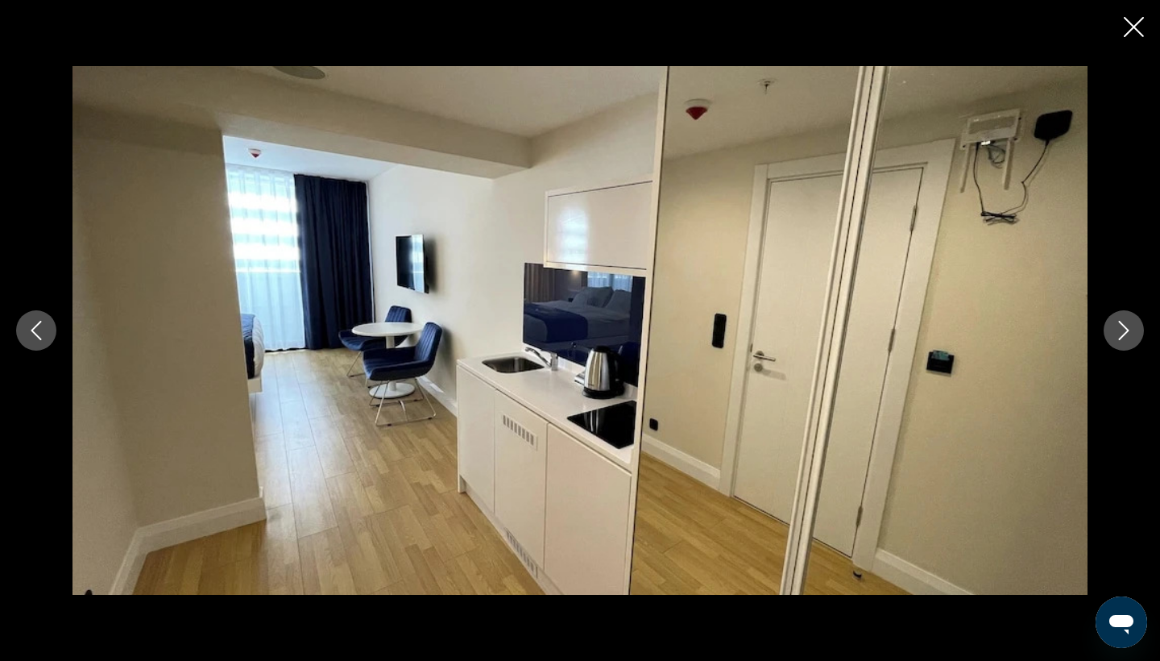
click at [1133, 339] on icon "Next image" at bounding box center [1124, 330] width 19 height 19
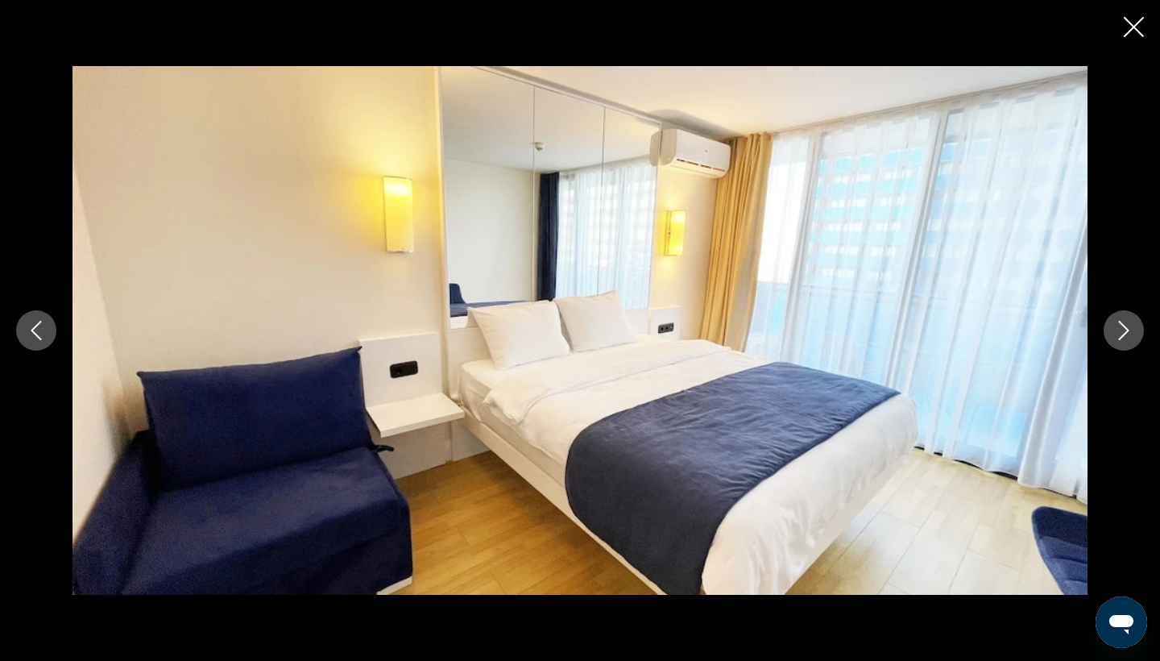
click at [1133, 339] on icon "Next image" at bounding box center [1124, 330] width 19 height 19
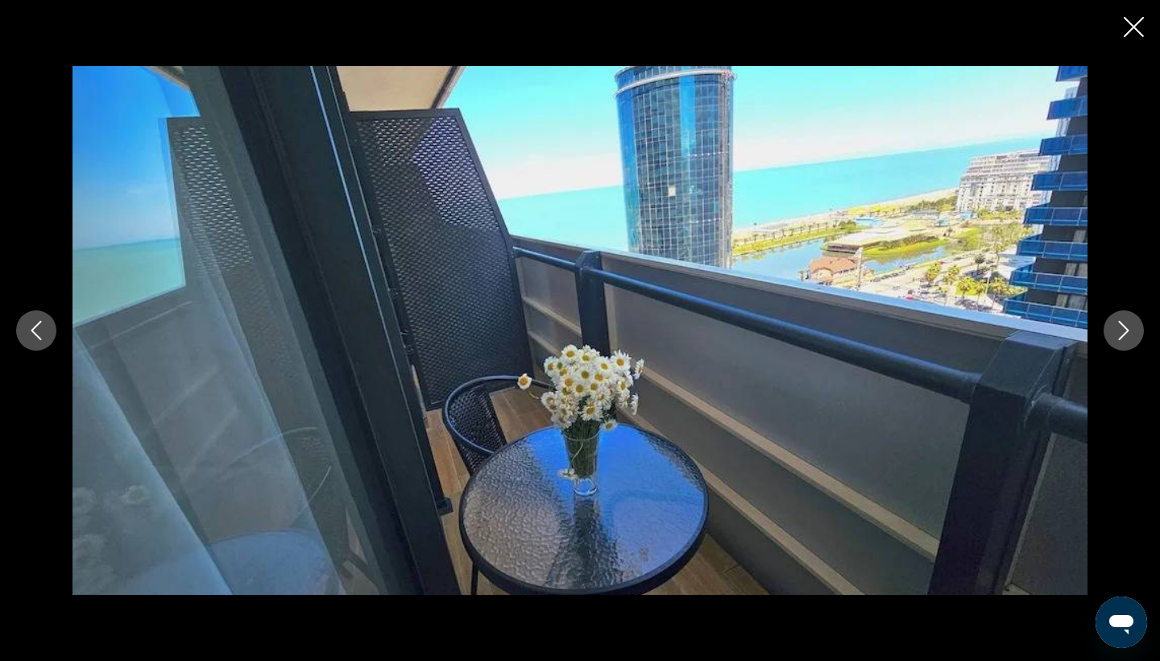
click at [1133, 338] on icon "Next image" at bounding box center [1124, 330] width 19 height 19
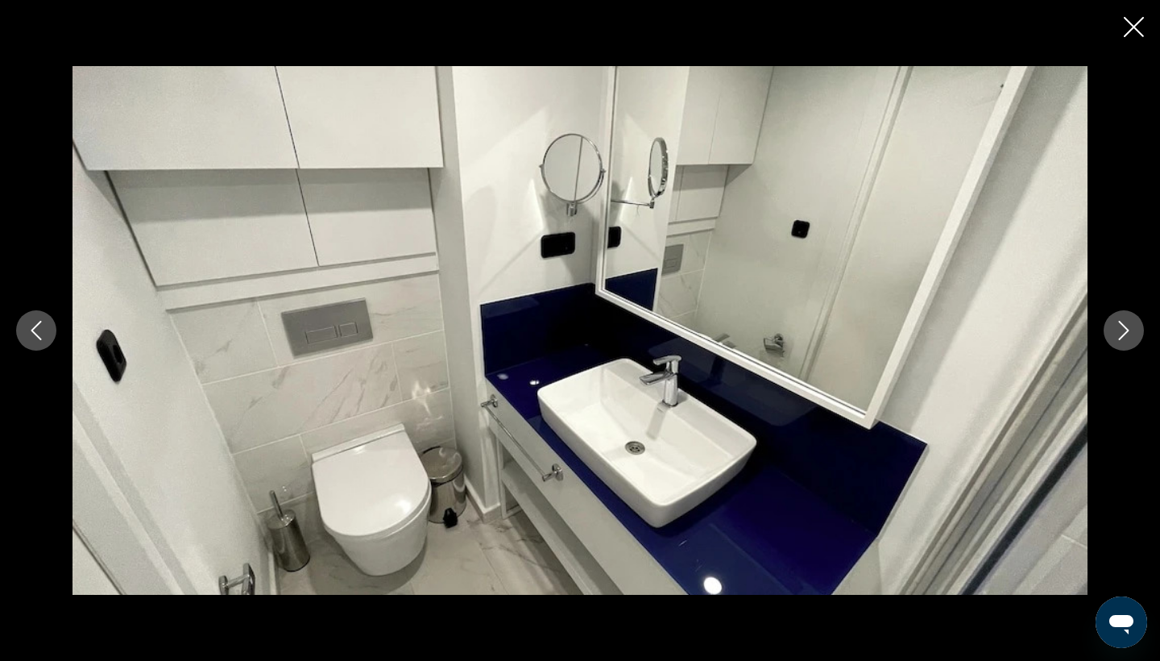
click at [1133, 338] on icon "Next image" at bounding box center [1124, 330] width 19 height 19
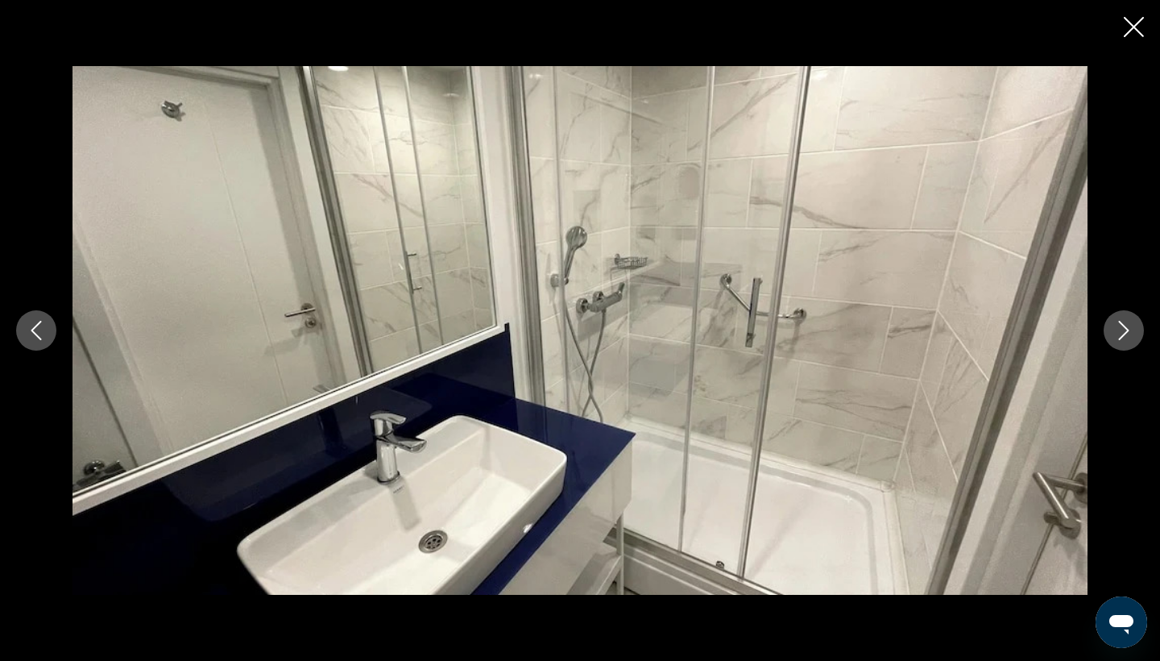
click at [1133, 338] on icon "Next image" at bounding box center [1124, 330] width 19 height 19
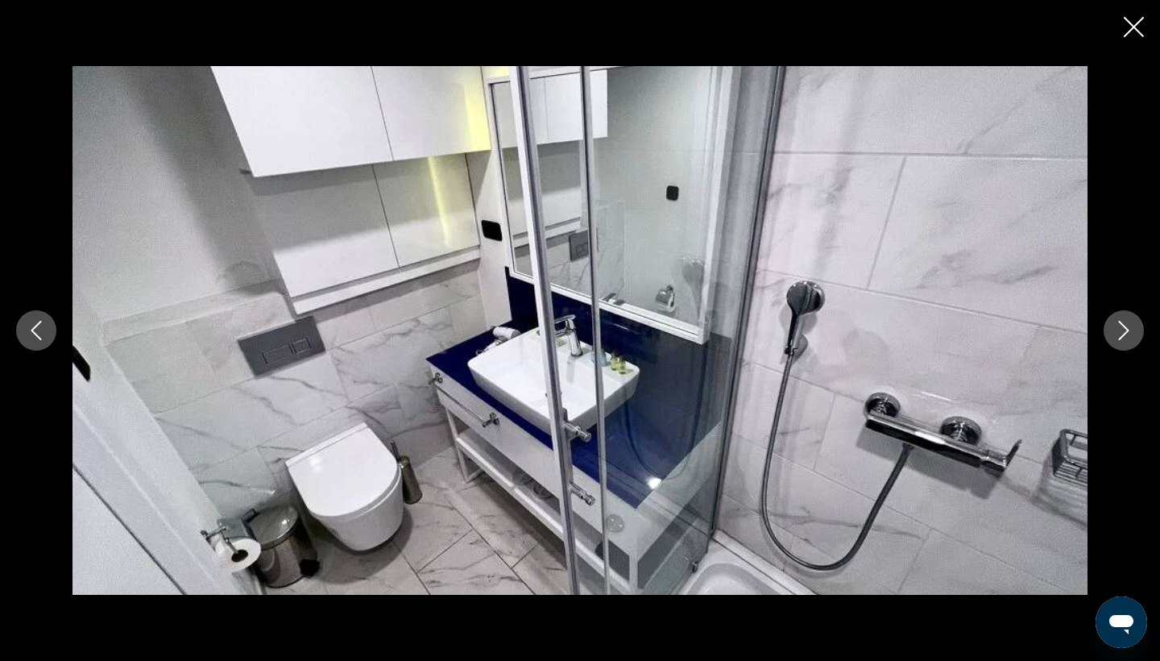
click at [1133, 338] on icon "Next image" at bounding box center [1124, 330] width 19 height 19
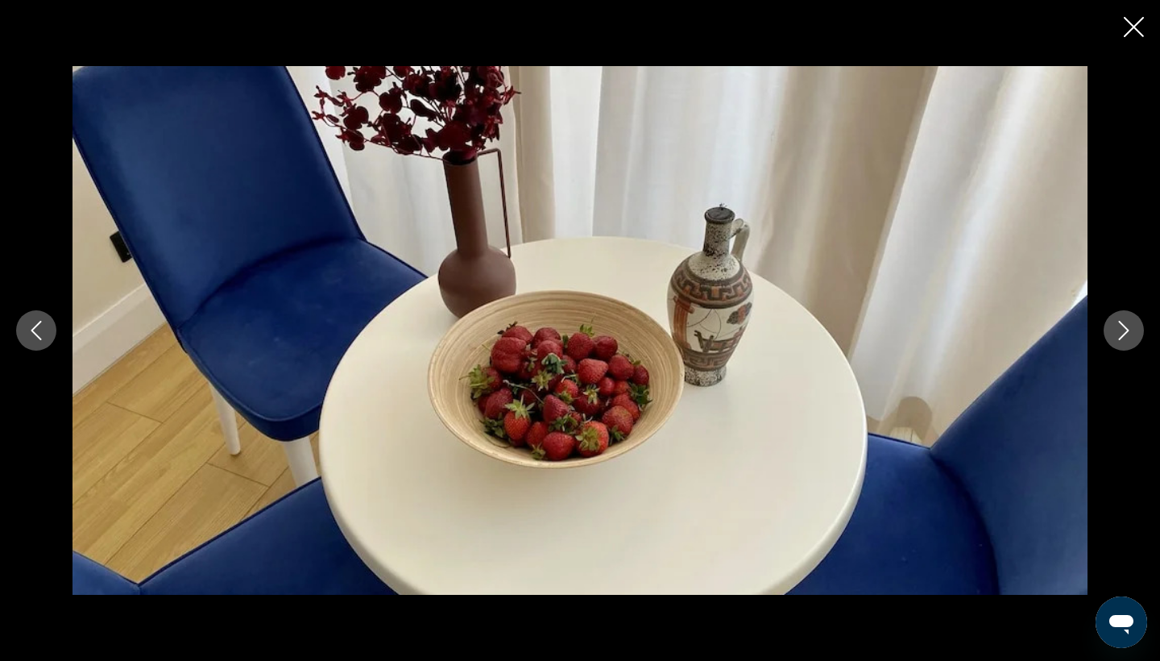
click at [1133, 338] on icon "Next image" at bounding box center [1124, 330] width 19 height 19
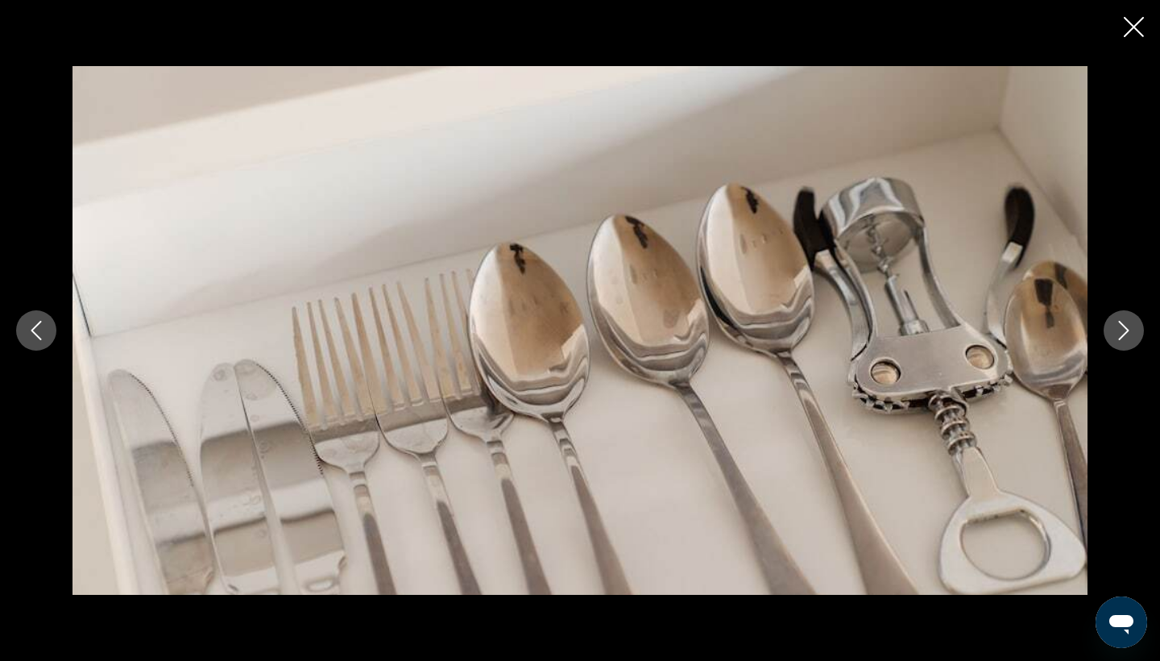
click at [1133, 338] on icon "Next image" at bounding box center [1124, 330] width 19 height 19
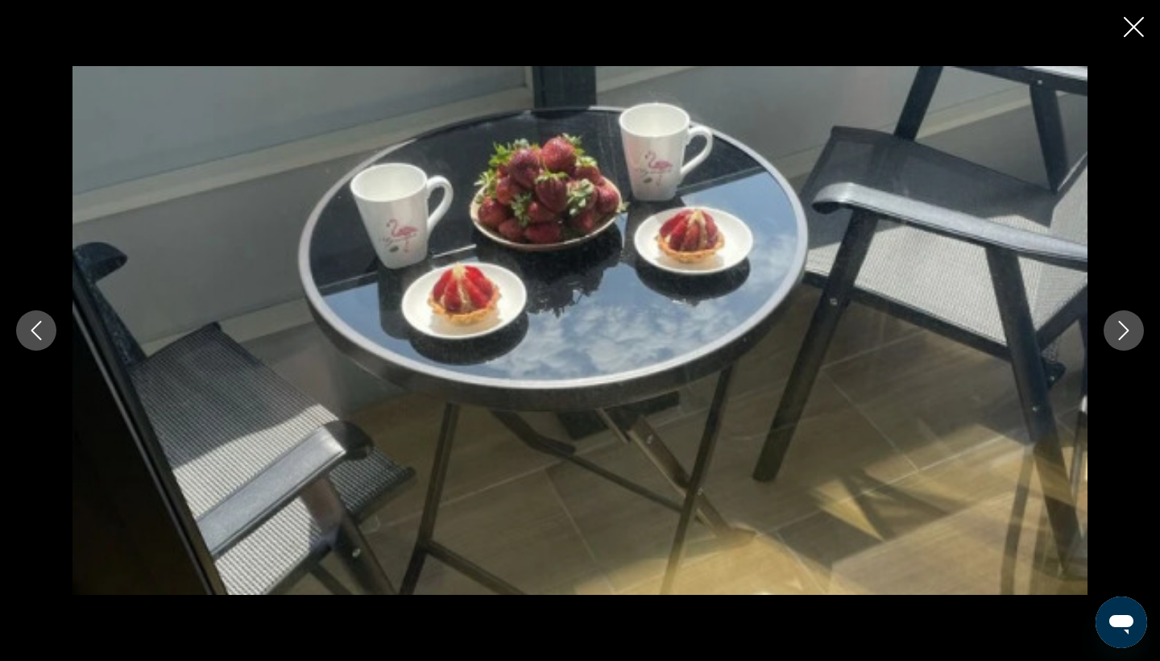
click at [1133, 338] on icon "Next image" at bounding box center [1124, 330] width 19 height 19
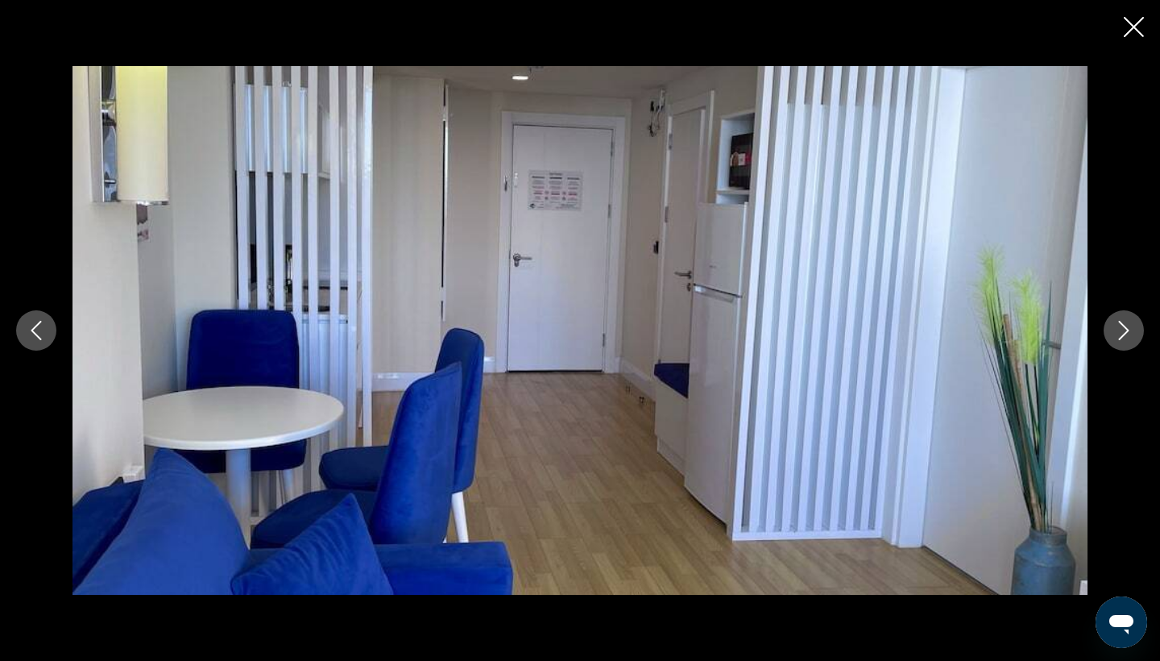
click at [1133, 338] on icon "Next image" at bounding box center [1124, 330] width 19 height 19
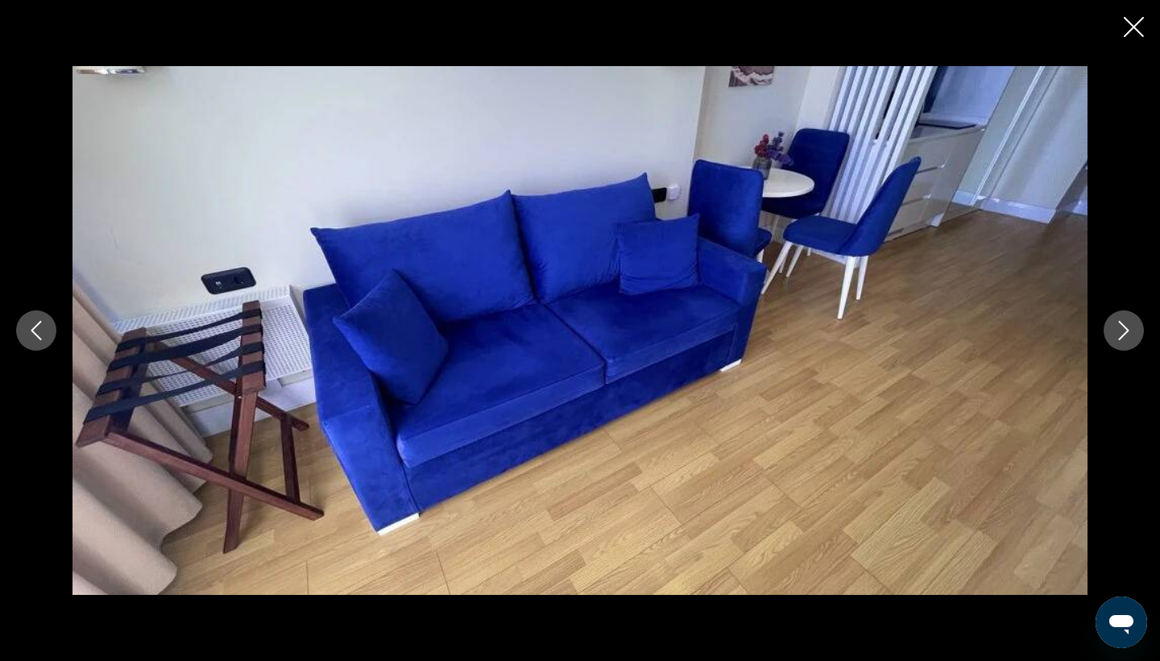
click at [1133, 338] on icon "Next image" at bounding box center [1124, 330] width 19 height 19
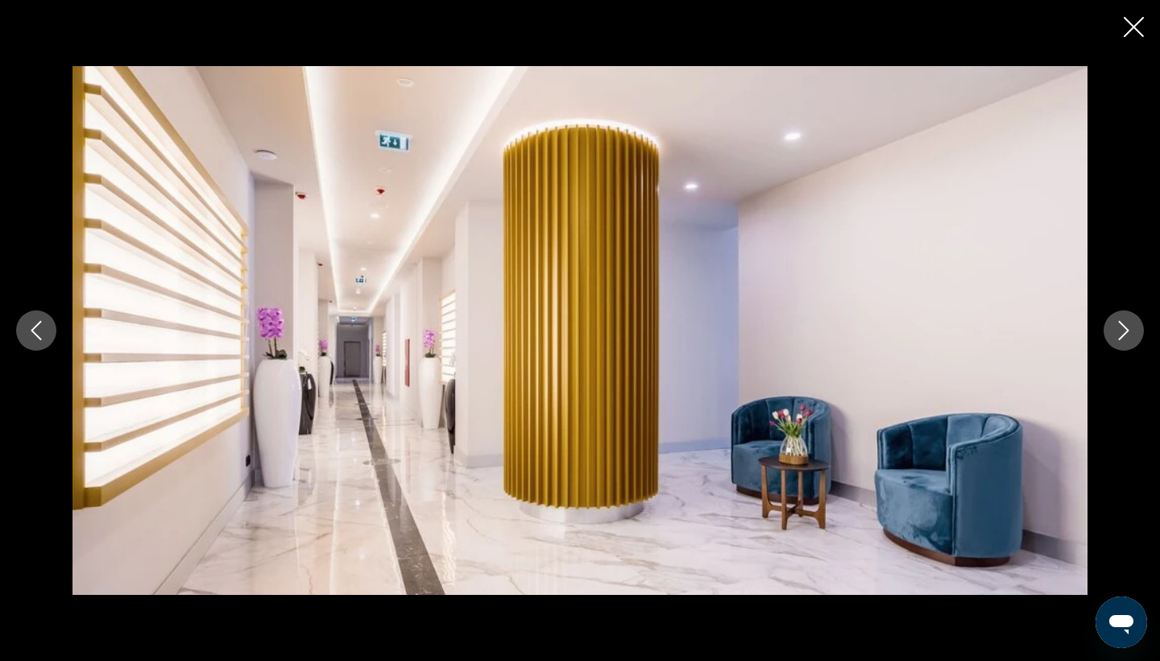
click at [1136, 37] on icon "Close slideshow" at bounding box center [1134, 27] width 20 height 20
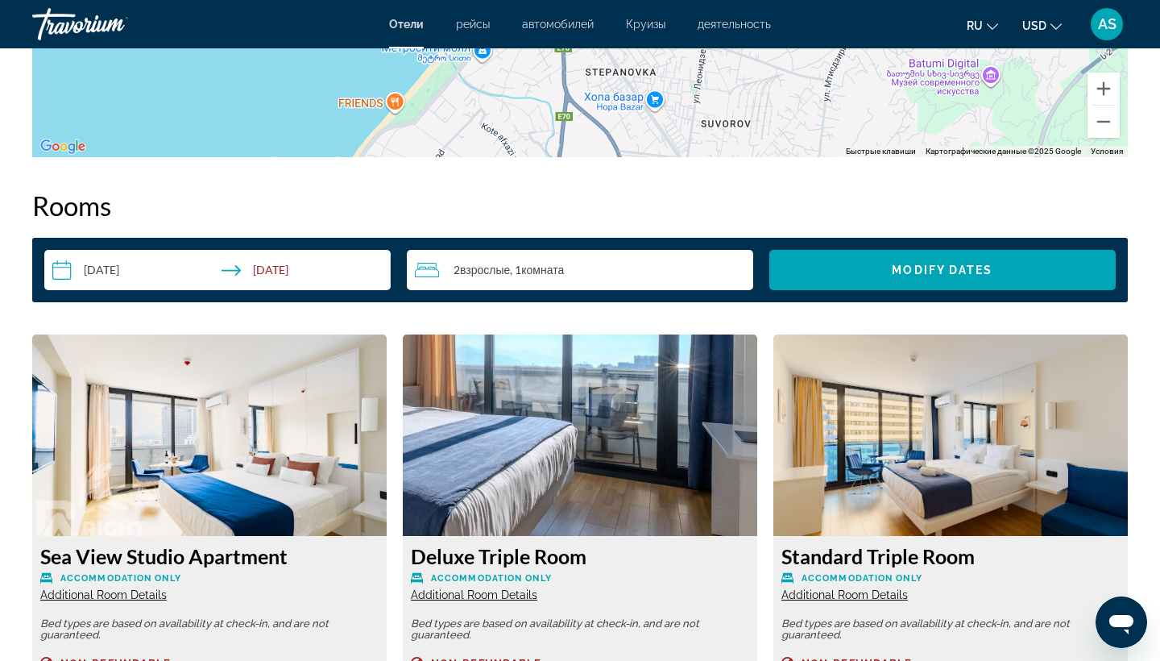
scroll to position [1891, 0]
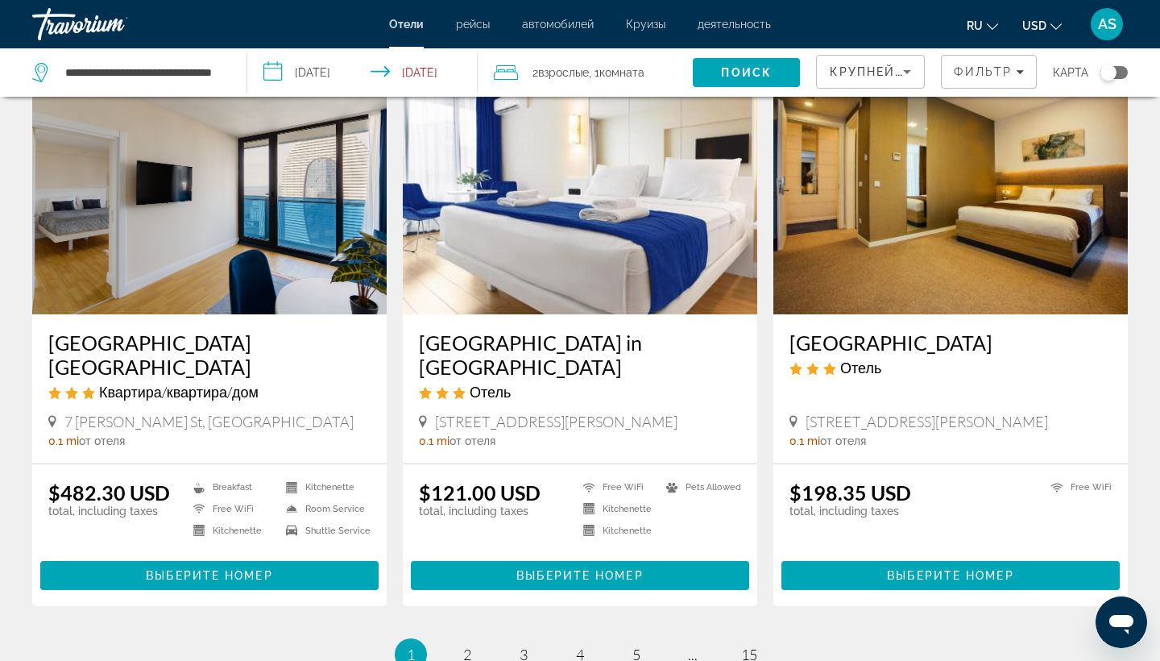
scroll to position [1806, 0]
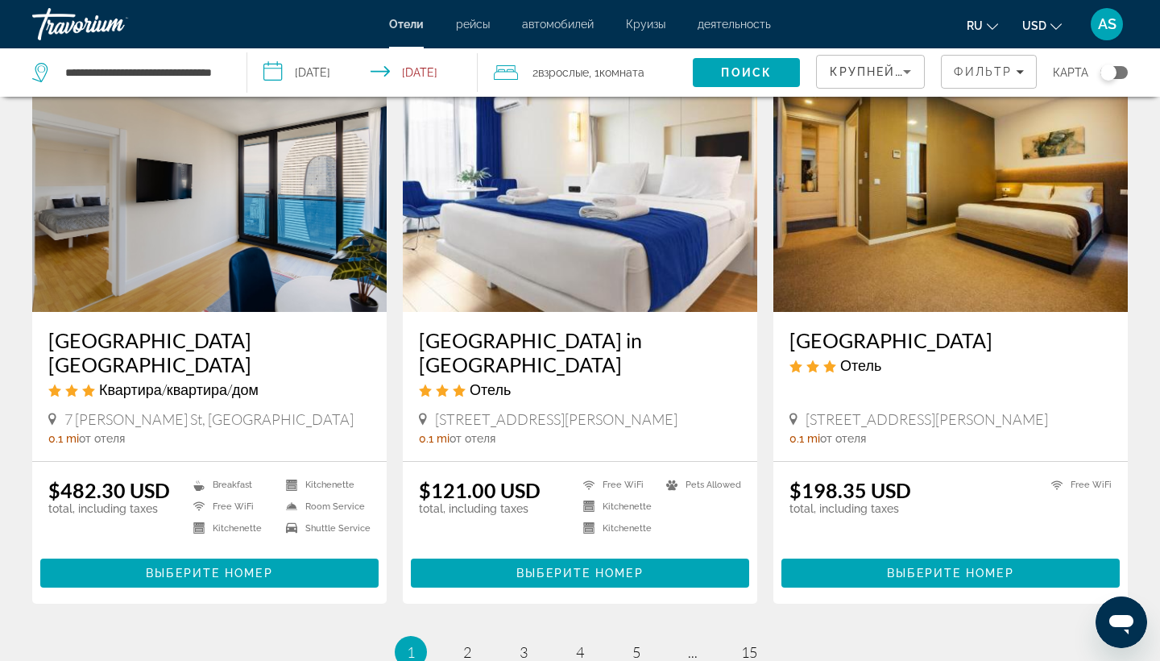
click at [543, 367] on h3 "[GEOGRAPHIC_DATA] in [GEOGRAPHIC_DATA]" at bounding box center [580, 352] width 322 height 48
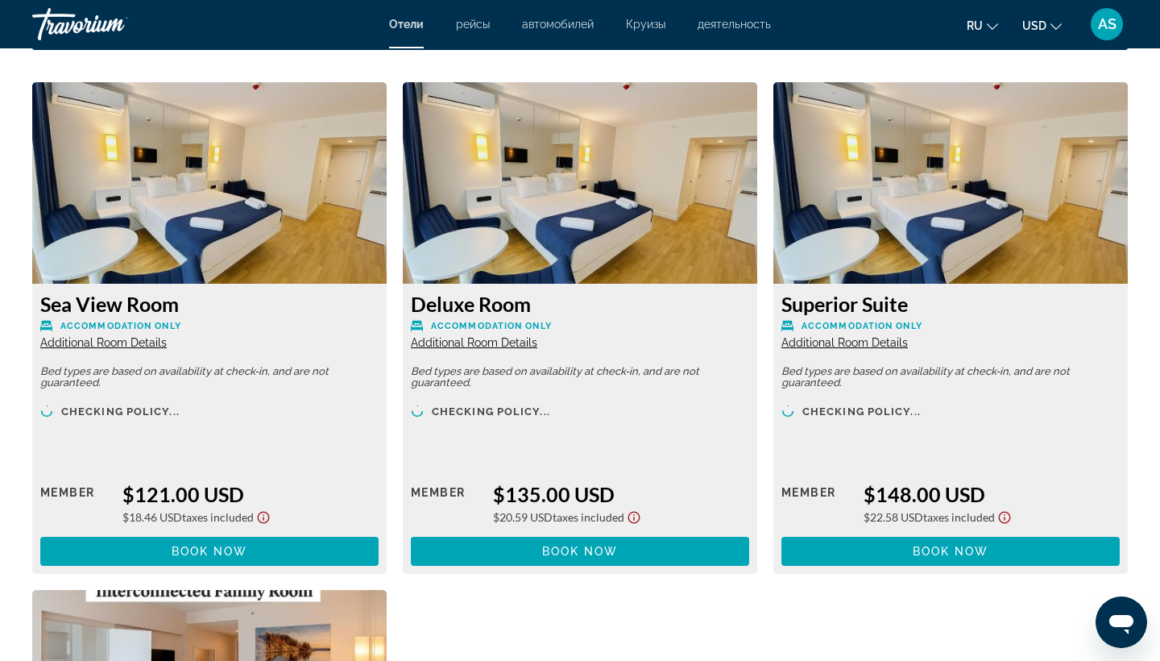
scroll to position [2139, 0]
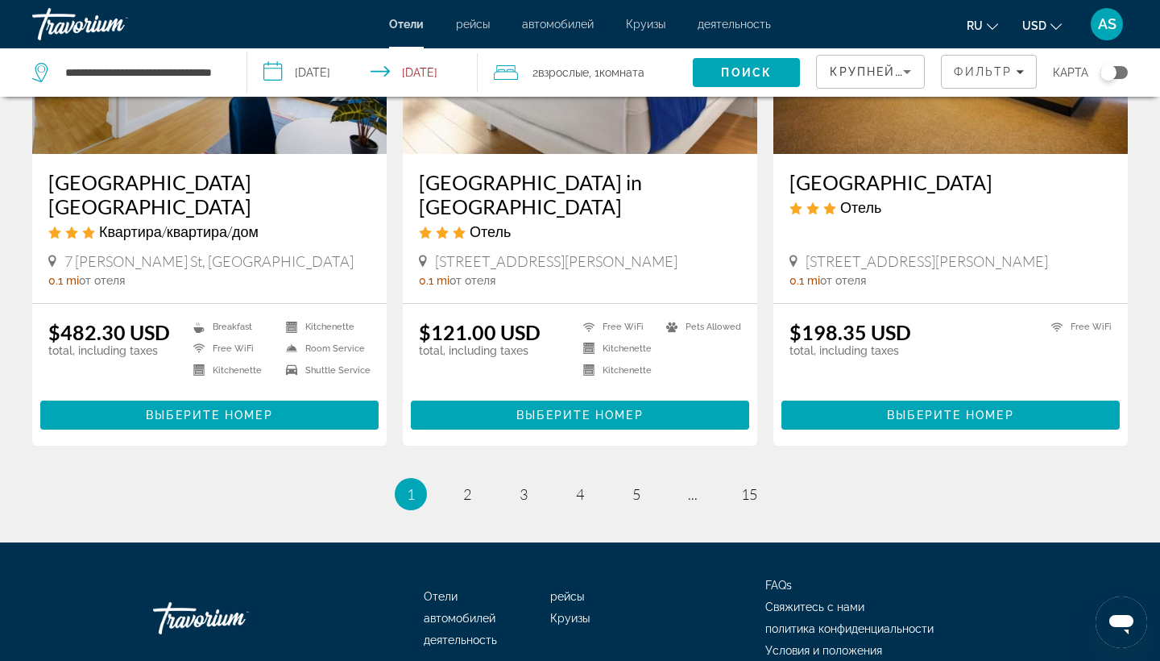
scroll to position [1973, 0]
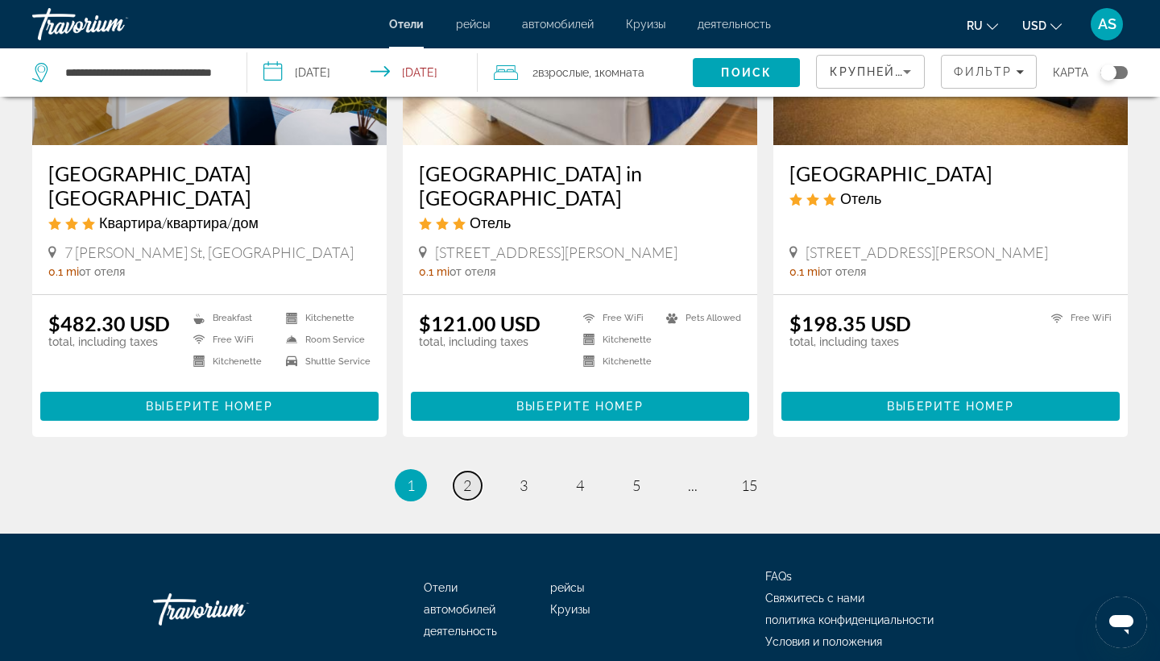
click at [467, 494] on span "2" at bounding box center [467, 485] width 8 height 18
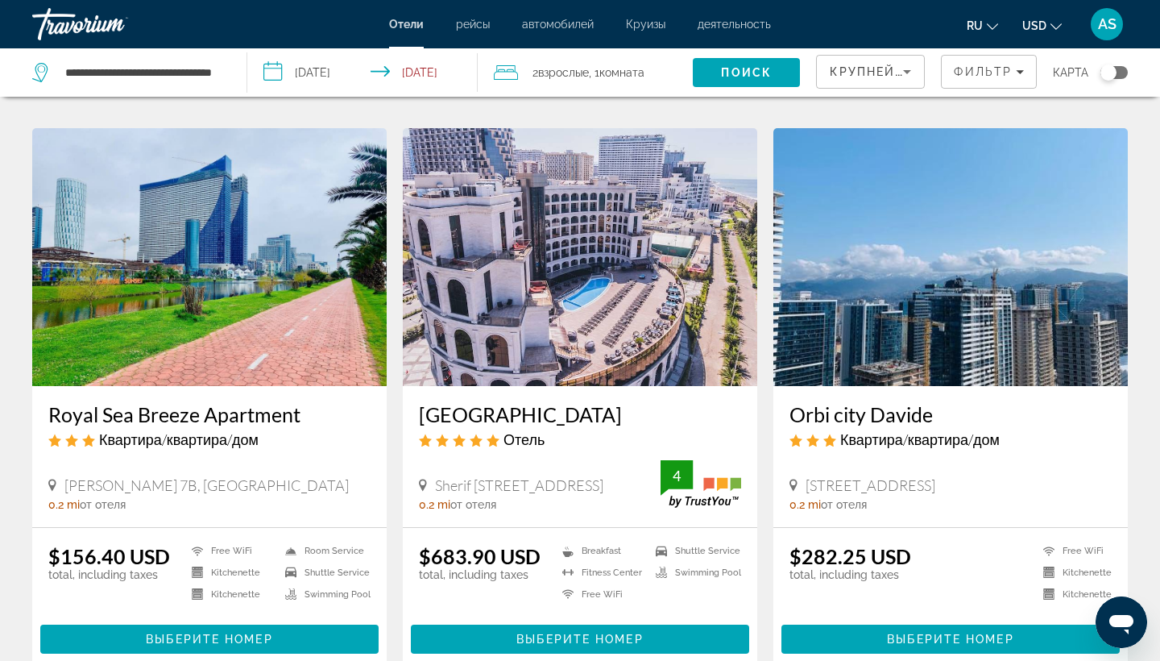
scroll to position [1800, 0]
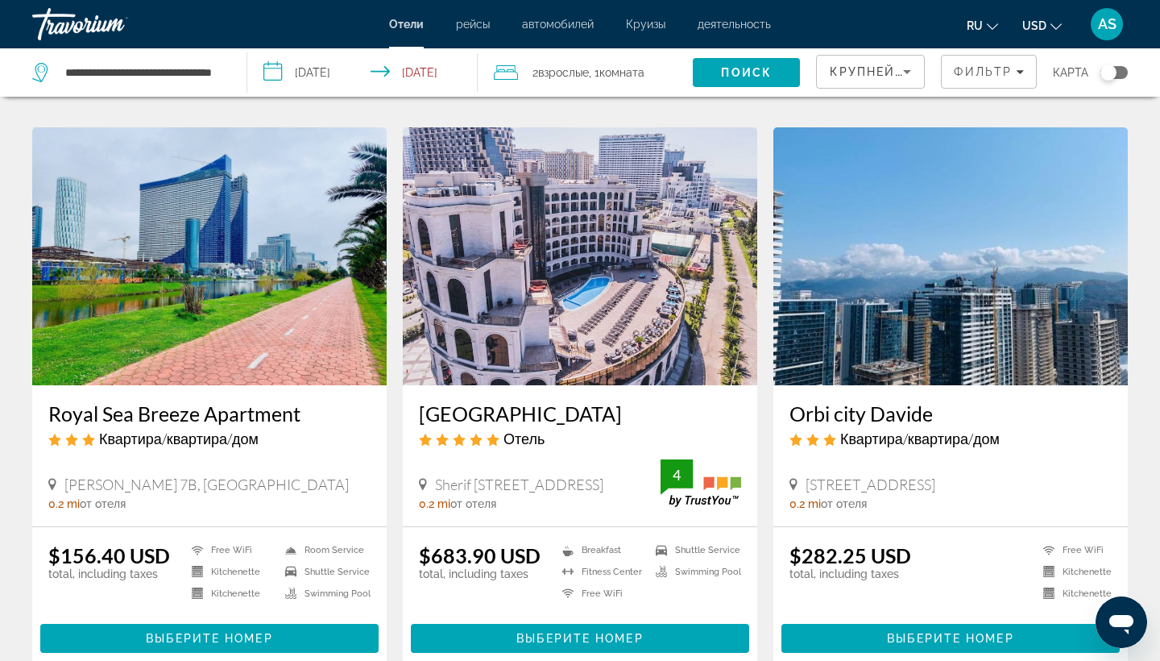
click at [157, 401] on h3 "Royal Sea Breeze Apartment" at bounding box center [209, 413] width 322 height 24
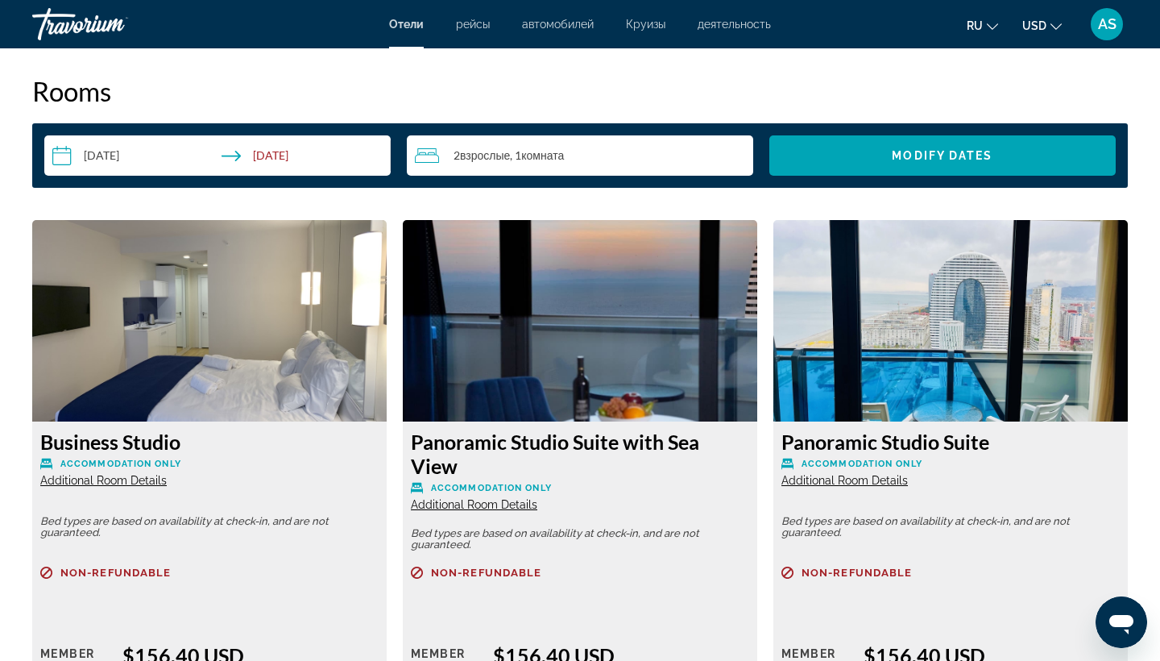
scroll to position [2033, 0]
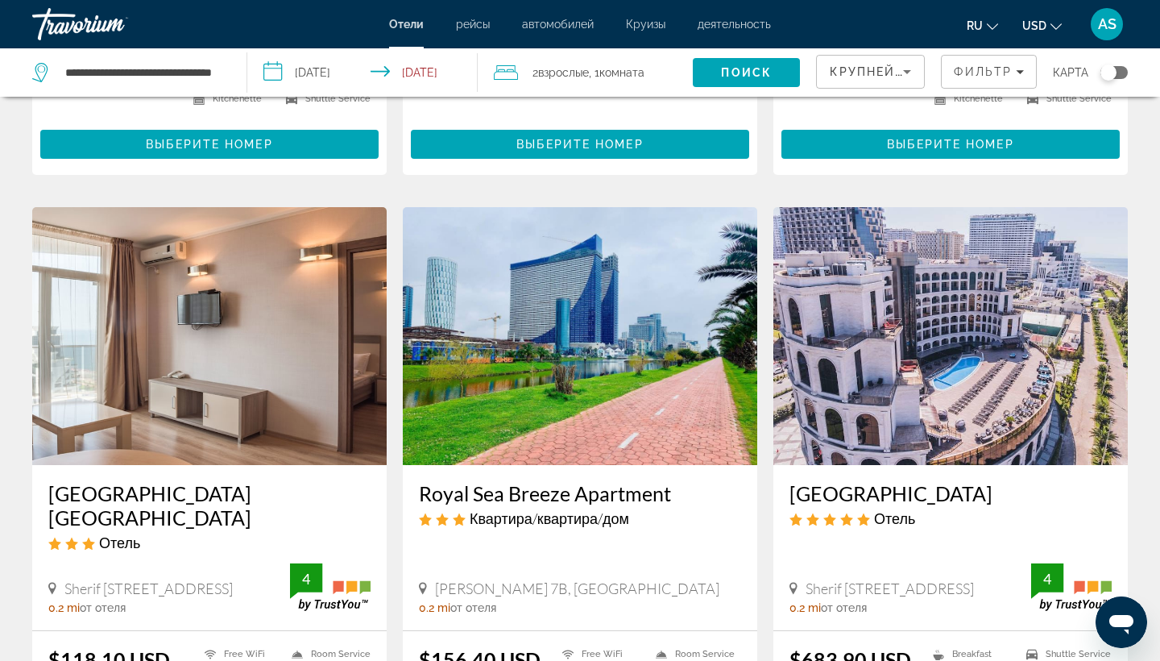
scroll to position [1728, 0]
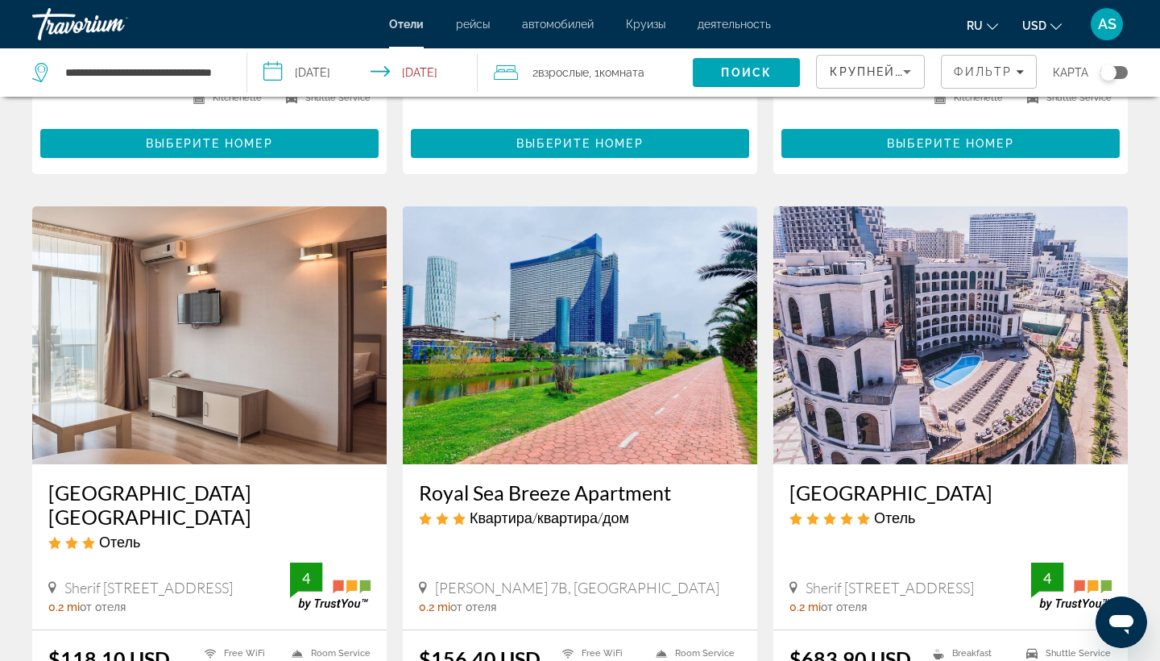
click at [219, 480] on h3 "Silk Road Sea Towers Batumi Apart Hotel" at bounding box center [209, 504] width 322 height 48
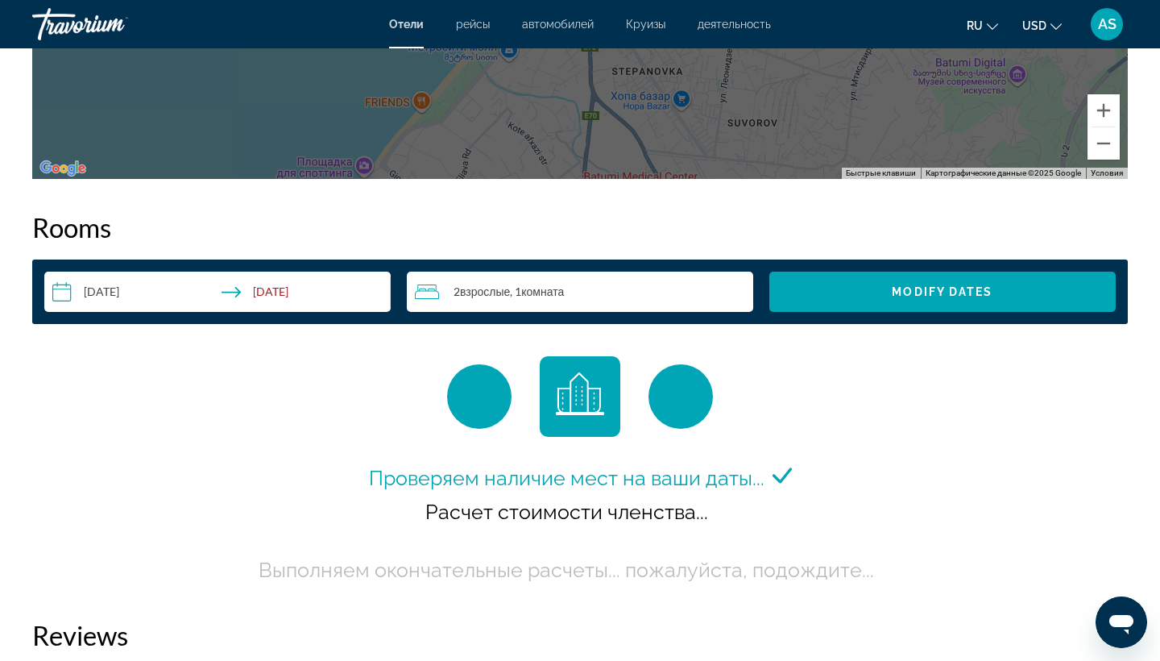
scroll to position [2001, 0]
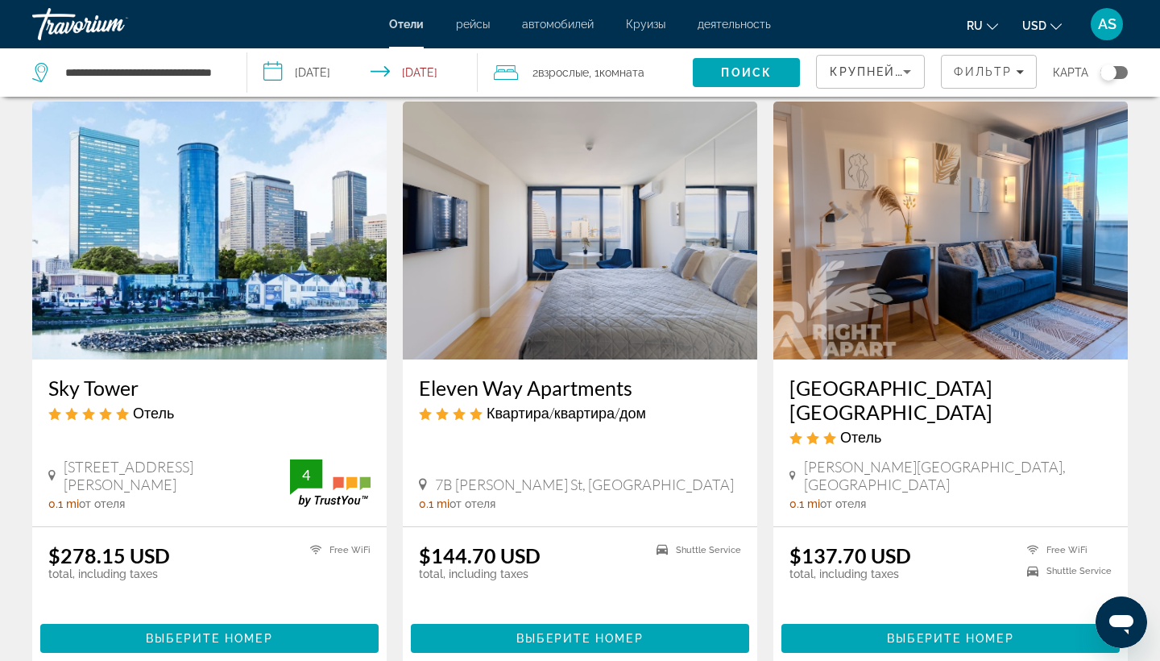
scroll to position [636, 0]
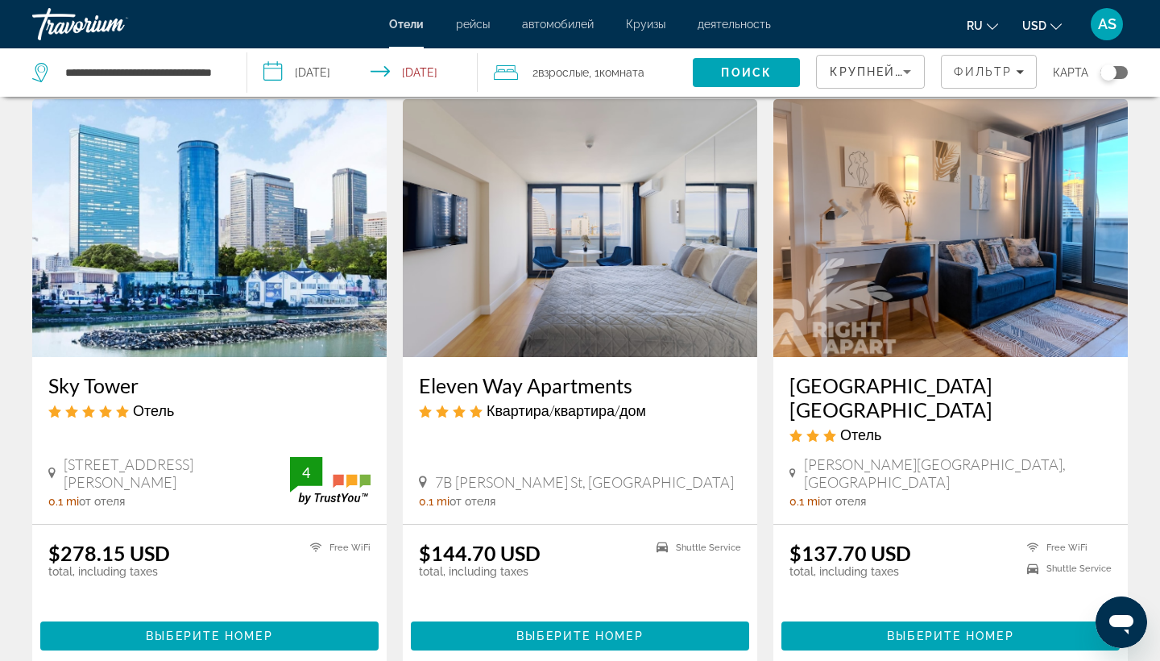
click at [520, 381] on h3 "Eleven Way Apartments" at bounding box center [580, 385] width 322 height 24
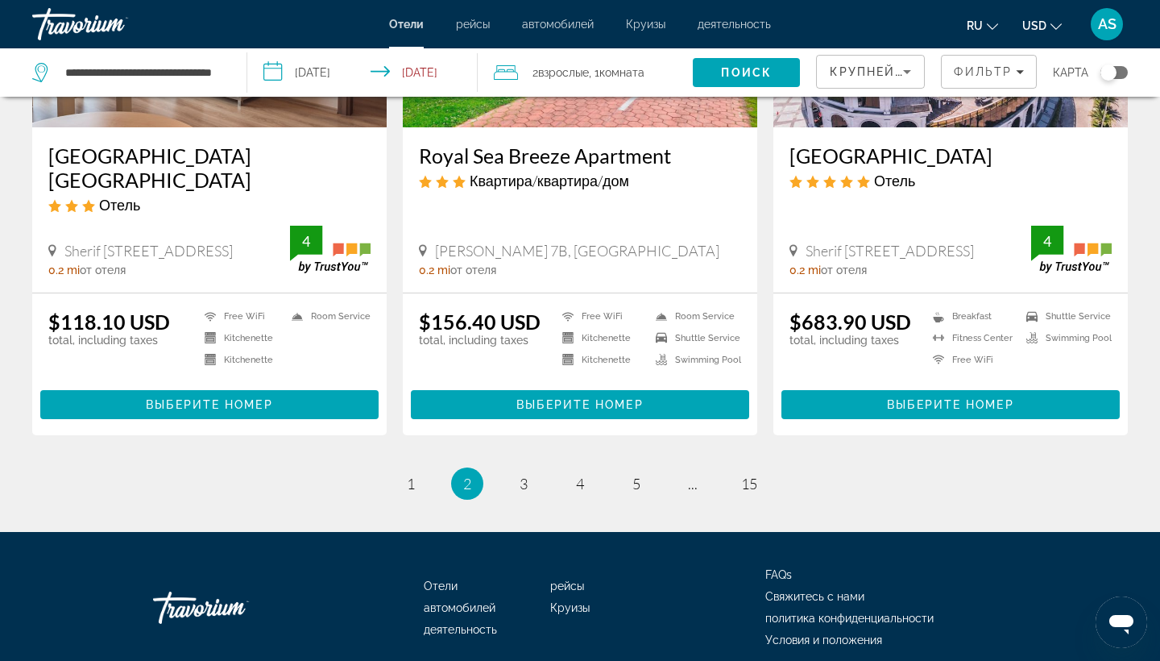
scroll to position [2063, 0]
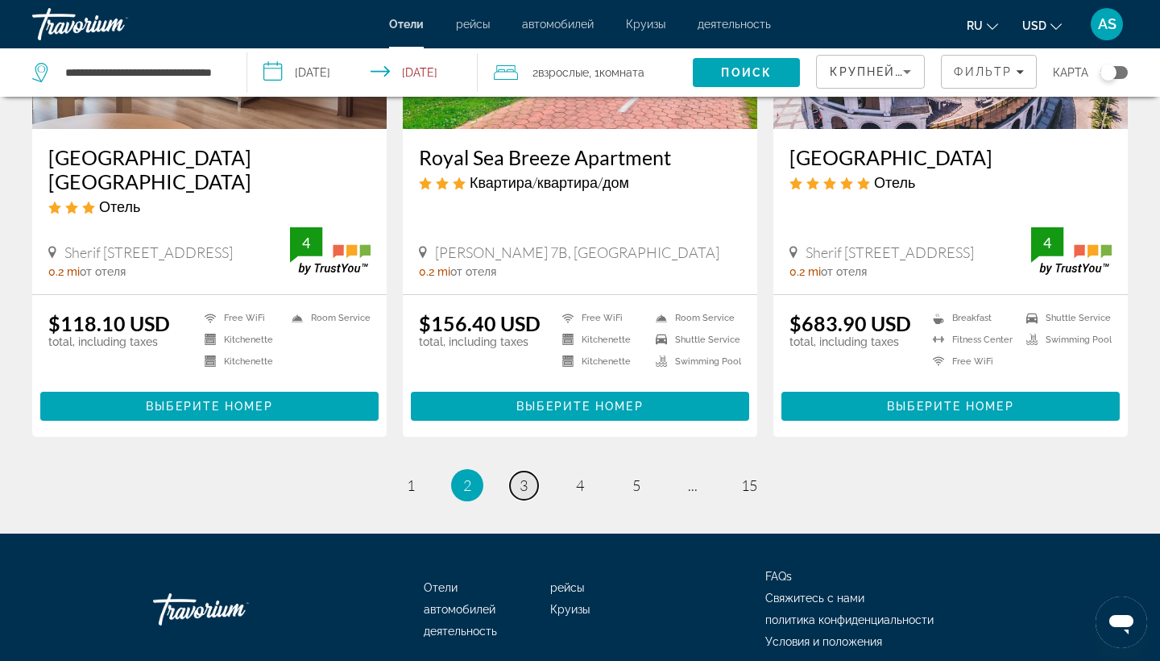
click at [525, 476] on span "3" at bounding box center [524, 485] width 8 height 18
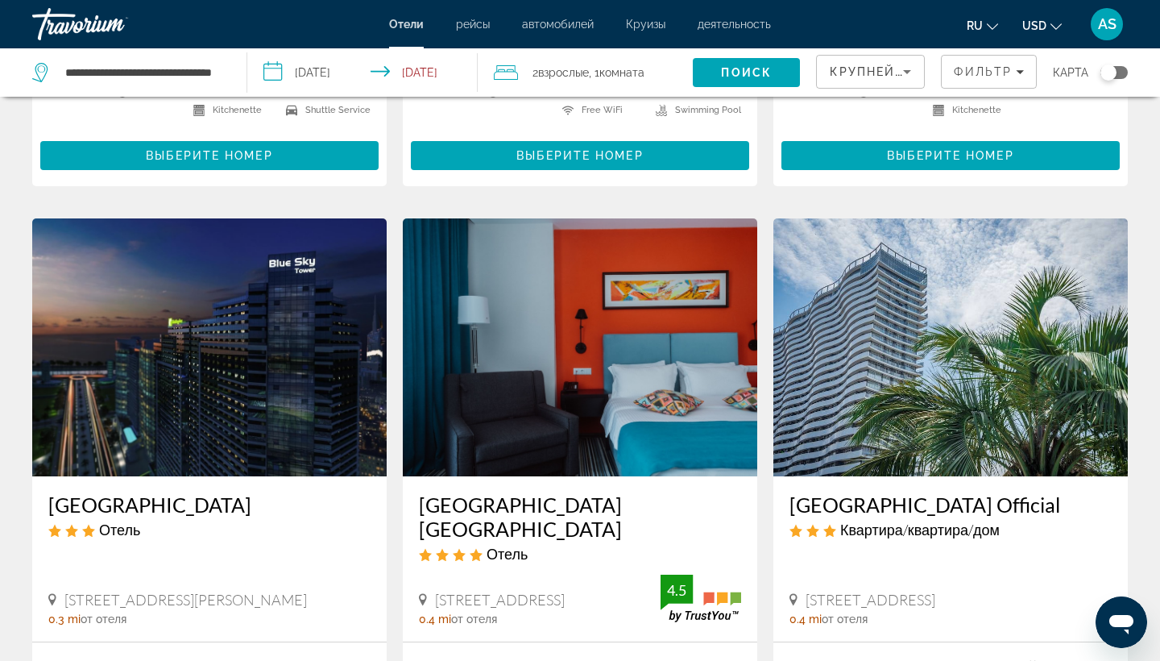
scroll to position [1749, 0]
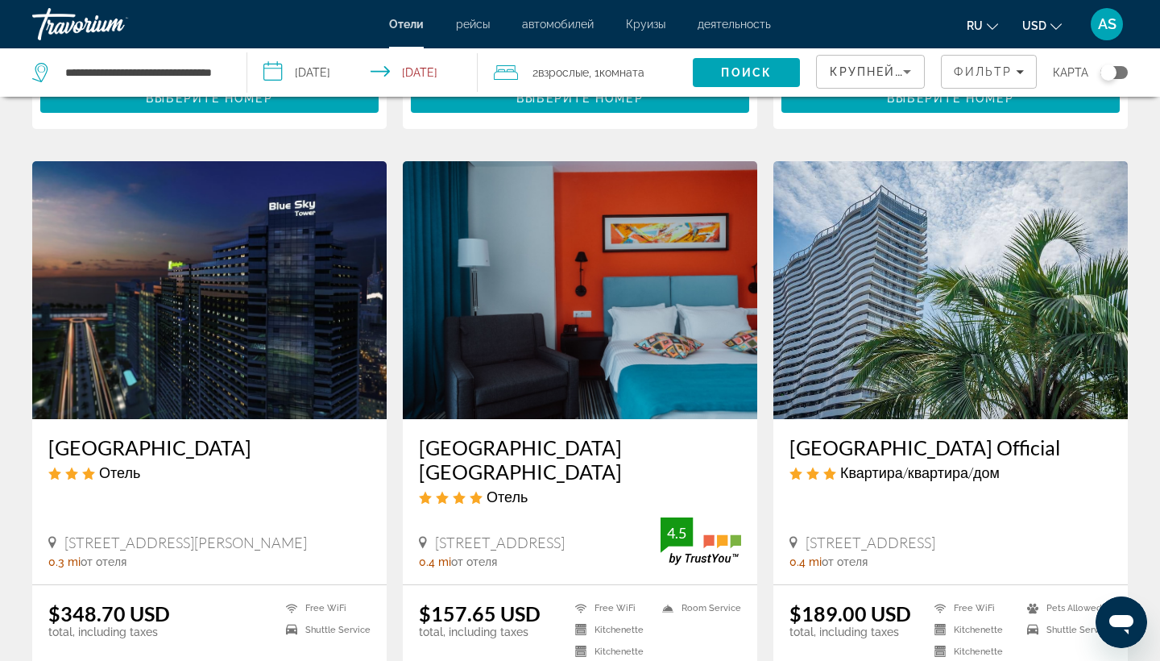
click at [550, 435] on h3 "Tangerine Apart Hotel Batumi" at bounding box center [580, 459] width 322 height 48
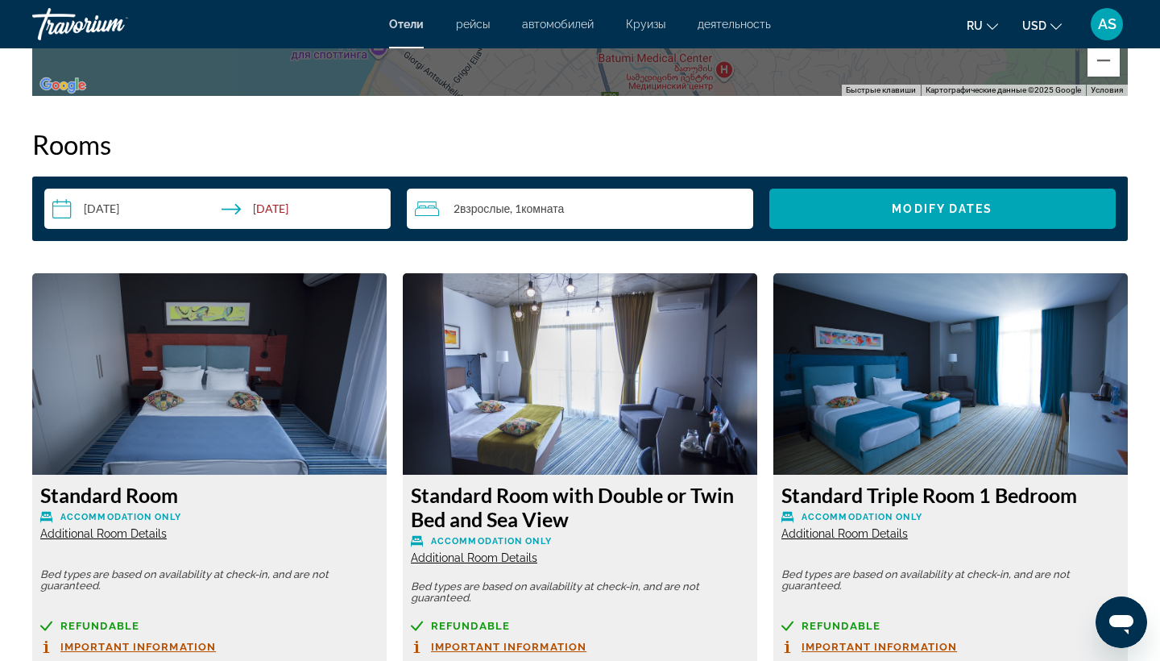
scroll to position [1983, 0]
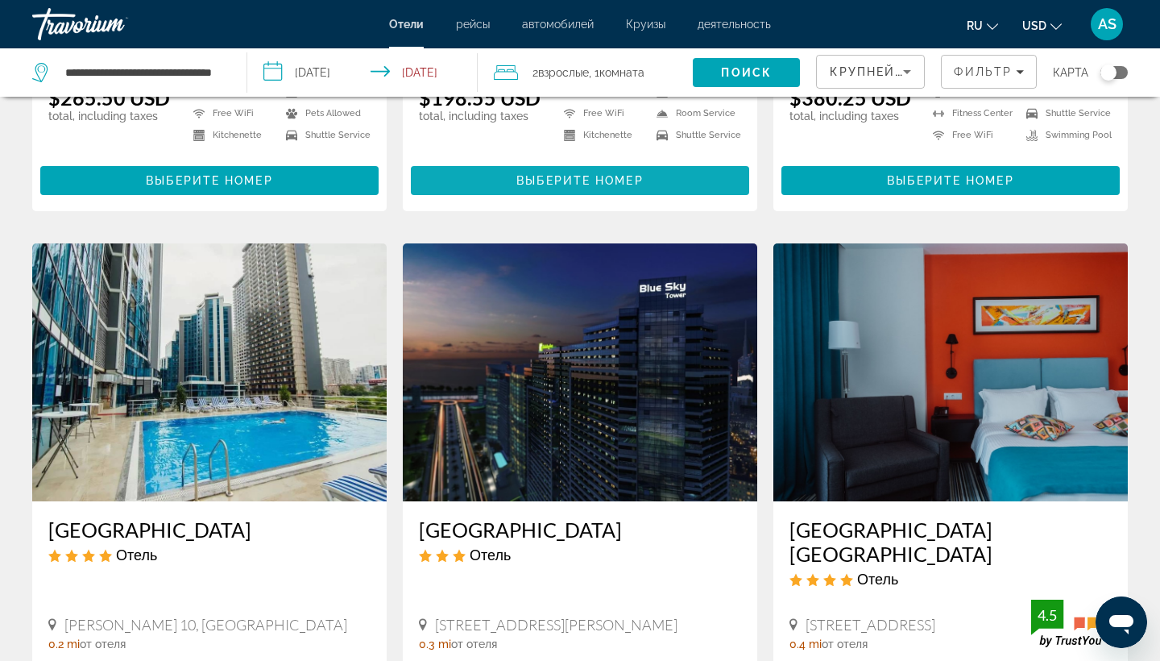
scroll to position [1829, 0]
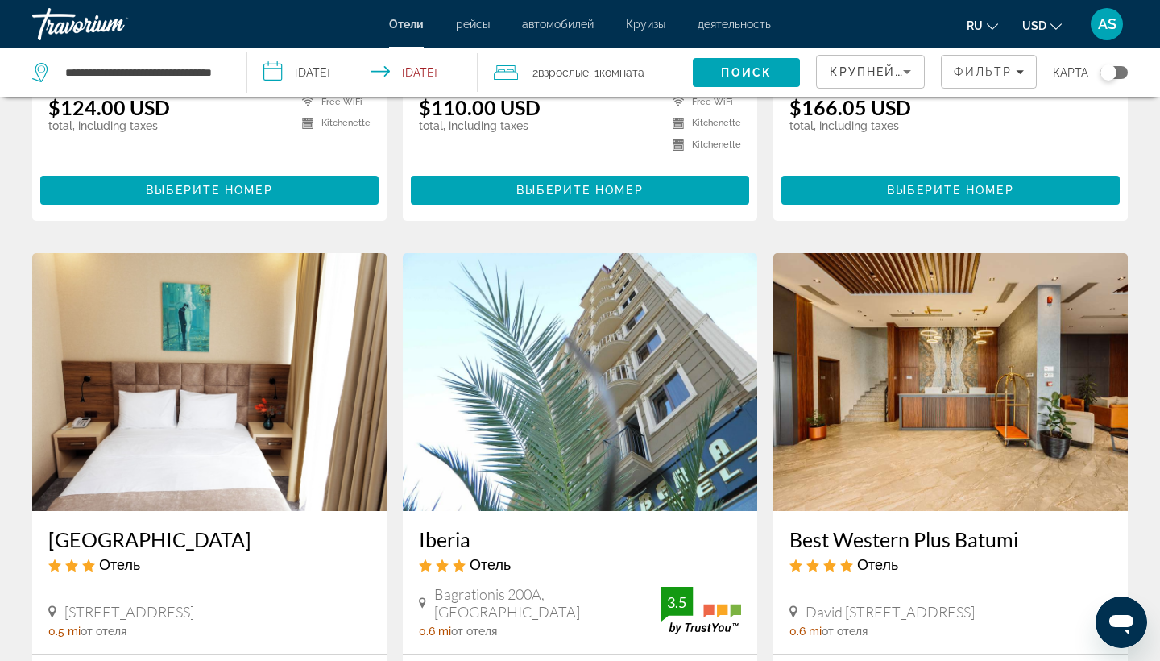
scroll to position [482, 0]
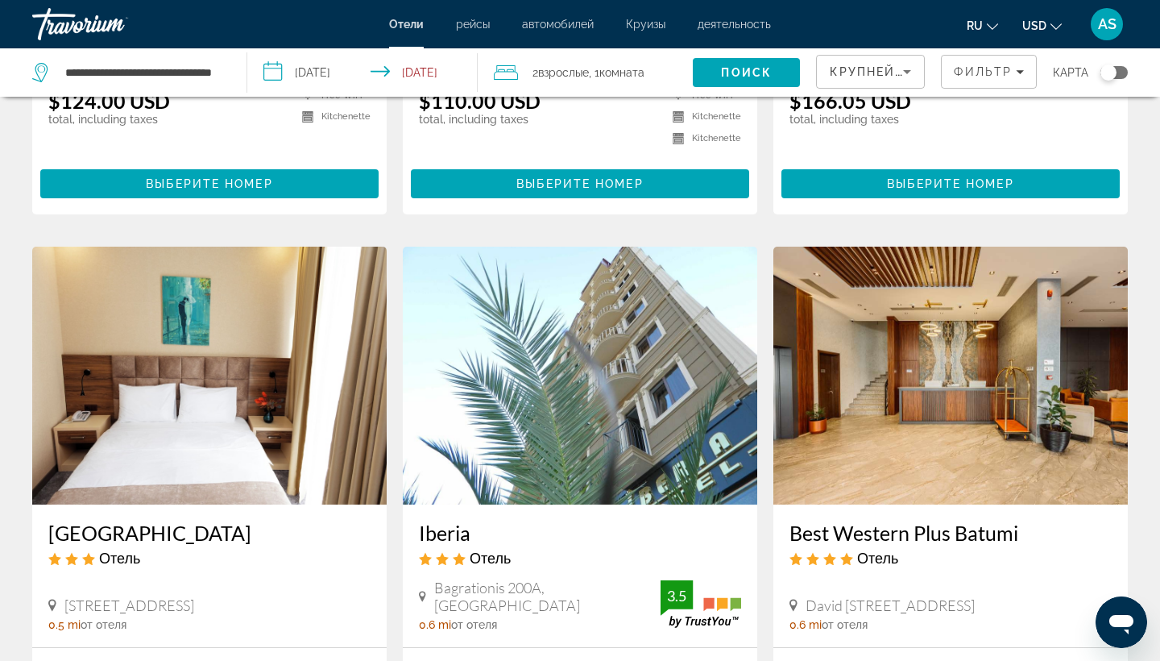
click at [267, 71] on input "**********" at bounding box center [366, 74] width 238 height 53
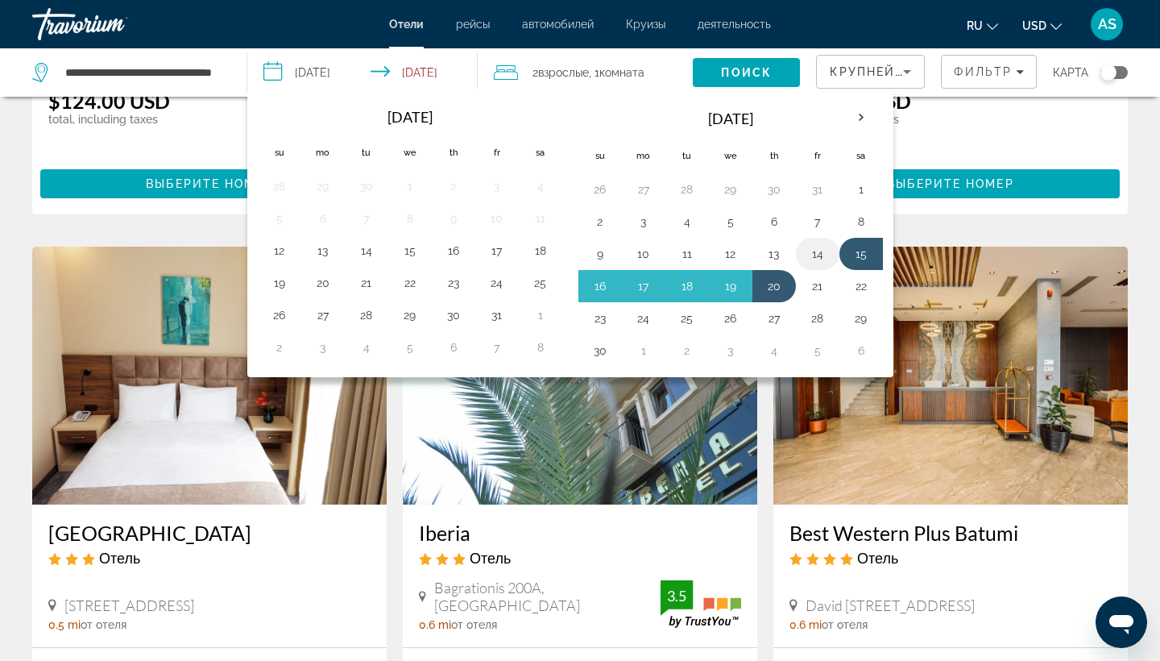
click at [817, 250] on button "14" at bounding box center [818, 254] width 26 height 23
click at [819, 284] on button "21" at bounding box center [818, 286] width 26 height 23
type input "**********"
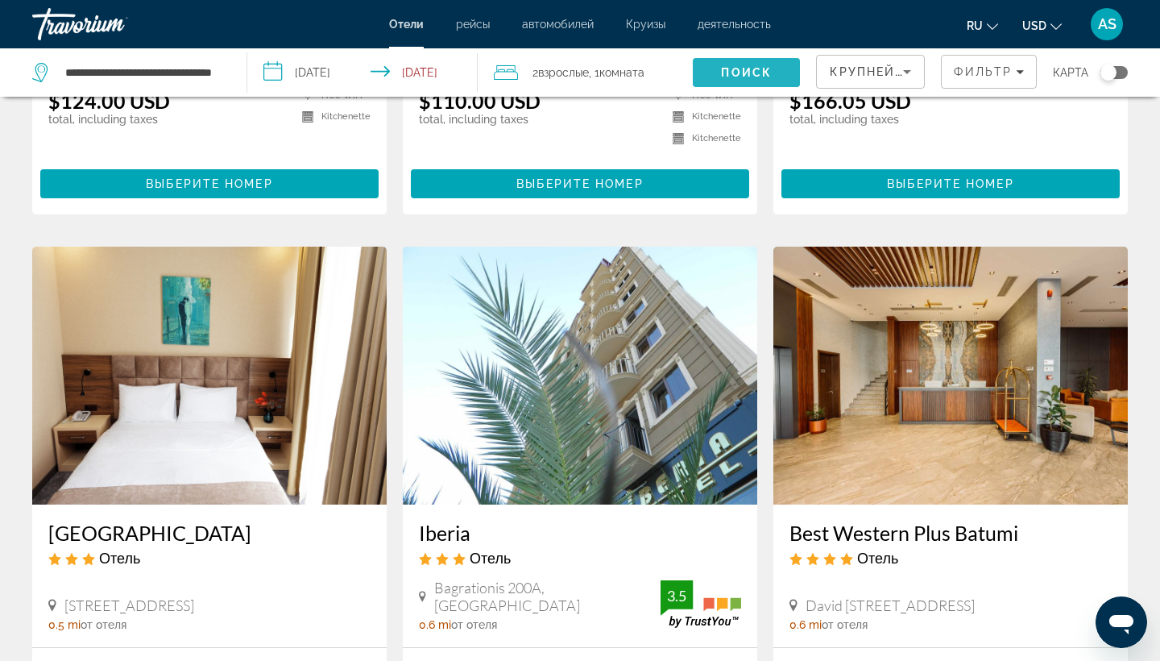
click at [745, 72] on span "Поиск" at bounding box center [746, 72] width 51 height 13
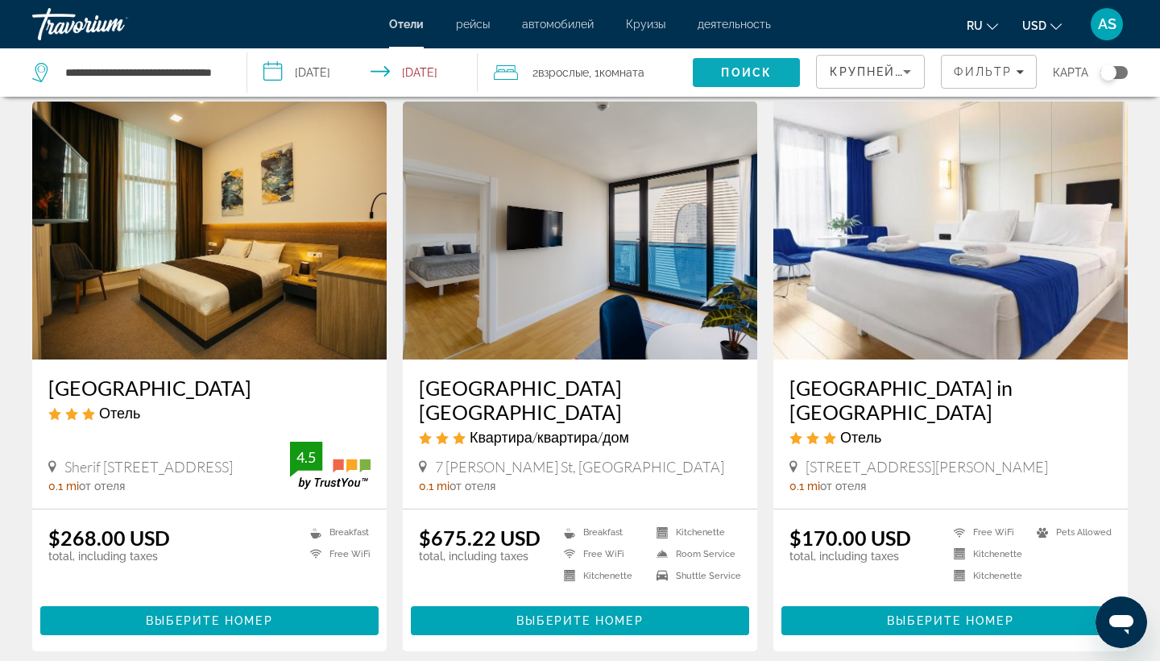
scroll to position [1842, 0]
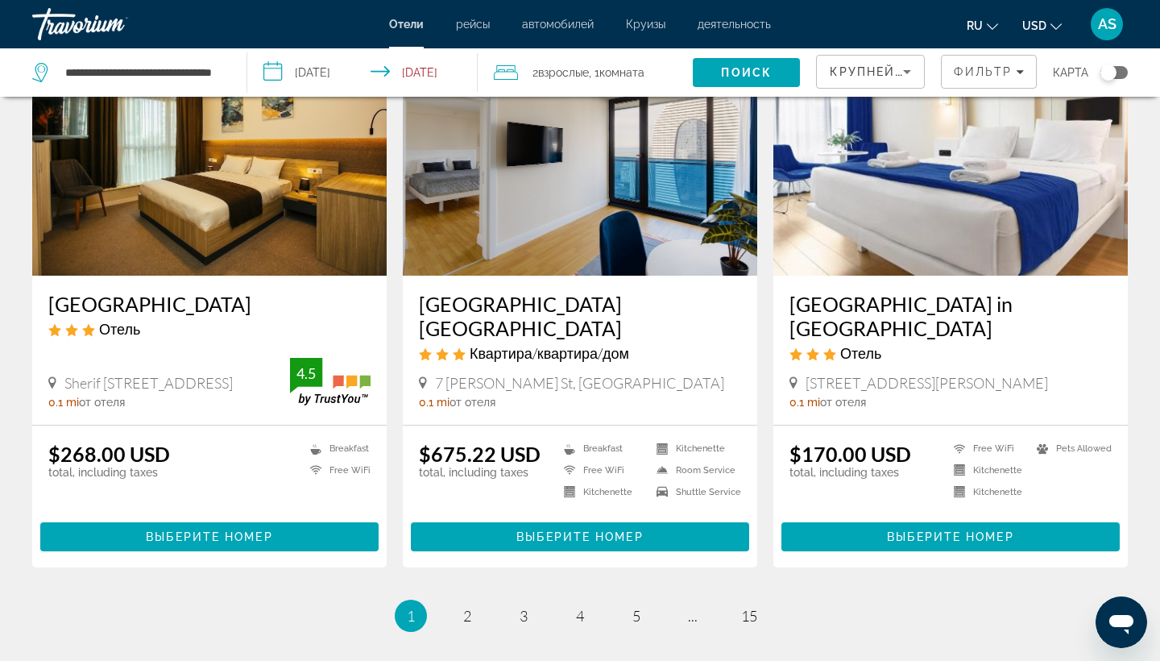
click at [907, 330] on h3 "[GEOGRAPHIC_DATA] in [GEOGRAPHIC_DATA]" at bounding box center [951, 316] width 322 height 48
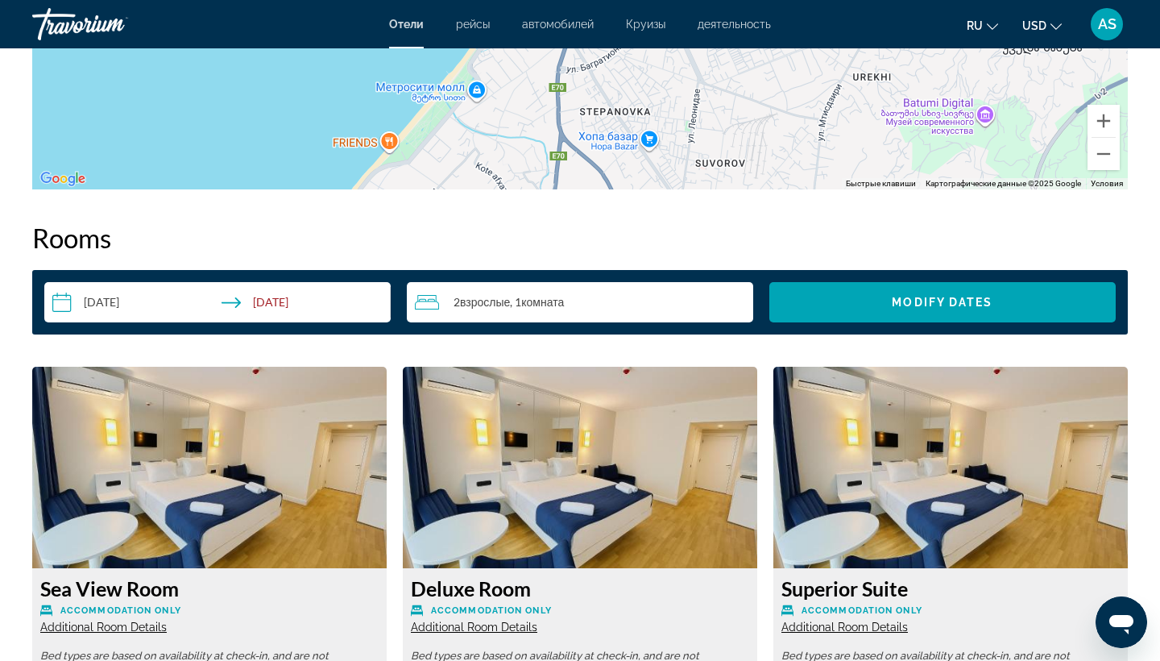
scroll to position [1846, 0]
